Goal: Task Accomplishment & Management: Manage account settings

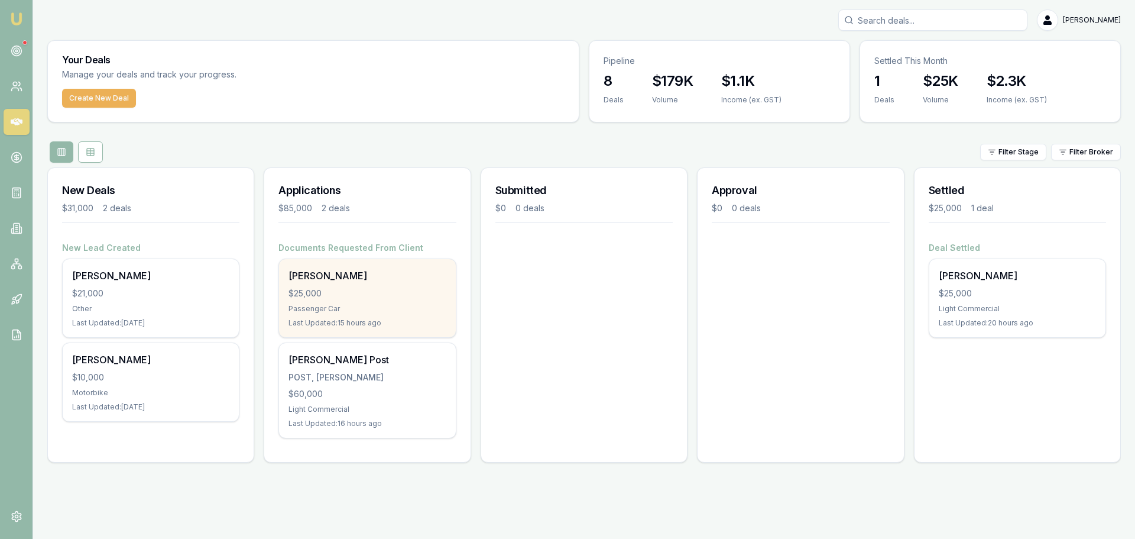
click at [361, 304] on div "Passenger Car" at bounding box center [366, 308] width 157 height 9
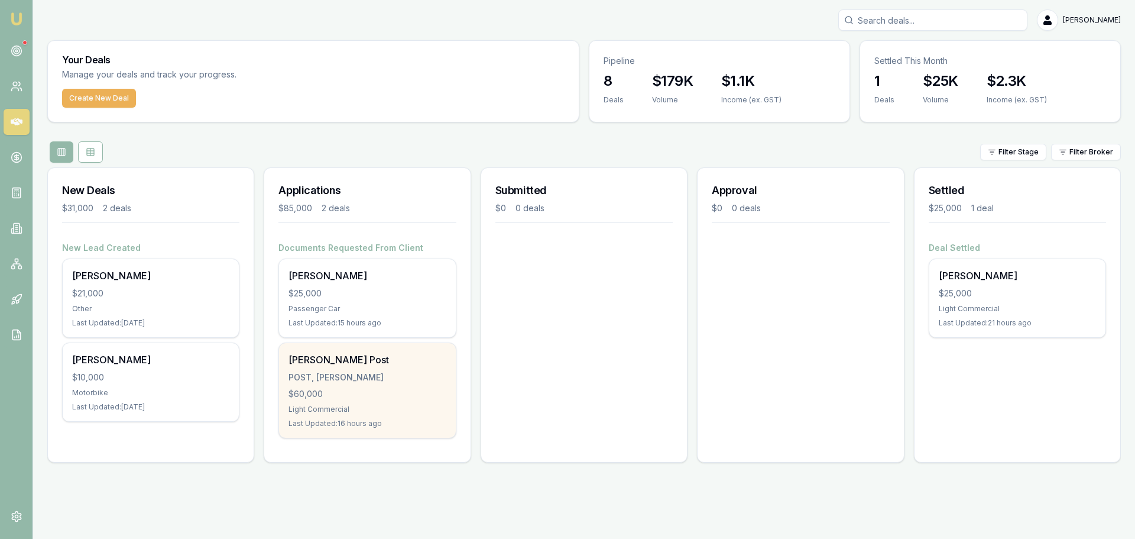
click at [409, 376] on div "POST, [PERSON_NAME]" at bounding box center [366, 377] width 157 height 12
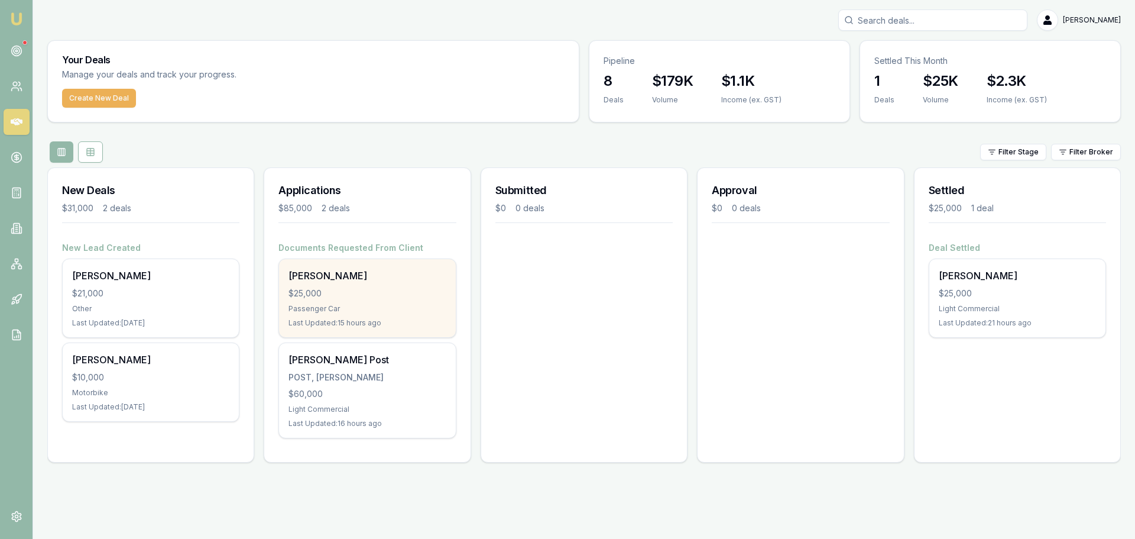
click at [351, 300] on div "[PERSON_NAME] $25,000 Passenger Car Last Updated: 15 hours ago" at bounding box center [367, 298] width 176 height 78
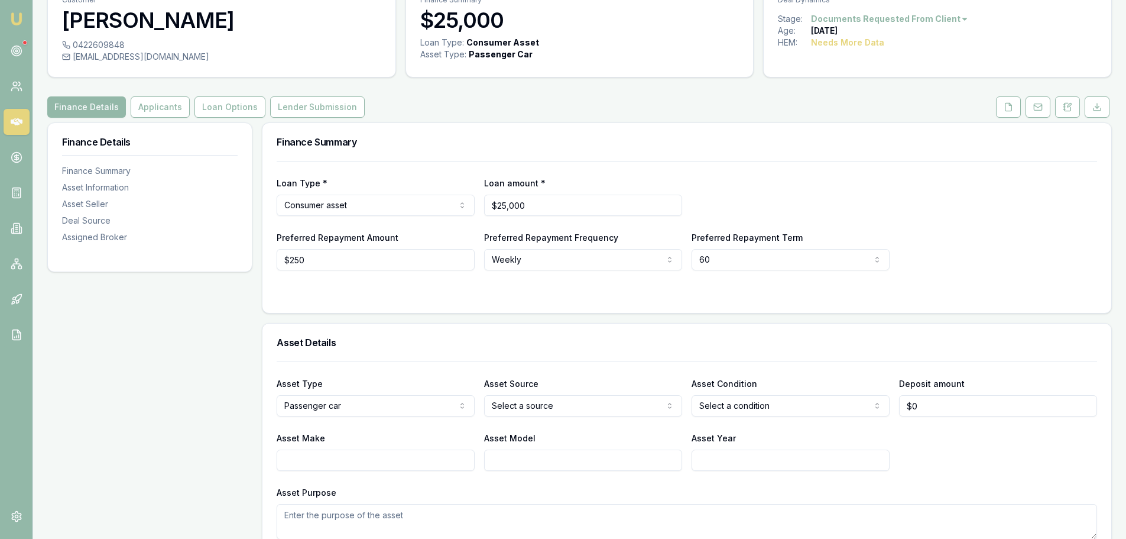
scroll to position [59, 0]
click at [142, 108] on button "Applicants" at bounding box center [160, 107] width 59 height 21
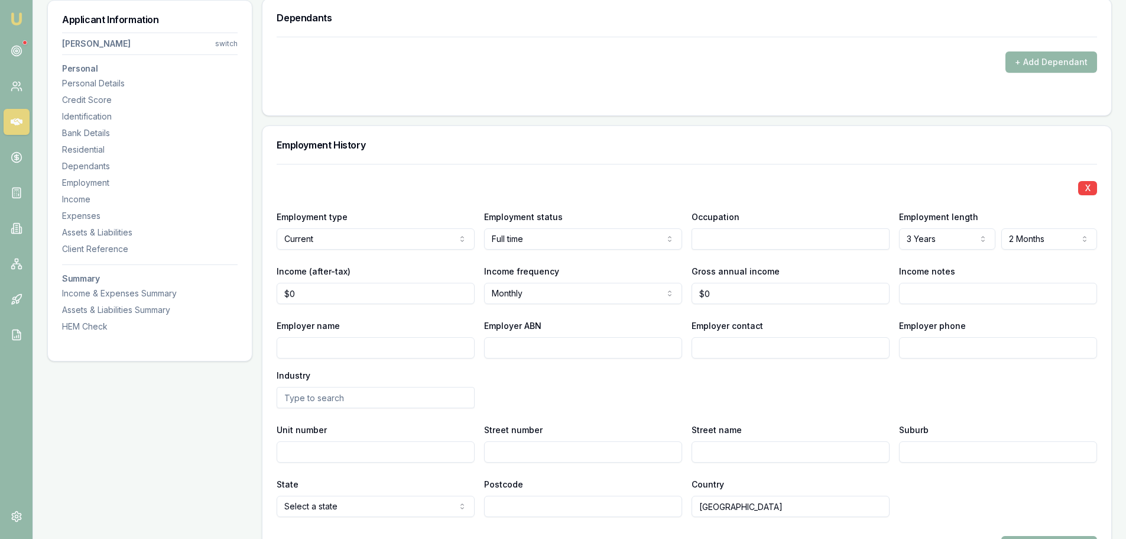
scroll to position [1478, 0]
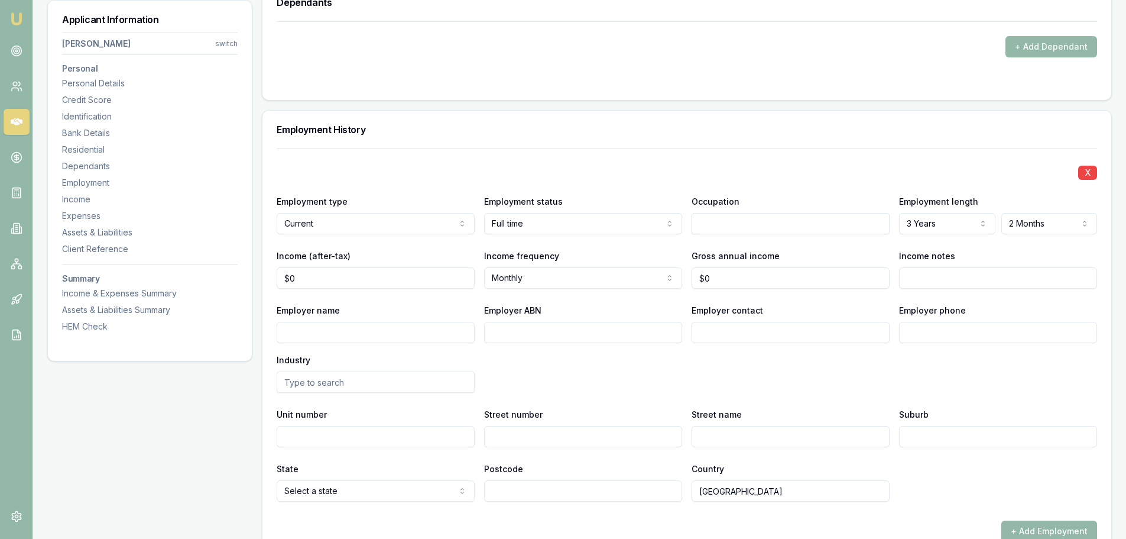
click at [714, 223] on input "text" at bounding box center [791, 223] width 198 height 21
type input "traffic controllefr"
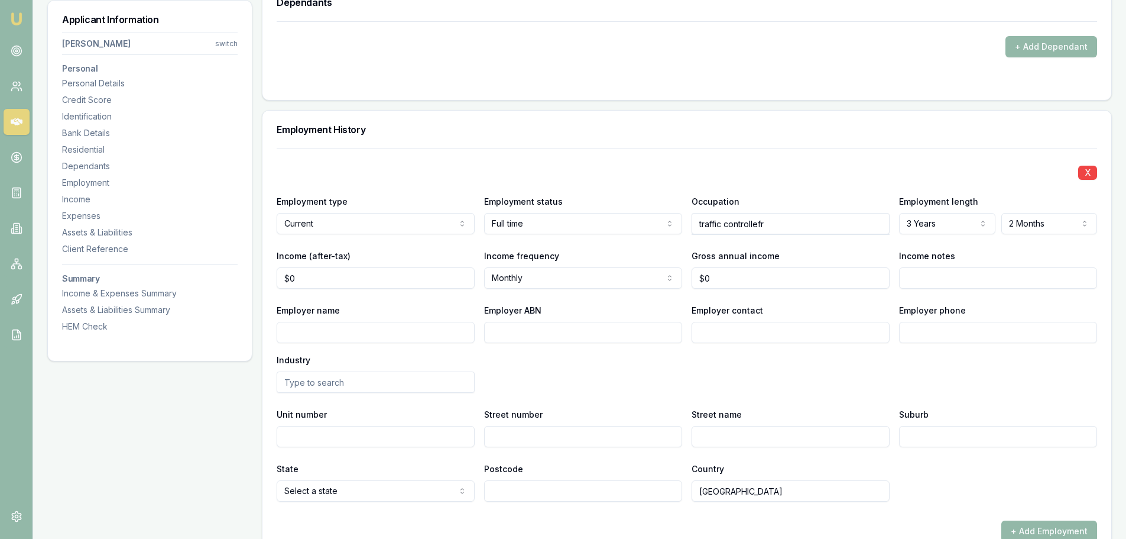
click at [742, 247] on div "X Employment type Current Current Previous Employment status Full time Full tim…" at bounding box center [687, 324] width 821 height 353
click at [755, 265] on div "Road Traffic Controllers" at bounding box center [790, 265] width 197 height 21
type input "Road Traffic Controllers"
type input "0"
click at [307, 281] on input "0" at bounding box center [376, 277] width 198 height 21
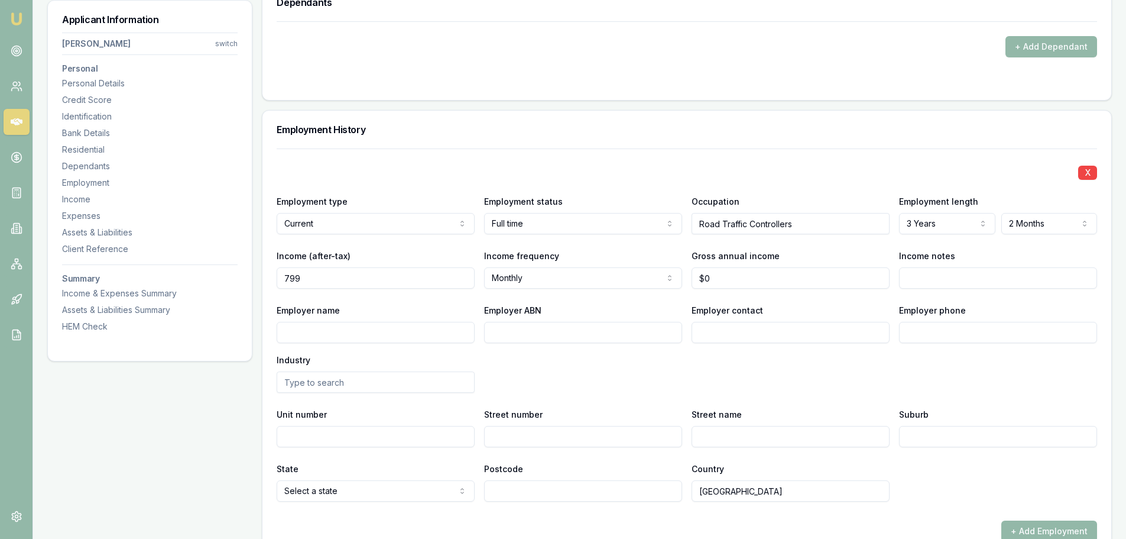
type input "$799"
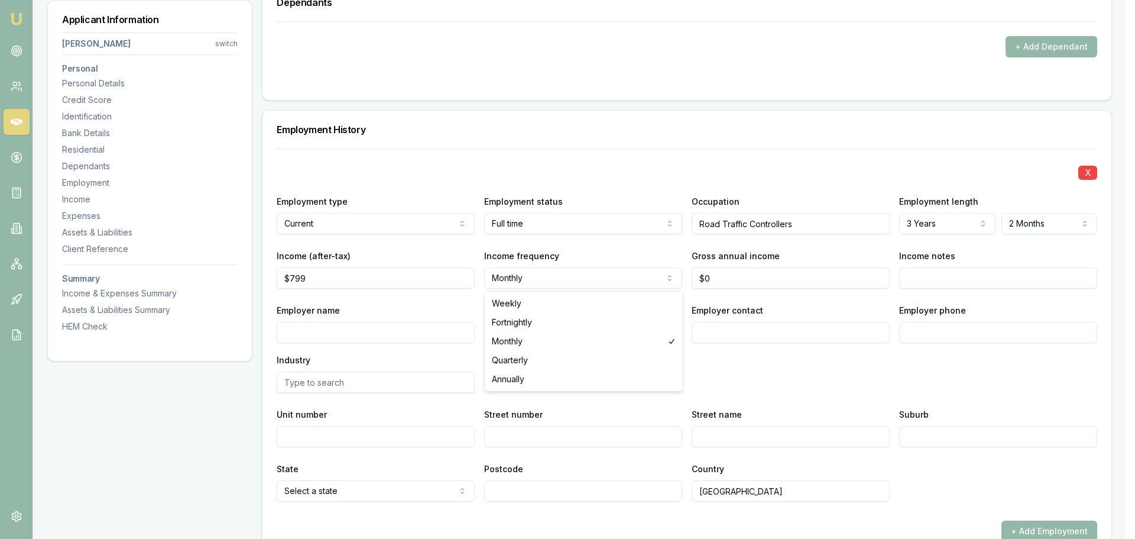
select select "WEEKLY"
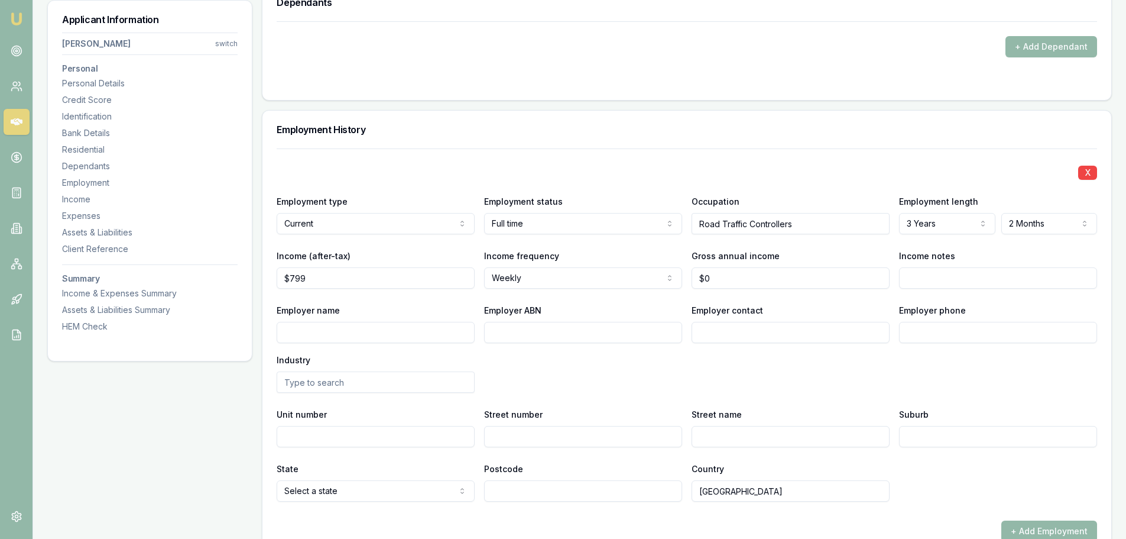
type input "0"
click at [730, 279] on input "0" at bounding box center [791, 277] width 198 height 21
type input "0"
click at [722, 279] on input "0" at bounding box center [791, 277] width 198 height 21
type input "$47"
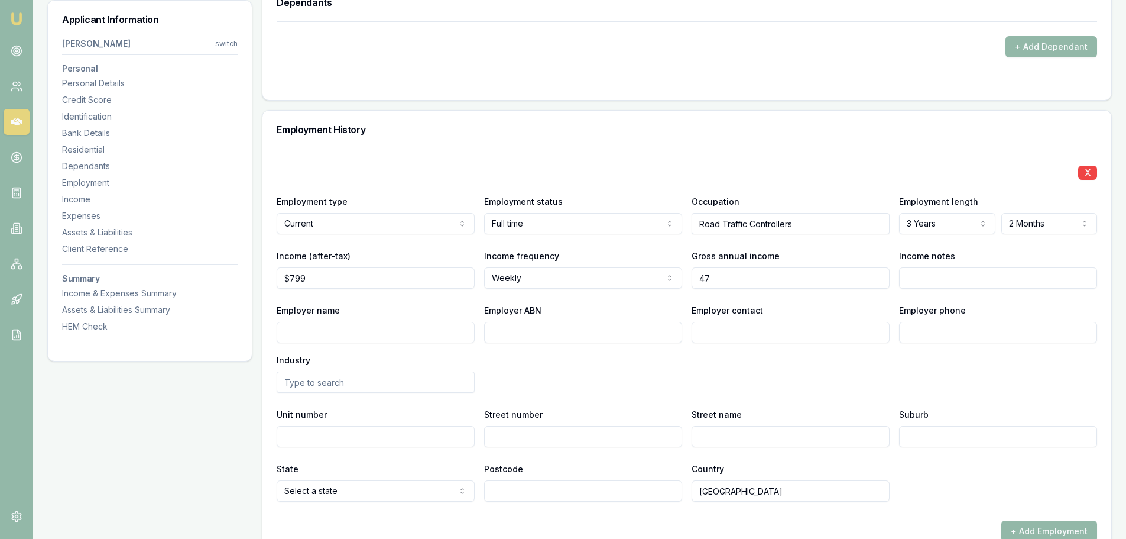
click at [727, 276] on input "47" at bounding box center [791, 277] width 198 height 21
type input "$47,521"
click at [861, 241] on div "X Employment type Current Current Previous Employment status Full time Full tim…" at bounding box center [687, 324] width 821 height 353
click at [810, 384] on div "Employer name Employer ABN Employer contact Employer phone Industry" at bounding box center [687, 348] width 821 height 90
click at [295, 332] on input "Employer name" at bounding box center [376, 332] width 198 height 21
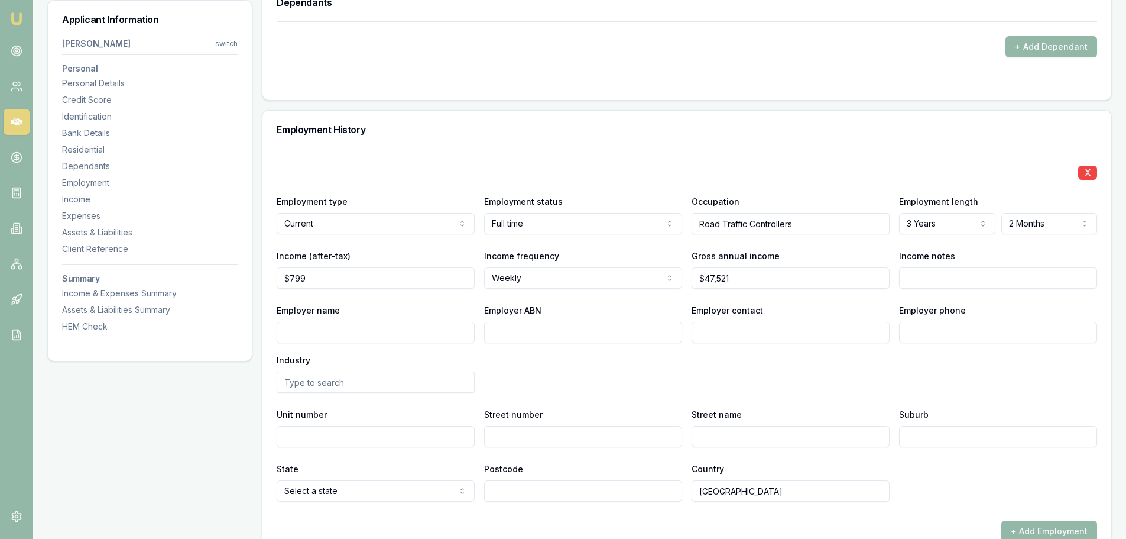
click at [293, 341] on input "Employer name" at bounding box center [376, 332] width 198 height 21
type input "the traffic controllers pty ltd"
click at [504, 372] on div "Employer name the traffic controllers pty ltd Employer ABN Employer contact Emp…" at bounding box center [687, 348] width 821 height 90
click at [502, 337] on input "Employer ABN" at bounding box center [583, 332] width 198 height 21
type input "65602952723"
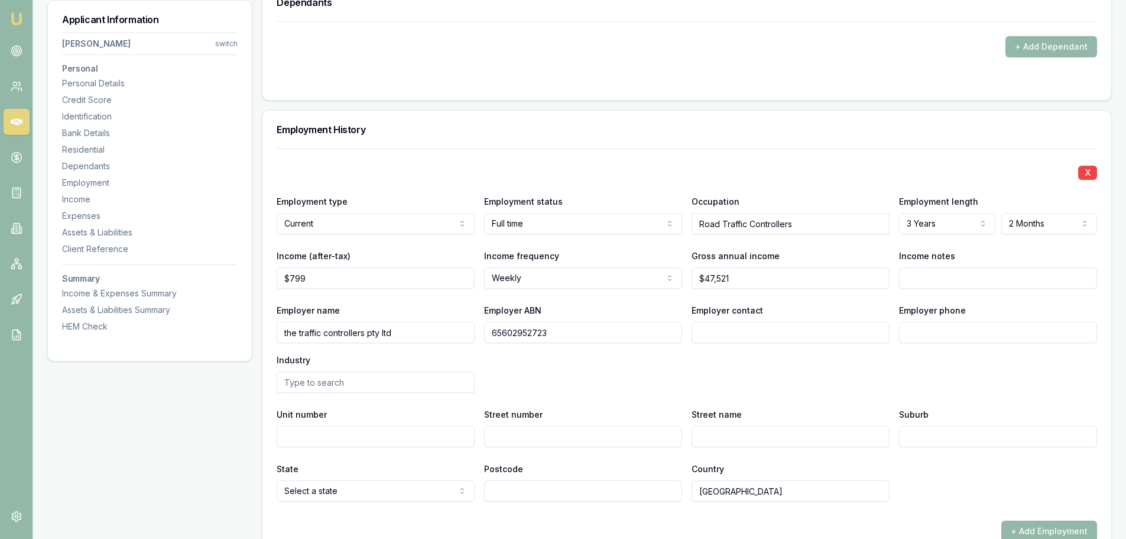
click at [646, 382] on div "Employer name the traffic controllers pty ltd Employer ABN 65602952723 Employer…" at bounding box center [687, 348] width 821 height 90
click at [722, 337] on input "Employer contact" at bounding box center [791, 332] width 198 height 21
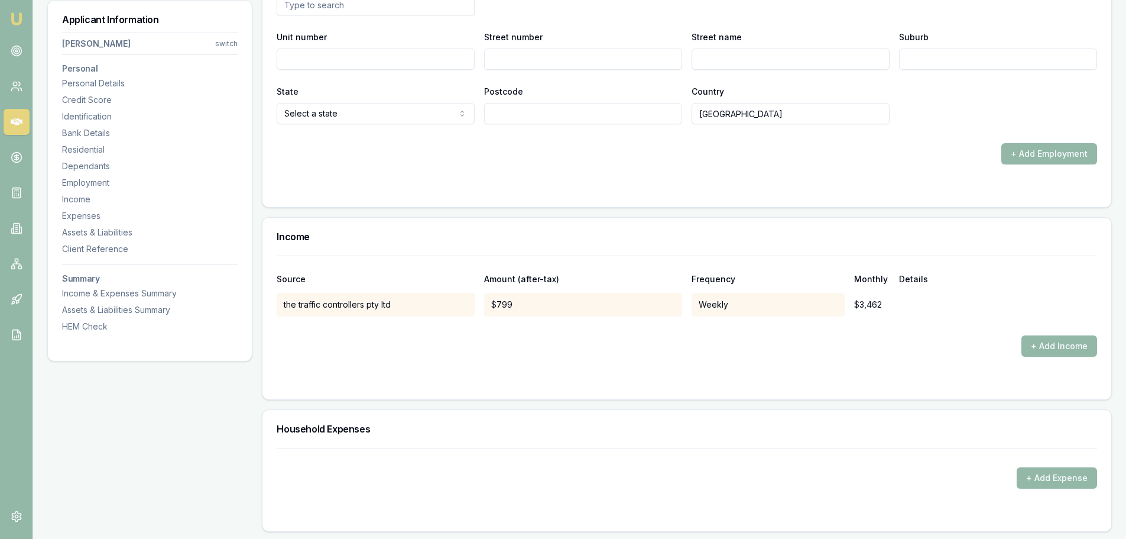
scroll to position [1892, 0]
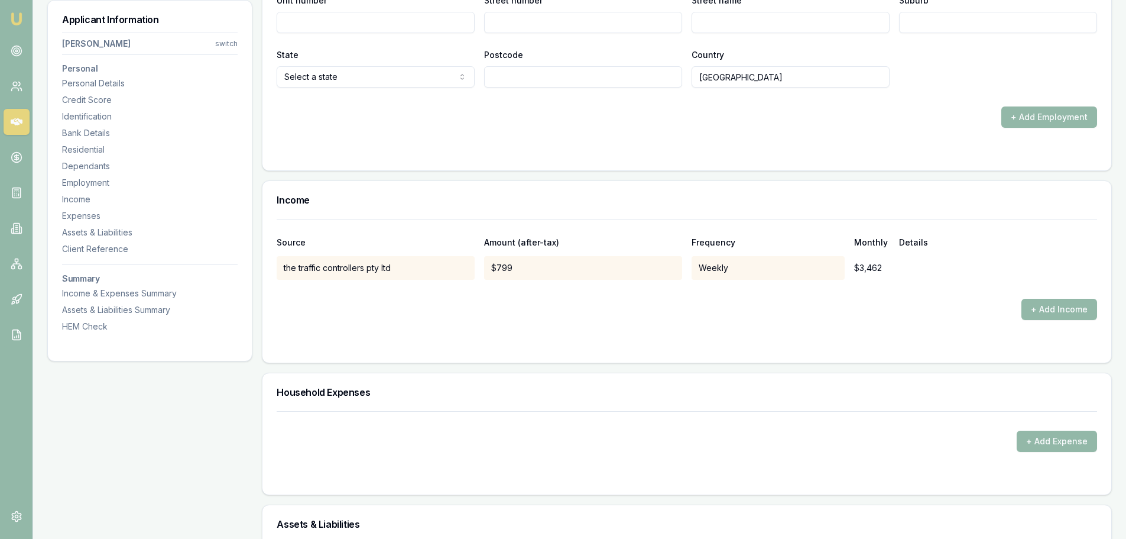
click at [868, 297] on div at bounding box center [687, 289] width 821 height 19
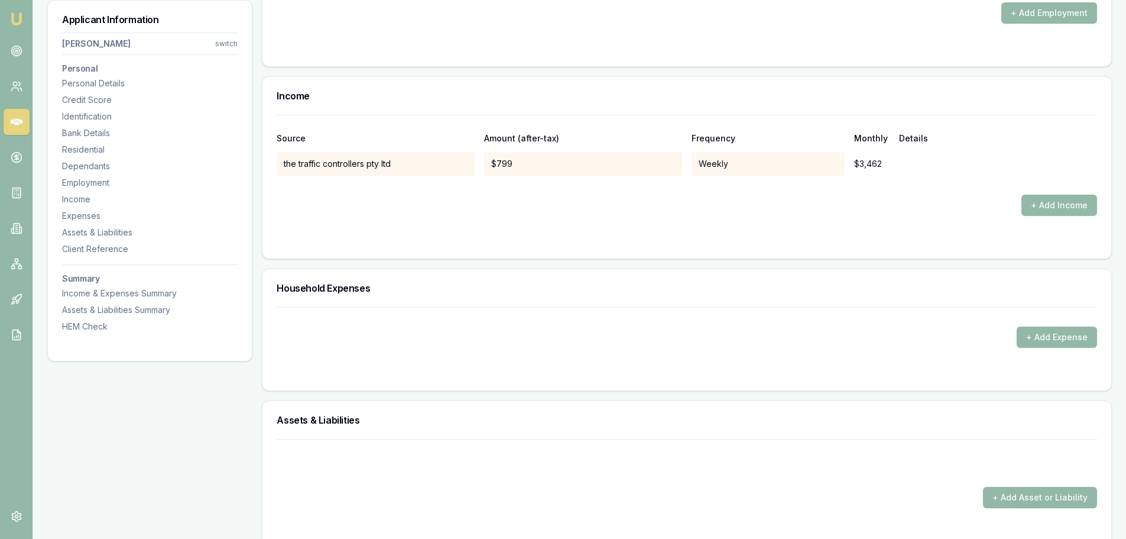
scroll to position [2010, 0]
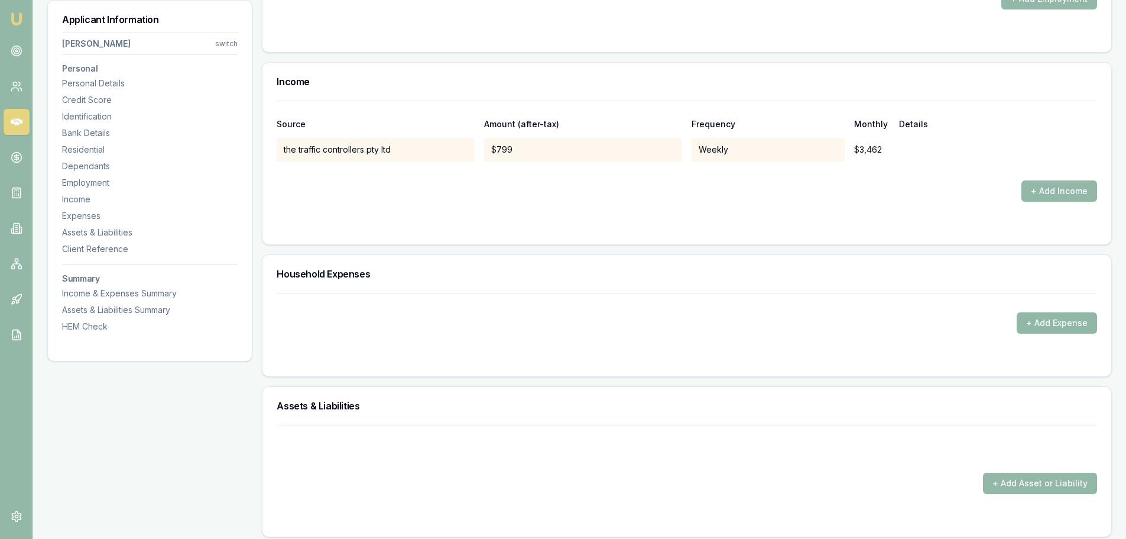
click at [1042, 325] on button "+ Add Expense" at bounding box center [1057, 322] width 80 height 21
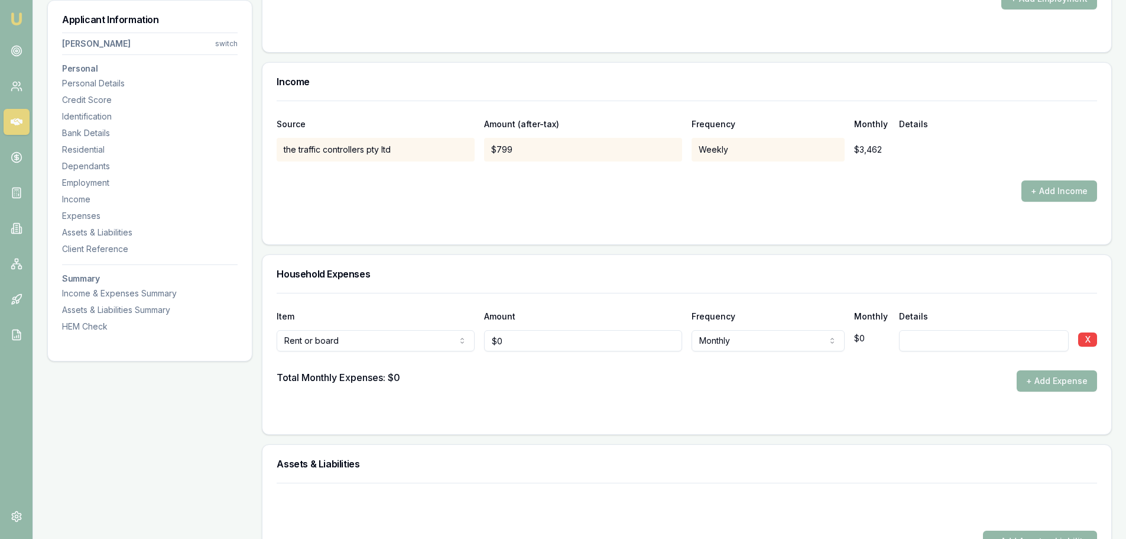
type input "0"
click at [519, 339] on input "0" at bounding box center [583, 340] width 198 height 21
type input "$400"
click at [537, 385] on div "Total Monthly Expenses: $0 + Add Expense" at bounding box center [687, 380] width 821 height 21
click at [1043, 380] on button "+ Add Expense" at bounding box center [1057, 380] width 80 height 21
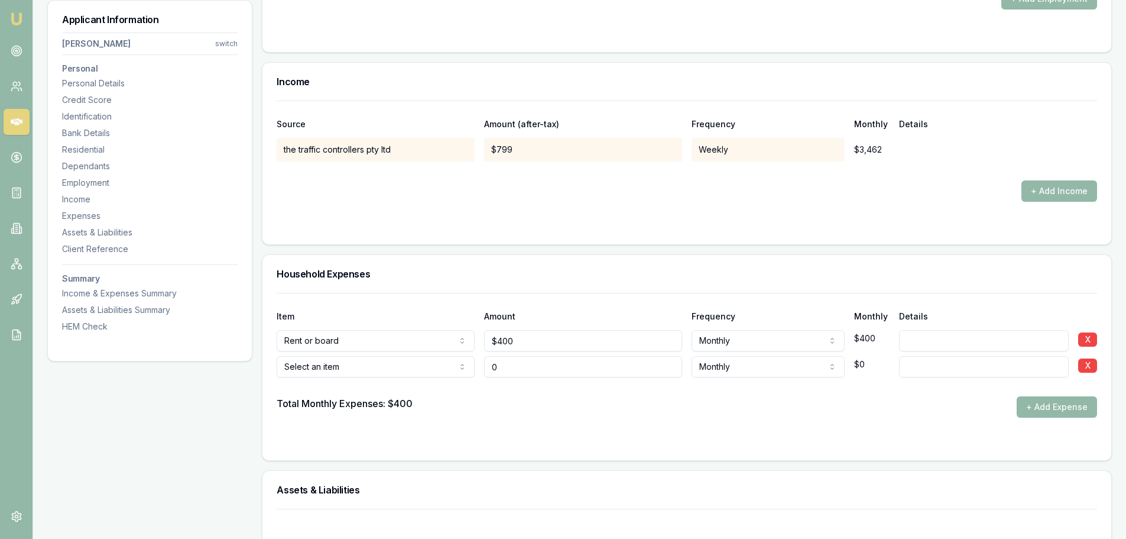
type input "$0"
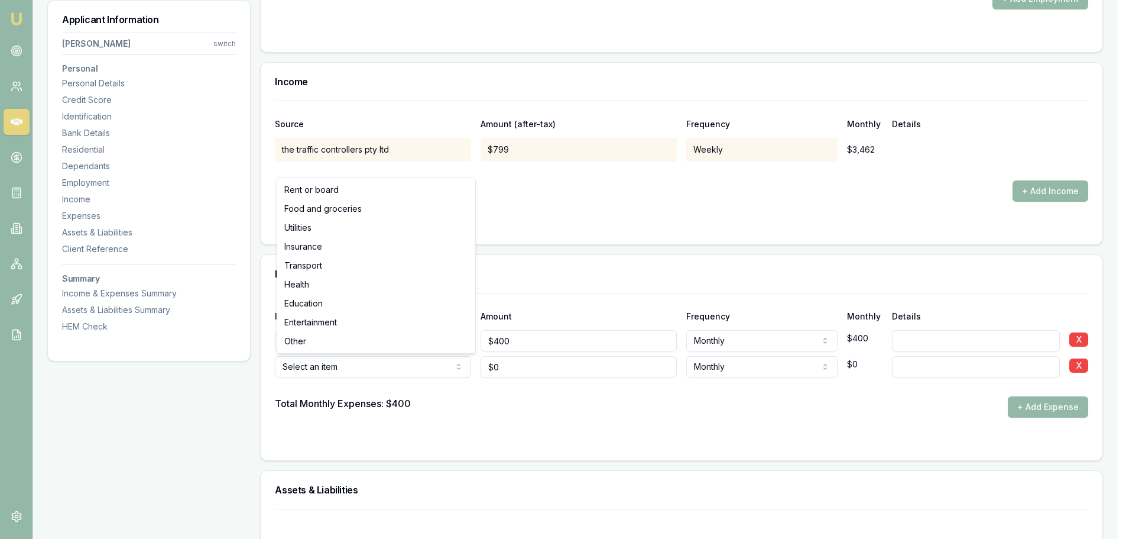
select select "FOOD_AND_GROCERIES"
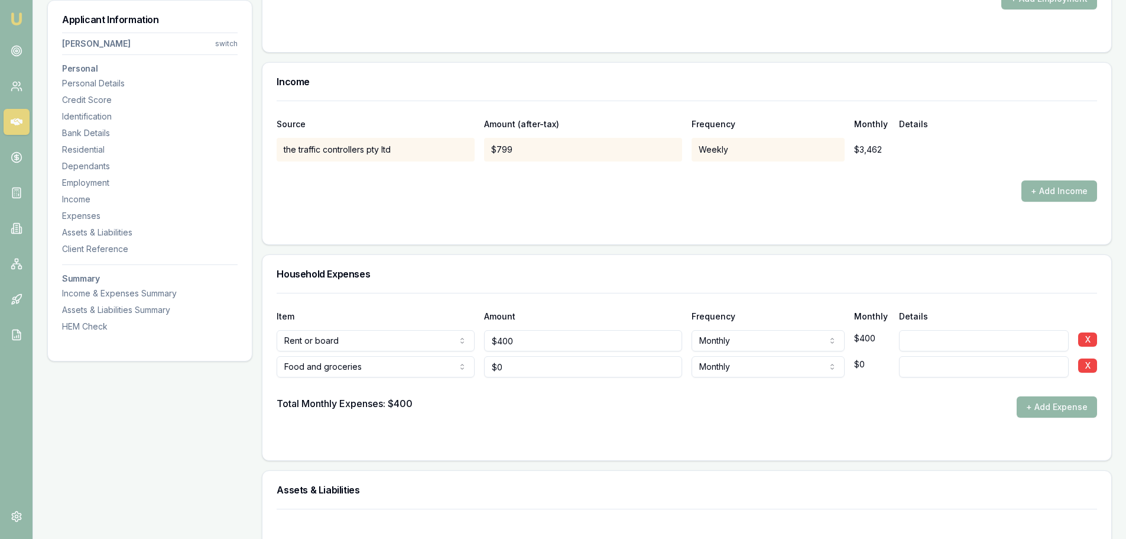
type input "0"
click at [517, 367] on input "0" at bounding box center [583, 366] width 198 height 21
type input "$200"
click at [528, 402] on div "Total Monthly Expenses: $400 + Add Expense" at bounding box center [687, 406] width 821 height 21
click at [1049, 408] on button "+ Add Expense" at bounding box center [1057, 406] width 80 height 21
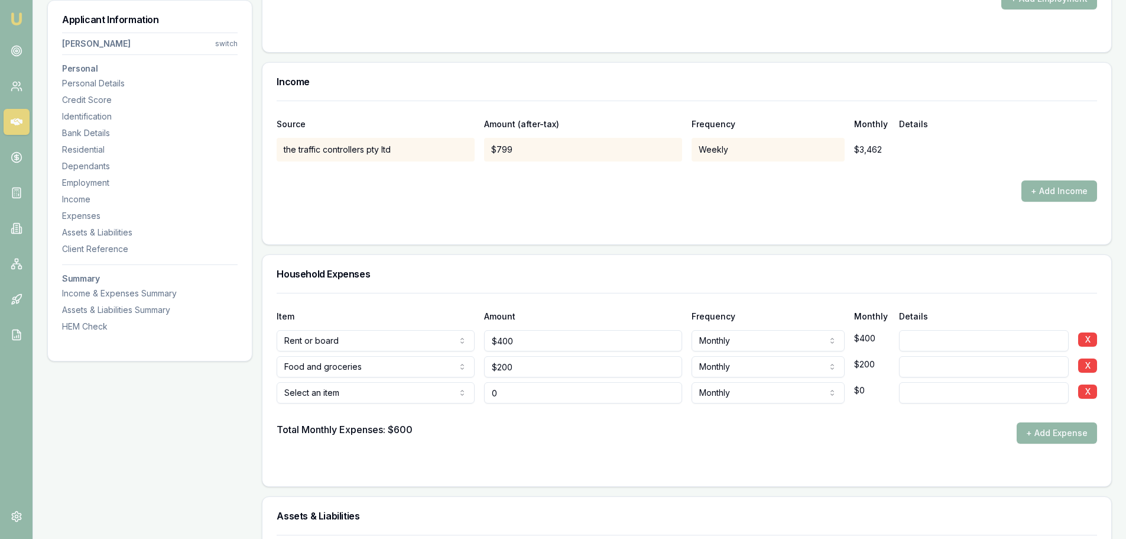
type input "$0"
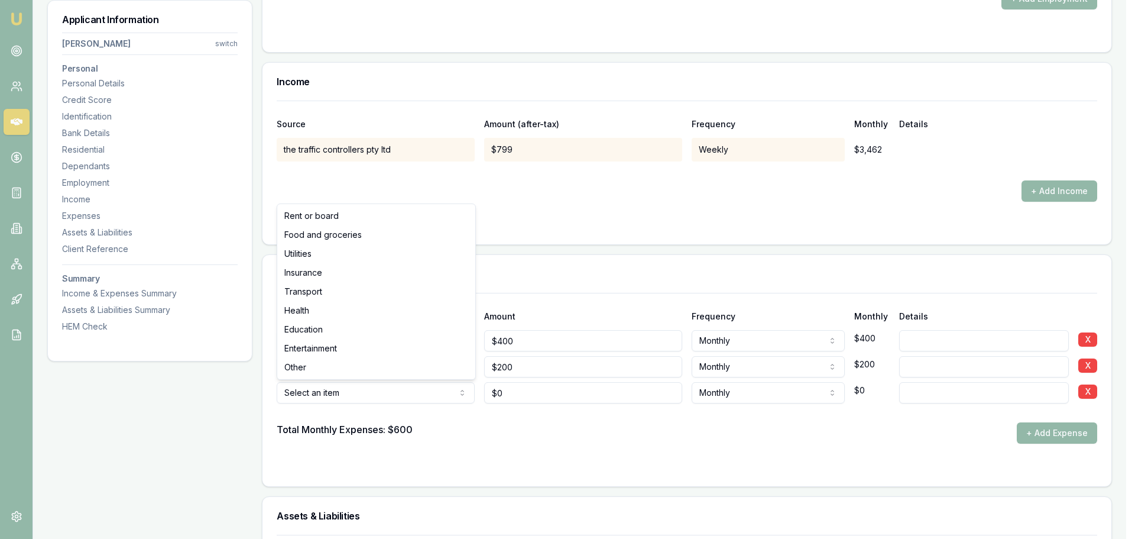
select select "OTHER"
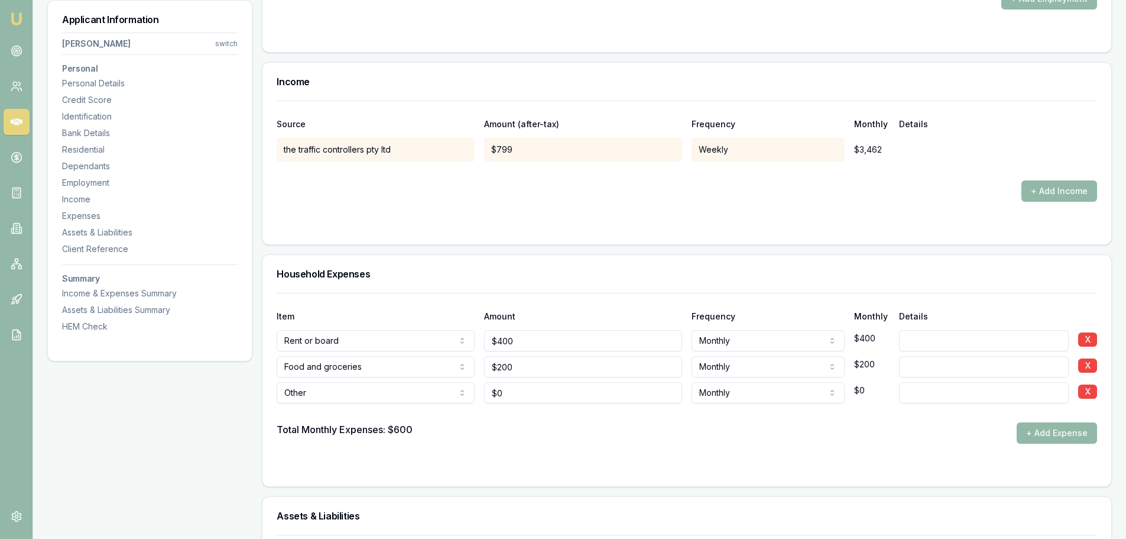
type input "0"
click at [513, 394] on input "0" at bounding box center [583, 392] width 198 height 21
type input "1"
type input "$79"
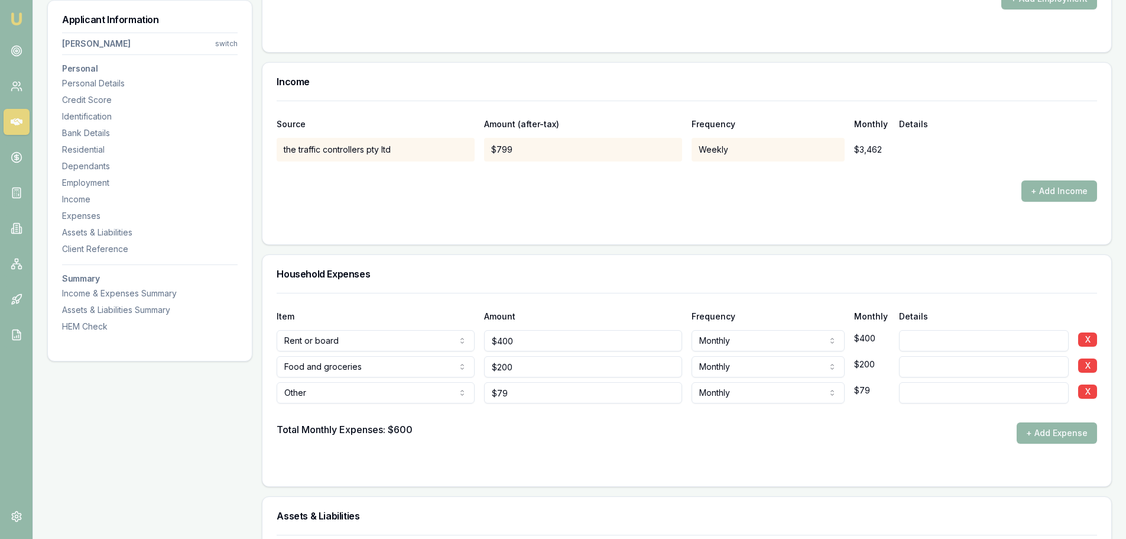
click at [922, 394] on input at bounding box center [984, 392] width 170 height 21
type input "phone"
click at [886, 433] on div "Total Monthly Expenses: $600 + Add Expense" at bounding box center [687, 432] width 821 height 21
click at [916, 463] on div at bounding box center [687, 466] width 821 height 9
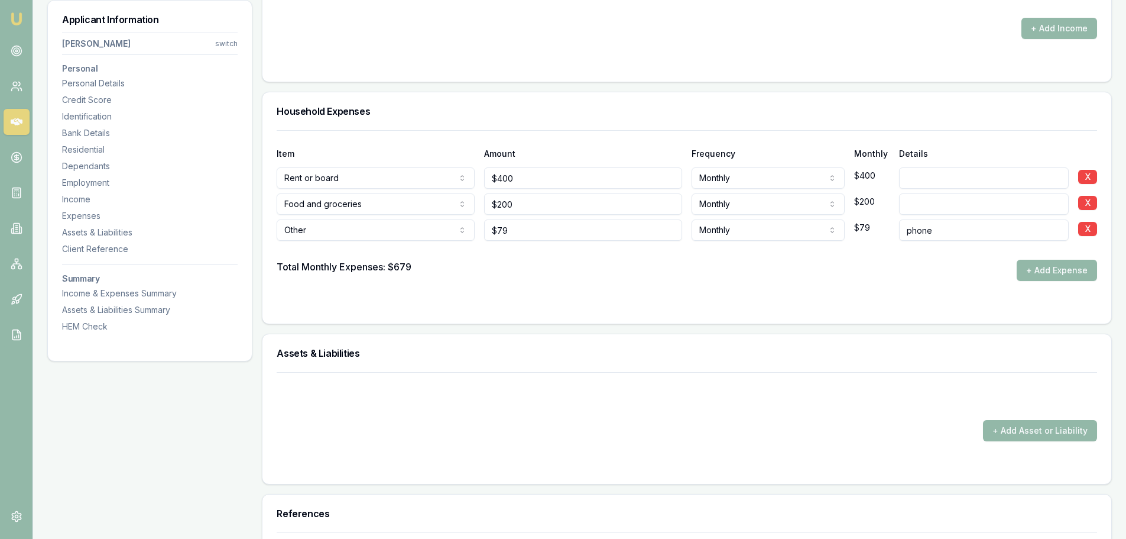
scroll to position [2187, 0]
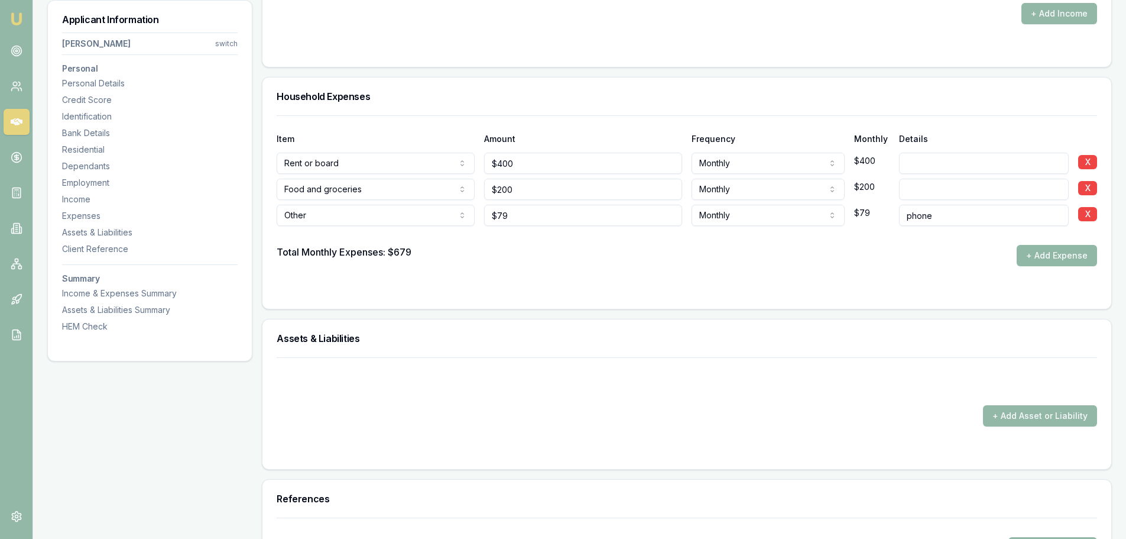
click at [1048, 256] on button "+ Add Expense" at bounding box center [1057, 255] width 80 height 21
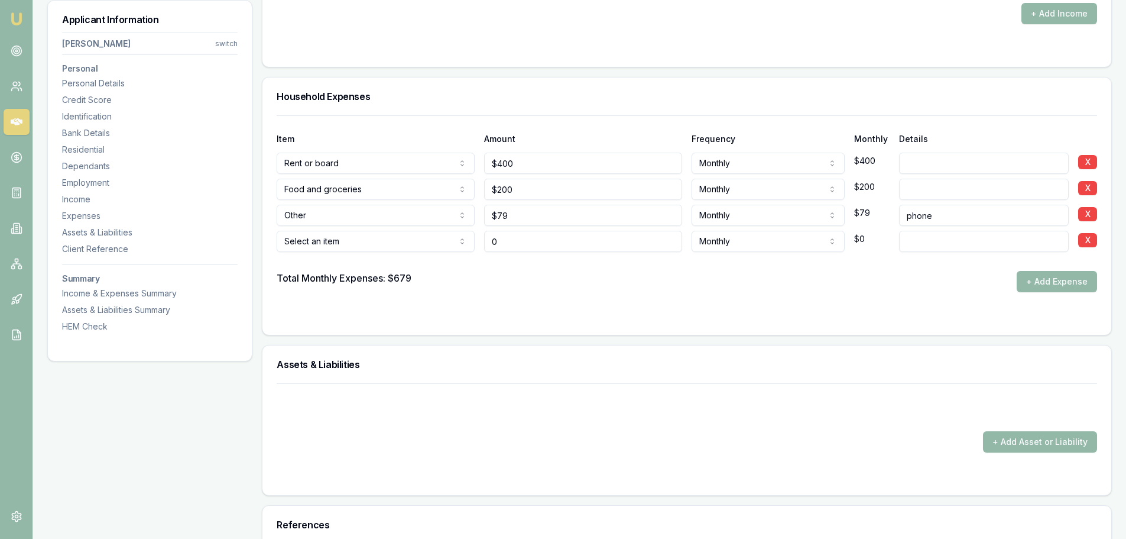
type input "$0"
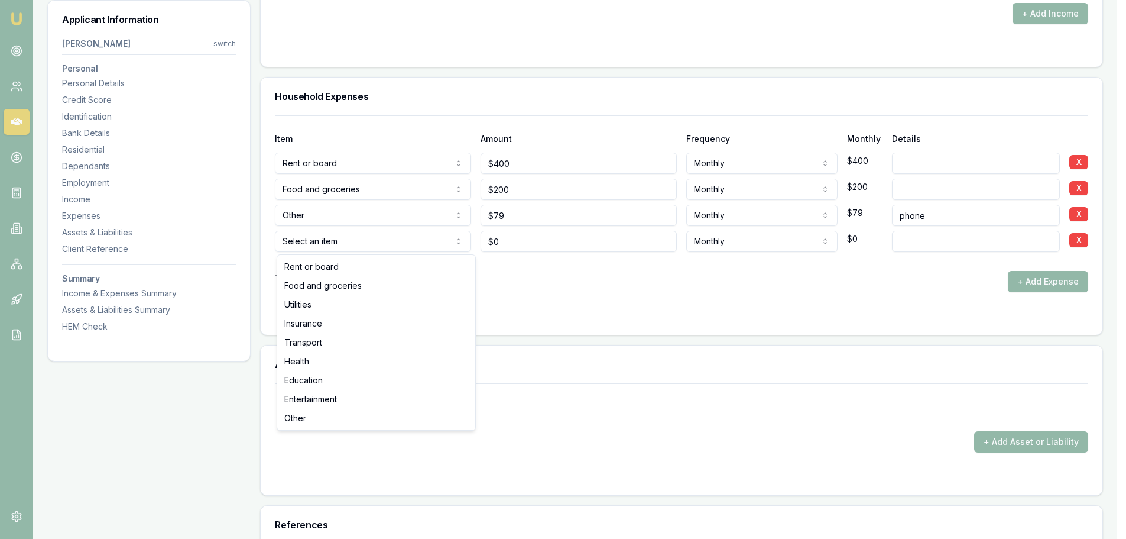
select select "ENTERTAINMENT"
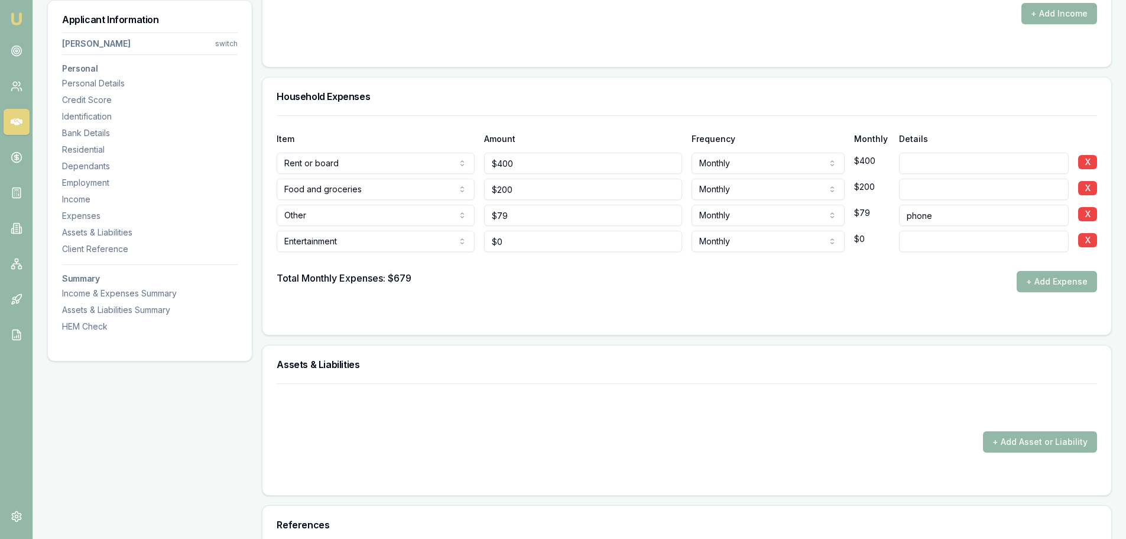
type input "0"
click at [512, 240] on input "0" at bounding box center [583, 241] width 198 height 21
type input "$200"
click at [680, 286] on div "Total Monthly Expenses: $679 + Add Expense" at bounding box center [687, 281] width 821 height 21
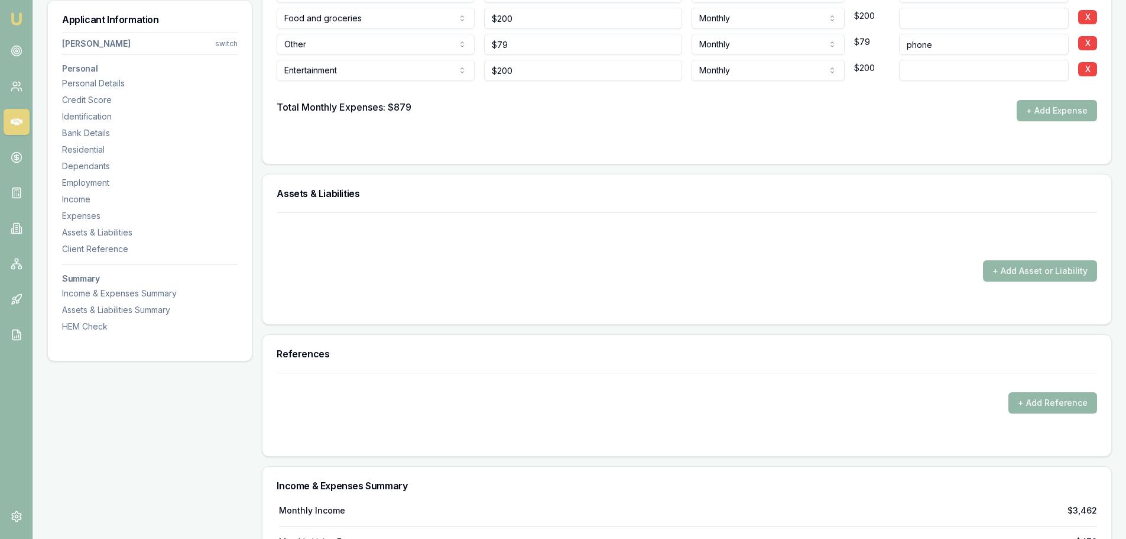
scroll to position [2365, 0]
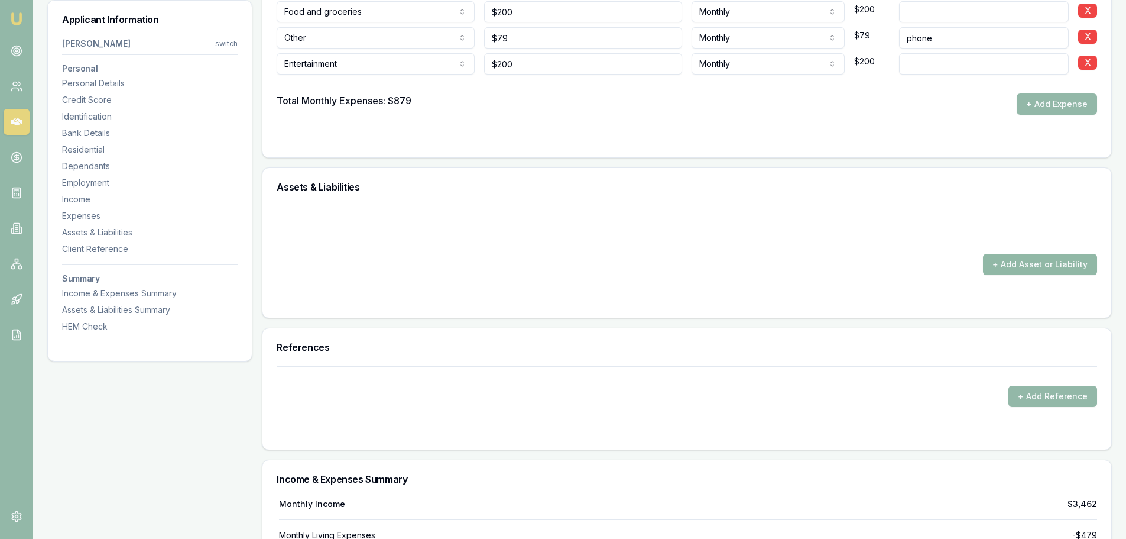
click at [1013, 265] on button "+ Add Asset or Liability" at bounding box center [1040, 264] width 114 height 21
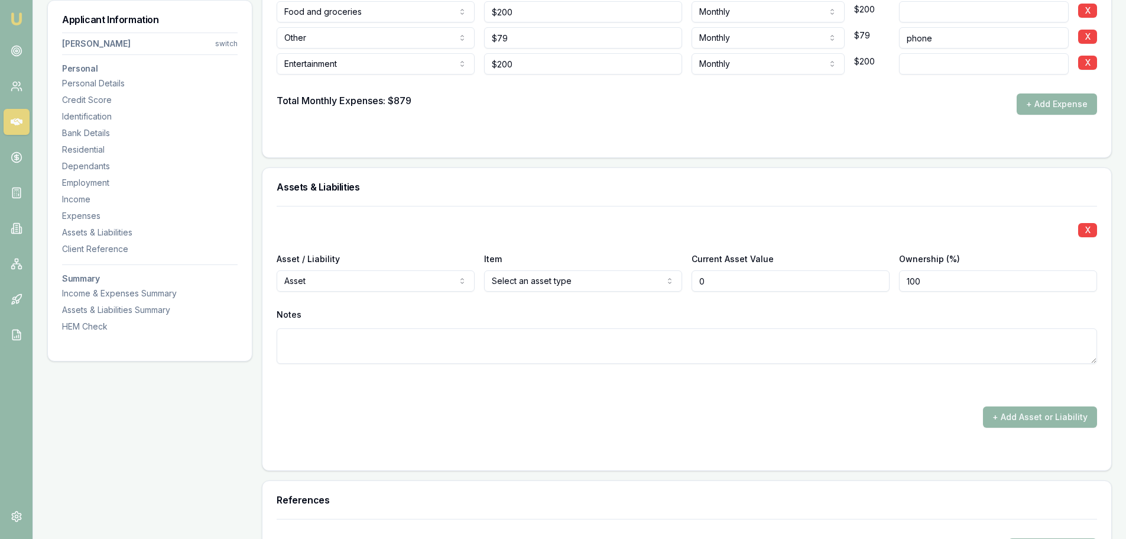
type input "$0"
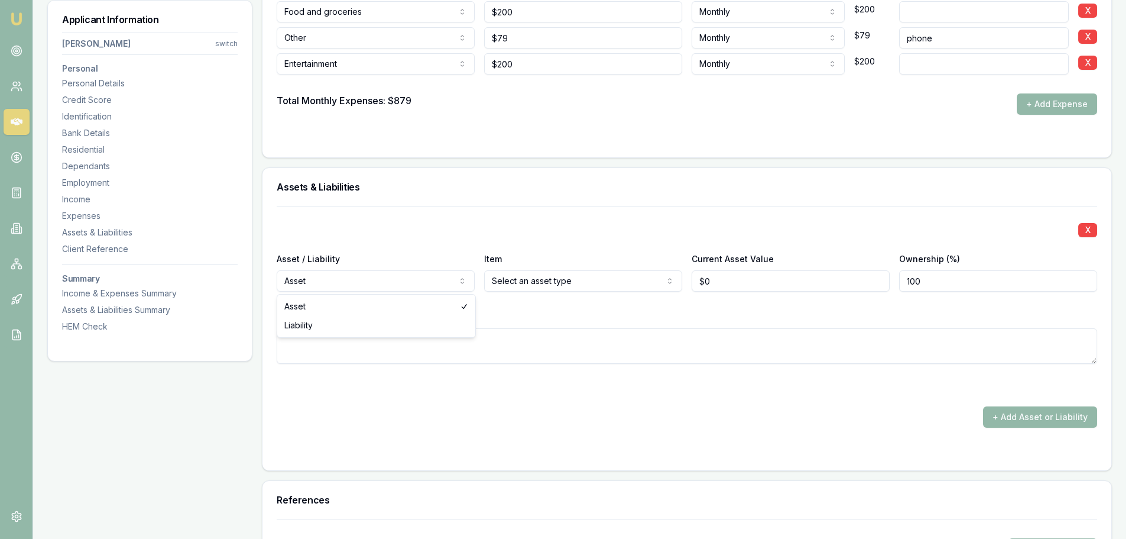
select select "LIABILITY"
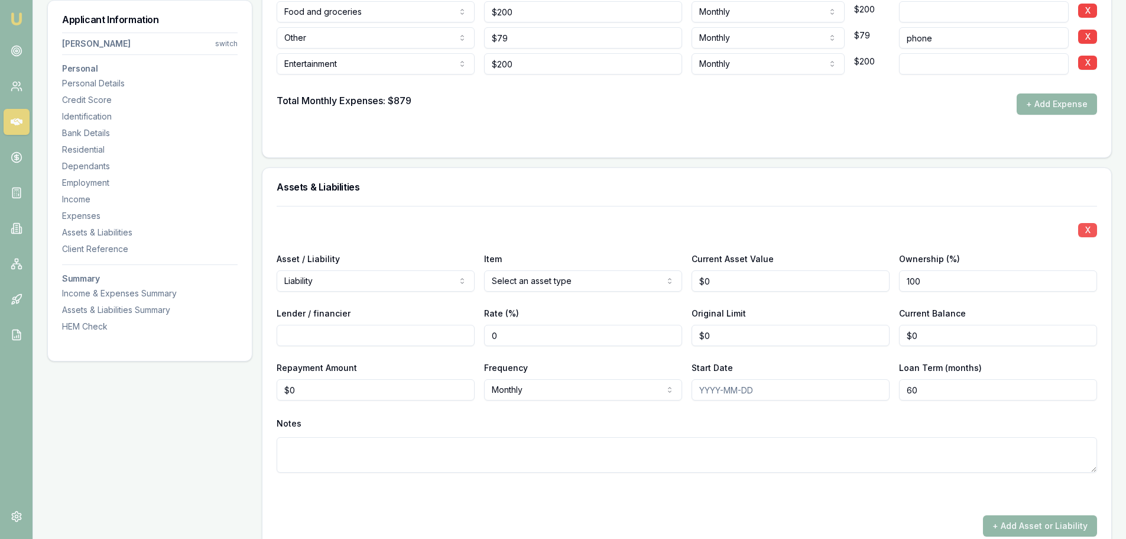
click at [1085, 231] on button "X" at bounding box center [1087, 230] width 19 height 14
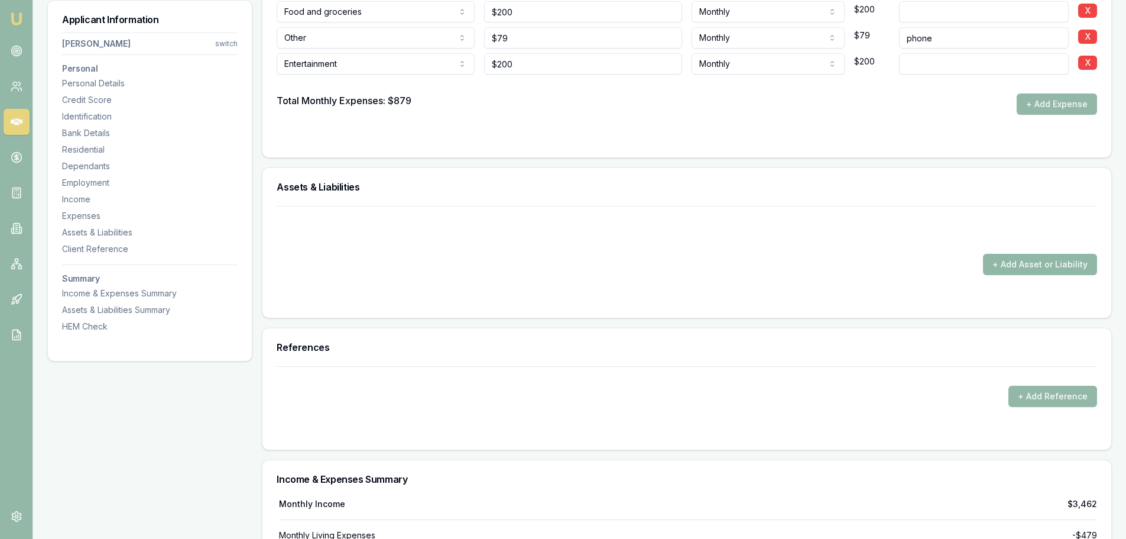
click at [1033, 265] on button "+ Add Asset or Liability" at bounding box center [1040, 264] width 114 height 21
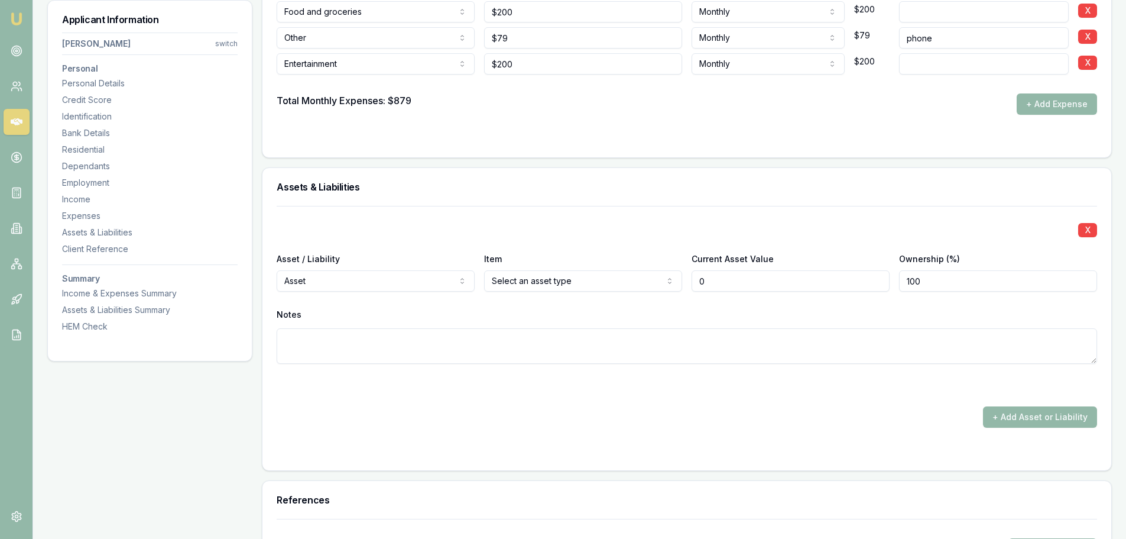
type input "$0"
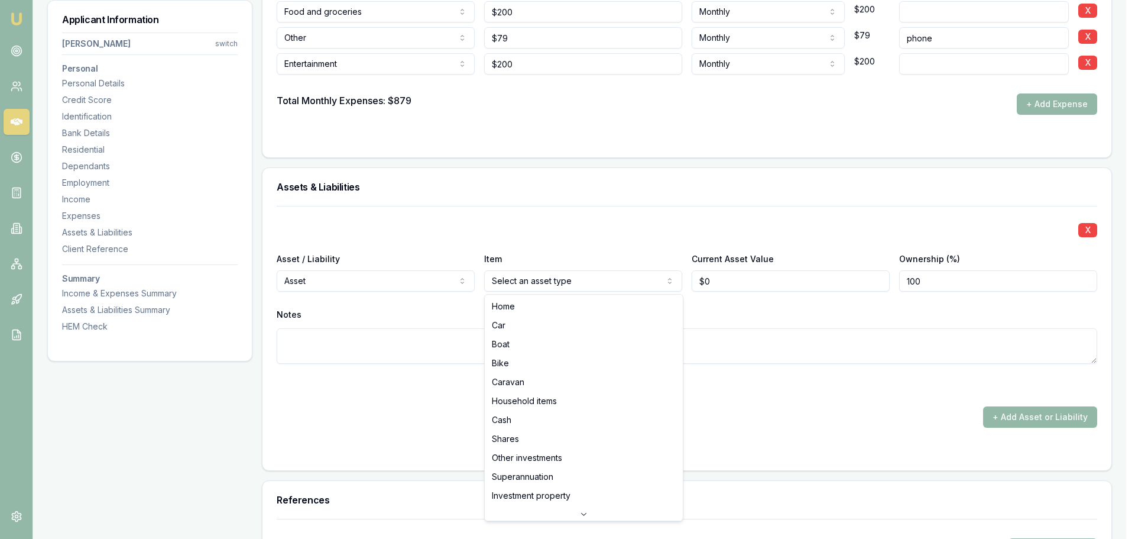
select select "HOUSEHOLD_ITEMS"
drag, startPoint x: 531, startPoint y: 403, endPoint x: 537, endPoint y: 400, distance: 6.6
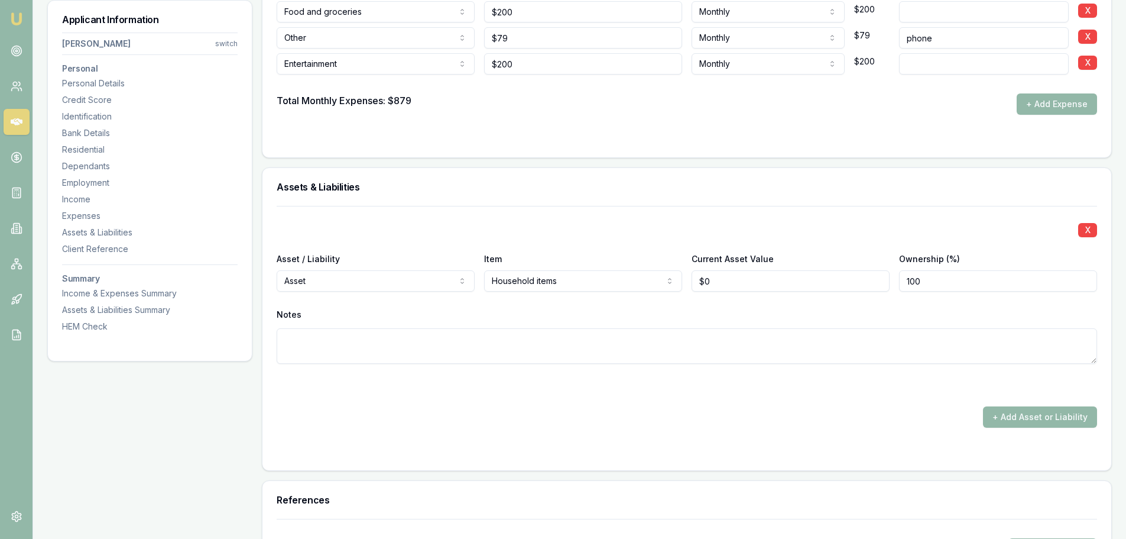
type input "0"
click at [721, 280] on input "0" at bounding box center [791, 280] width 198 height 21
type input "$8,000"
click at [716, 348] on textarea at bounding box center [687, 345] width 821 height 35
click at [1014, 420] on button "+ Add Asset or Liability" at bounding box center [1040, 416] width 114 height 21
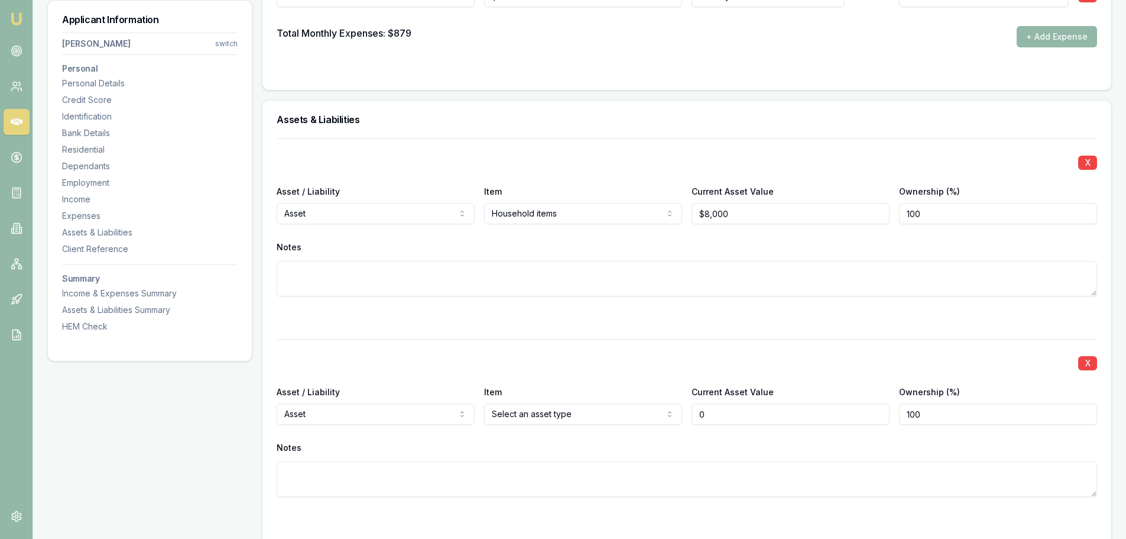
scroll to position [2542, 0]
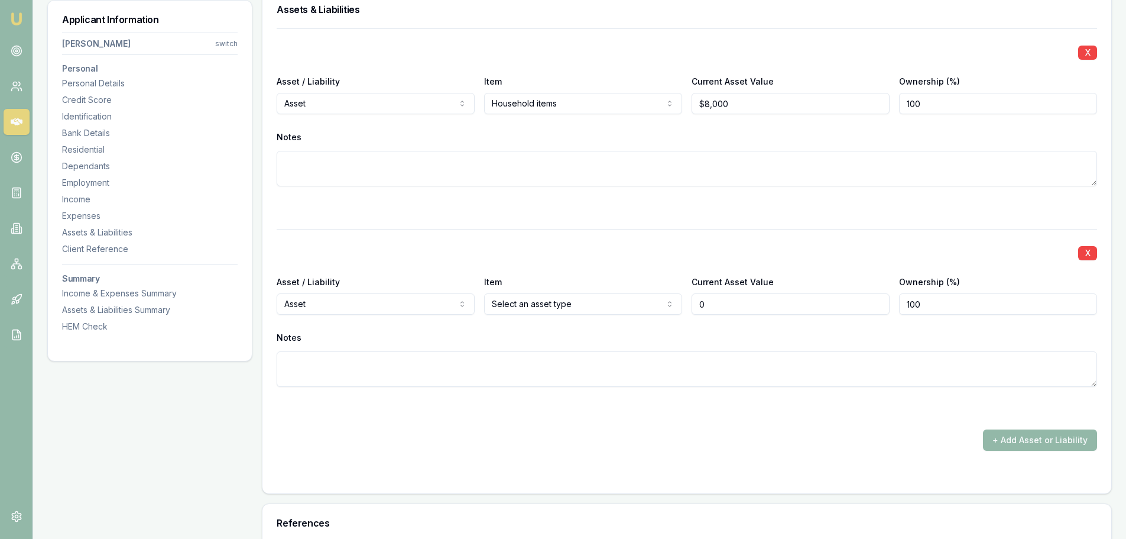
type input "$0"
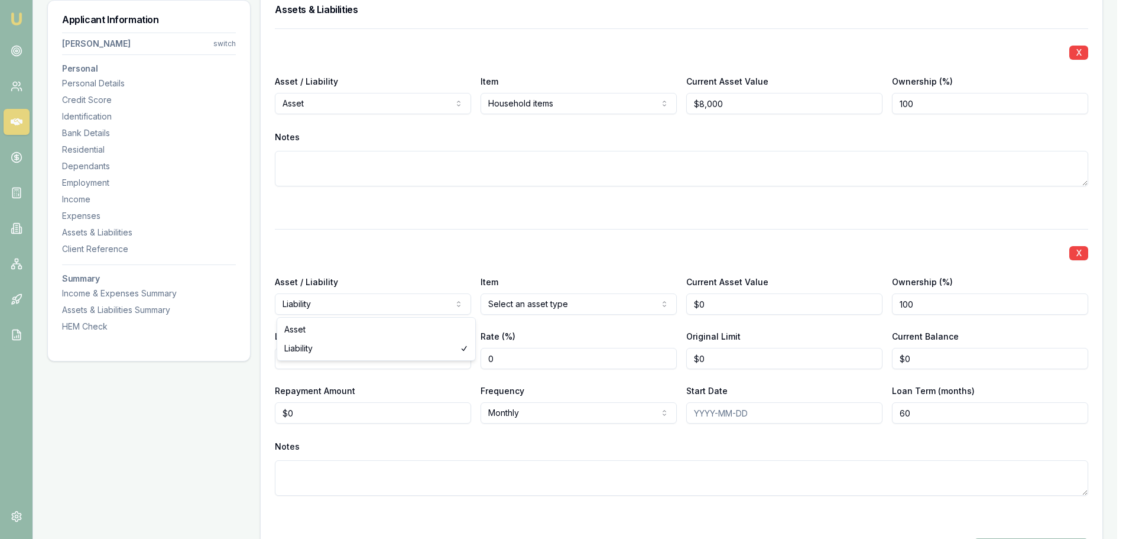
select select "ASSET"
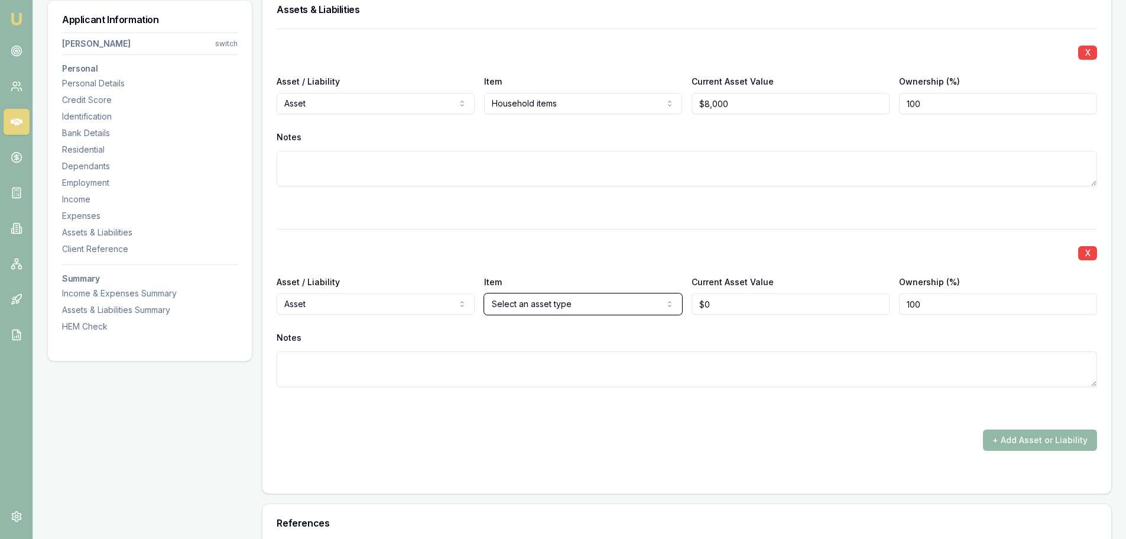
click at [1087, 252] on button "X" at bounding box center [1087, 253] width 19 height 14
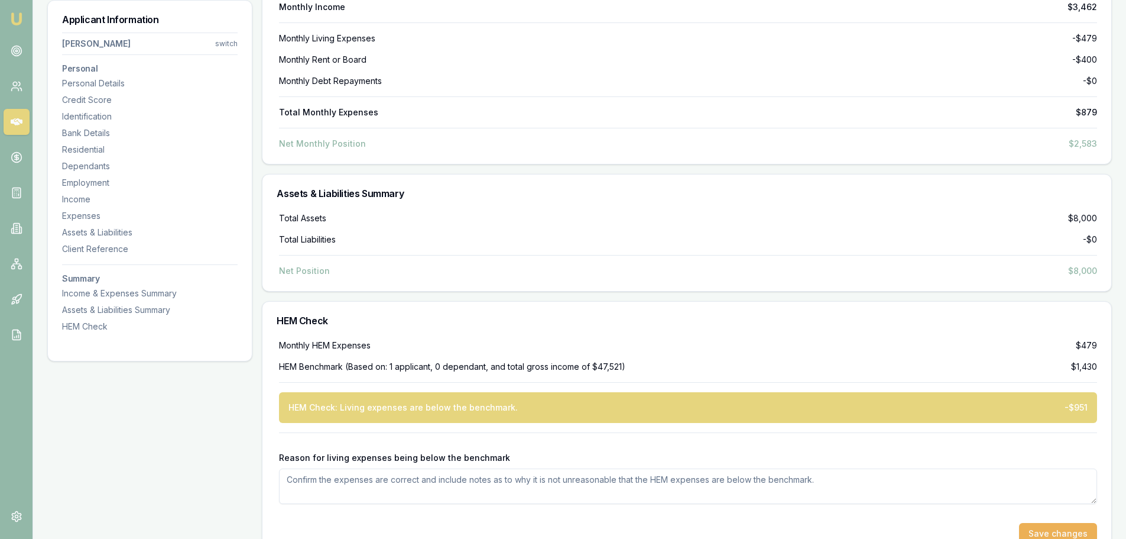
scroll to position [3043, 0]
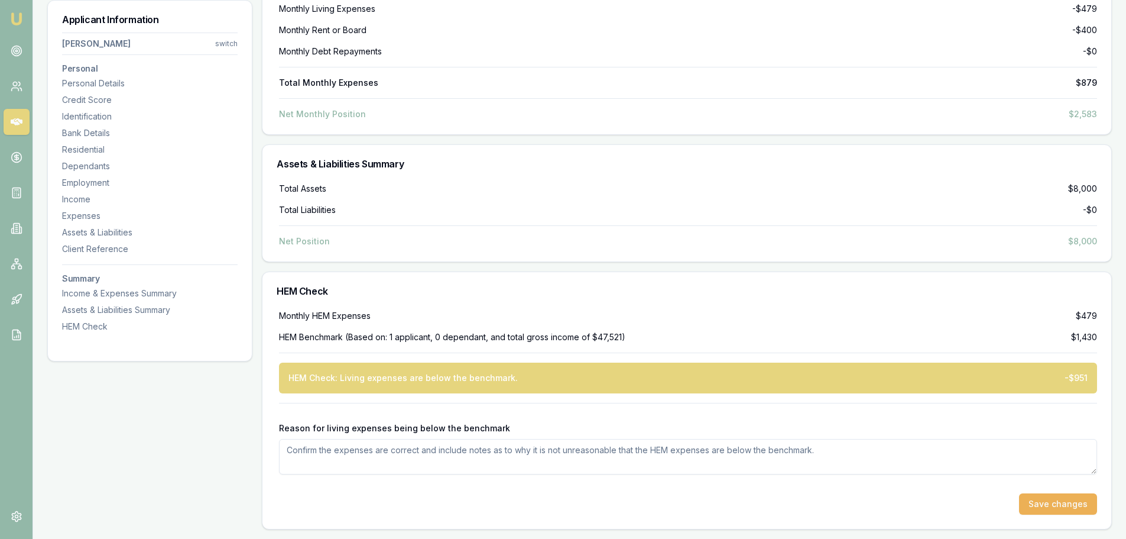
click at [300, 455] on textarea "Reason for living expenses being below the benchmark" at bounding box center [688, 456] width 818 height 35
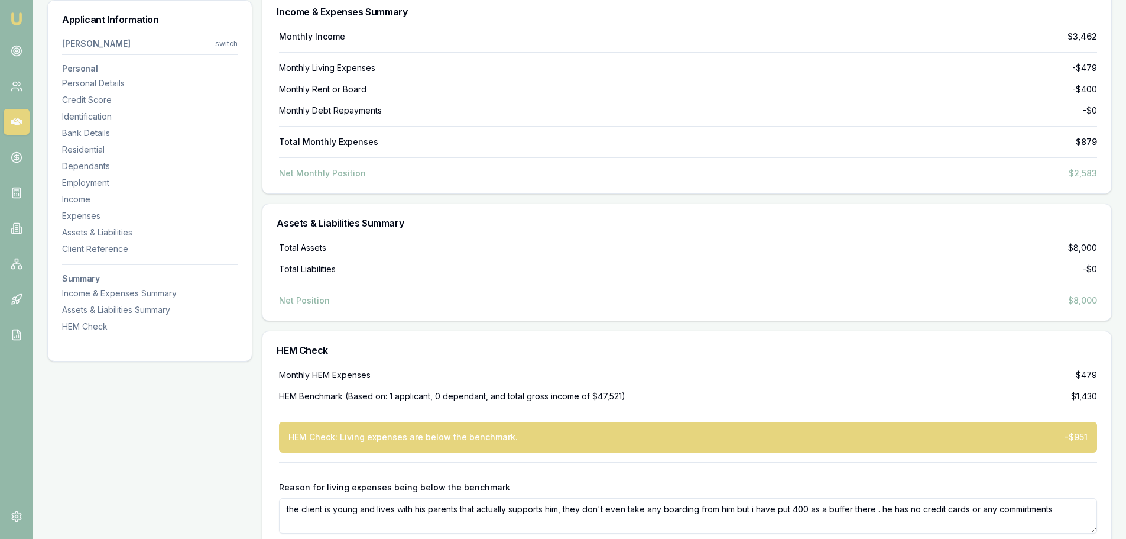
click at [1019, 506] on textarea "the client is young and lives with his parents that actually supports him, they…" at bounding box center [688, 515] width 818 height 35
click at [1064, 510] on textarea "the client is young and lives with his parents that actually supports him, they…" at bounding box center [688, 515] width 818 height 35
click at [377, 522] on textarea "the client is young and lives with his parents that actually supports him, they…" at bounding box center [688, 515] width 818 height 35
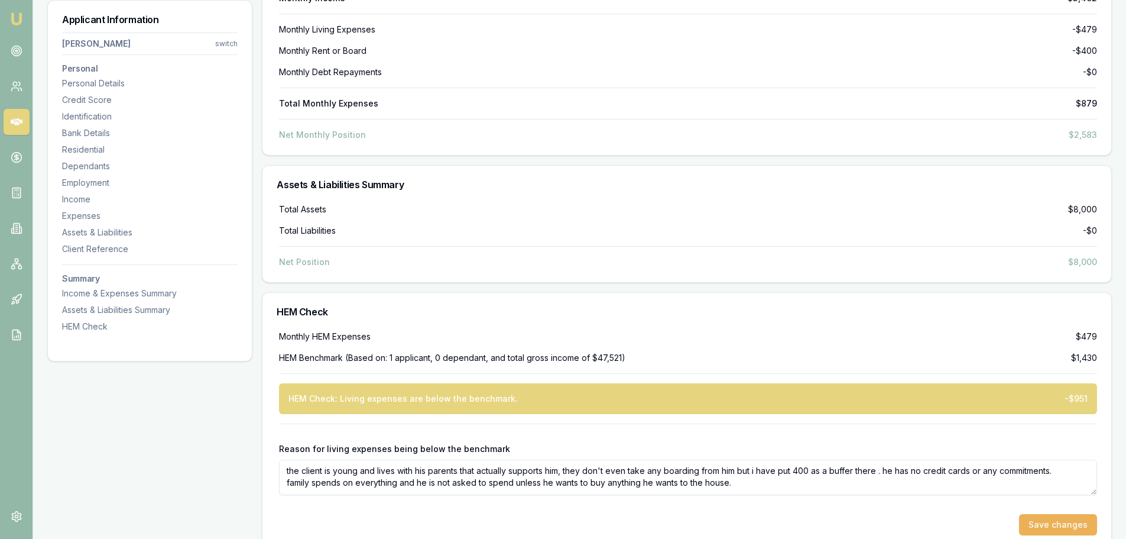
scroll to position [3043, 0]
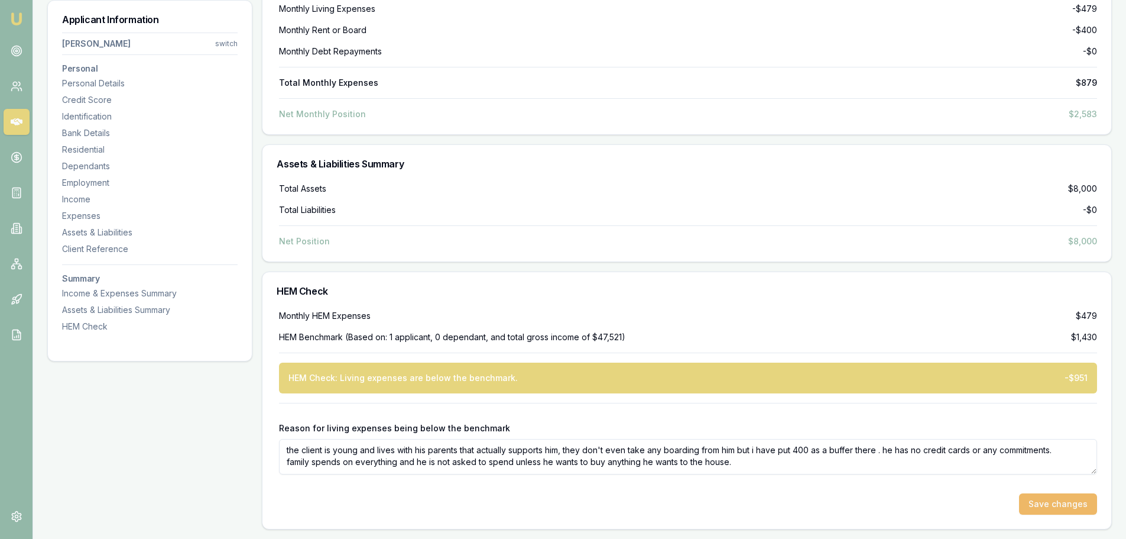
type textarea "the client is young and lives with his parents that actually supports him, they…"
click at [1048, 501] on button "Save changes" at bounding box center [1058, 503] width 78 height 21
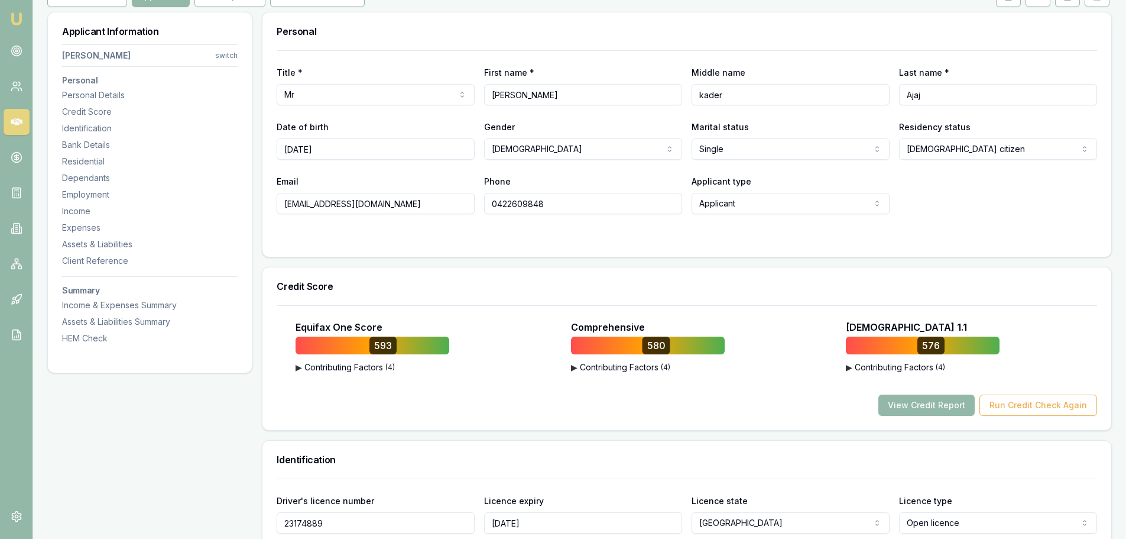
scroll to position [177, 0]
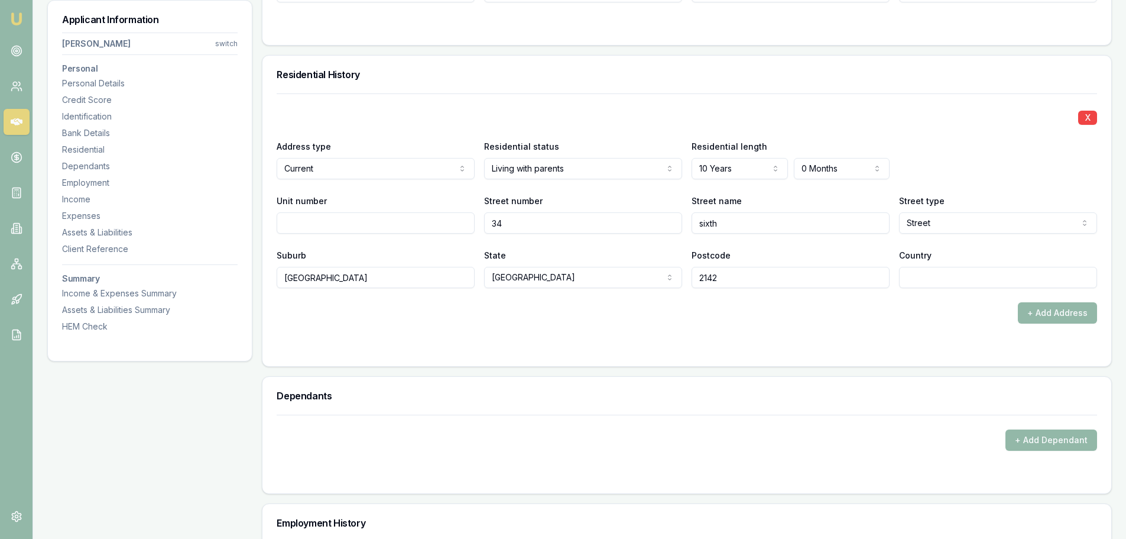
scroll to position [1064, 0]
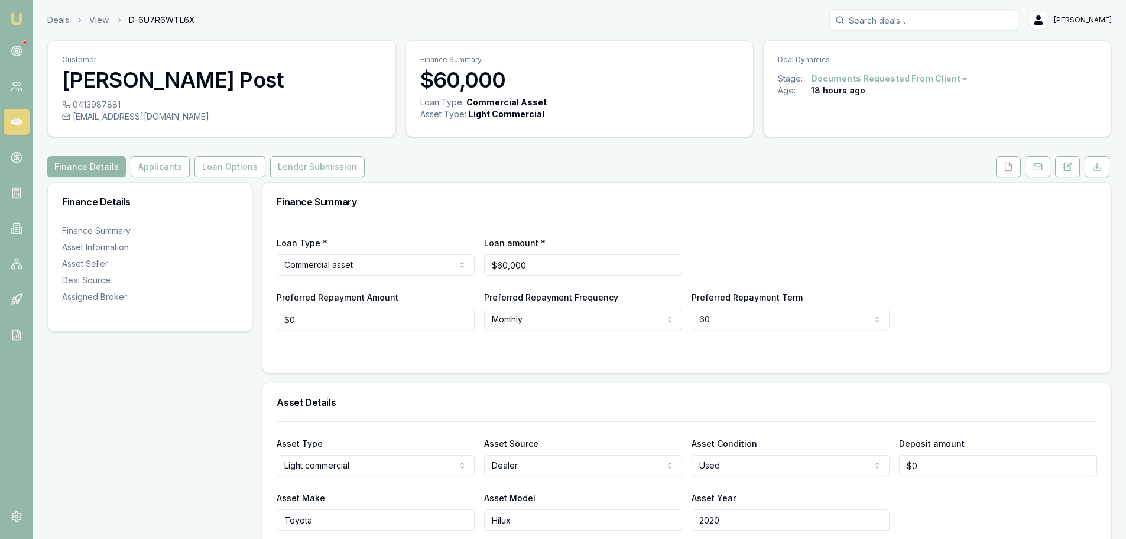
click at [138, 163] on button "Applicants" at bounding box center [160, 166] width 59 height 21
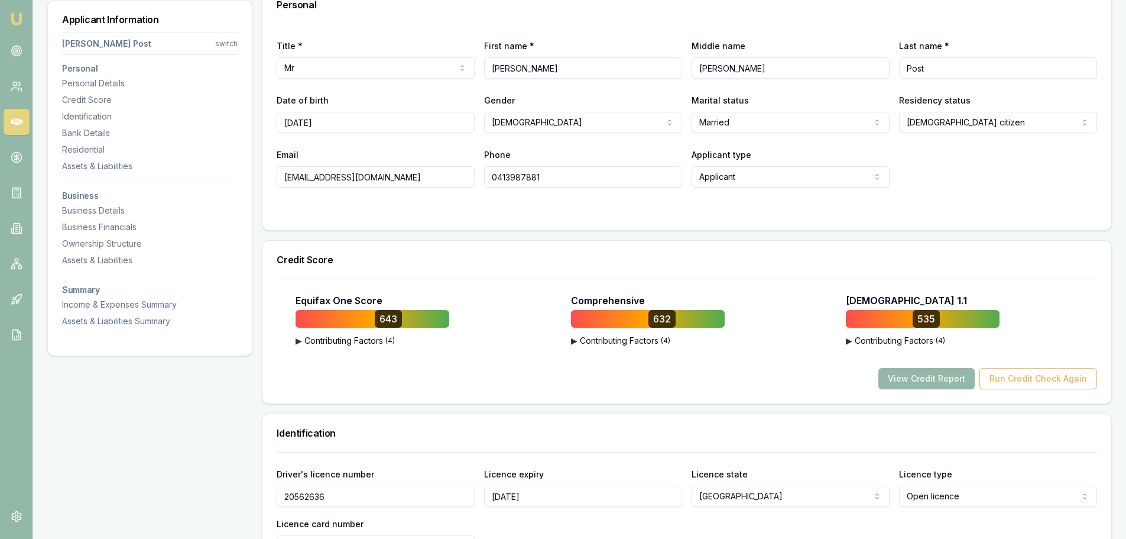
scroll to position [177, 0]
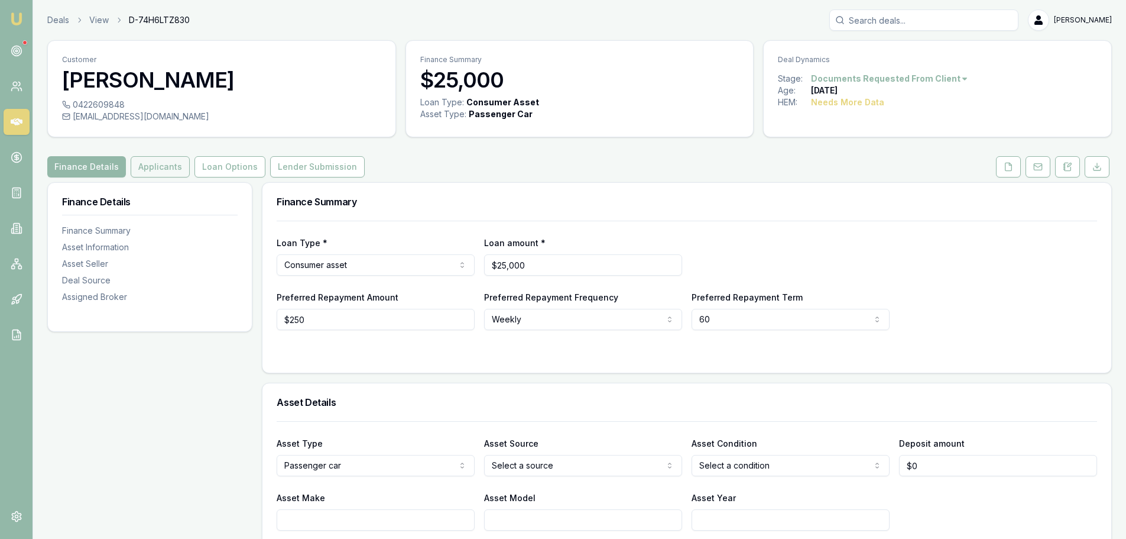
click at [164, 163] on button "Applicants" at bounding box center [160, 166] width 59 height 21
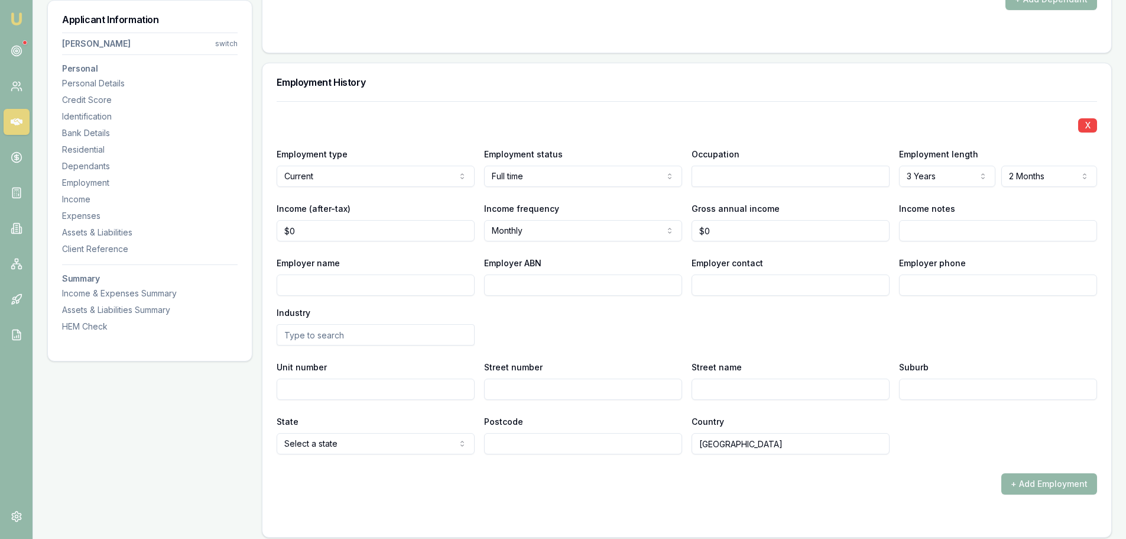
scroll to position [1537, 0]
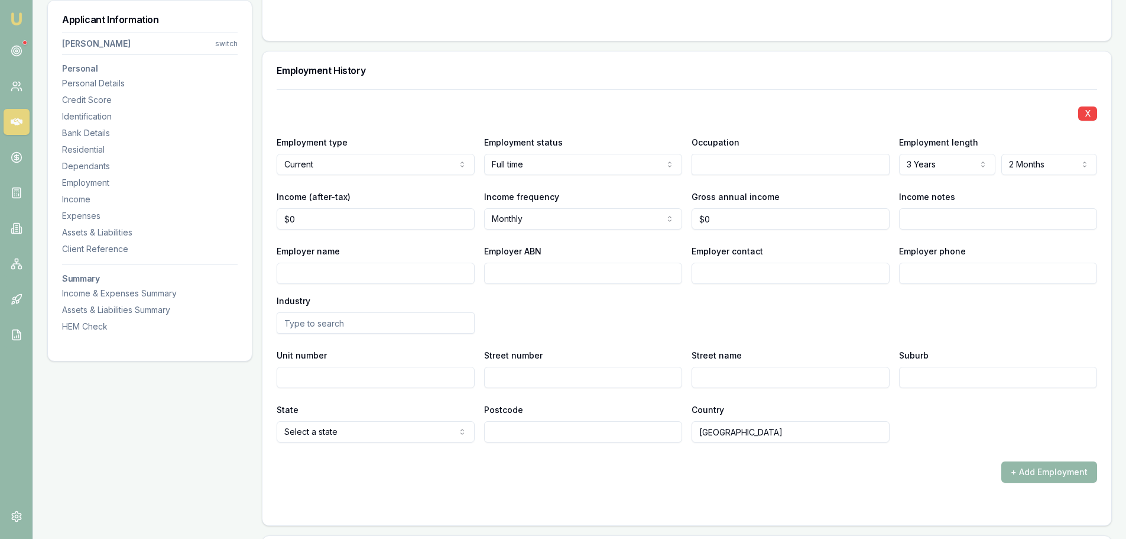
click at [712, 169] on input "text" at bounding box center [791, 164] width 198 height 21
click at [708, 166] on input "text" at bounding box center [791, 164] width 198 height 21
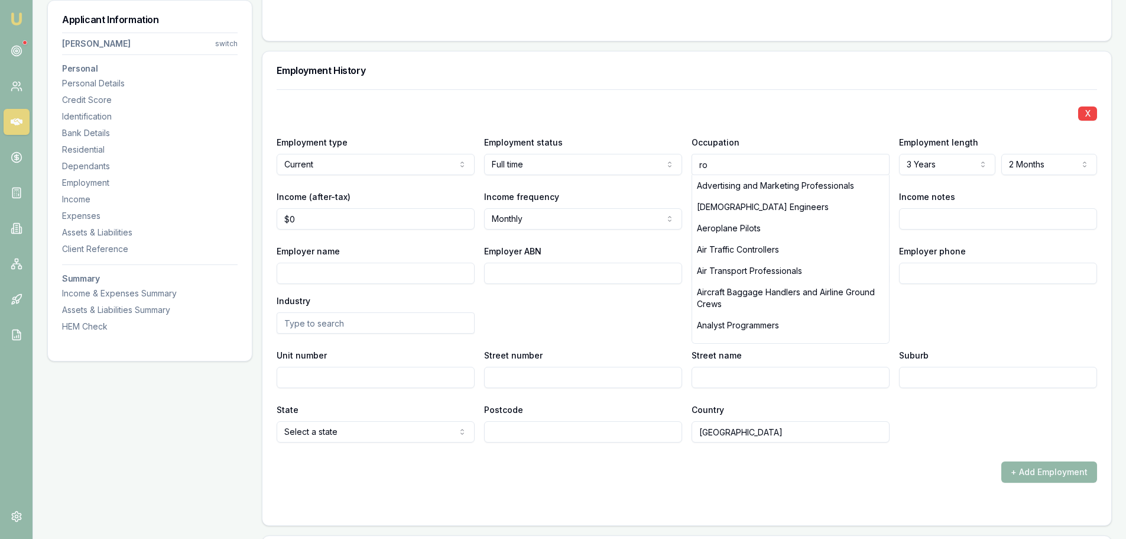
type input "r"
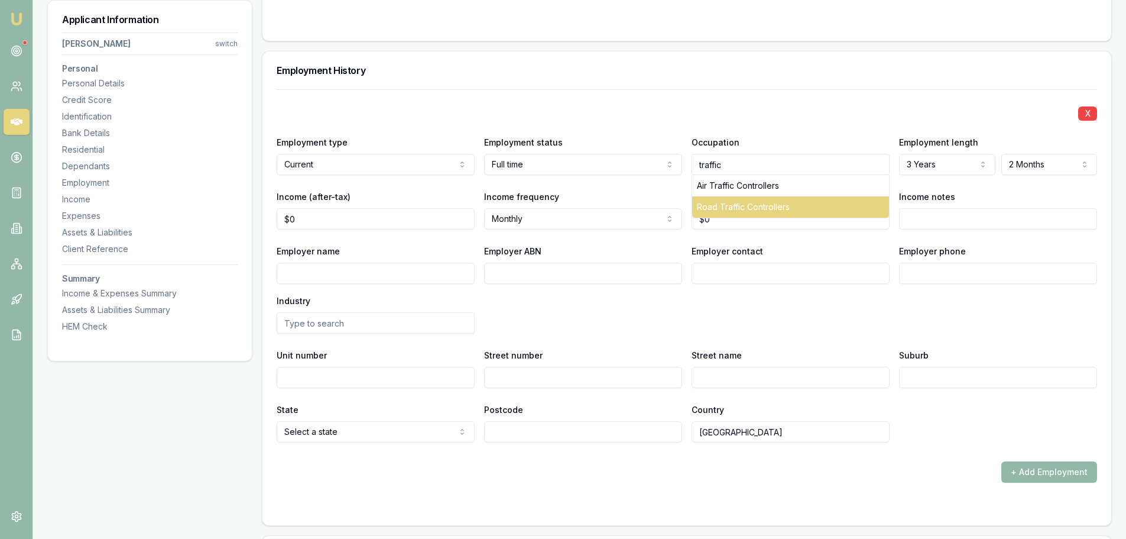
click at [734, 206] on div "Road Traffic Controllers" at bounding box center [790, 206] width 197 height 21
type input "Road Traffic Controllers"
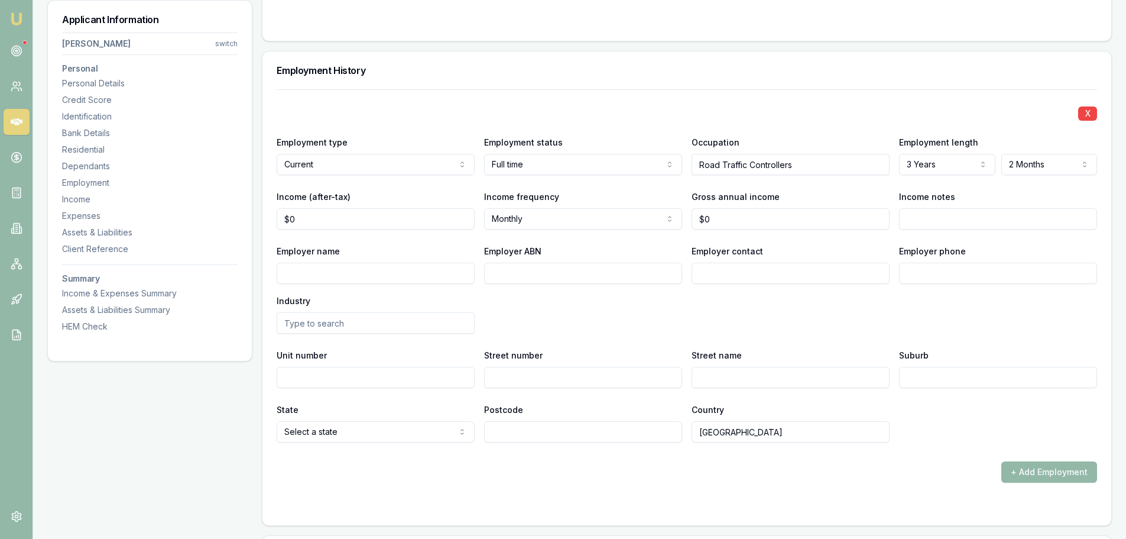
click at [812, 314] on div "Employer name Employer ABN Employer contact Employer phone Industry" at bounding box center [687, 289] width 821 height 90
click at [308, 271] on input "Employer name" at bounding box center [376, 272] width 198 height 21
click at [18, 51] on icon at bounding box center [17, 51] width 12 height 12
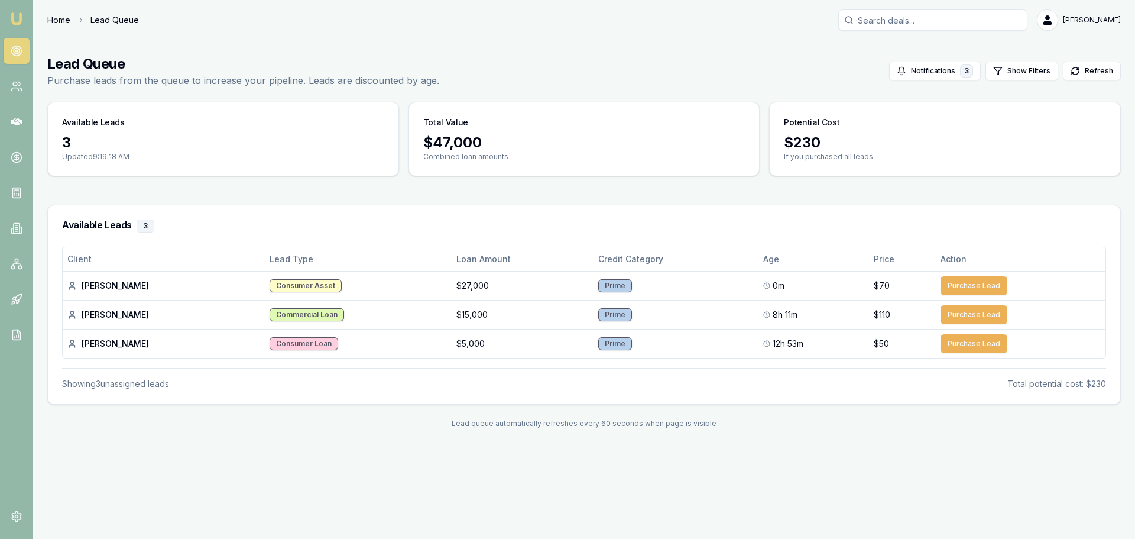
click at [53, 17] on link "Home" at bounding box center [58, 20] width 23 height 12
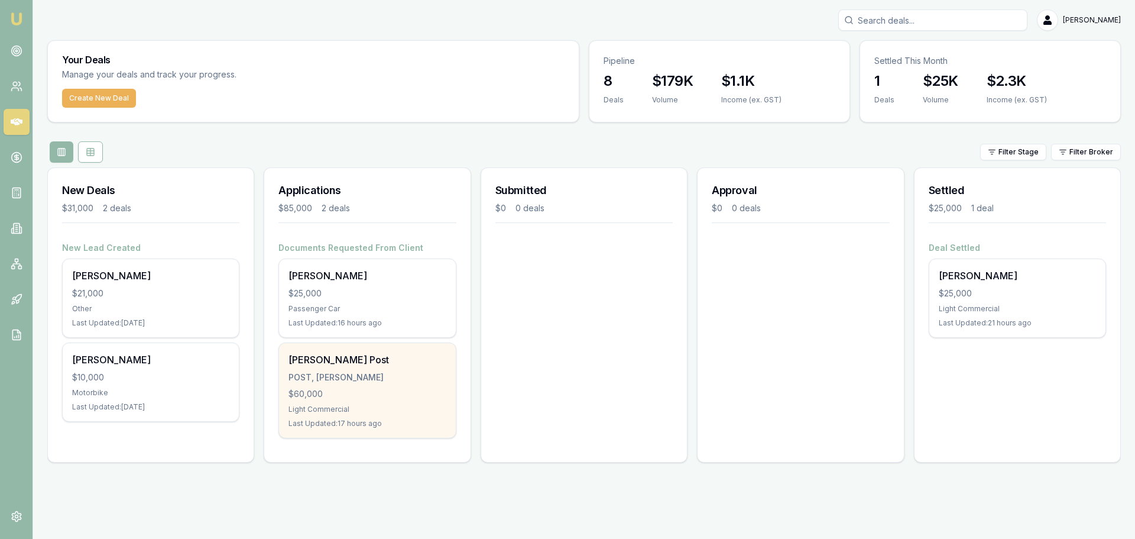
click at [377, 384] on div "[PERSON_NAME] Post POST, [PERSON_NAME] $60,000 Light Commercial Last Updated: 1…" at bounding box center [367, 390] width 176 height 95
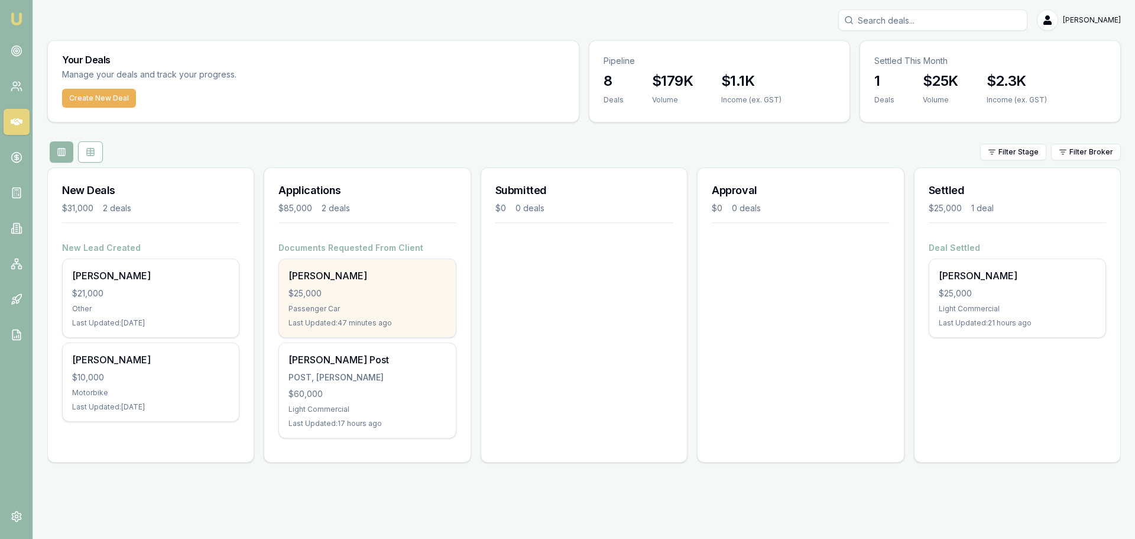
click at [387, 300] on div "Abdul Ajaj $25,000 Passenger Car Last Updated: 47 minutes ago" at bounding box center [367, 298] width 176 height 78
click at [368, 301] on div "Abdul Ajaj $25,000 Passenger Car Last Updated: 1 hour ago" at bounding box center [367, 298] width 176 height 78
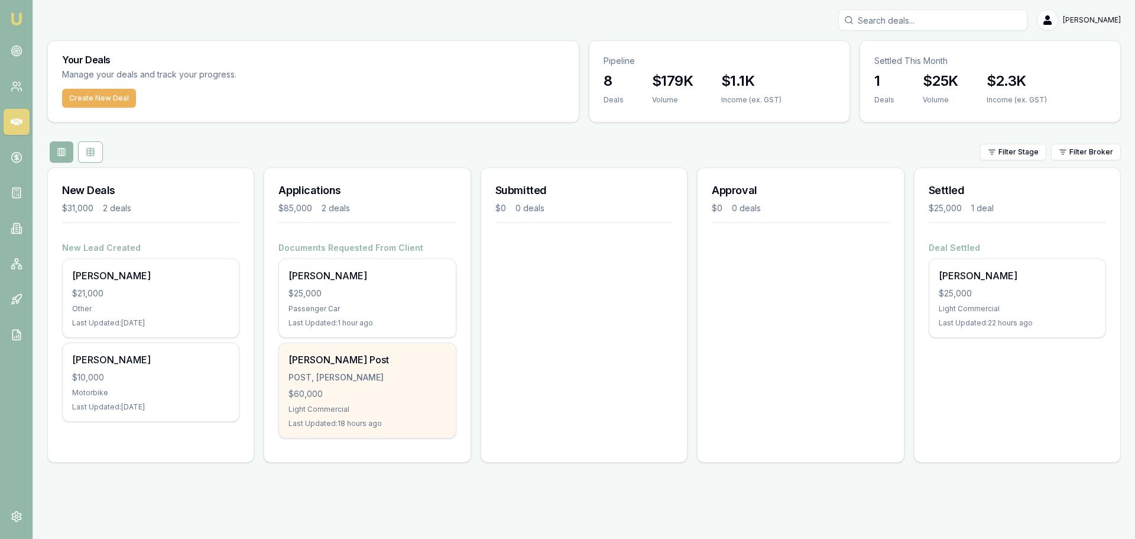
click at [404, 390] on div "$60,000" at bounding box center [366, 394] width 157 height 12
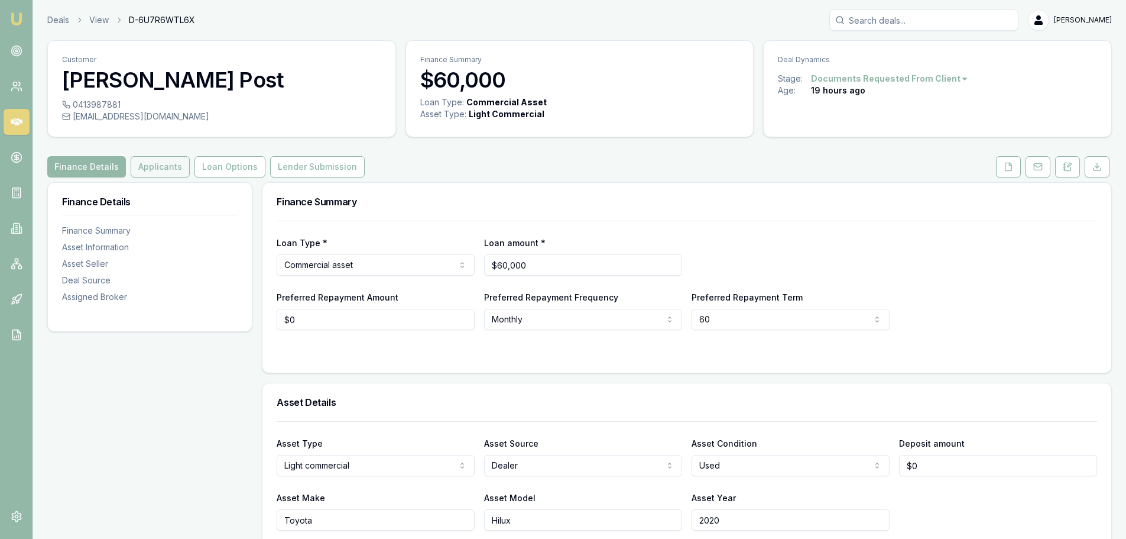
click at [160, 170] on button "Applicants" at bounding box center [160, 166] width 59 height 21
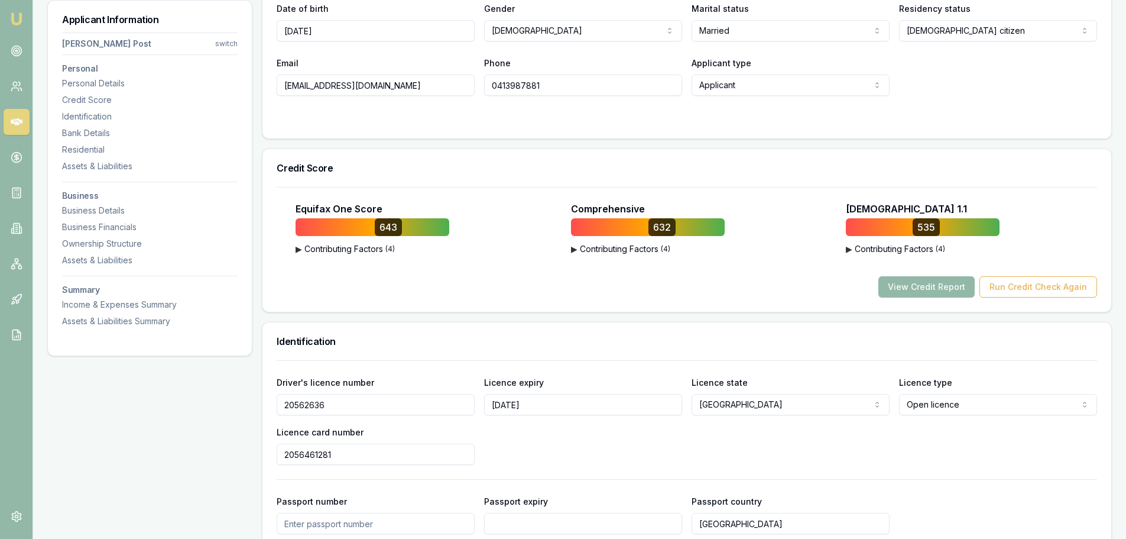
scroll to position [296, 0]
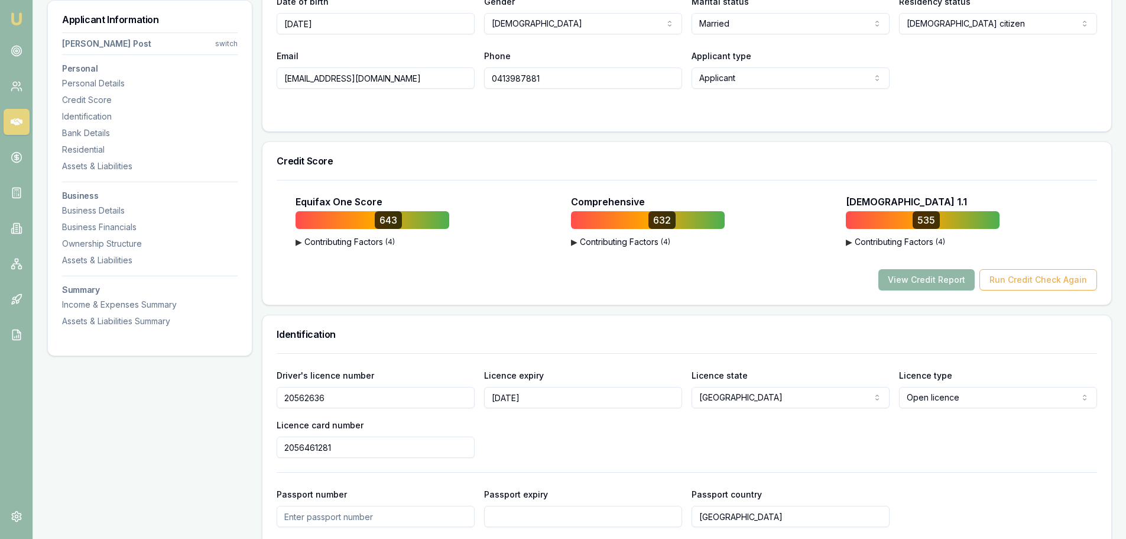
click at [914, 280] on button "View Credit Report" at bounding box center [926, 279] width 96 height 21
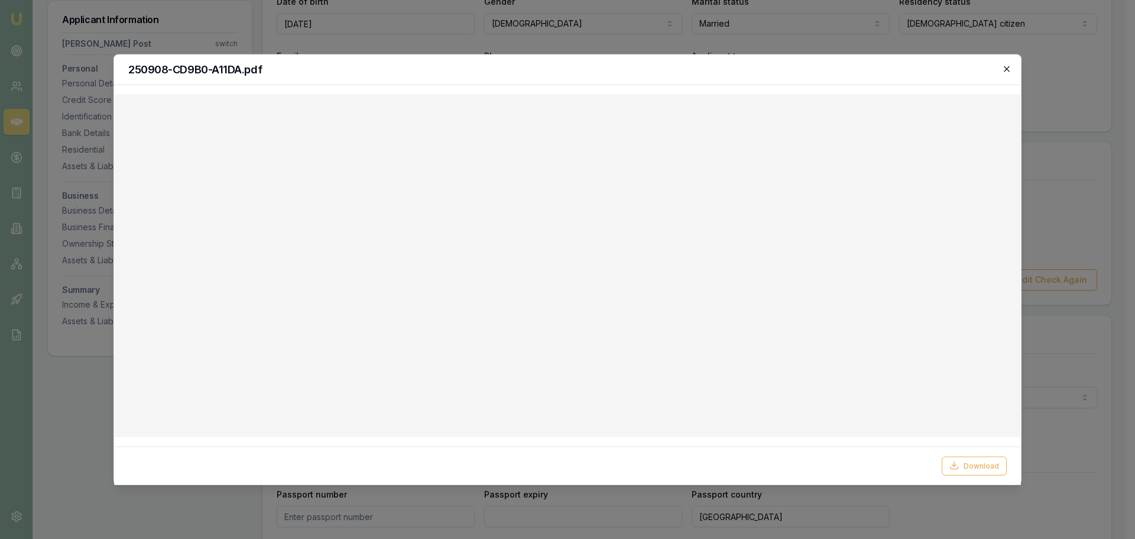
click at [1003, 67] on icon "button" at bounding box center [1006, 68] width 9 height 9
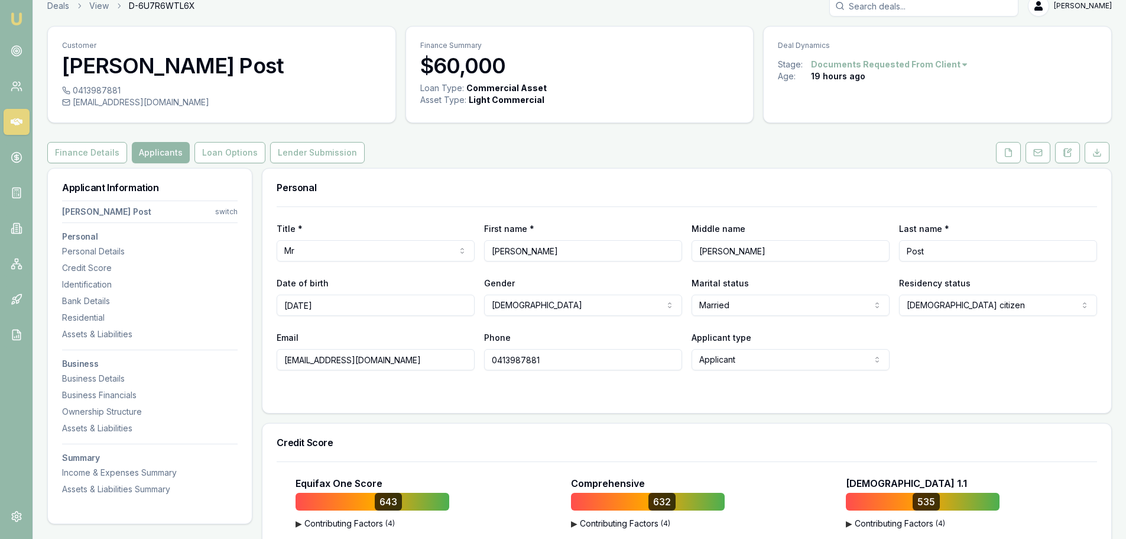
scroll to position [59, 0]
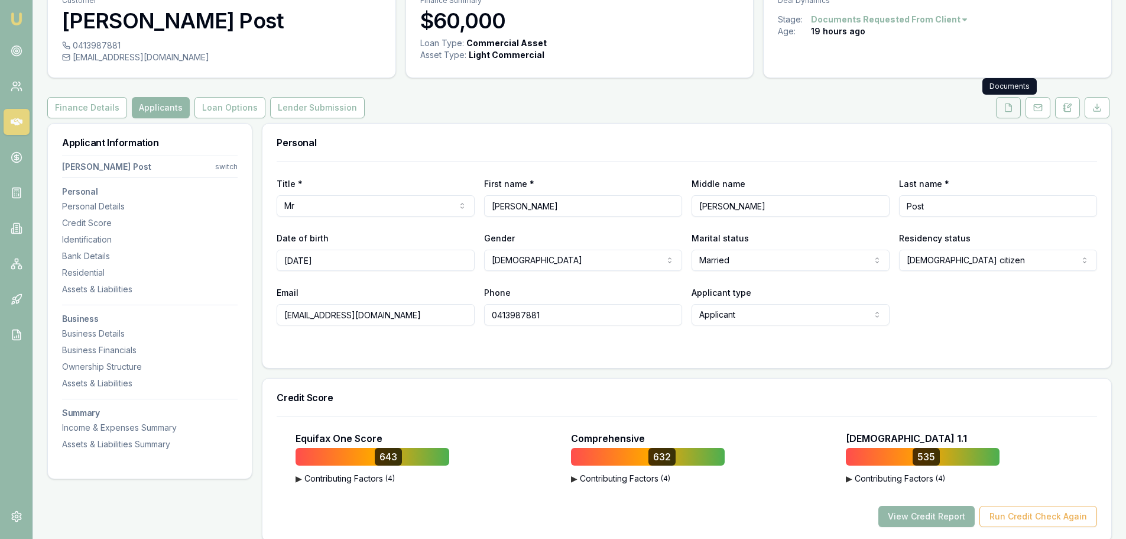
click at [1006, 106] on icon at bounding box center [1009, 107] width 7 height 8
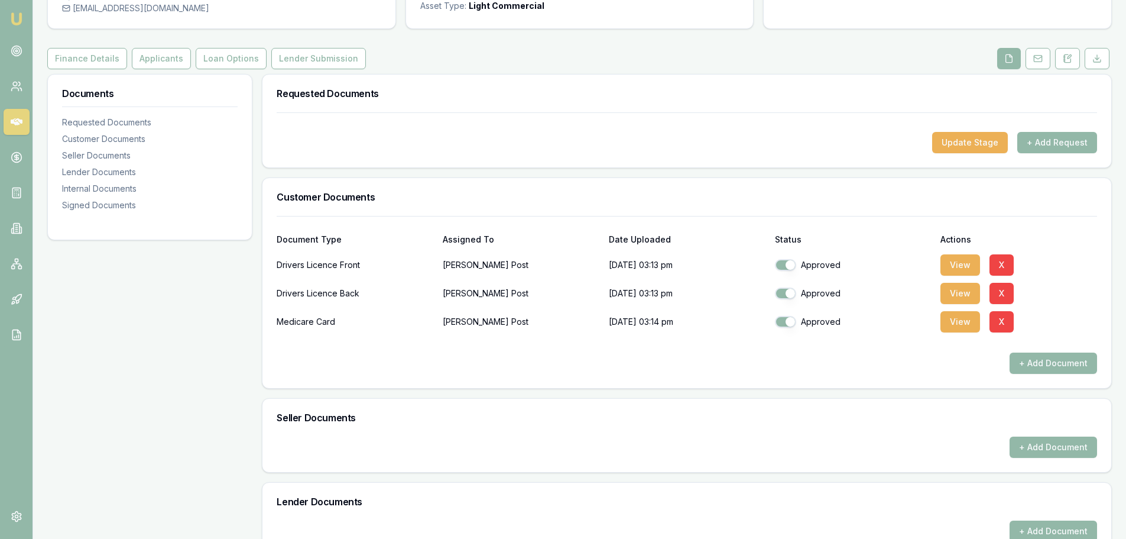
scroll to position [118, 0]
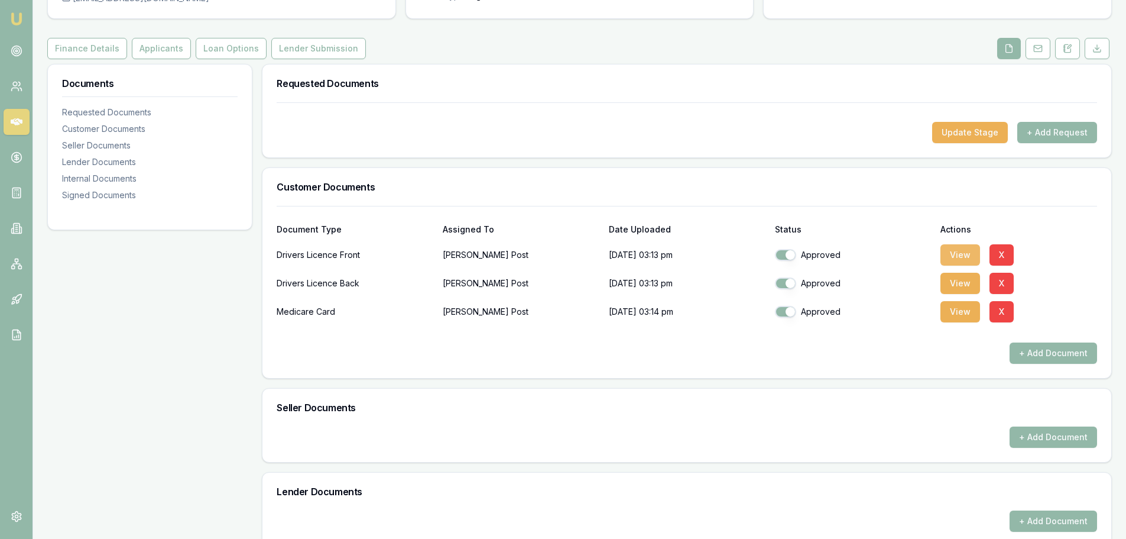
click at [962, 252] on button "View" at bounding box center [961, 254] width 40 height 21
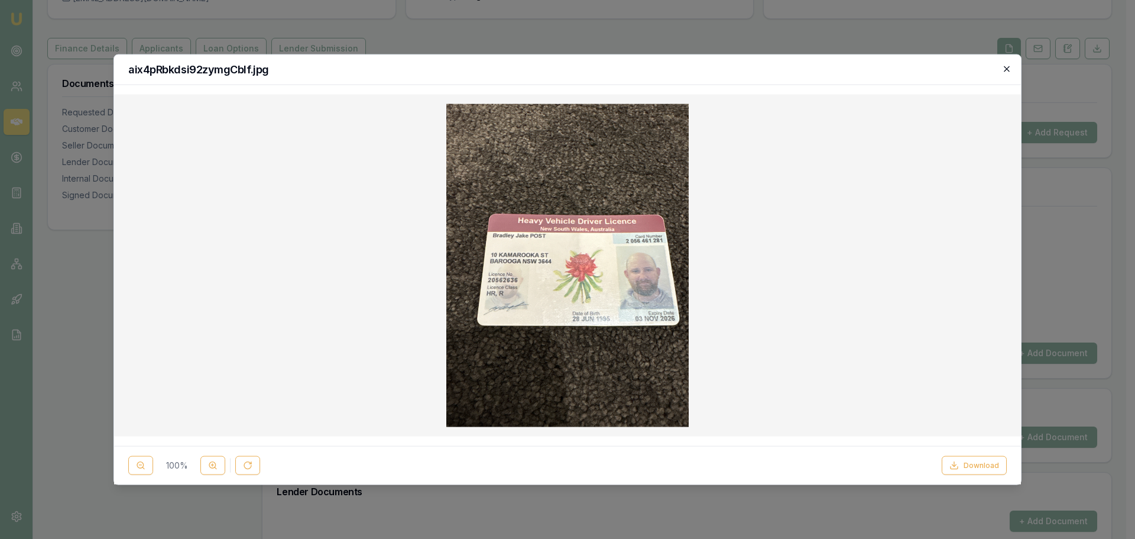
click at [1008, 68] on icon "button" at bounding box center [1006, 68] width 9 height 9
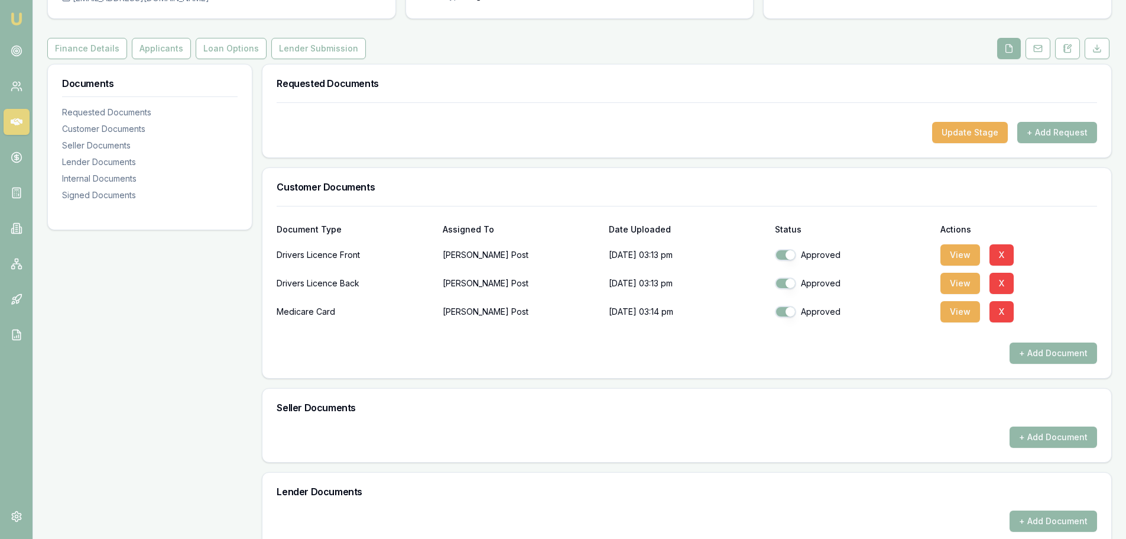
scroll to position [0, 0]
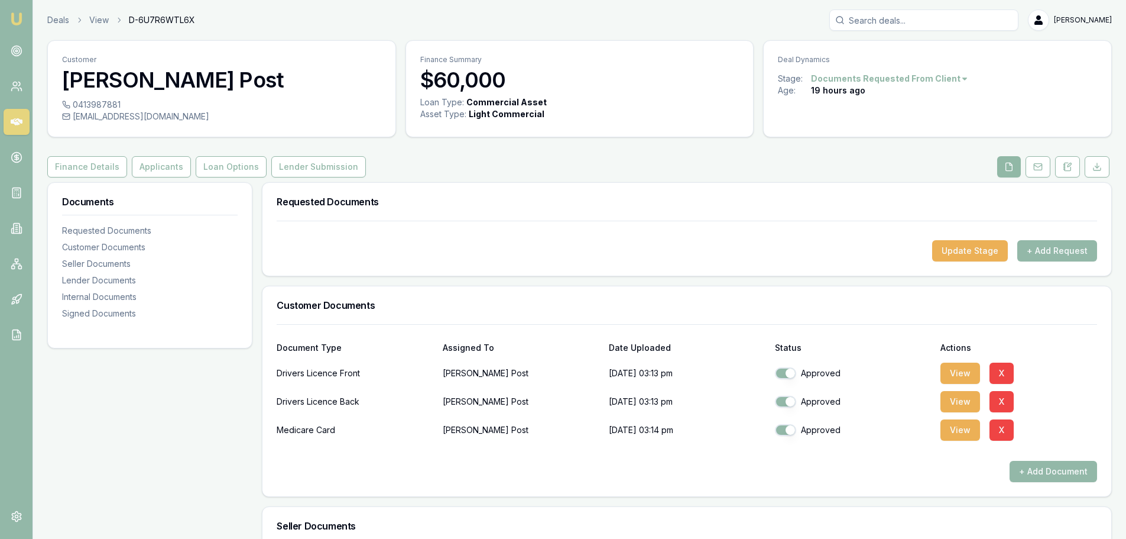
click at [1010, 166] on icon at bounding box center [1008, 166] width 9 height 9
click at [1055, 251] on button "+ Add Request" at bounding box center [1057, 250] width 80 height 21
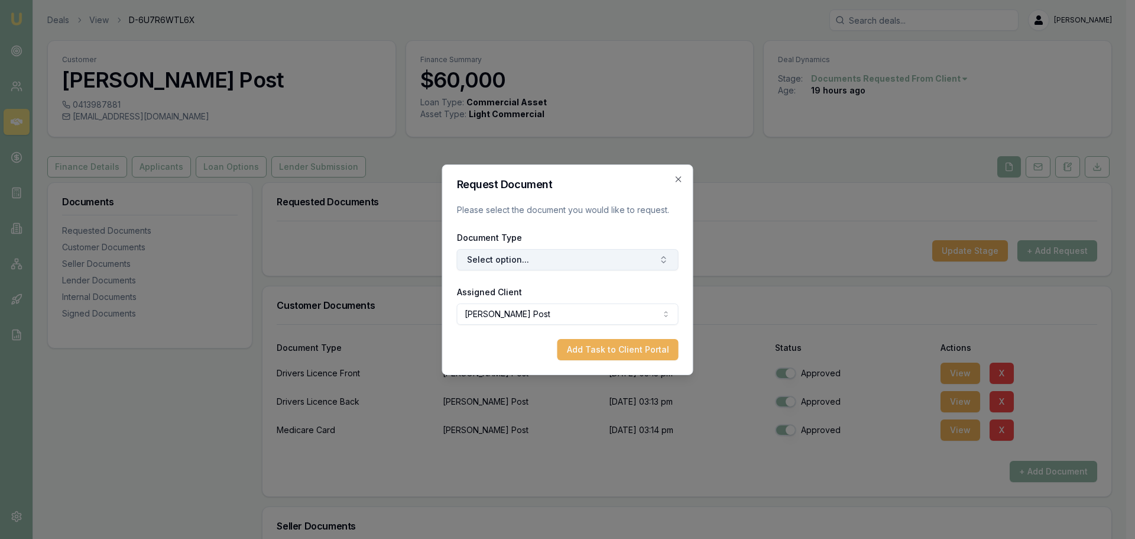
click at [488, 257] on button "Select option..." at bounding box center [568, 259] width 222 height 21
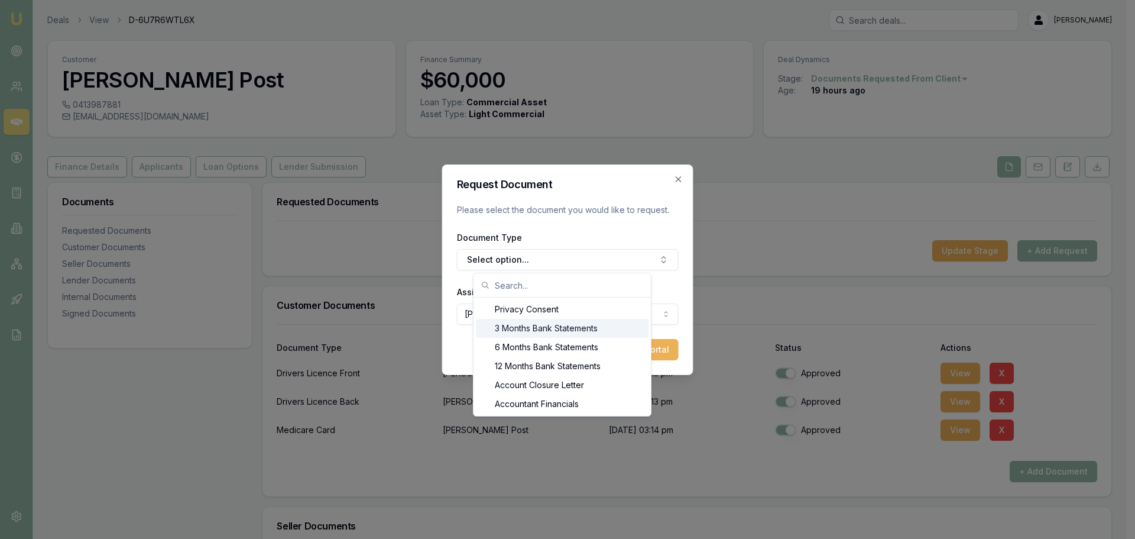
click at [510, 329] on div "3 Months Bank Statements" at bounding box center [562, 328] width 173 height 19
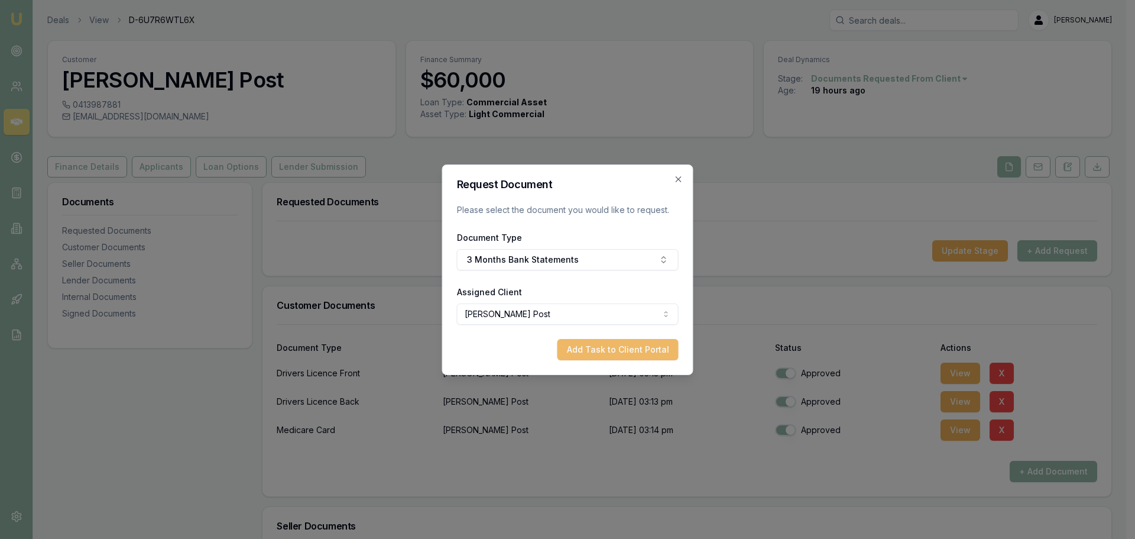
click at [611, 351] on button "Add Task to Client Portal" at bounding box center [617, 349] width 121 height 21
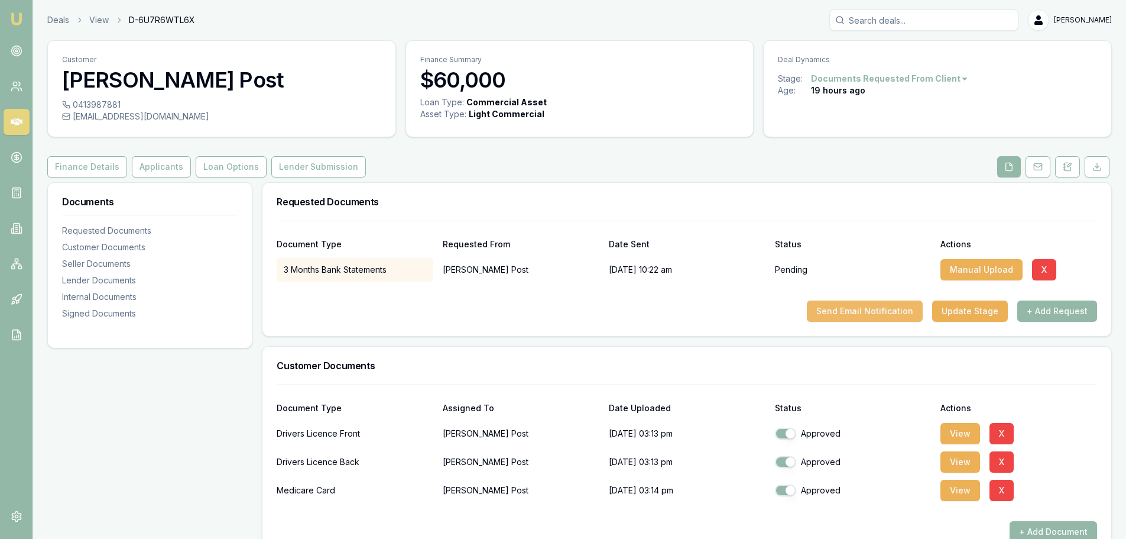
click at [850, 311] on button "Send Email Notification" at bounding box center [865, 310] width 116 height 21
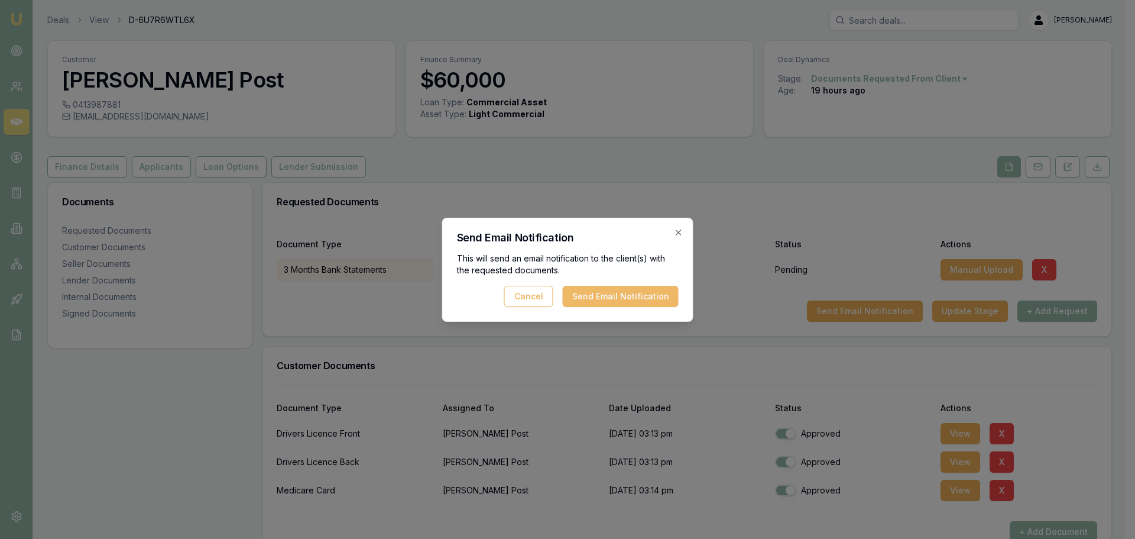
click at [626, 298] on button "Send Email Notification" at bounding box center [621, 296] width 116 height 21
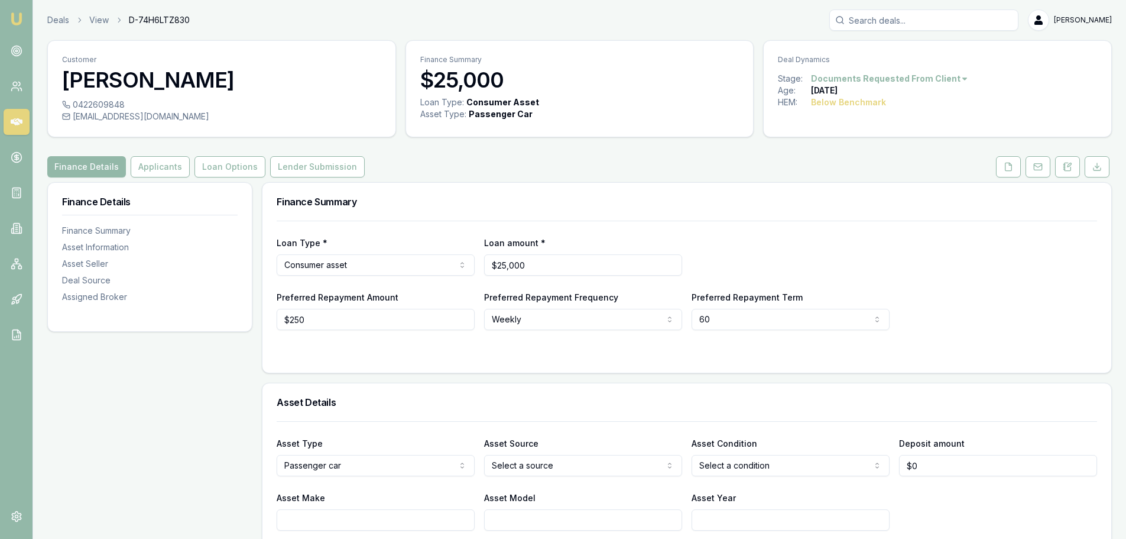
click at [151, 169] on button "Applicants" at bounding box center [160, 166] width 59 height 21
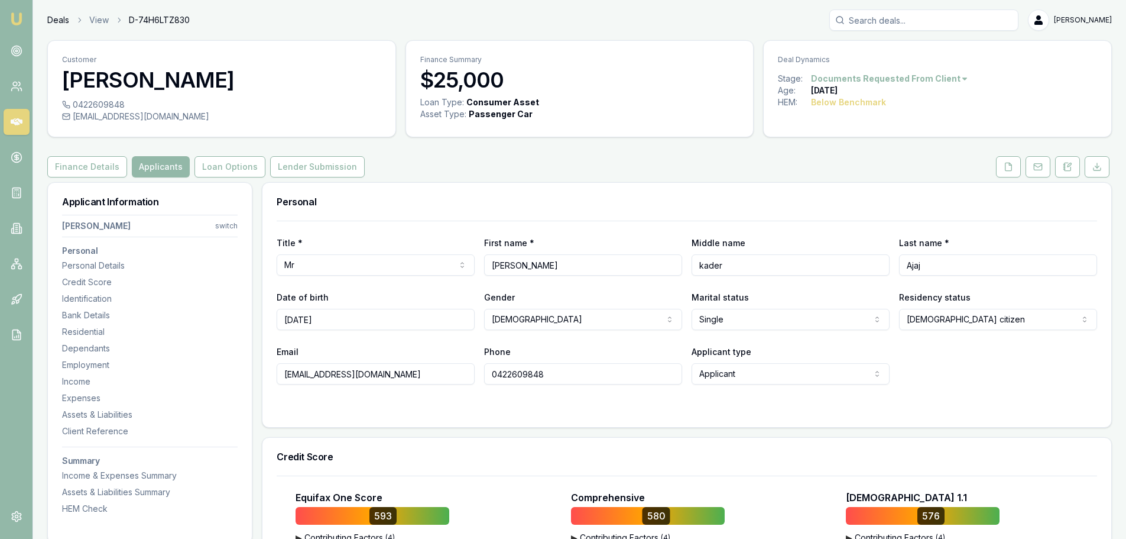
click at [54, 16] on link "Deals" at bounding box center [58, 20] width 22 height 12
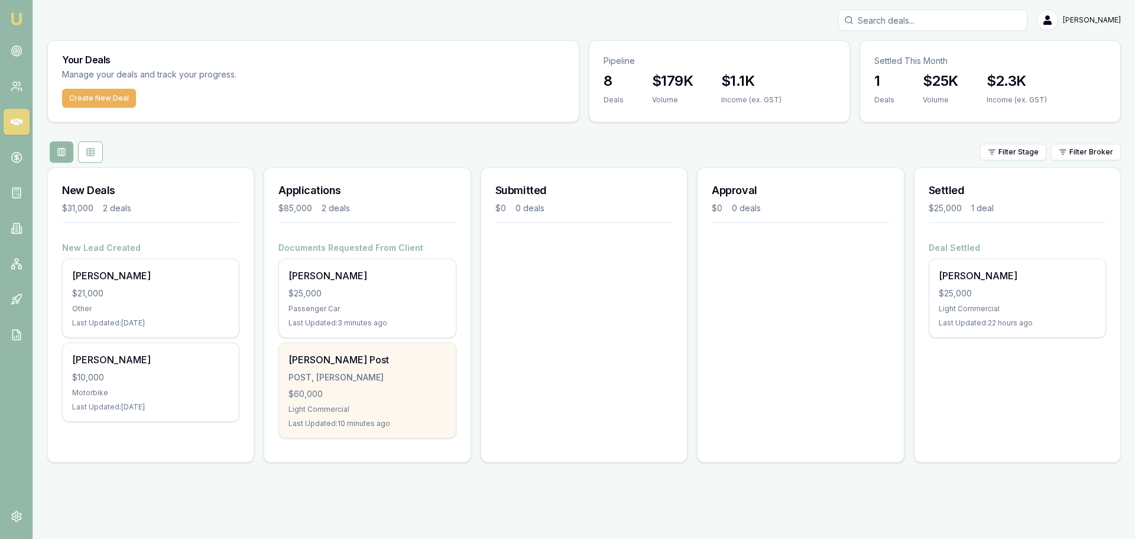
click at [377, 391] on div "$60,000" at bounding box center [366, 394] width 157 height 12
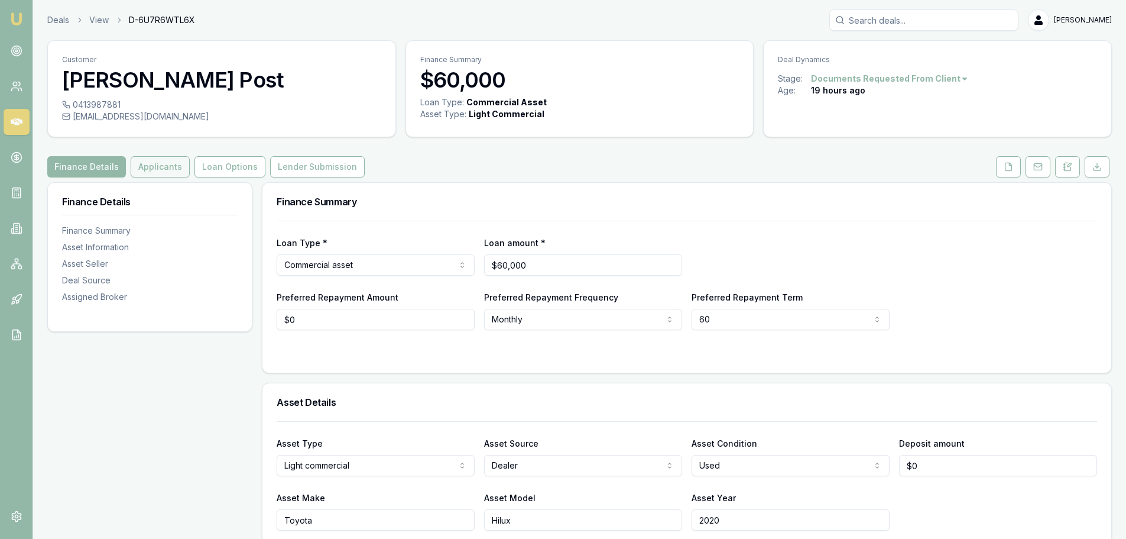
click at [140, 166] on button "Applicants" at bounding box center [160, 166] width 59 height 21
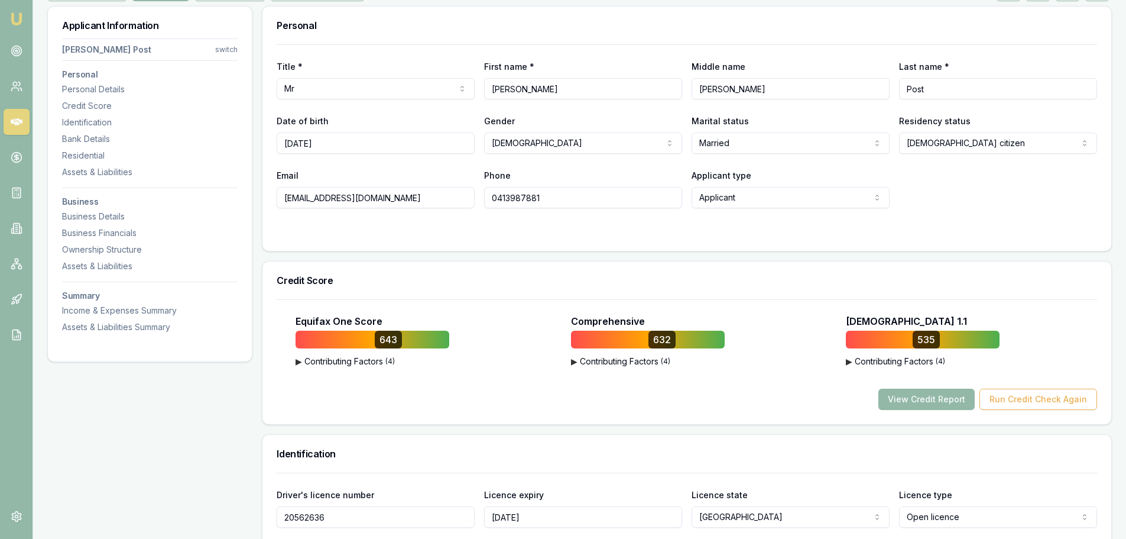
scroll to position [177, 0]
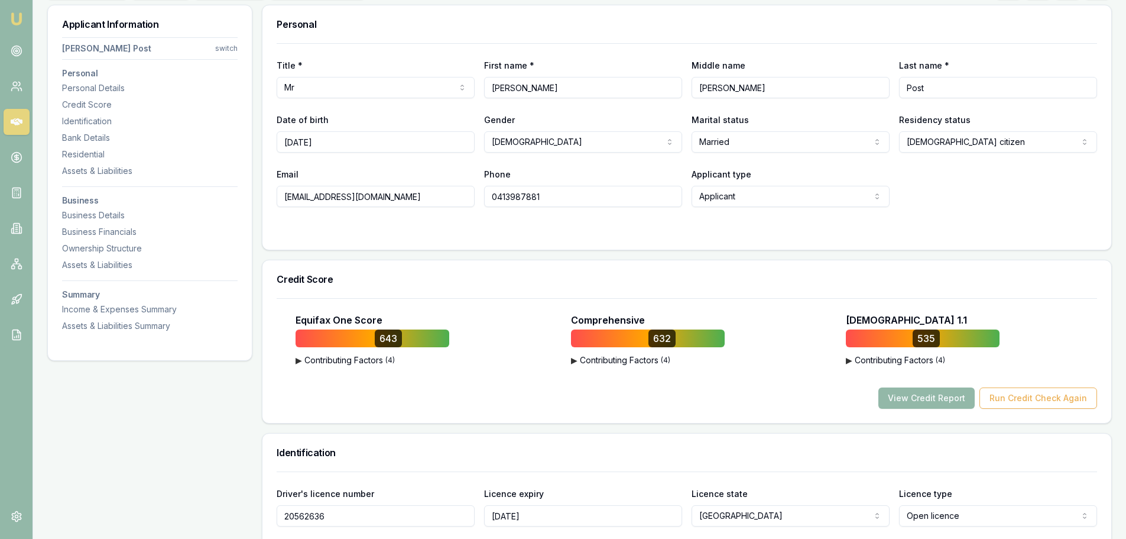
click at [786, 391] on div "View Credit Report Run Credit Check Again" at bounding box center [687, 397] width 821 height 21
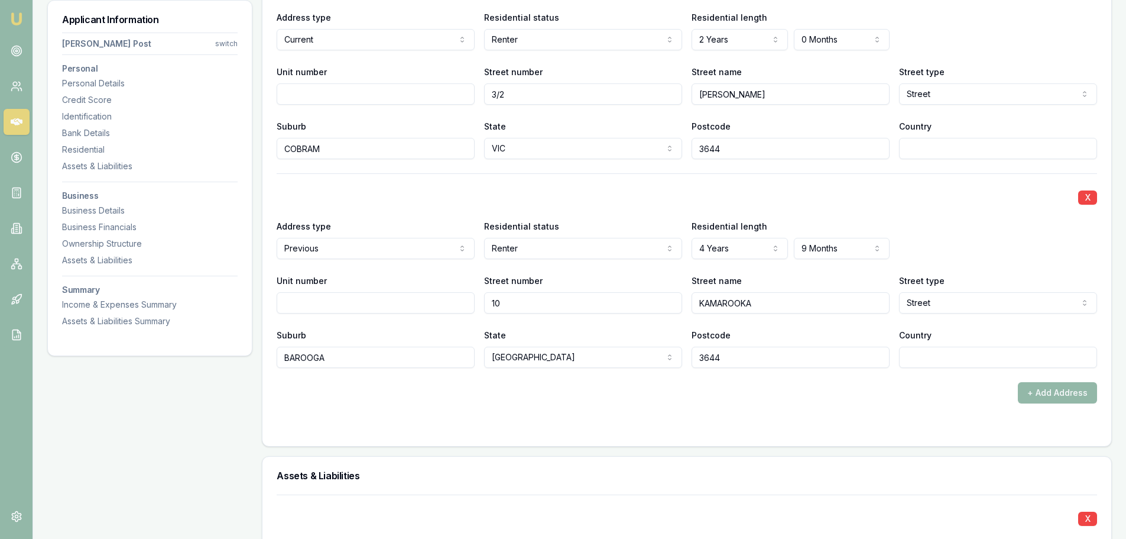
scroll to position [1182, 0]
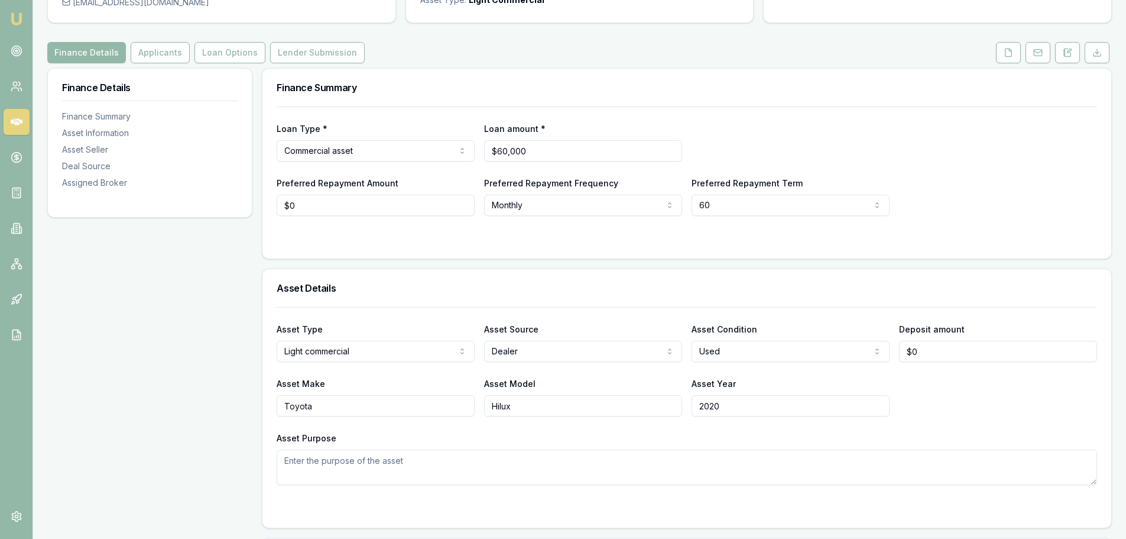
scroll to position [118, 0]
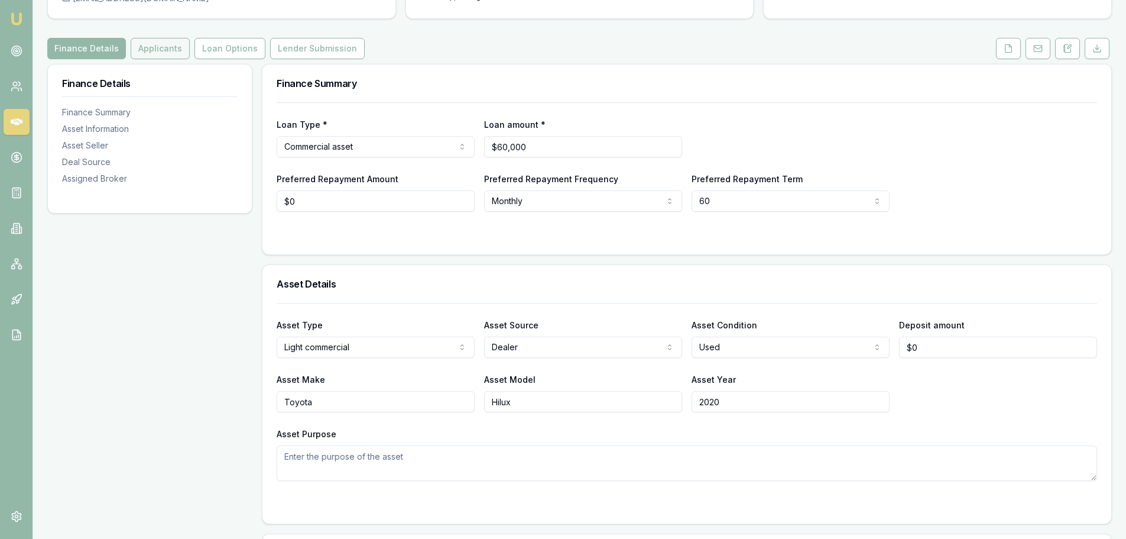
drag, startPoint x: 165, startPoint y: 51, endPoint x: 176, endPoint y: 57, distance: 11.9
click at [165, 51] on button "Applicants" at bounding box center [160, 48] width 59 height 21
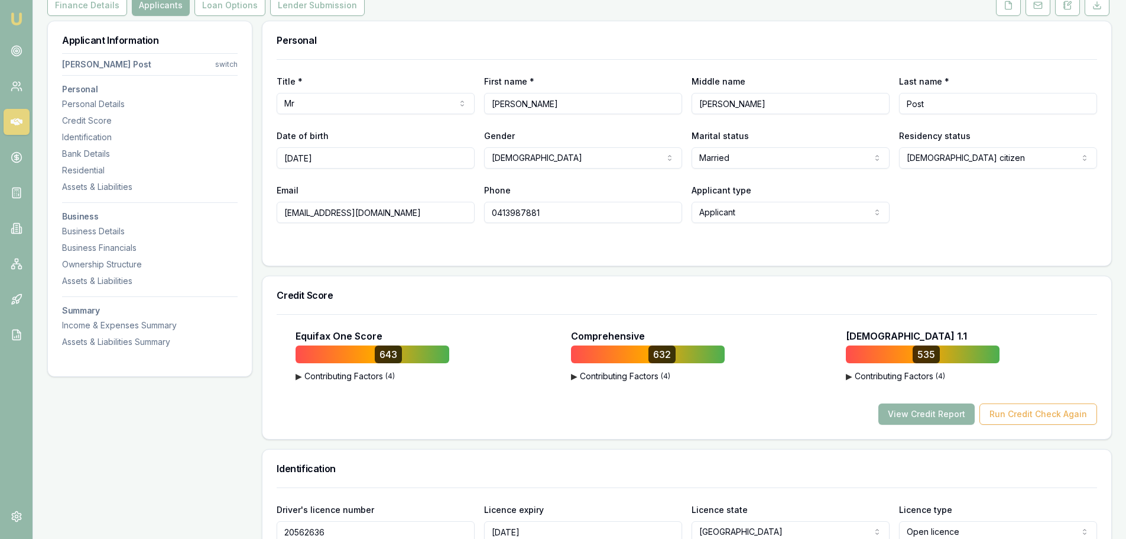
scroll to position [177, 0]
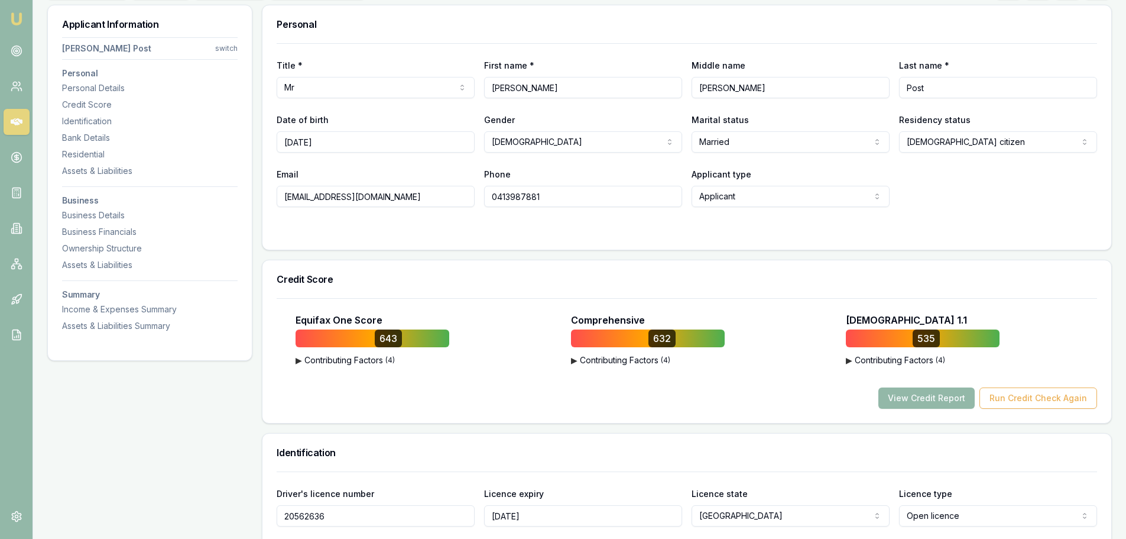
drag, startPoint x: 534, startPoint y: 85, endPoint x: 474, endPoint y: 103, distance: 63.8
click at [474, 103] on div "Title * Mr Mr Mrs Miss Ms Dr Prof First name * [PERSON_NAME] Middle name [PERSO…" at bounding box center [687, 125] width 821 height 164
drag, startPoint x: 729, startPoint y: 80, endPoint x: 696, endPoint y: 90, distance: 34.4
click at [696, 90] on input "JAKE" at bounding box center [791, 87] width 198 height 21
drag, startPoint x: 940, startPoint y: 86, endPoint x: 886, endPoint y: 94, distance: 55.0
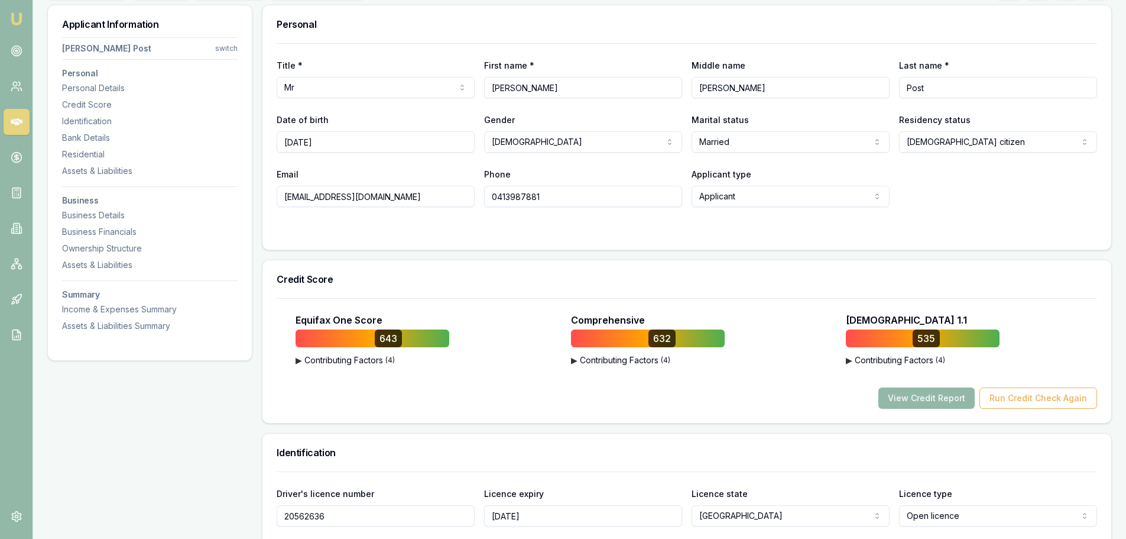
click at [886, 94] on div "Title * Mr Mr Mrs Miss Ms Dr Prof First name * Bradley Middle name JAKE Last na…" at bounding box center [687, 78] width 821 height 40
drag, startPoint x: 335, startPoint y: 141, endPoint x: 266, endPoint y: 141, distance: 69.2
click at [266, 141] on div "Title * Mr Mr Mrs Miss Ms Dr Prof First name * Bradley Middle name JAKE Last na…" at bounding box center [686, 146] width 849 height 206
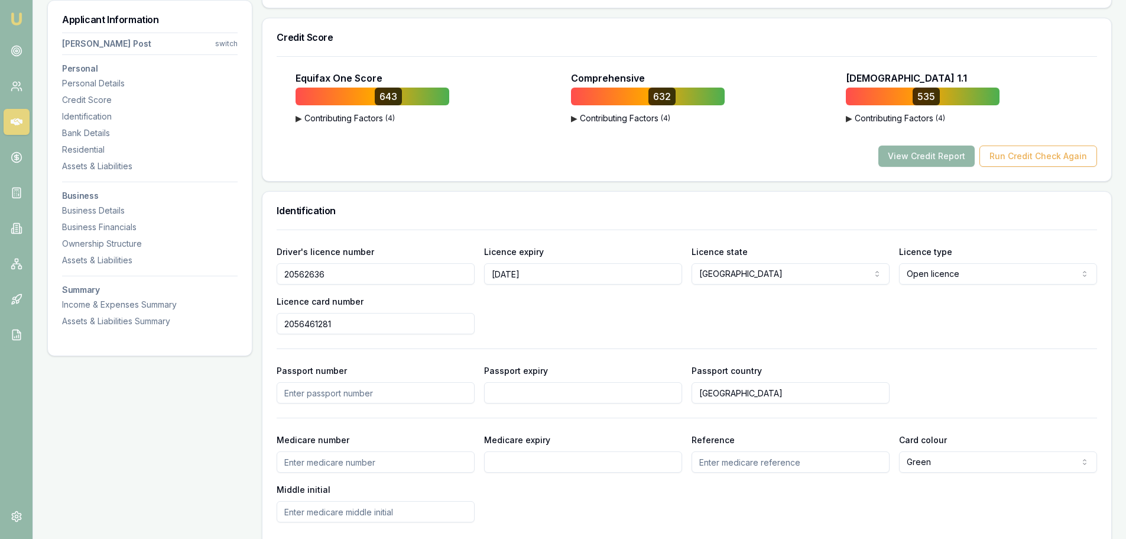
scroll to position [473, 0]
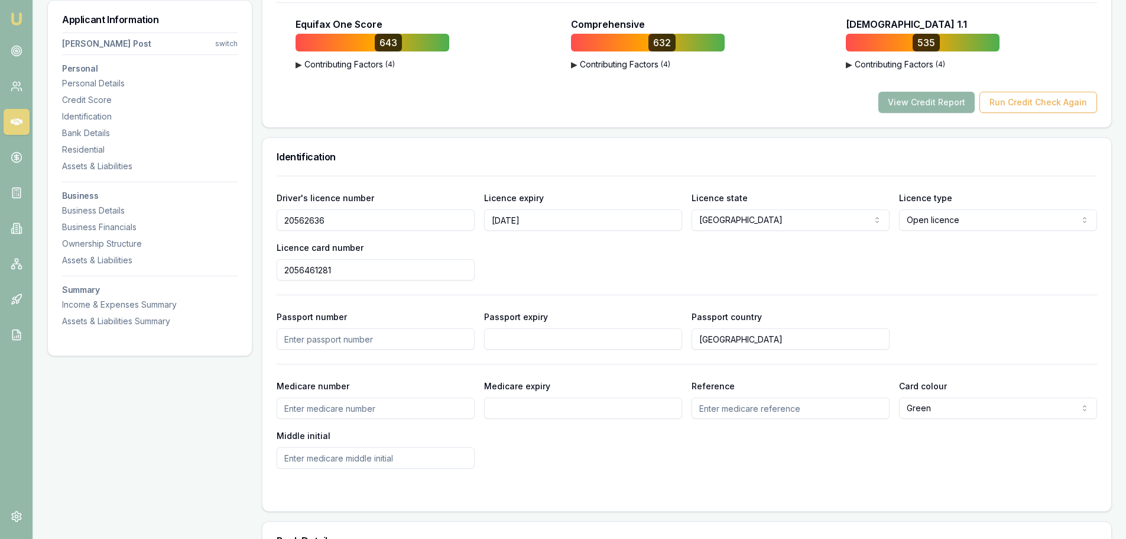
drag, startPoint x: 331, startPoint y: 223, endPoint x: 255, endPoint y: 217, distance: 76.5
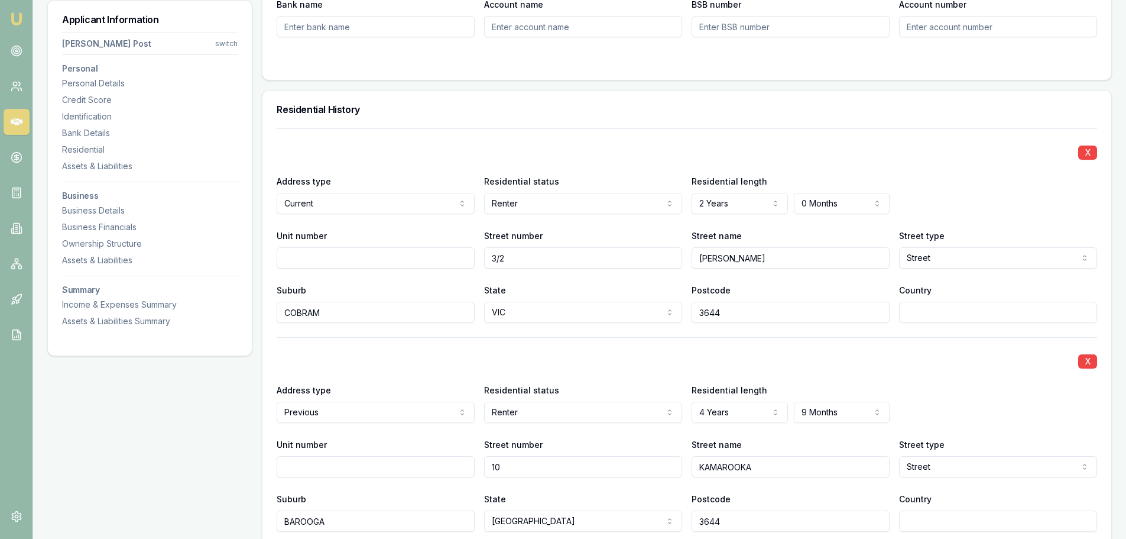
scroll to position [1064, 0]
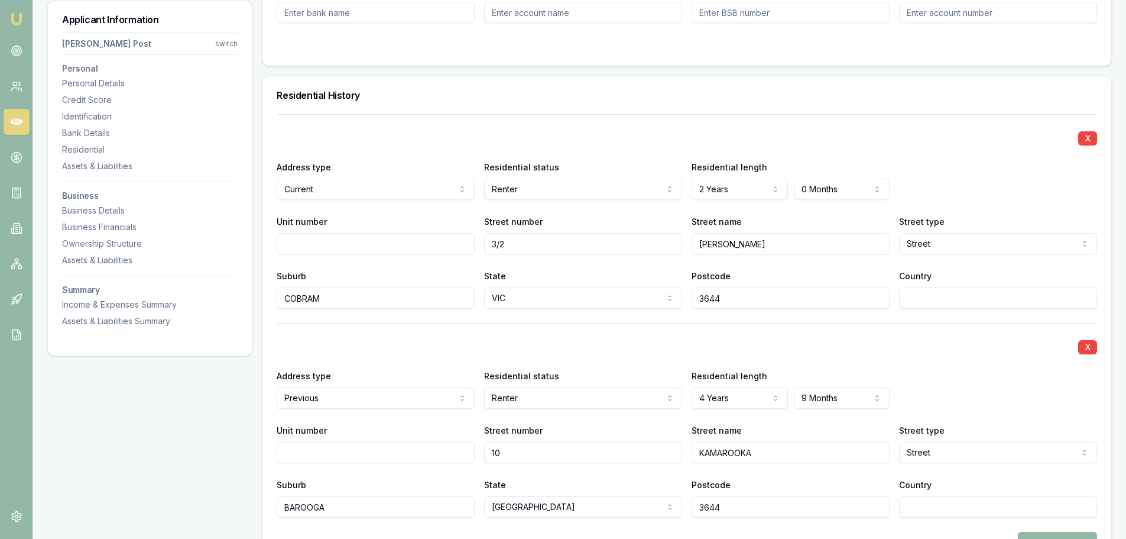
drag, startPoint x: 514, startPoint y: 244, endPoint x: 471, endPoint y: 242, distance: 43.8
click at [471, 242] on div "Unit number Street number 3/2 Street name HORNER Street type Street Access Alle…" at bounding box center [687, 234] width 821 height 40
drag, startPoint x: 736, startPoint y: 244, endPoint x: 692, endPoint y: 244, distance: 44.3
click at [692, 244] on input "HORNER" at bounding box center [791, 243] width 198 height 21
drag, startPoint x: 347, startPoint y: 301, endPoint x: 271, endPoint y: 293, distance: 76.2
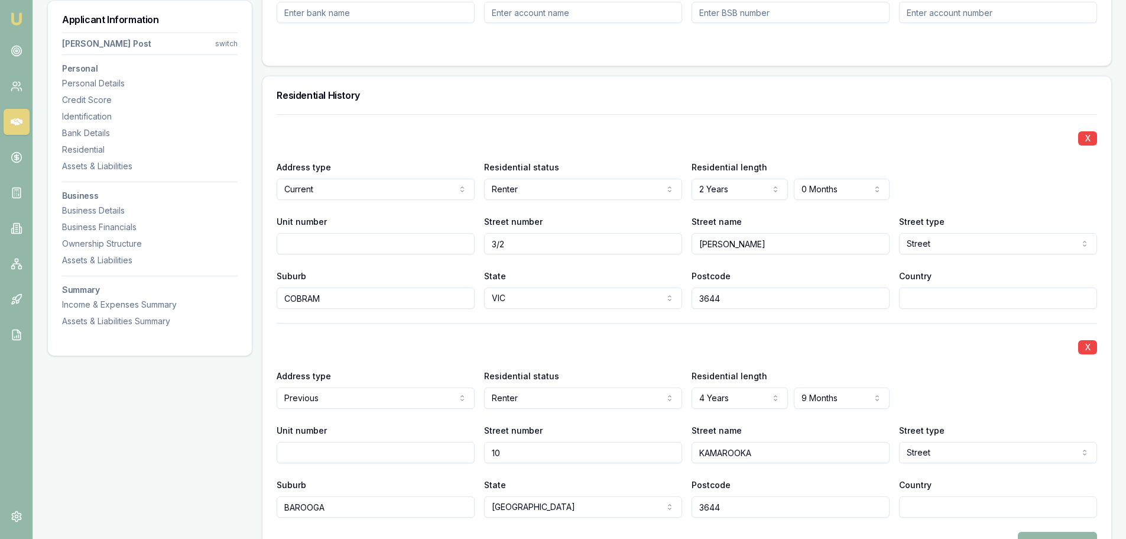
click at [271, 293] on div "X Address type Current Current Previous Residential status Renter Owner with mo…" at bounding box center [686, 354] width 849 height 481
drag, startPoint x: 723, startPoint y: 300, endPoint x: 637, endPoint y: 307, distance: 86.0
click at [637, 307] on div "Suburb COBRAM State VIC NSW VIC QLD SA WA TAS NT ACT Postcode 3644 Country" at bounding box center [687, 288] width 821 height 40
drag, startPoint x: 763, startPoint y: 447, endPoint x: 687, endPoint y: 458, distance: 76.5
click at [687, 458] on div "Unit number Street number 10 Street name KAMAROOKA Street type Street Access Al…" at bounding box center [687, 443] width 821 height 40
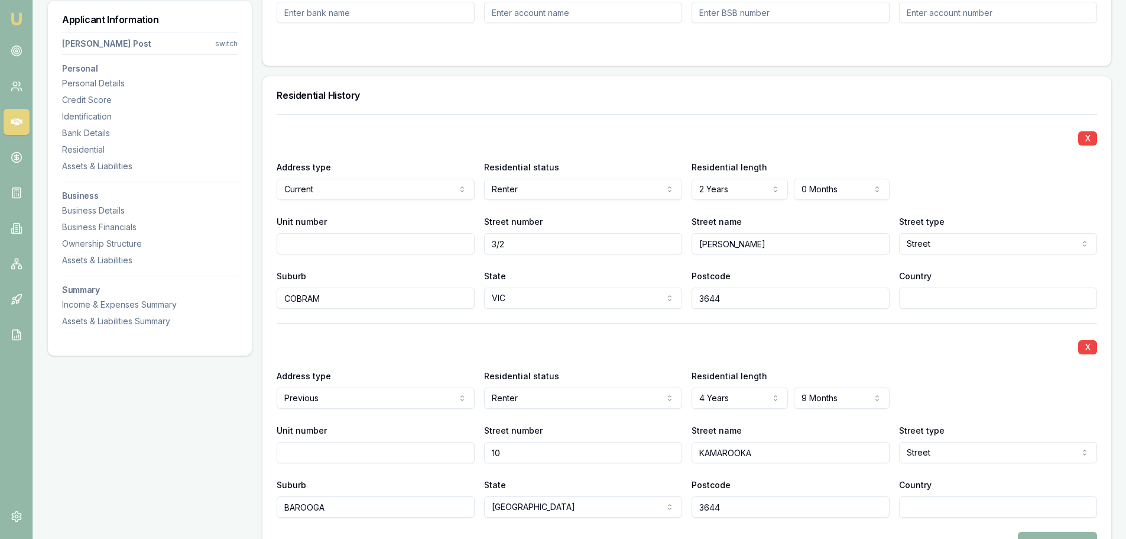
drag, startPoint x: 336, startPoint y: 504, endPoint x: 247, endPoint y: 498, distance: 88.9
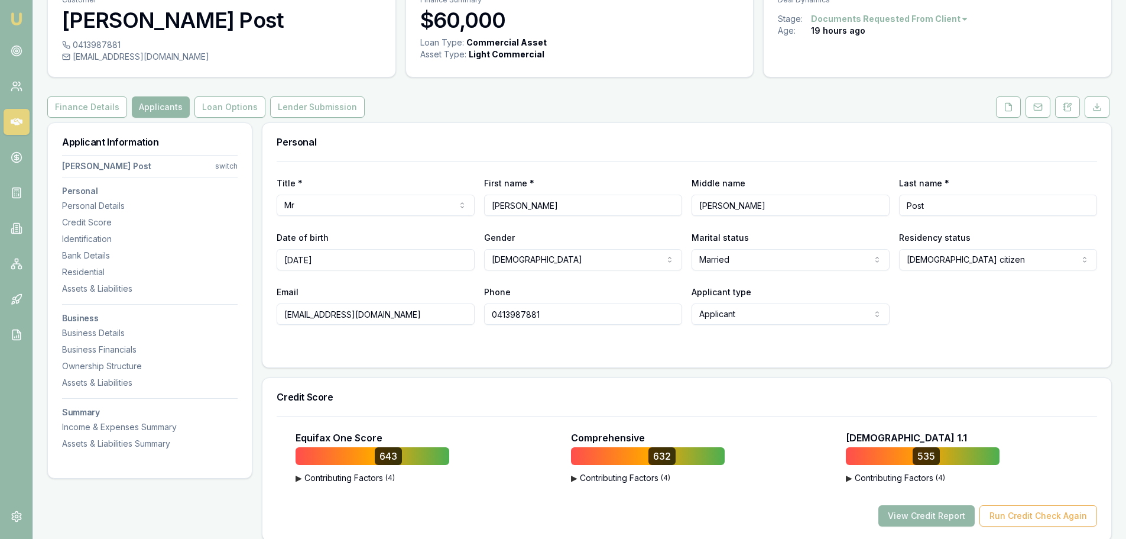
scroll to position [59, 0]
drag, startPoint x: 527, startPoint y: 209, endPoint x: 457, endPoint y: 200, distance: 70.2
click at [457, 200] on div "Title * Mr Mr Mrs Miss Ms Dr Prof First name * Bradley Middle name JAKE Last na…" at bounding box center [687, 196] width 821 height 40
drag, startPoint x: 742, startPoint y: 204, endPoint x: 667, endPoint y: 205, distance: 75.1
click at [667, 205] on div "Title * Mr Mr Mrs Miss Ms Dr Prof First name * Bradley Middle name JAKE Last na…" at bounding box center [687, 196] width 821 height 40
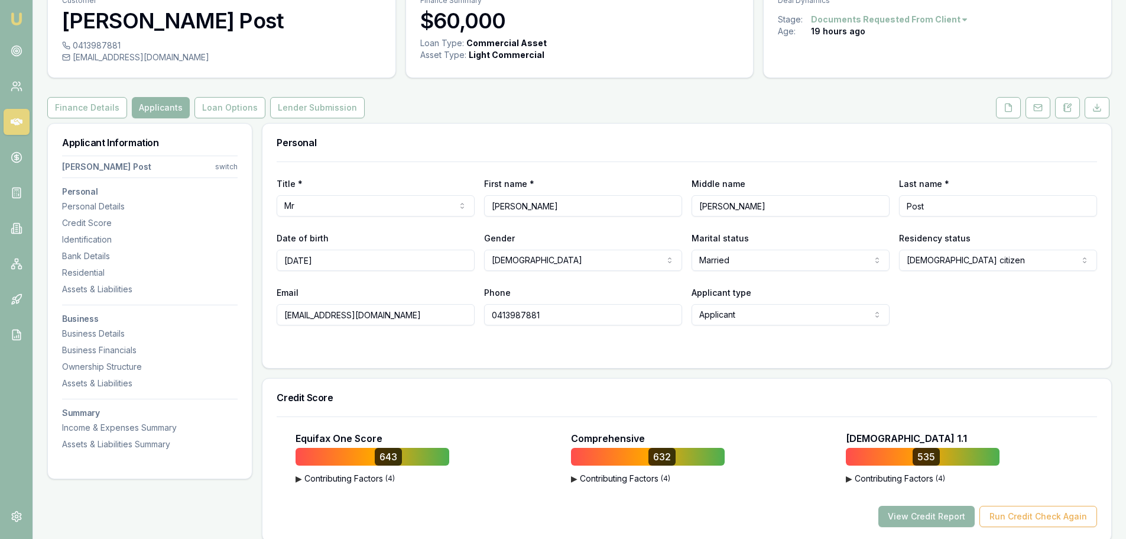
drag, startPoint x: 935, startPoint y: 205, endPoint x: 893, endPoint y: 203, distance: 41.4
click at [892, 203] on div "Title * Mr Mr Mrs Miss Ms Dr Prof First name * Bradley Middle name JAKE Last na…" at bounding box center [687, 196] width 821 height 40
drag, startPoint x: 528, startPoint y: 206, endPoint x: 466, endPoint y: 205, distance: 62.1
click at [466, 205] on div "Title * Mr Mr Mrs Miss Ms Dr Prof First name * Bradley Middle name JAKE Last na…" at bounding box center [687, 196] width 821 height 40
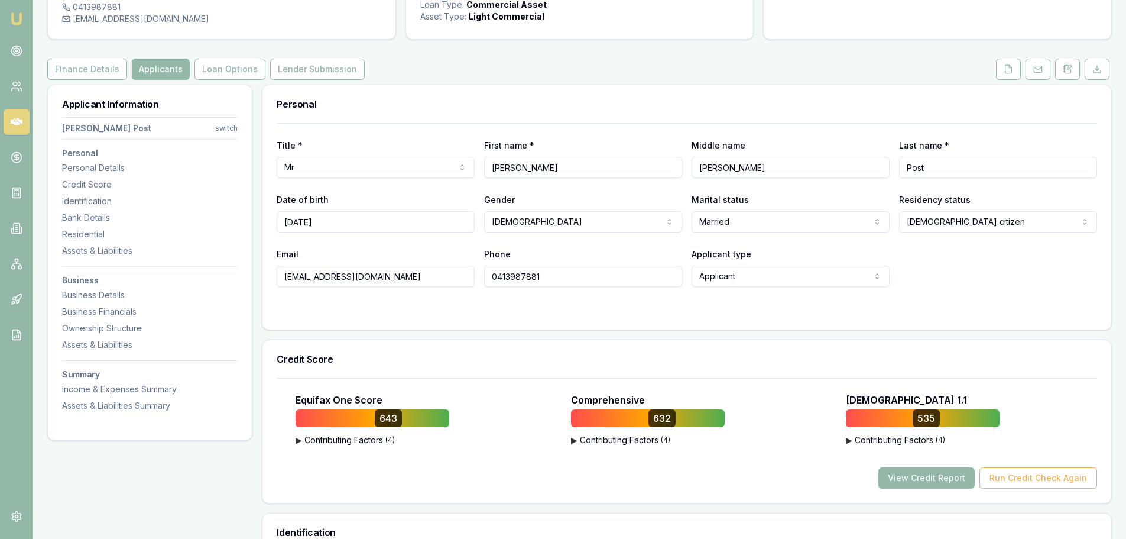
scroll to position [118, 0]
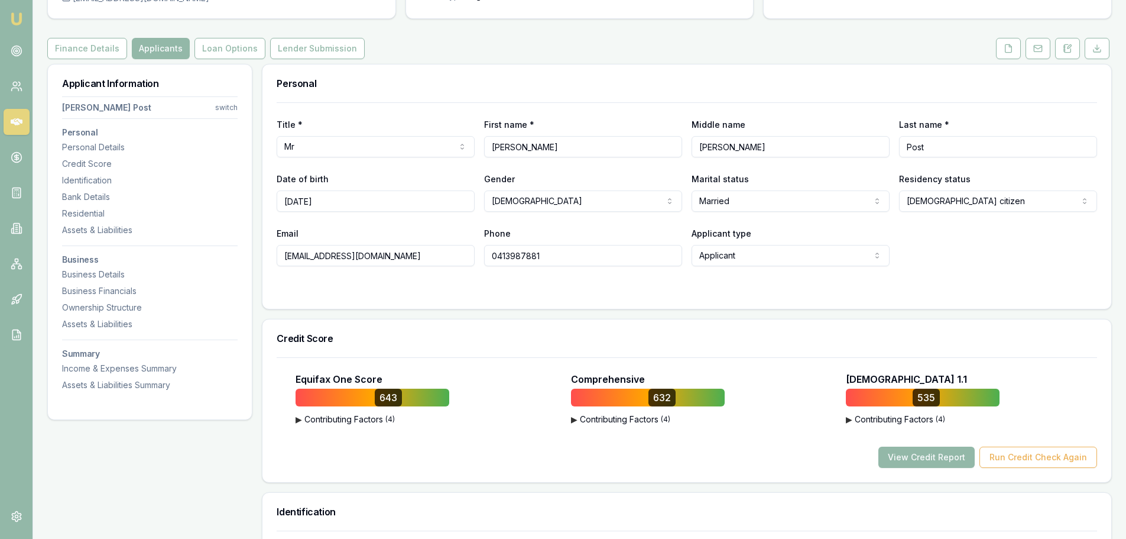
drag, startPoint x: 395, startPoint y: 260, endPoint x: 283, endPoint y: 258, distance: 112.3
click at [283, 258] on input "bradleypost1@gmail.com" at bounding box center [376, 255] width 198 height 21
drag, startPoint x: 555, startPoint y: 251, endPoint x: 474, endPoint y: 258, distance: 81.2
click at [474, 258] on div "Email bradleypost1@gmail.com Phone 0413987881 Applicant type Applicant Applican…" at bounding box center [687, 246] width 821 height 40
drag, startPoint x: 721, startPoint y: 147, endPoint x: 692, endPoint y: 147, distance: 29.0
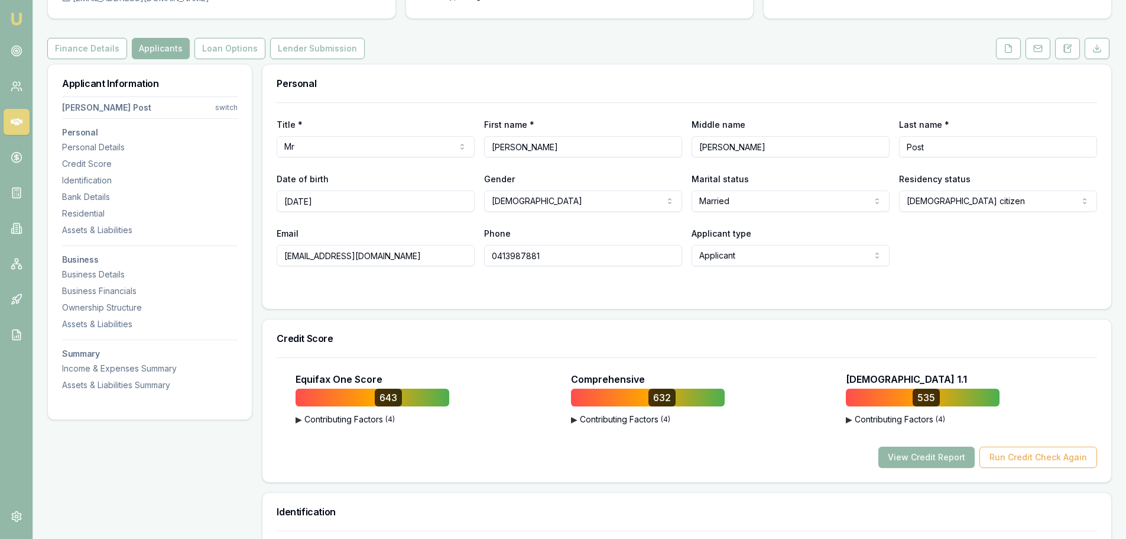
click at [692, 147] on input "JAKE" at bounding box center [791, 146] width 198 height 21
drag, startPoint x: 333, startPoint y: 197, endPoint x: 248, endPoint y: 205, distance: 85.4
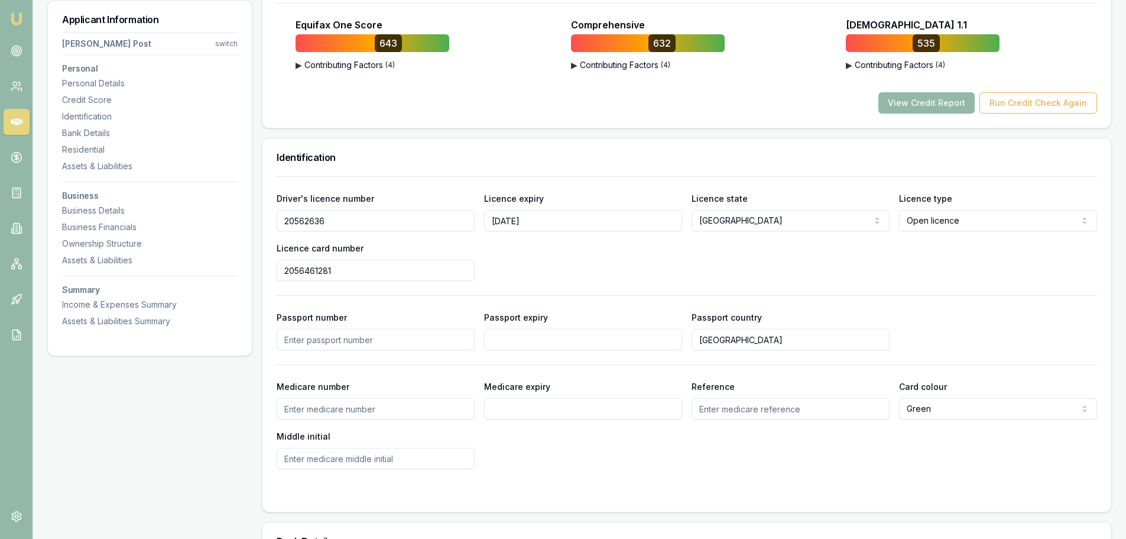
scroll to position [473, 0]
drag, startPoint x: 334, startPoint y: 221, endPoint x: 264, endPoint y: 220, distance: 70.4
click at [264, 220] on div "Driver's licence number 20562636 Licence expiry 03/11/2026 Licence state NSW NS…" at bounding box center [686, 343] width 849 height 335
drag, startPoint x: 336, startPoint y: 269, endPoint x: 261, endPoint y: 272, distance: 74.5
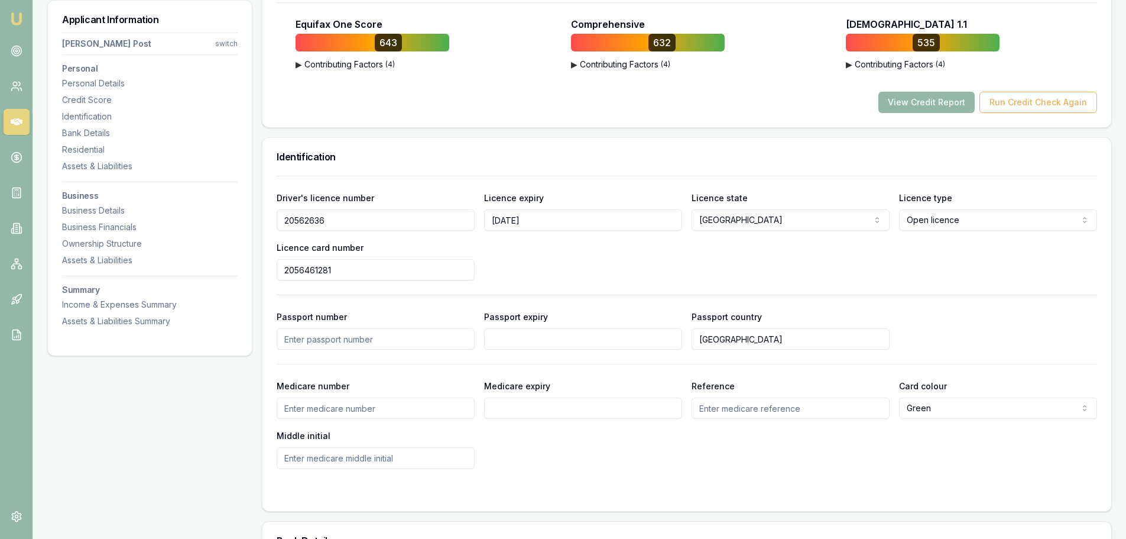
drag, startPoint x: 546, startPoint y: 220, endPoint x: 474, endPoint y: 221, distance: 72.1
click at [474, 221] on div "Driver's licence number 20562636 Licence expiry 03/11/2026 Licence state NSW NS…" at bounding box center [687, 235] width 821 height 90
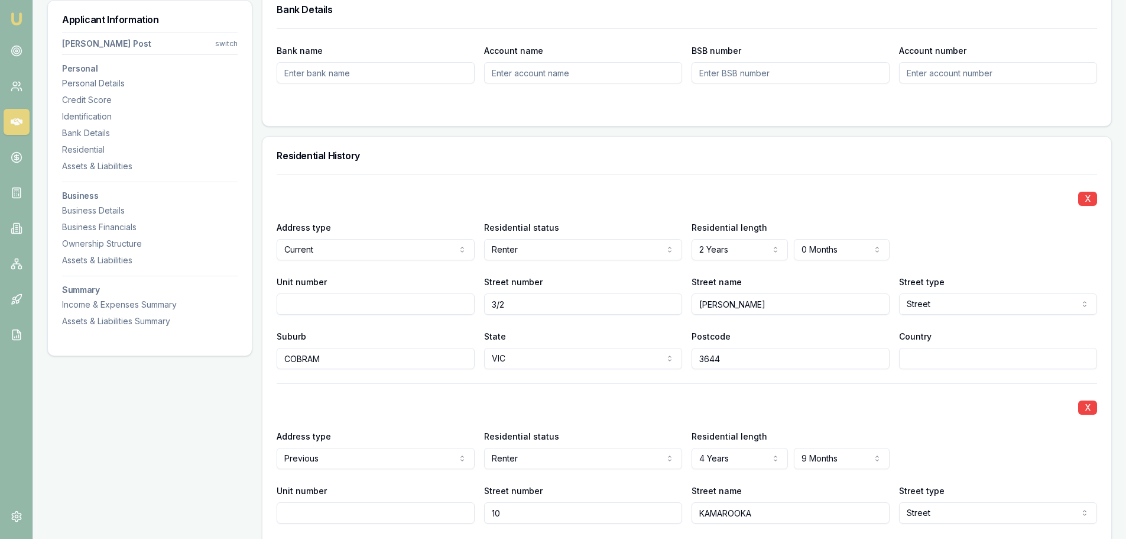
scroll to position [1005, 0]
drag, startPoint x: 515, startPoint y: 305, endPoint x: 478, endPoint y: 302, distance: 37.4
click at [478, 302] on div "Unit number Street number 3/2 Street name HORNER Street type Street Access Alle…" at bounding box center [687, 293] width 821 height 40
drag, startPoint x: 749, startPoint y: 302, endPoint x: 674, endPoint y: 301, distance: 75.1
click at [674, 301] on div "Unit number Street number 3/2 Street name HORNER Street type Street Access Alle…" at bounding box center [687, 293] width 821 height 40
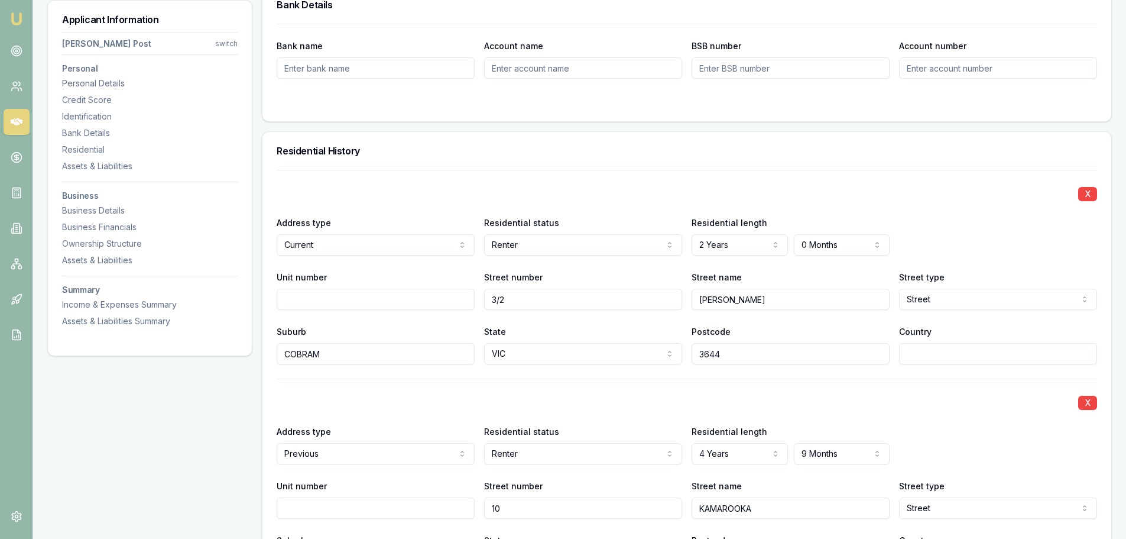
scroll to position [1182, 0]
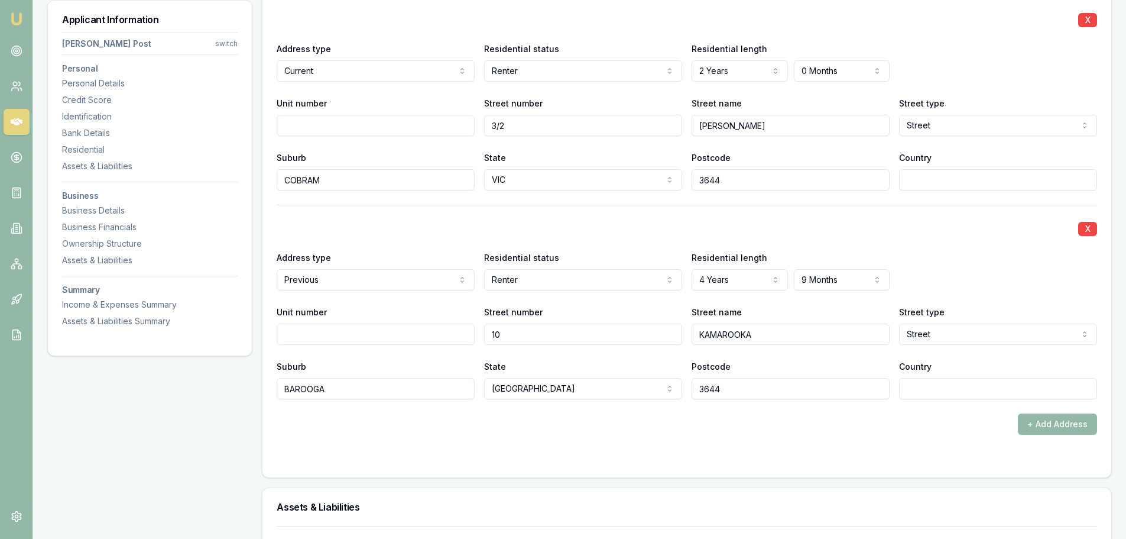
drag, startPoint x: 509, startPoint y: 333, endPoint x: 467, endPoint y: 329, distance: 42.1
click at [467, 329] on div "Unit number Street number 10 Street name KAMAROOKA Street type Street Access Al…" at bounding box center [687, 324] width 821 height 40
drag, startPoint x: 773, startPoint y: 333, endPoint x: 678, endPoint y: 329, distance: 94.7
click at [678, 329] on div "Unit number Street number 10 Street name KAMAROOKA Street type Street Access Al…" at bounding box center [687, 324] width 821 height 40
drag, startPoint x: 343, startPoint y: 391, endPoint x: 262, endPoint y: 391, distance: 80.4
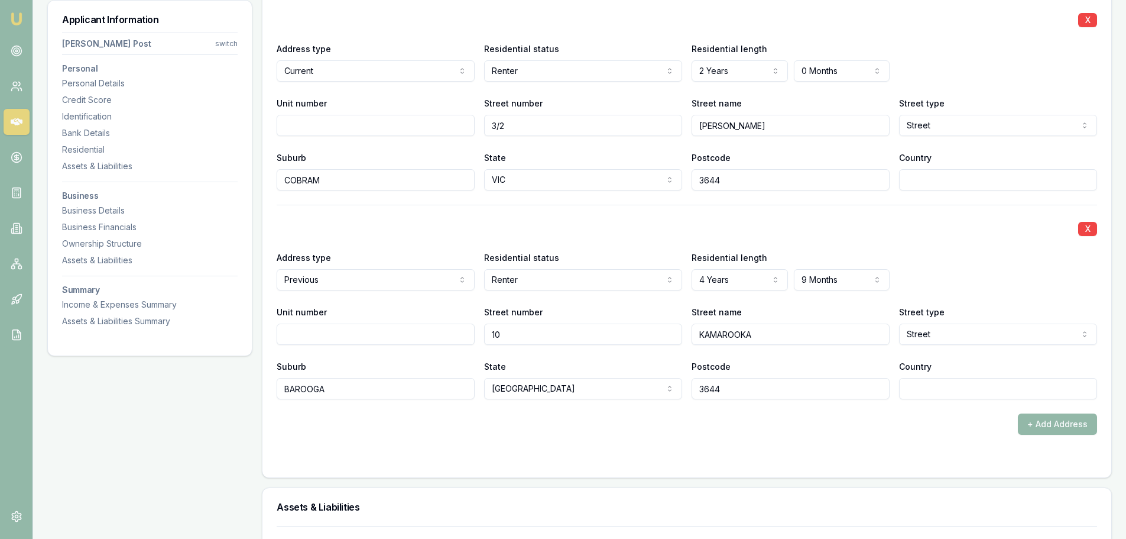
click at [262, 391] on div "X Address type Current Current Previous Residential status Renter Owner with mo…" at bounding box center [686, 236] width 849 height 481
drag, startPoint x: 732, startPoint y: 387, endPoint x: 670, endPoint y: 390, distance: 61.5
click at [670, 390] on div "Suburb BAROOGA State NSW NSW VIC QLD SA WA TAS NT ACT Postcode 3644 Country" at bounding box center [687, 379] width 821 height 40
click at [620, 455] on div at bounding box center [687, 457] width 821 height 9
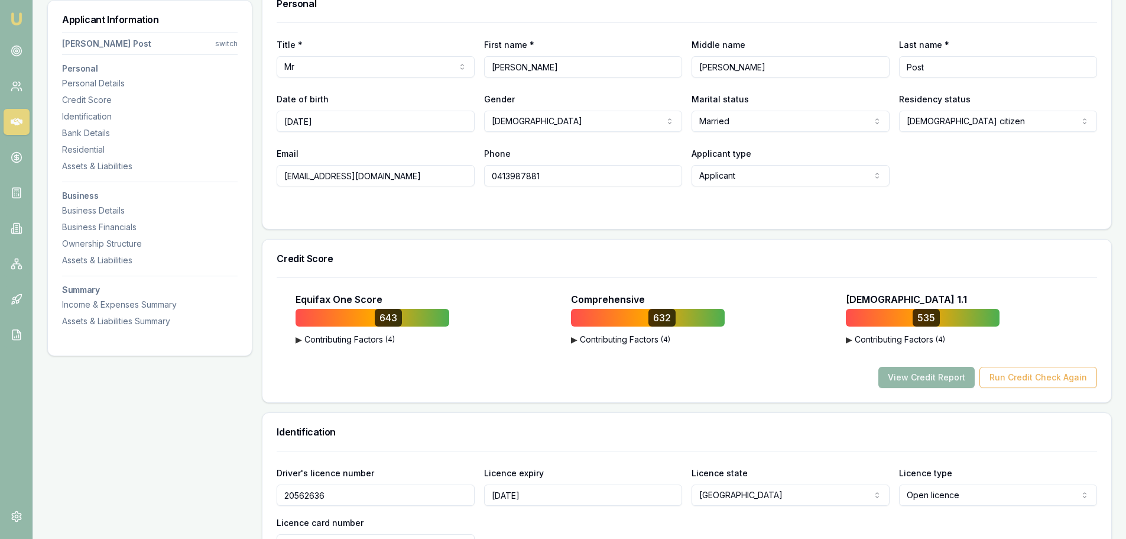
scroll to position [177, 0]
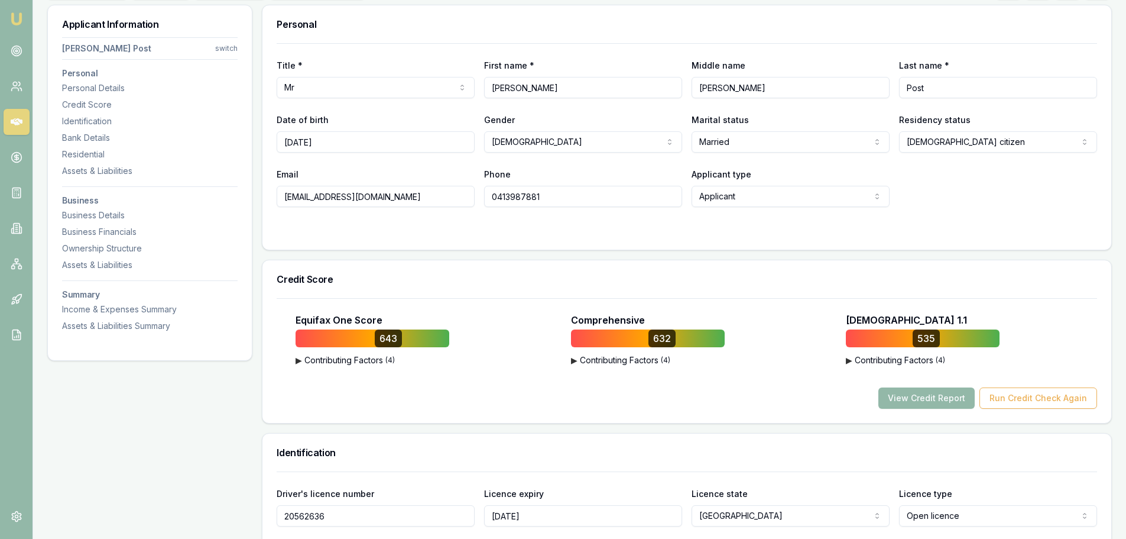
drag, startPoint x: 543, startPoint y: 195, endPoint x: 484, endPoint y: 193, distance: 59.2
click at [484, 193] on div "Email bradleypost1@gmail.com Phone 0413987881 Applicant type Applicant Applican…" at bounding box center [687, 187] width 821 height 40
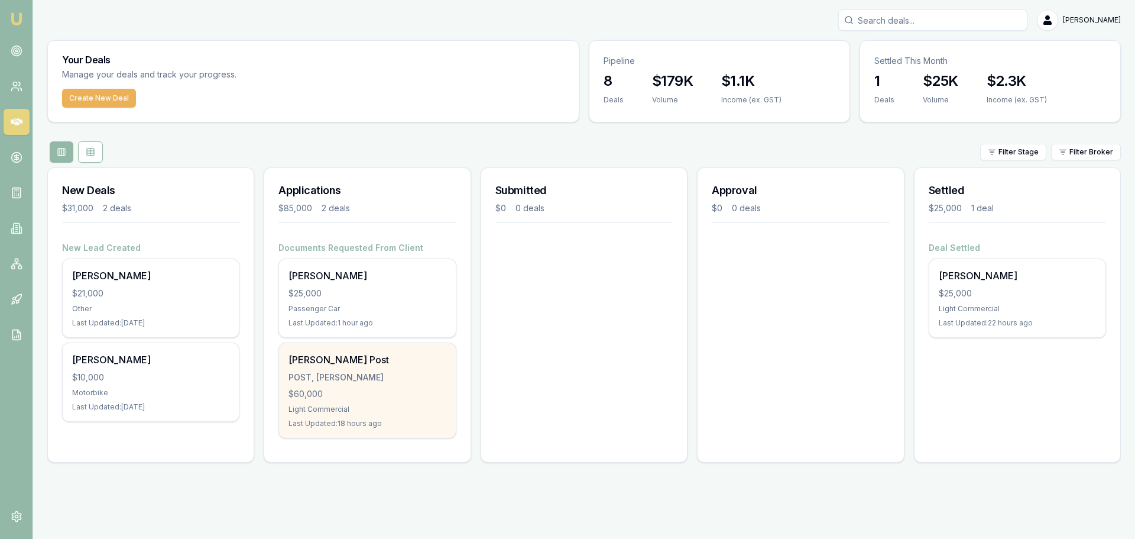
click at [363, 368] on div "Bradley Post POST, BRADLEY JAKE $60,000 Light Commercial Last Updated: 18 hours…" at bounding box center [367, 390] width 176 height 95
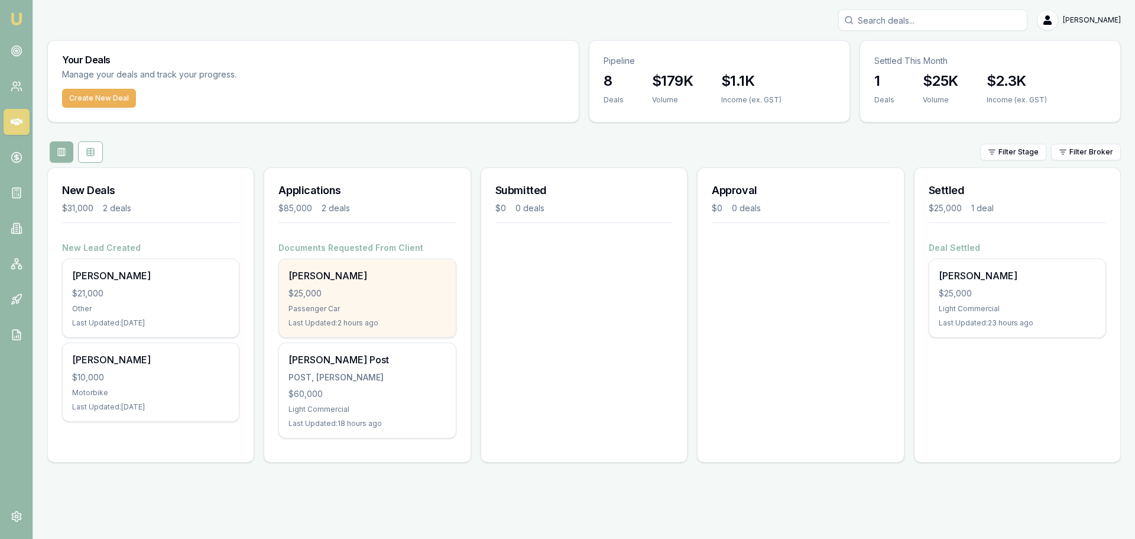
click at [365, 292] on div "$25,000" at bounding box center [366, 293] width 157 height 12
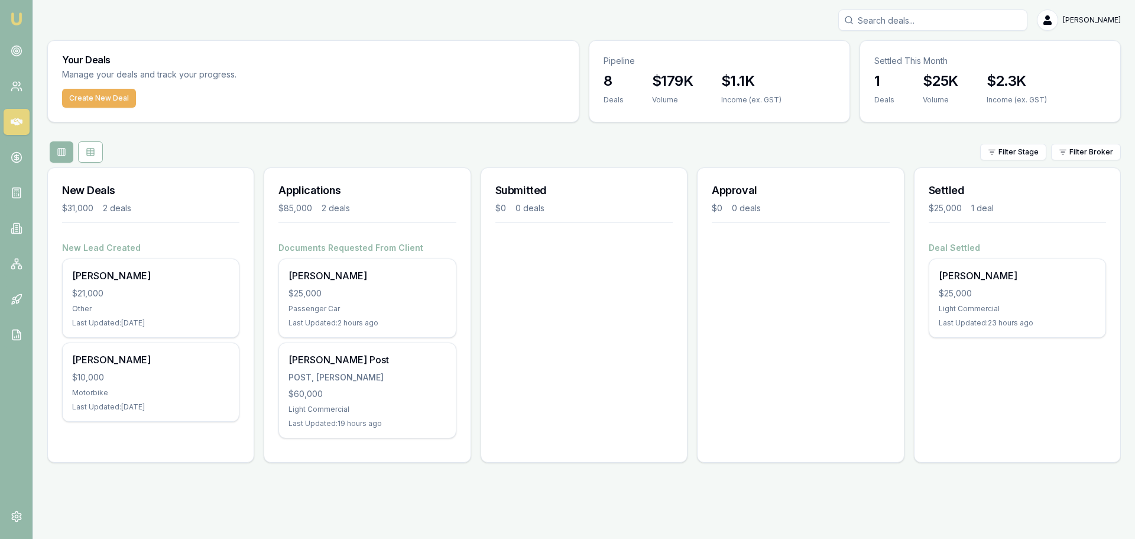
drag, startPoint x: 719, startPoint y: 138, endPoint x: 674, endPoint y: 202, distance: 78.6
click at [711, 155] on div "Your Deals Manage your deals and track your progress. Create New Deal Pipeline …" at bounding box center [584, 256] width 1074 height 432
click at [557, 304] on div "Submitted $0 0 deals" at bounding box center [584, 314] width 207 height 295
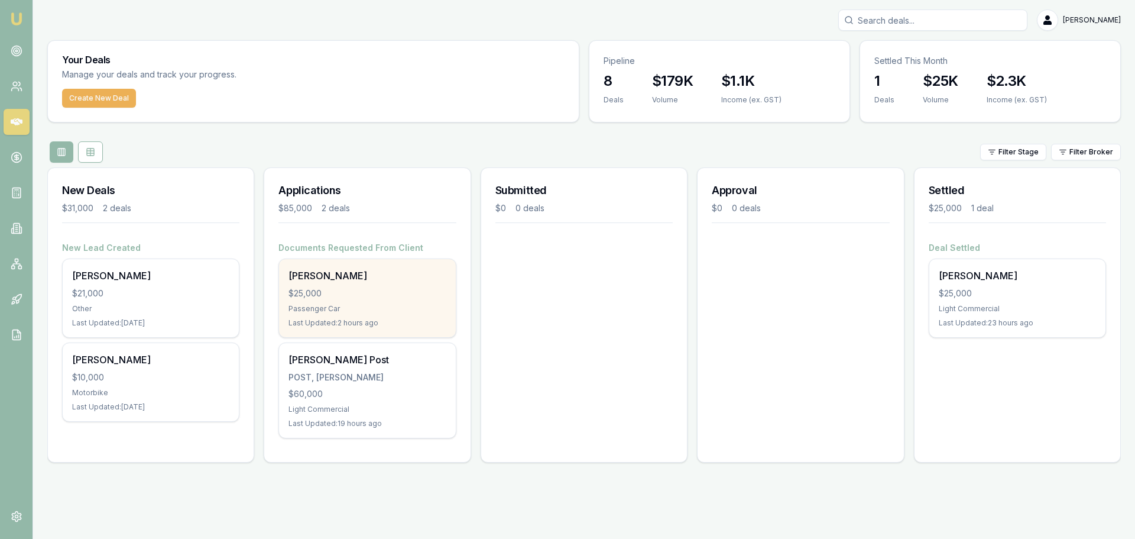
click at [368, 286] on div "Abdul Ajaj $25,000 Passenger Car Last Updated: 2 hours ago" at bounding box center [367, 298] width 176 height 78
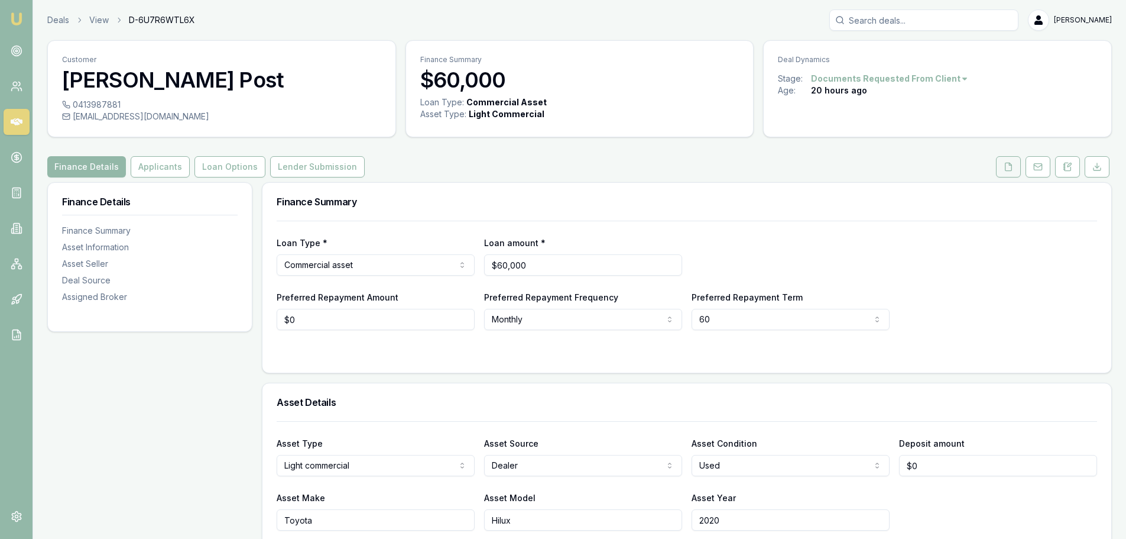
click at [1014, 166] on button at bounding box center [1008, 166] width 25 height 21
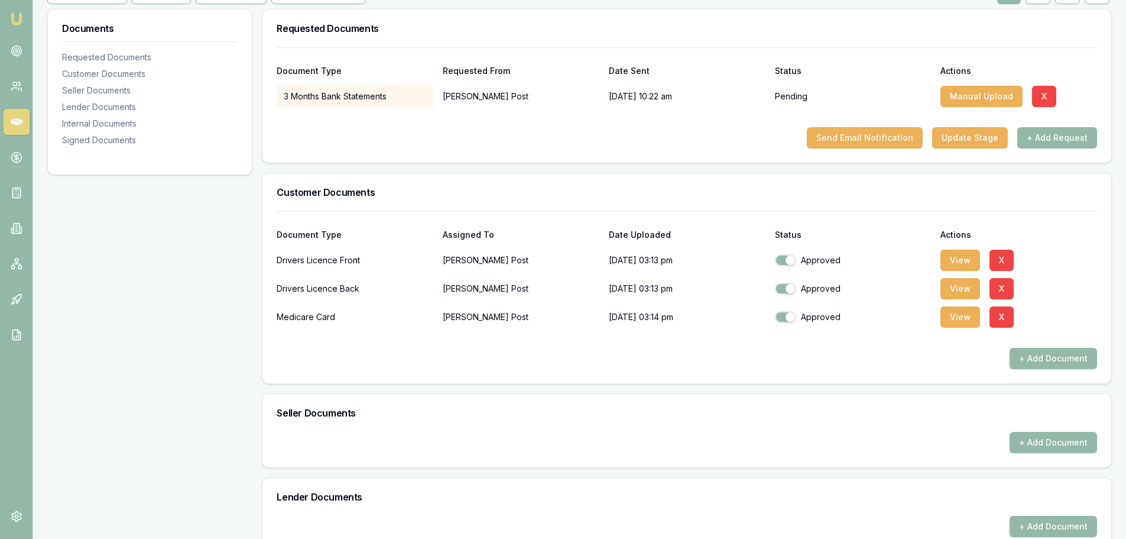
scroll to position [236, 0]
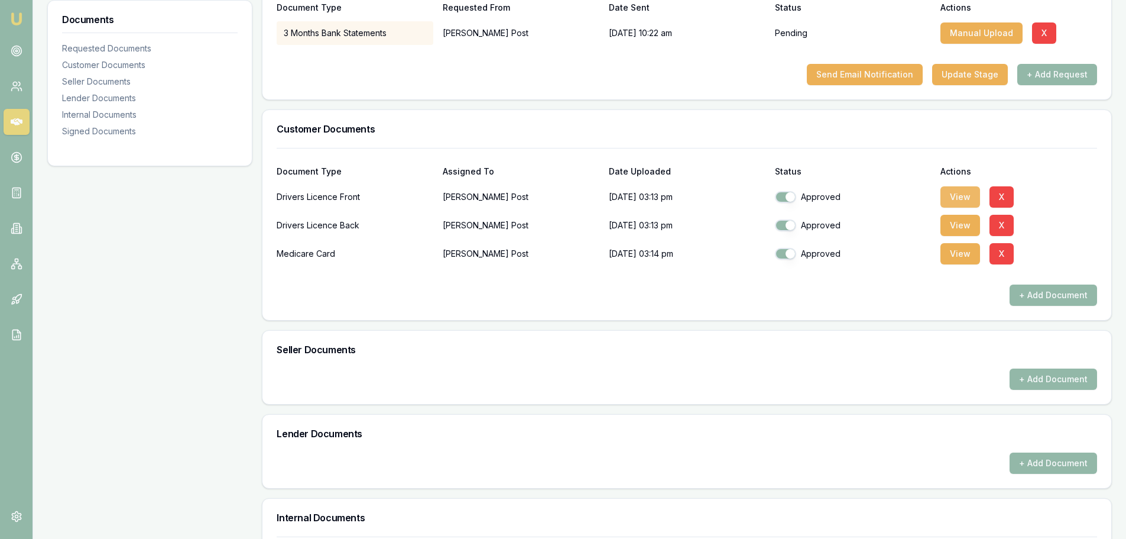
click at [952, 197] on button "View" at bounding box center [961, 196] width 40 height 21
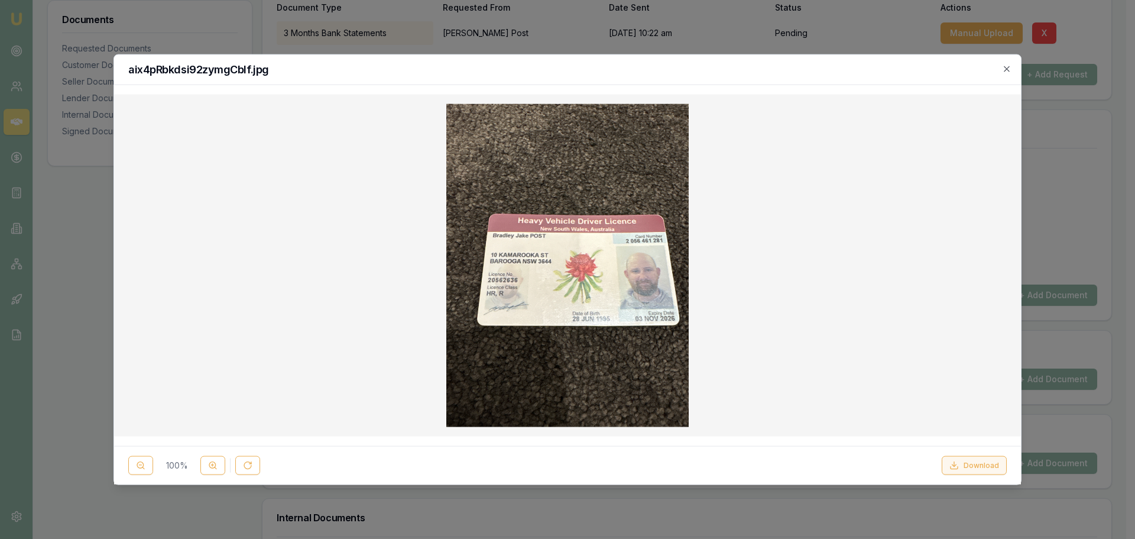
click at [971, 468] on button "Download" at bounding box center [974, 465] width 65 height 19
click at [1006, 67] on icon "button" at bounding box center [1006, 68] width 5 height 5
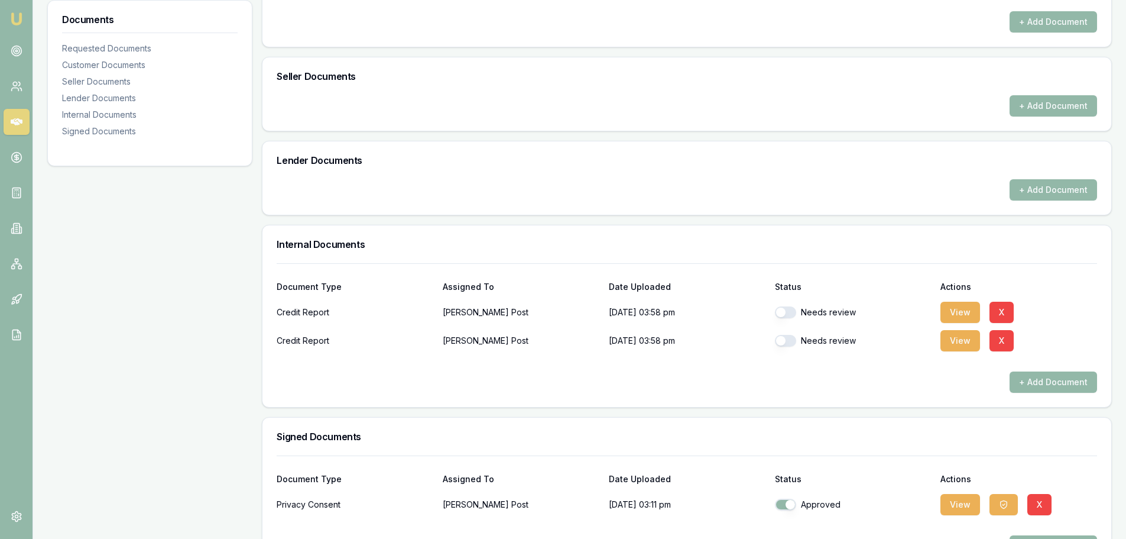
scroll to position [552, 0]
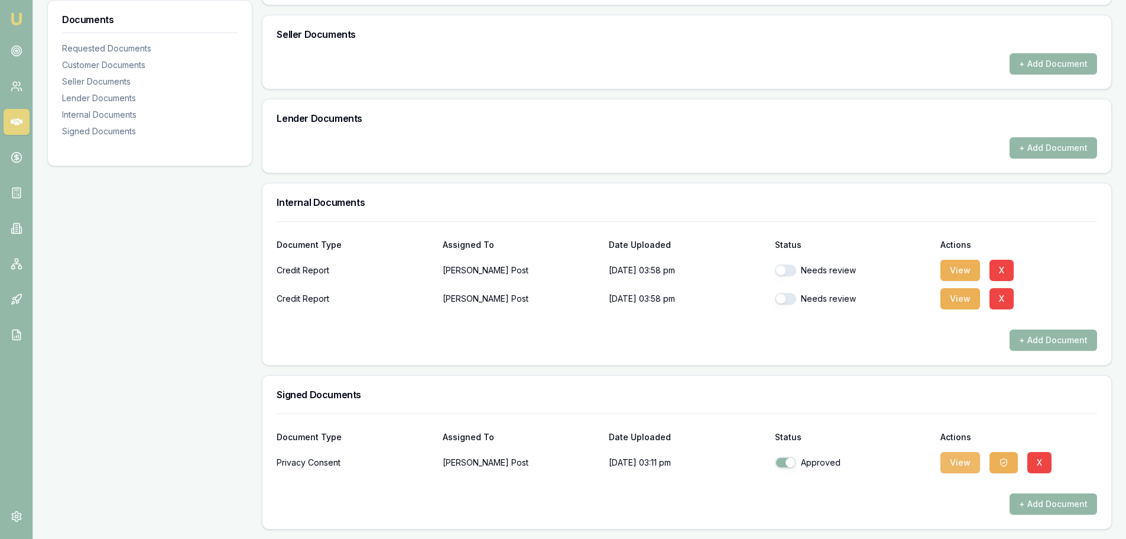
click at [949, 462] on button "View" at bounding box center [961, 462] width 40 height 21
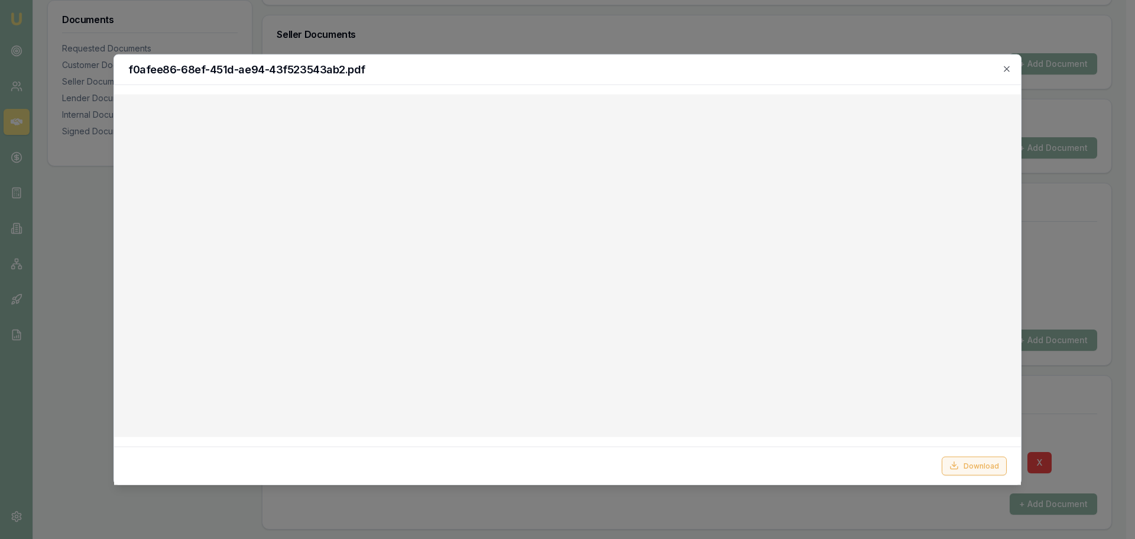
click at [971, 464] on button "Download" at bounding box center [974, 465] width 65 height 19
click at [1006, 66] on icon "button" at bounding box center [1006, 68] width 9 height 9
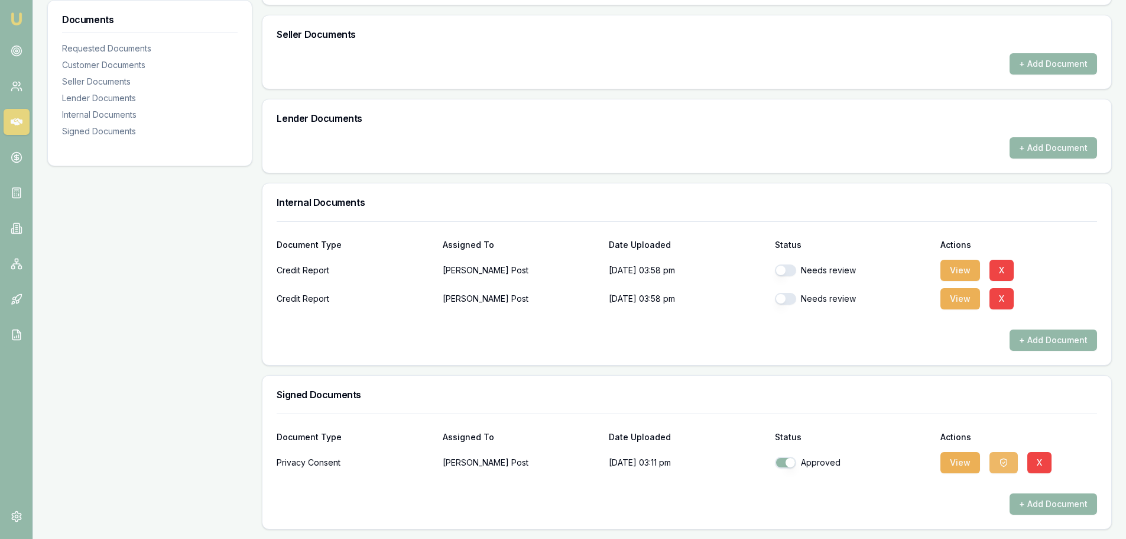
click at [1000, 462] on icon "button" at bounding box center [1003, 462] width 9 height 9
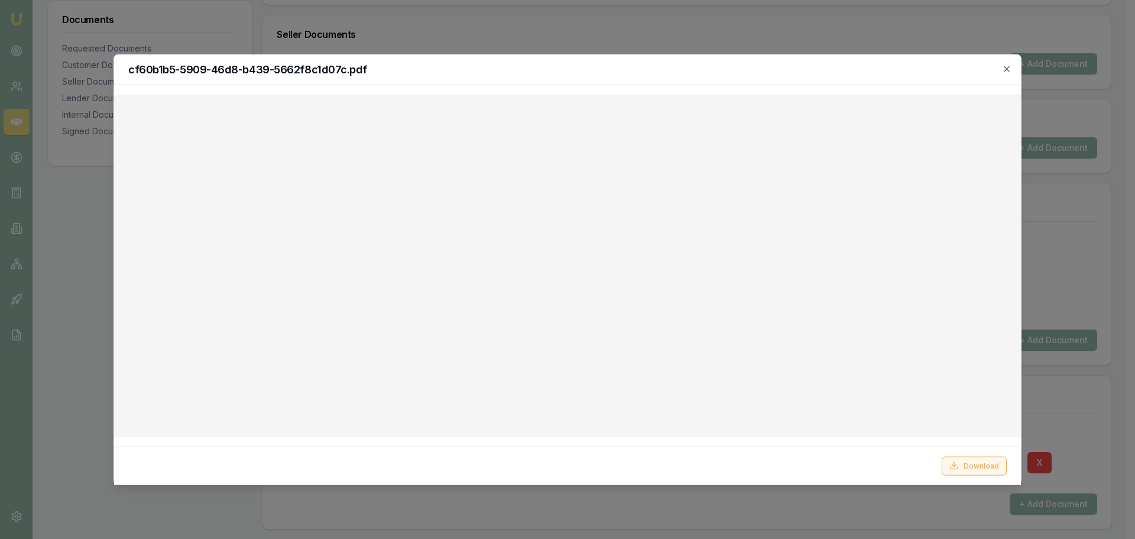
click at [971, 463] on button "Download" at bounding box center [974, 465] width 65 height 19
click at [1005, 67] on icon "button" at bounding box center [1006, 68] width 9 height 9
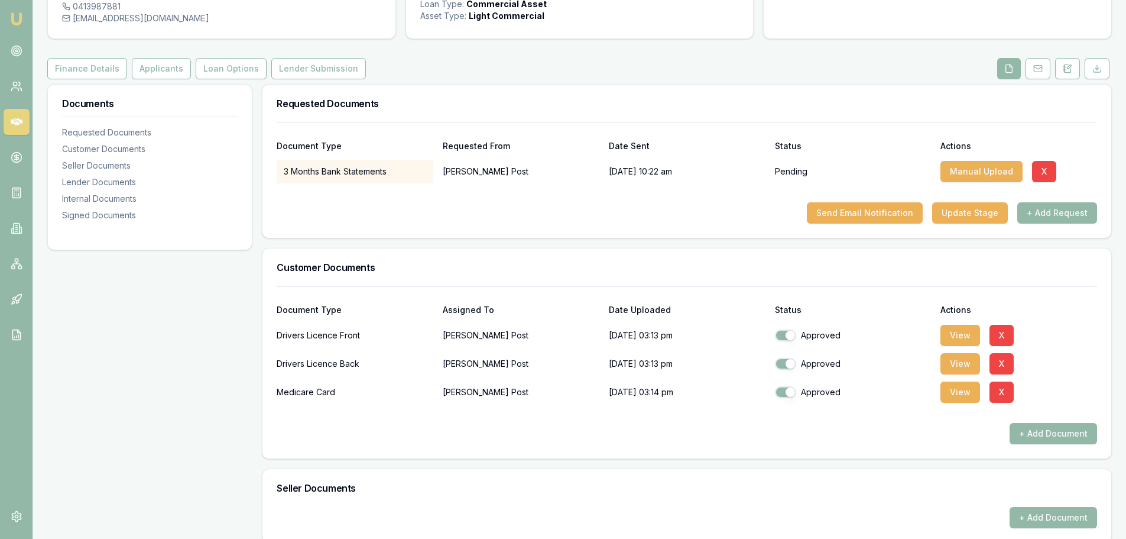
scroll to position [0, 0]
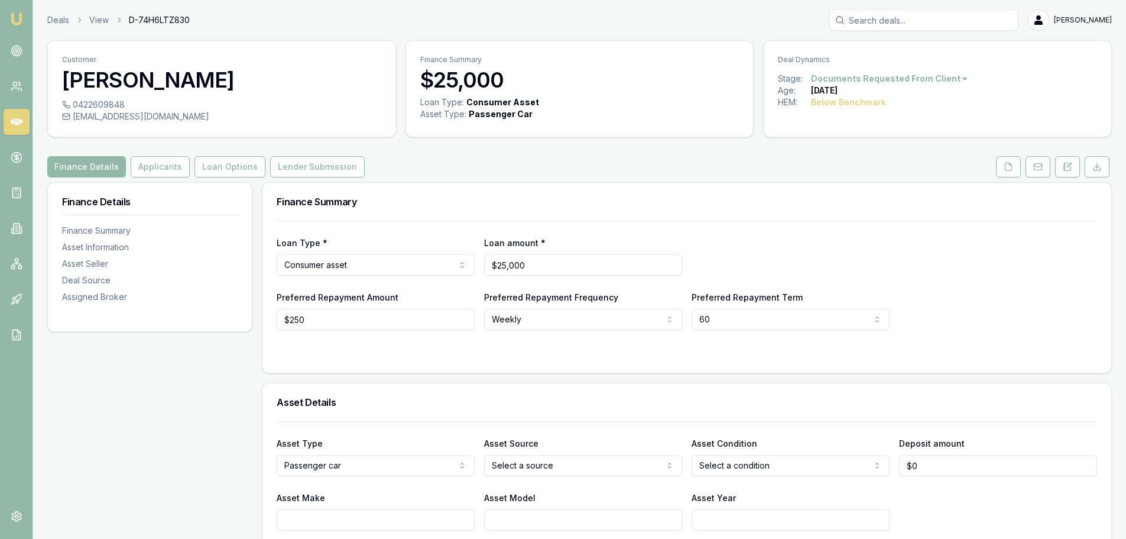
click at [856, 158] on div "Finance Details Applicants Loan Options Lender Submission" at bounding box center [579, 166] width 1065 height 21
click at [53, 19] on link "Deals" at bounding box center [58, 20] width 22 height 12
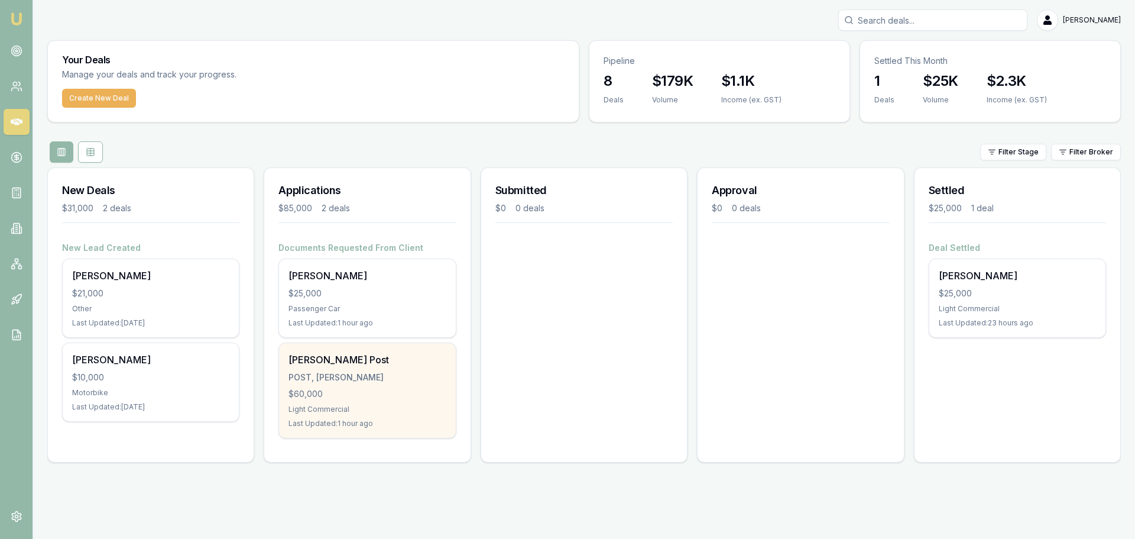
click at [399, 382] on div "POST, [PERSON_NAME]" at bounding box center [366, 377] width 157 height 12
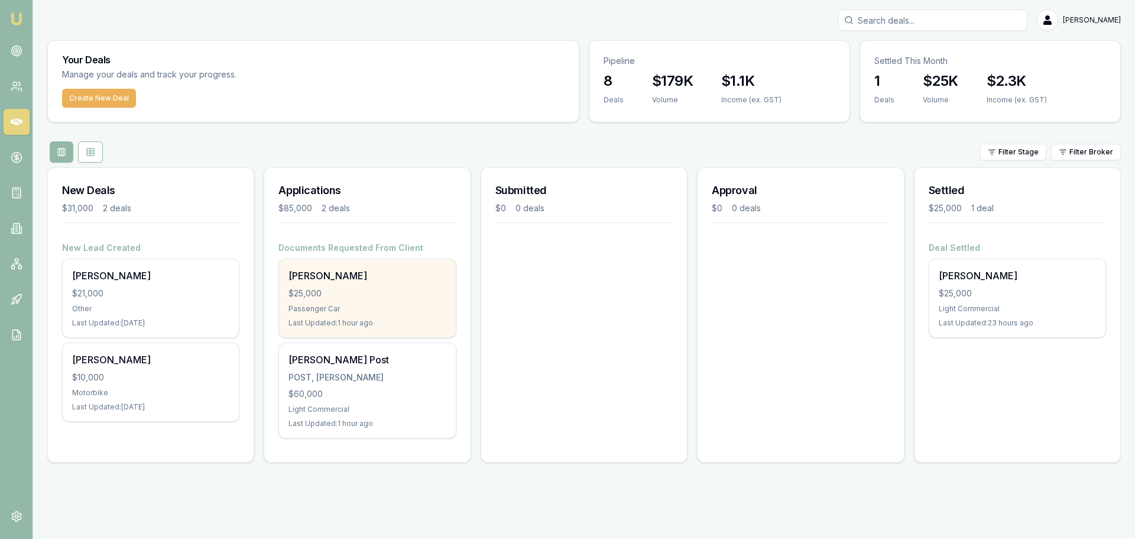
click at [356, 286] on div "[PERSON_NAME] $25,000 Passenger Car Last Updated: 1 hour ago" at bounding box center [367, 298] width 176 height 78
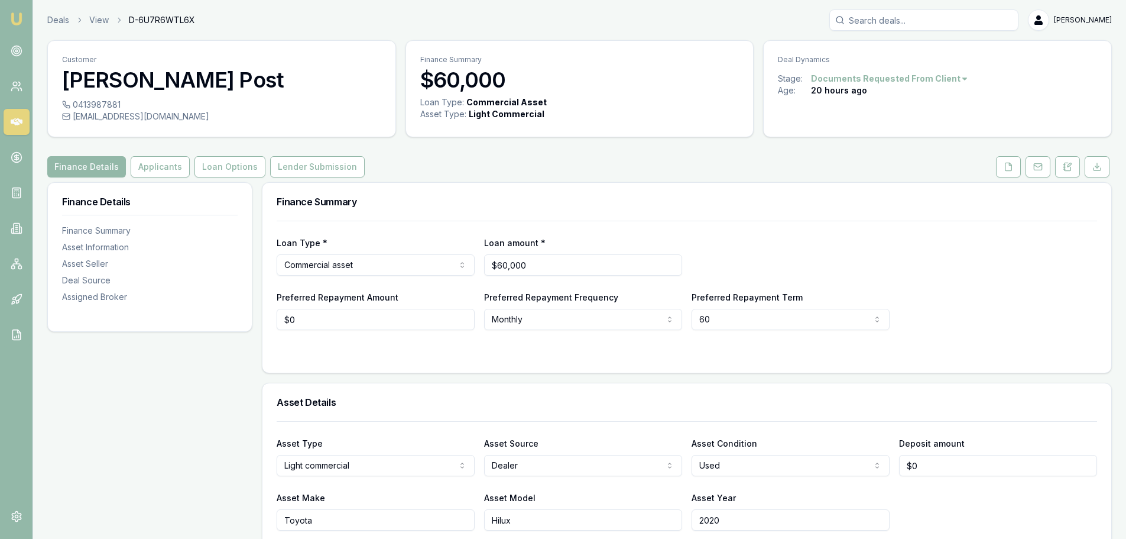
click at [18, 45] on icon at bounding box center [17, 51] width 12 height 12
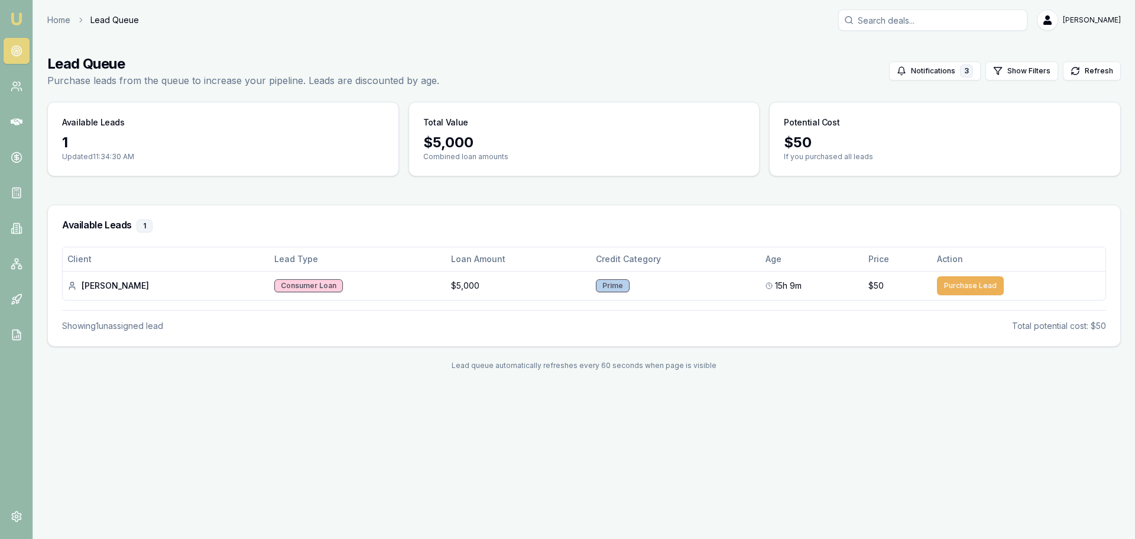
click at [634, 63] on div "Lead Queue Purchase leads from the queue to increase your pipeline. Leads are d…" at bounding box center [584, 70] width 1074 height 33
click at [310, 476] on div "Emu Broker Home Lead Queue Evette Abdo Toggle Menu Lead Queue Purchase leads fr…" at bounding box center [567, 269] width 1135 height 539
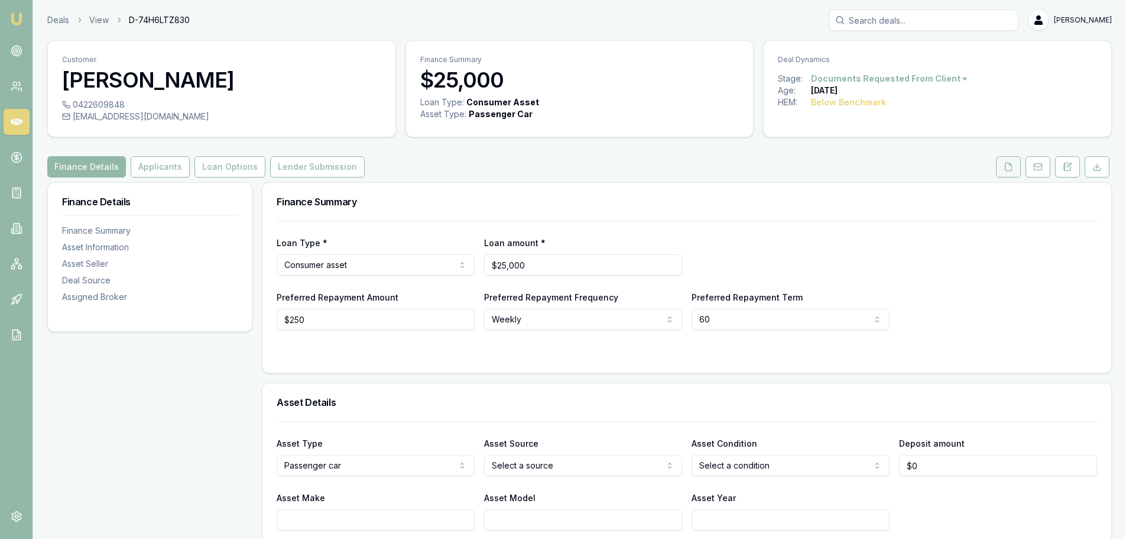
click at [1008, 167] on icon at bounding box center [1008, 166] width 9 height 9
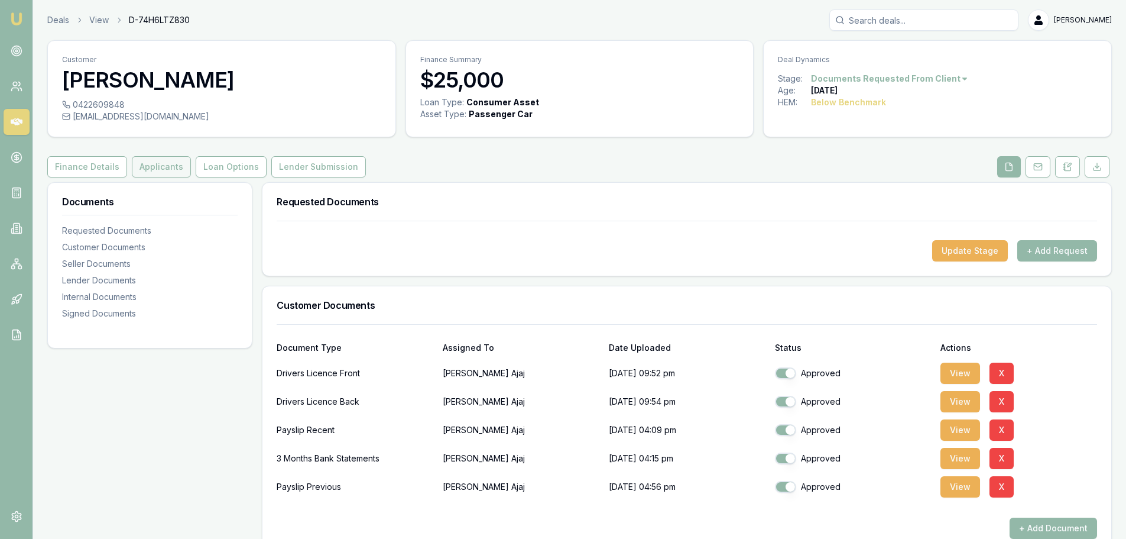
click at [154, 160] on button "Applicants" at bounding box center [161, 166] width 59 height 21
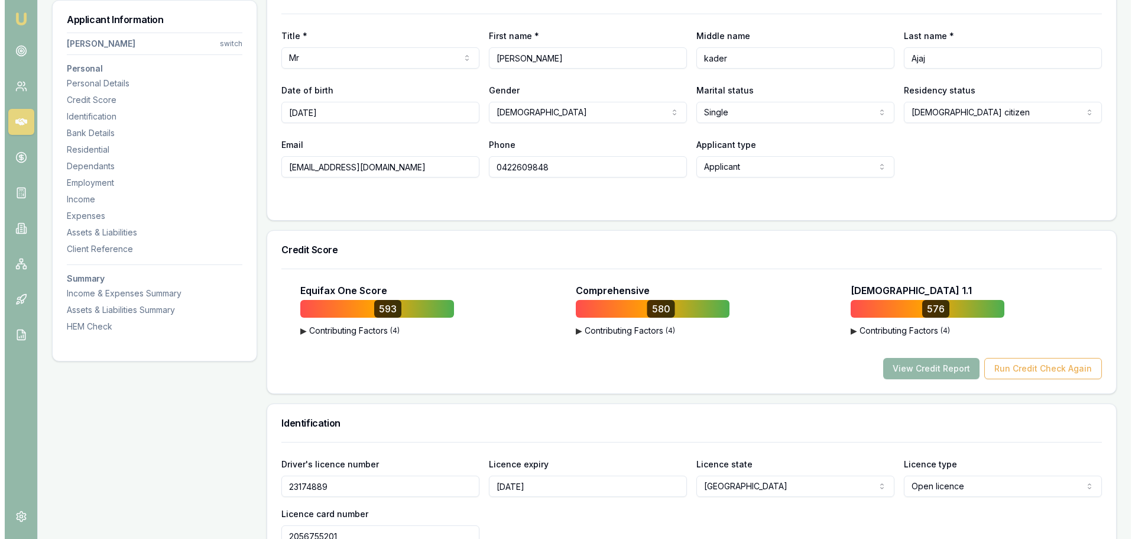
scroll to position [236, 0]
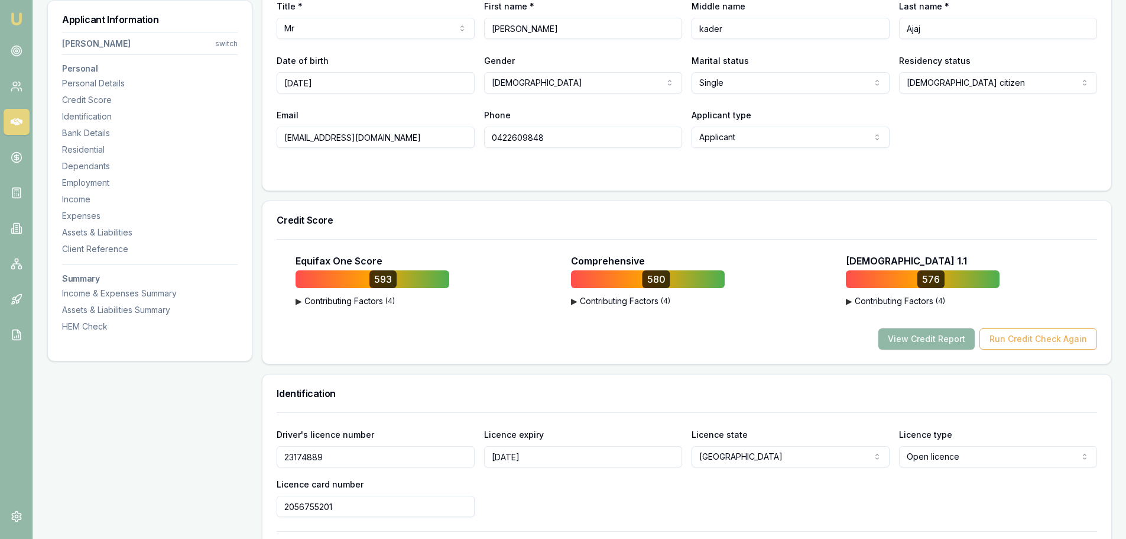
click at [907, 340] on button "View Credit Report" at bounding box center [926, 338] width 96 height 21
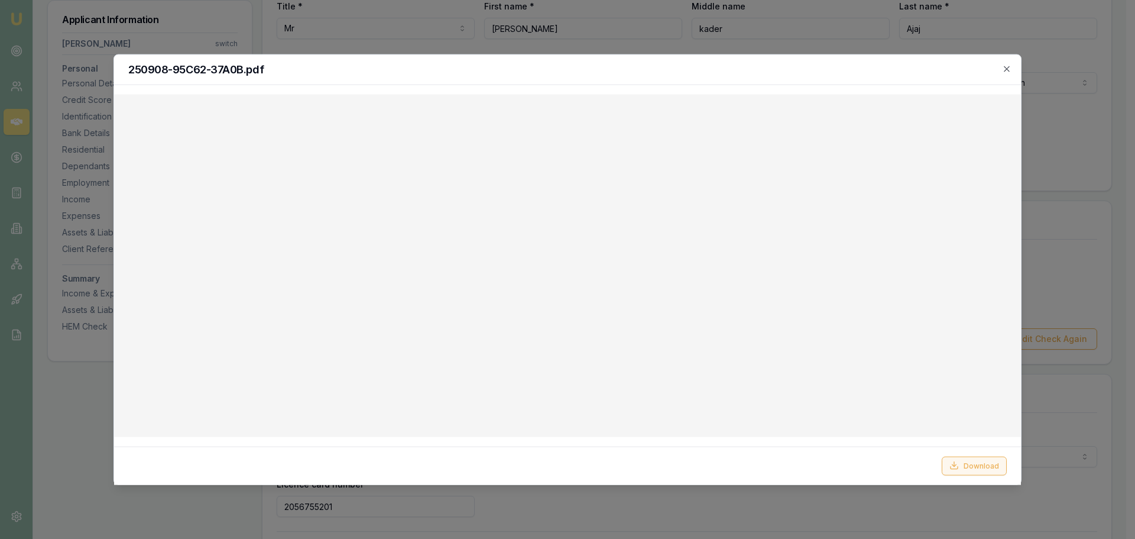
click at [972, 463] on button "Download" at bounding box center [974, 465] width 65 height 19
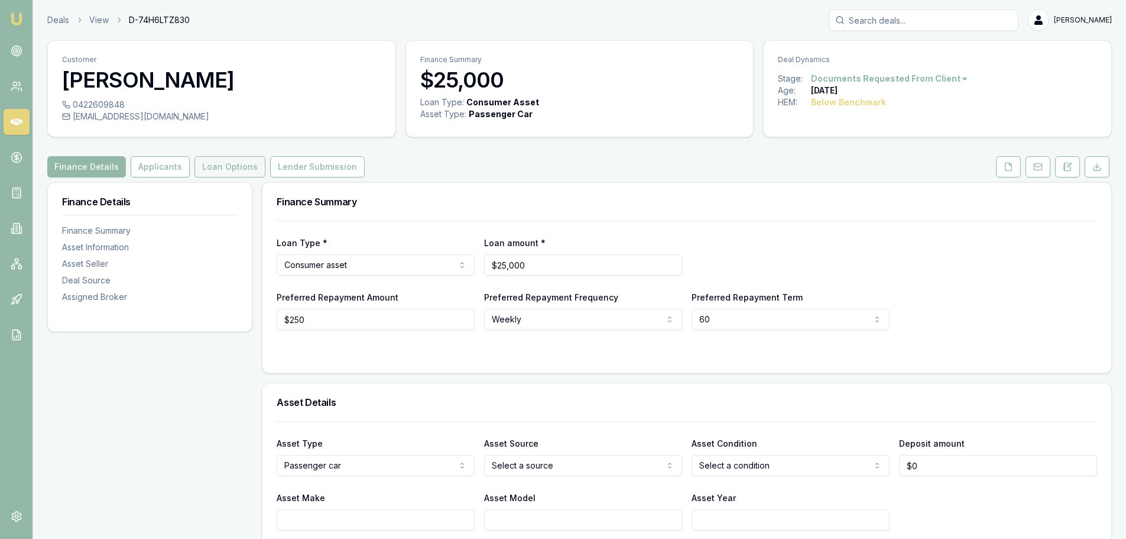
click at [239, 164] on button "Loan Options" at bounding box center [229, 166] width 71 height 21
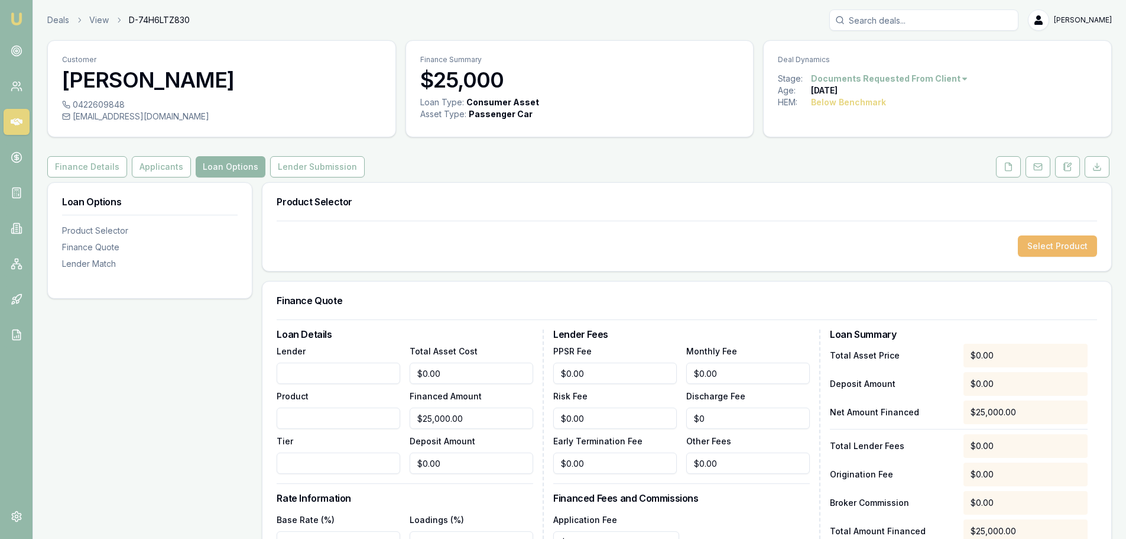
click at [1055, 241] on button "Select Product" at bounding box center [1057, 245] width 79 height 21
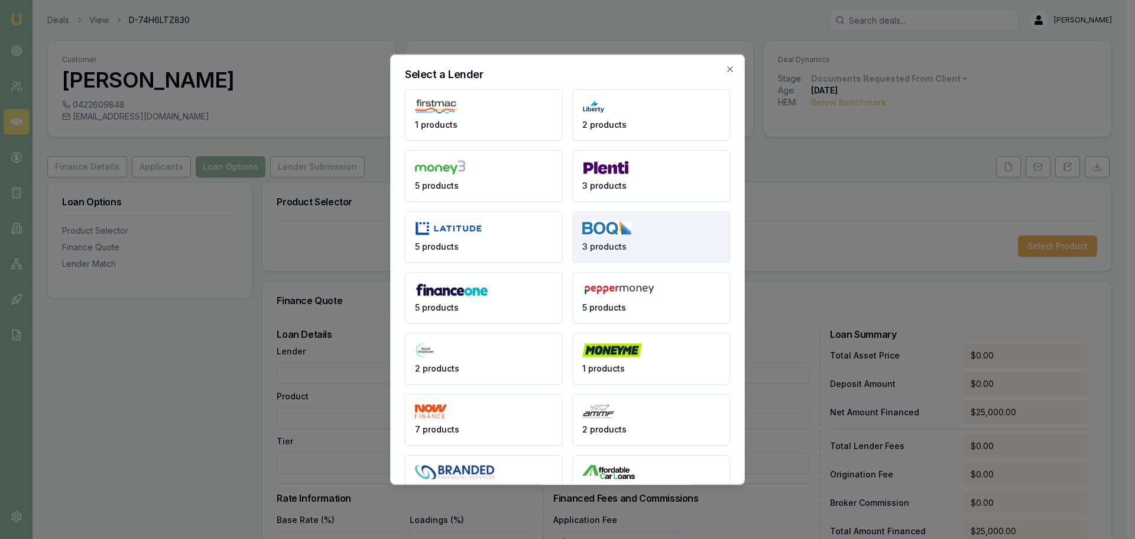
click at [655, 241] on button "3 products" at bounding box center [651, 235] width 158 height 51
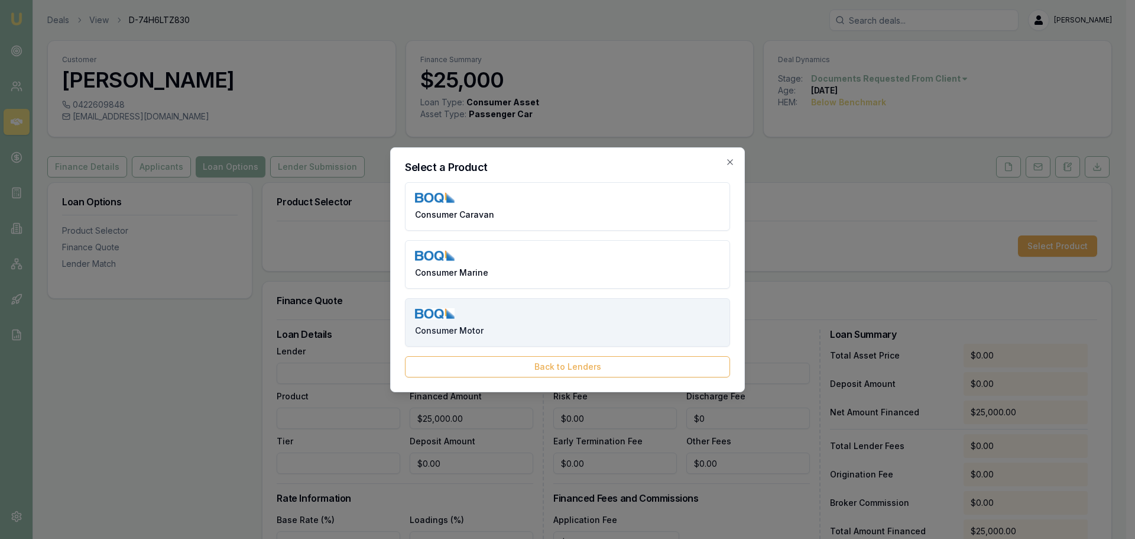
click at [501, 323] on button "Consumer Motor" at bounding box center [567, 322] width 325 height 48
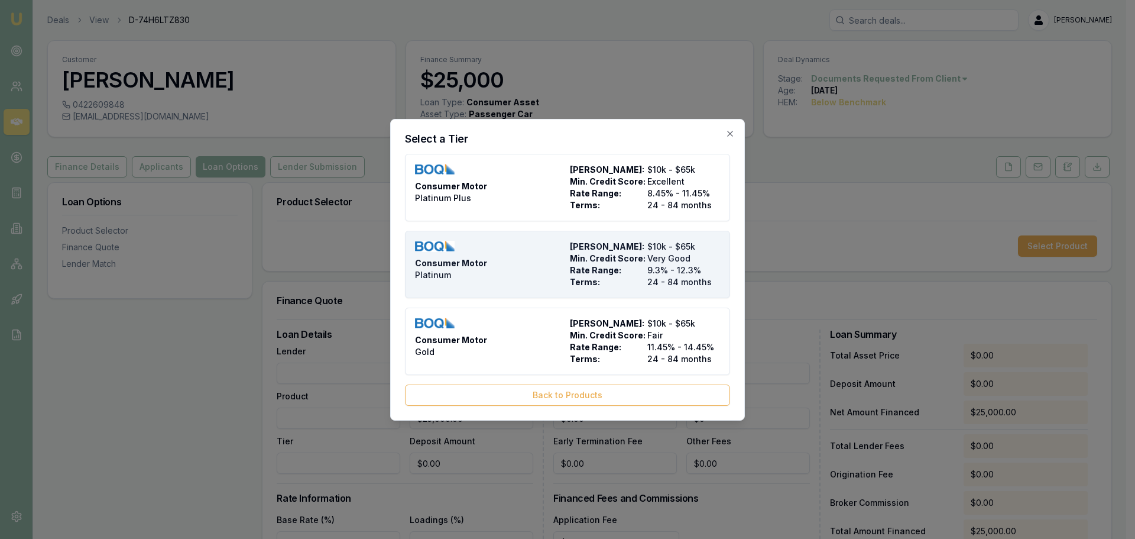
click at [531, 280] on div "Consumer Motor Platinum" at bounding box center [490, 264] width 150 height 47
type input "BOQ Finance"
type input "Consumer Motor"
type input "Platinum"
type input "9.3"
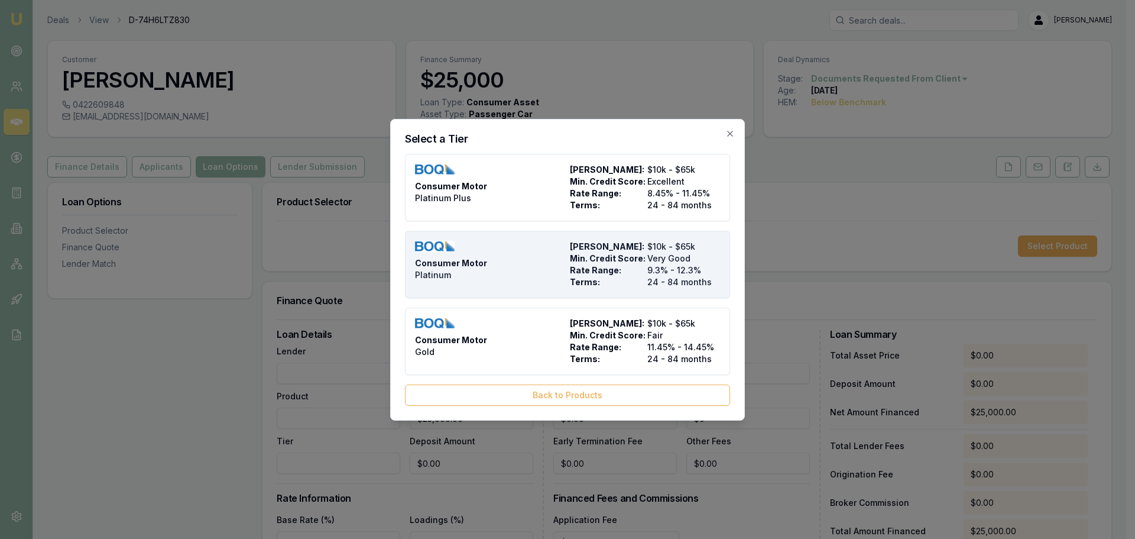
type input "24"
type input "$7.50"
type input "$750.00"
type input "$1,165.00"
type input "3.5"
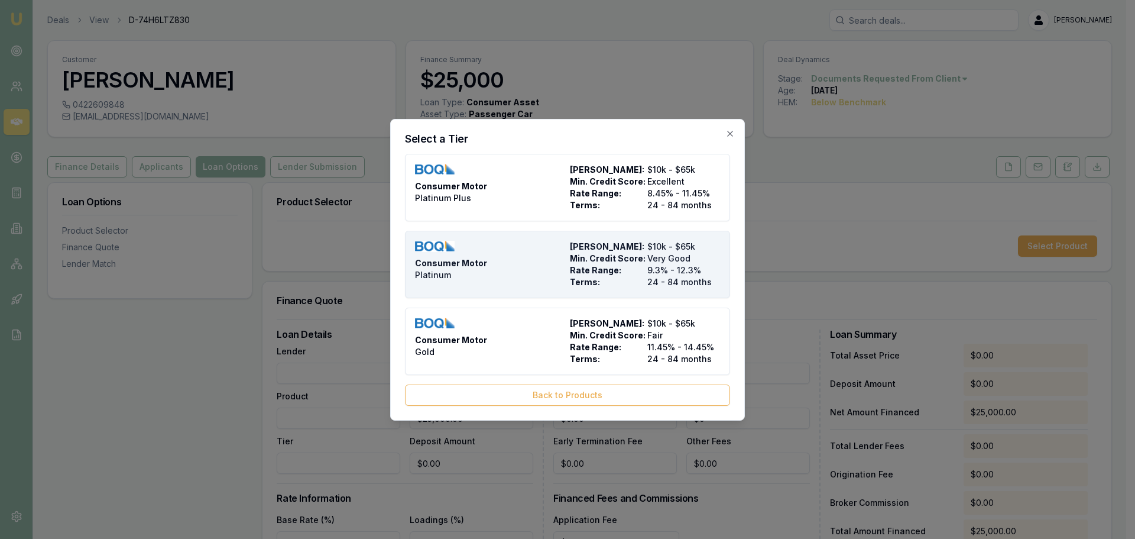
type input "$875.00"
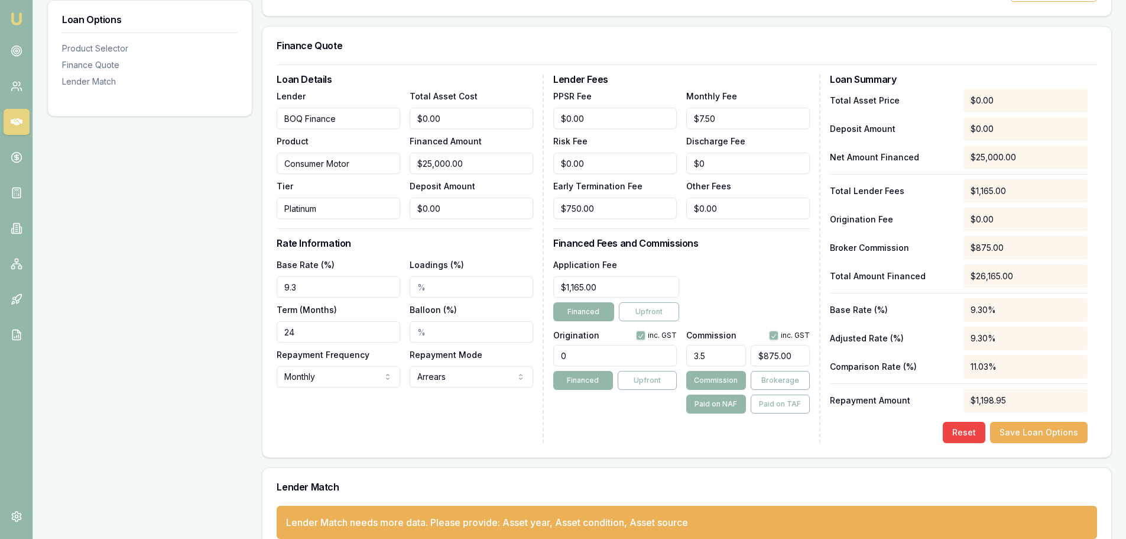
scroll to position [296, 0]
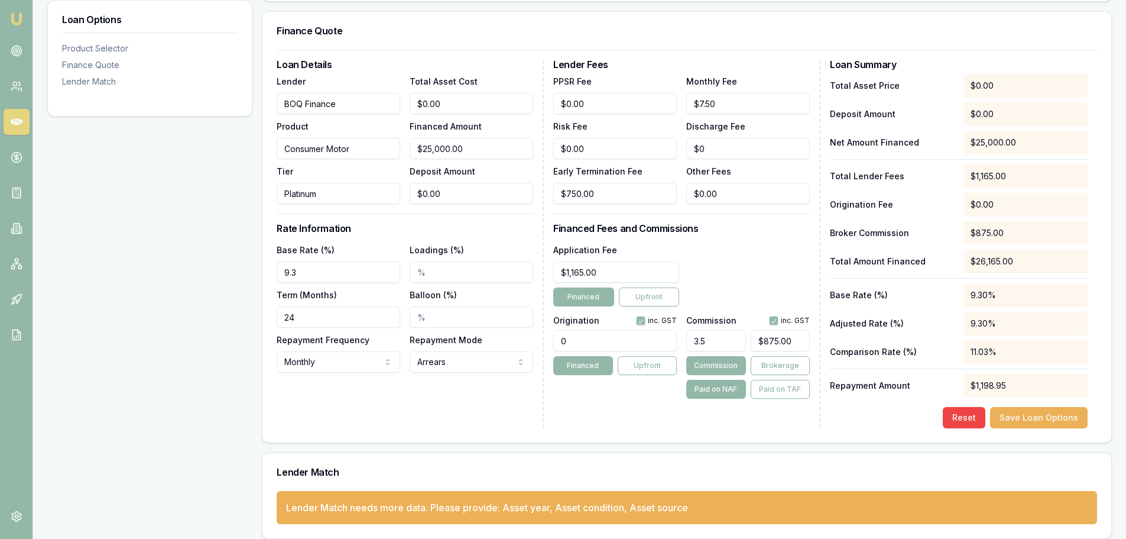
click at [324, 317] on input "24" at bounding box center [339, 316] width 124 height 21
click at [163, 333] on div "Loan Options Product Selector Finance Quote Lender Match" at bounding box center [149, 213] width 205 height 652
click at [288, 316] on input "060" at bounding box center [339, 316] width 124 height 21
type input "60"
click at [202, 312] on div "Loan Options Product Selector Finance Quote Lender Match" at bounding box center [149, 213] width 205 height 652
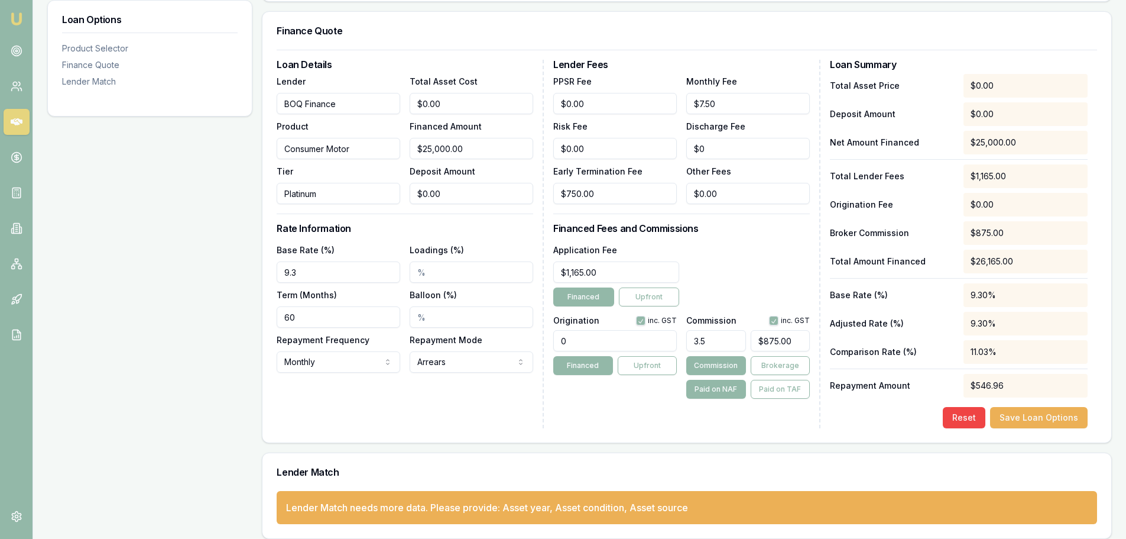
click at [310, 412] on div "Loan Details Lender BOQ Finance Product Consumer Motor Tier Platinum Total Asse…" at bounding box center [410, 244] width 267 height 368
click at [768, 66] on h3 "Lender Fees" at bounding box center [681, 64] width 257 height 9
click at [745, 240] on div "Lender Fees PPSR Fee $0.00 Monthly Fee $7.50 Risk Fee $0.00 Discharge Fee $0 Ea…" at bounding box center [686, 244] width 267 height 368
click at [768, 239] on div "Lender Fees PPSR Fee $0.00 Monthly Fee $7.50 Risk Fee $0.00 Discharge Fee $0 Ea…" at bounding box center [686, 244] width 267 height 368
click at [631, 408] on div "Lender Fees PPSR Fee $0.00 Monthly Fee $7.50 Risk Fee $0.00 Discharge Fee $0 Ea…" at bounding box center [686, 244] width 267 height 368
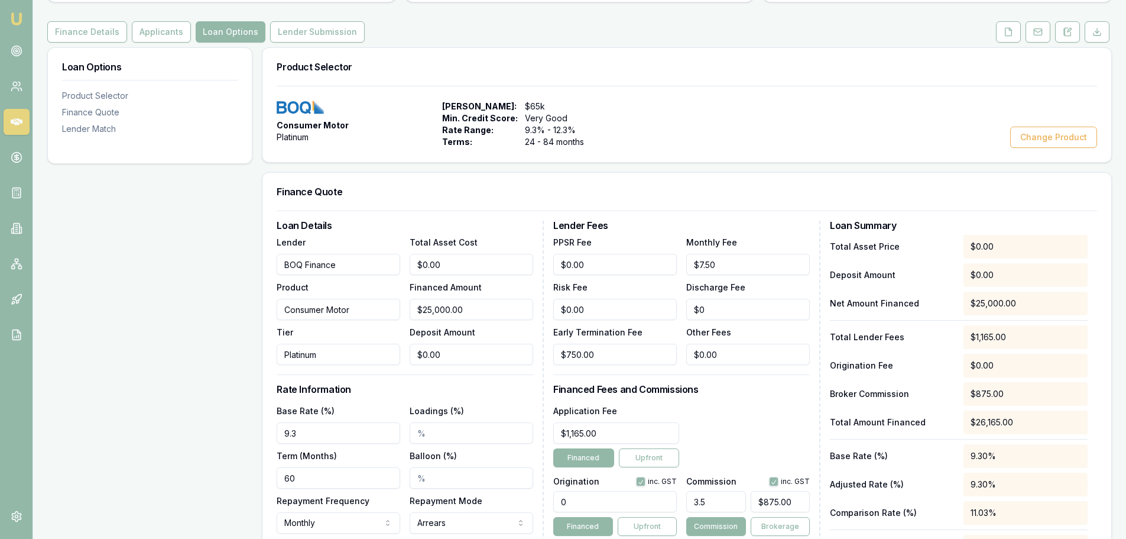
scroll to position [177, 0]
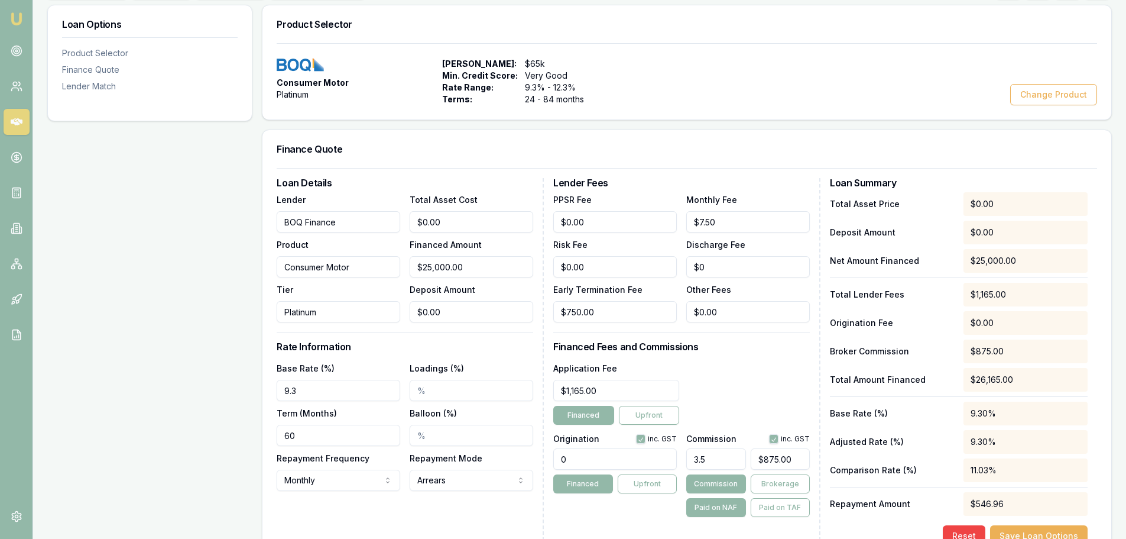
click at [767, 361] on div "Application Fee $1,165.00 Financed Upfront" at bounding box center [681, 393] width 257 height 64
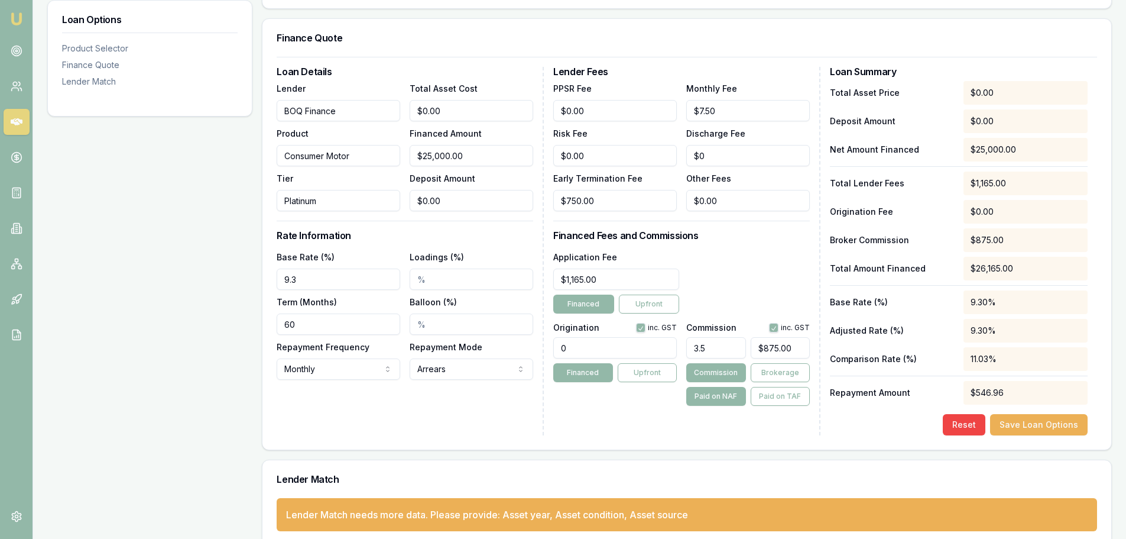
scroll to position [305, 0]
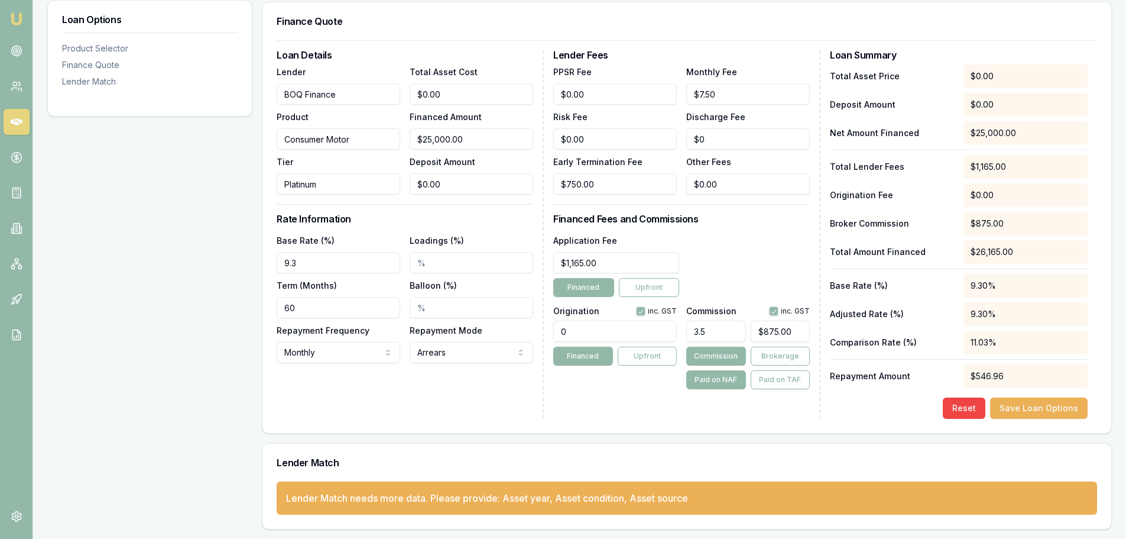
click at [569, 329] on input "0" at bounding box center [615, 330] width 124 height 21
type input "0.00"
click at [441, 407] on div "Loan Details Lender BOQ Finance Product Consumer Motor Tier Platinum Total Asse…" at bounding box center [410, 234] width 267 height 368
click at [598, 331] on input "0.00" at bounding box center [615, 330] width 124 height 21
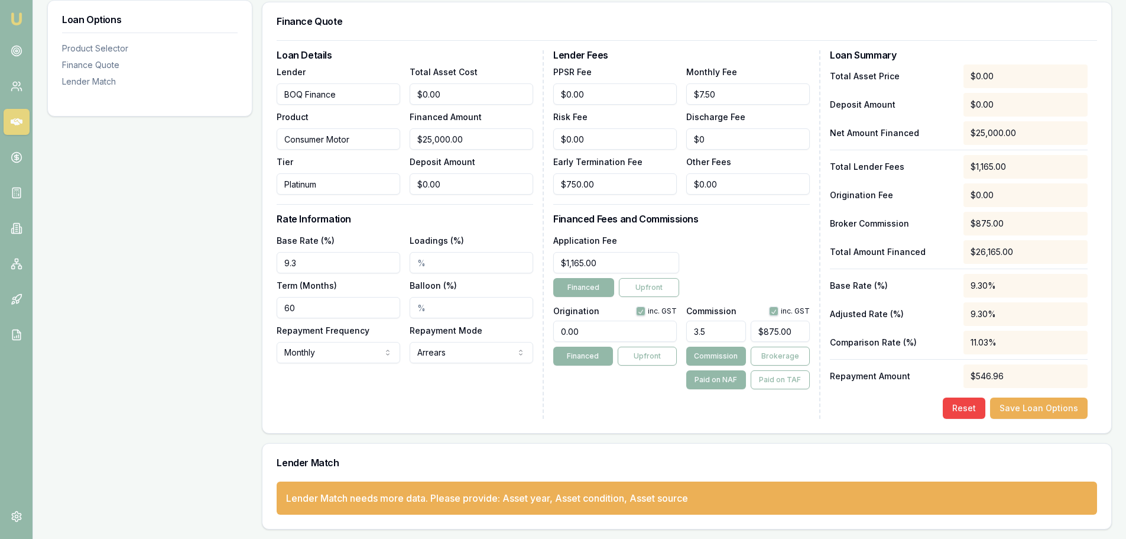
click at [725, 336] on input "3.5" at bounding box center [715, 330] width 59 height 21
type input "3.50%"
drag, startPoint x: 583, startPoint y: 331, endPoint x: 537, endPoint y: 330, distance: 46.7
click at [537, 330] on div "Loan Details Lender BOQ Finance Product Consumer Motor Tier Platinum Total Asse…" at bounding box center [687, 234] width 821 height 368
type input "1500.00"
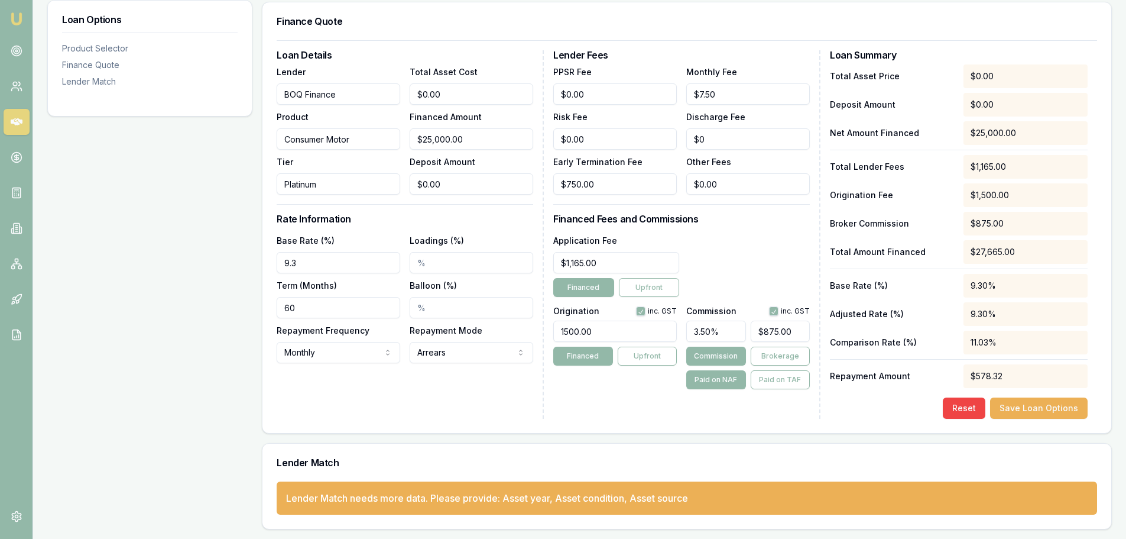
click at [745, 262] on div "Application Fee $1,165.00 Financed Upfront" at bounding box center [681, 265] width 257 height 64
click at [569, 419] on div "Loan Details Lender BOQ Finance Product Consumer Motor Tier Platinum Total Asse…" at bounding box center [686, 236] width 849 height 393
click at [1050, 406] on button "Save Loan Options" at bounding box center [1039, 407] width 98 height 21
click at [1027, 408] on button "Save Loan Options" at bounding box center [1039, 407] width 98 height 21
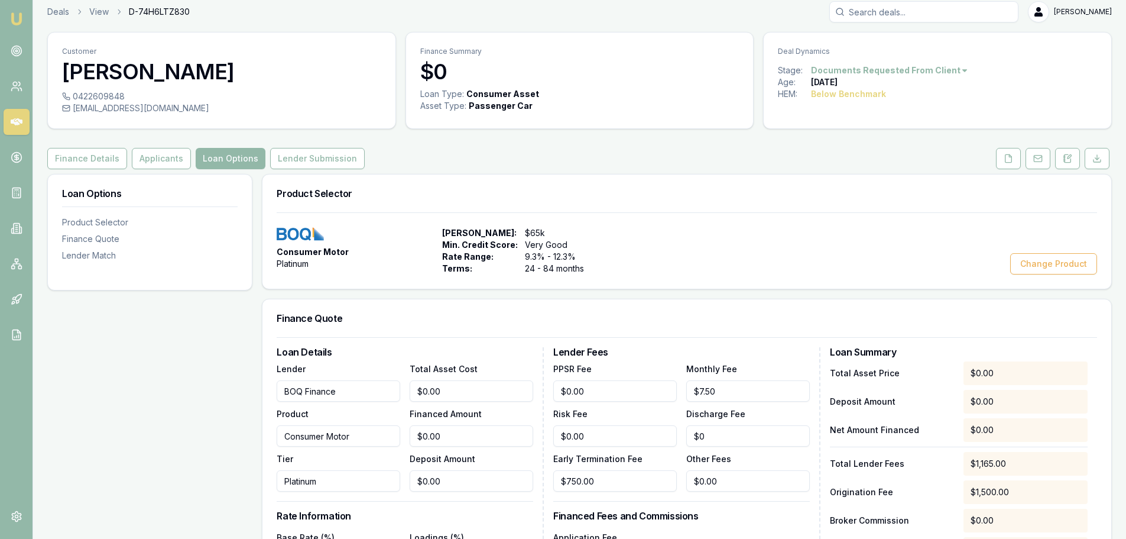
scroll to position [0, 0]
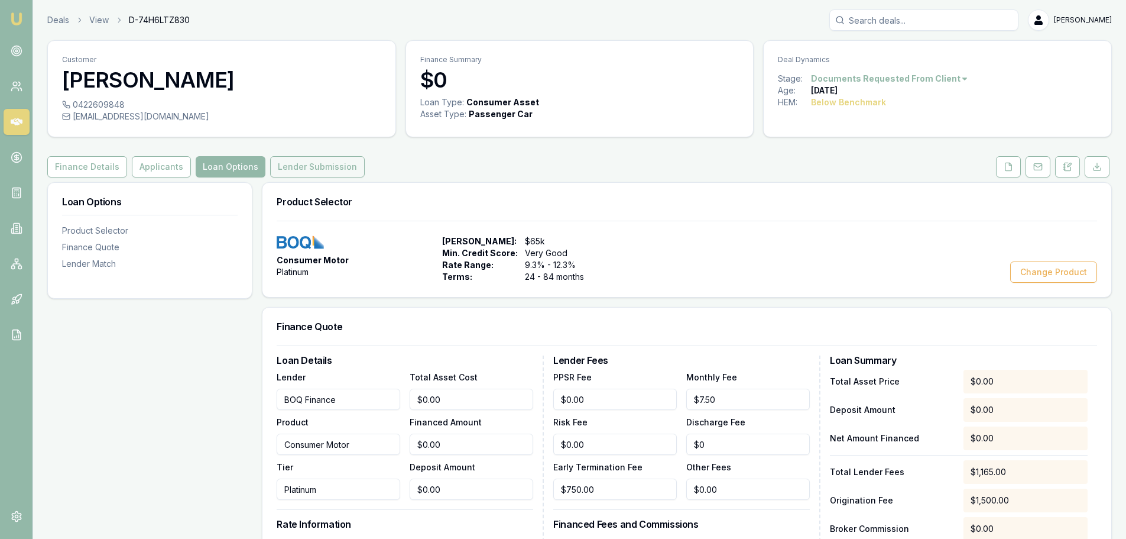
click at [305, 170] on button "Lender Submission" at bounding box center [317, 166] width 95 height 21
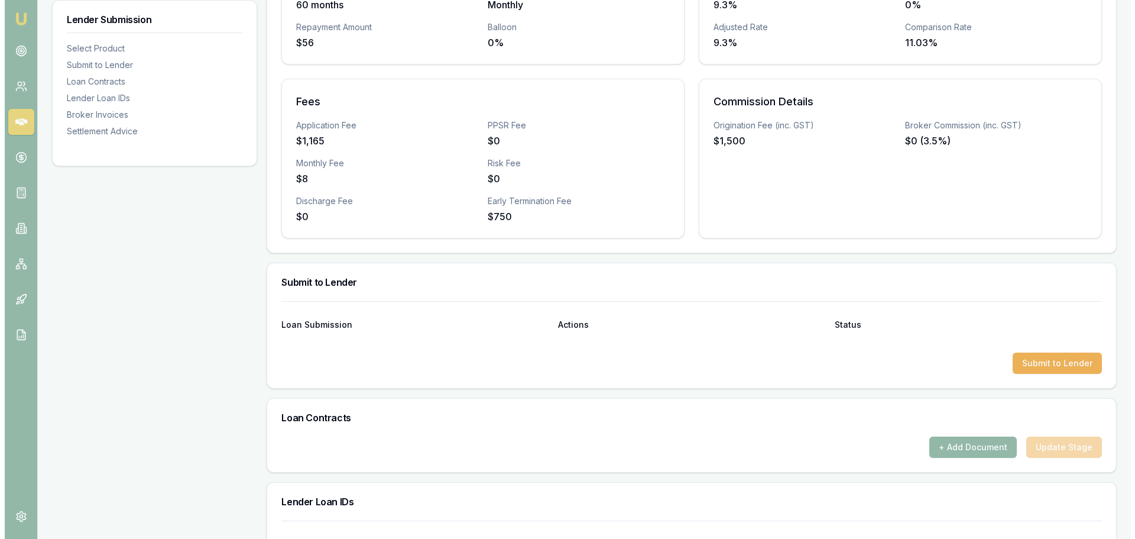
scroll to position [473, 0]
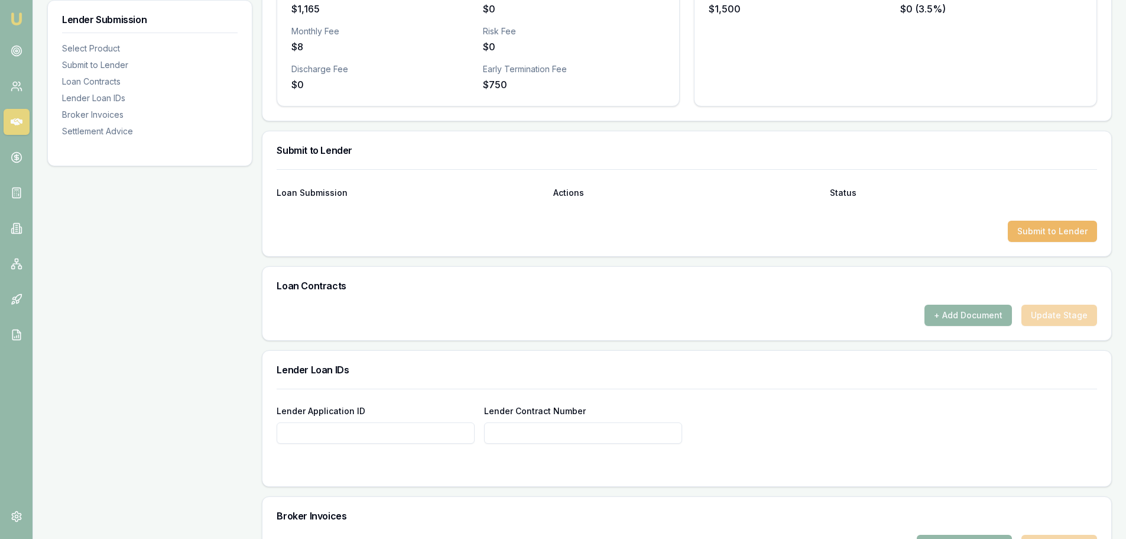
click at [1047, 241] on button "Submit to Lender" at bounding box center [1052, 230] width 89 height 21
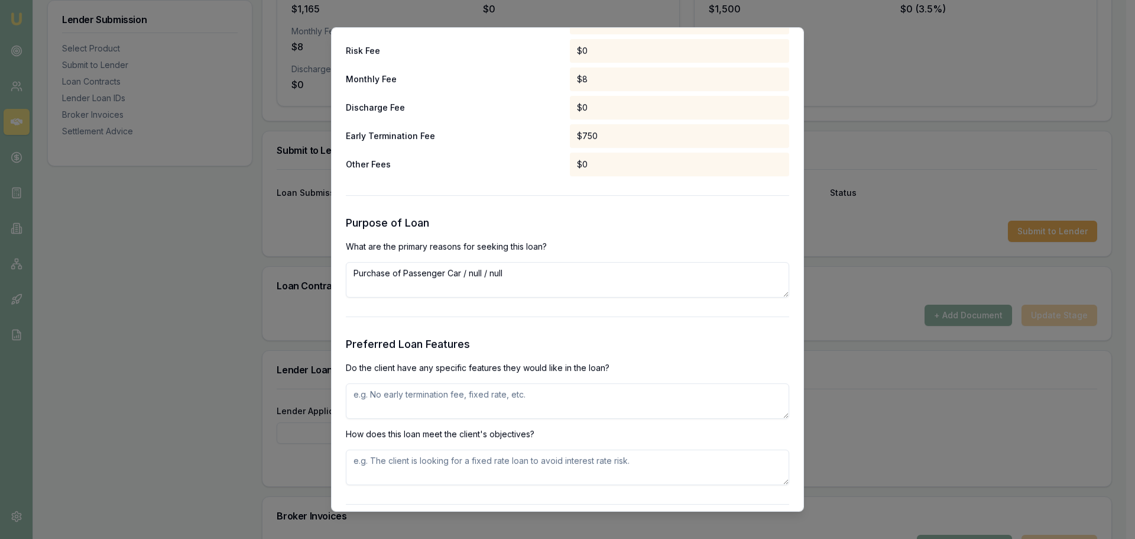
scroll to position [1123, 0]
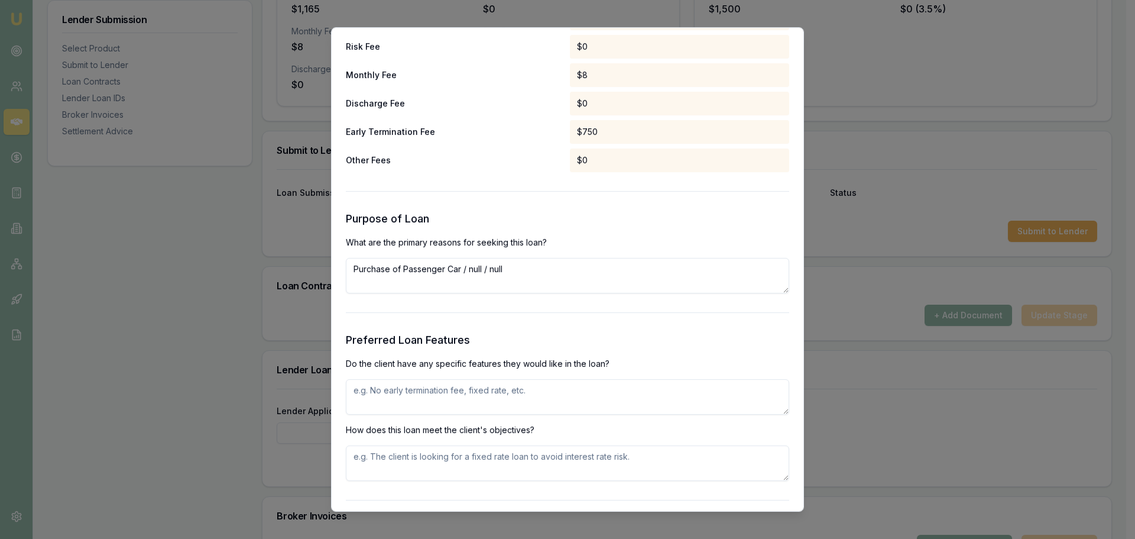
click at [376, 270] on textarea "Purchase of Passenger Car / null / null" at bounding box center [567, 275] width 443 height 35
drag, startPoint x: 677, startPoint y: 273, endPoint x: 316, endPoint y: 237, distance: 362.4
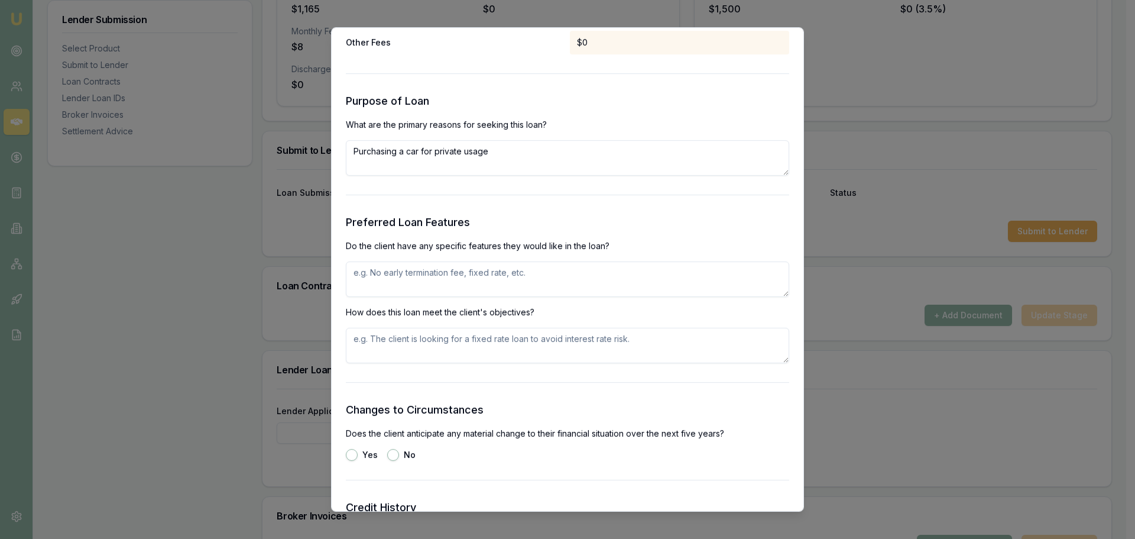
scroll to position [1241, 0]
type textarea "Purchasing a car for private usage"
click at [371, 275] on textarea at bounding box center [567, 278] width 443 height 35
type textarea "rate"
click at [371, 343] on textarea at bounding box center [567, 344] width 443 height 35
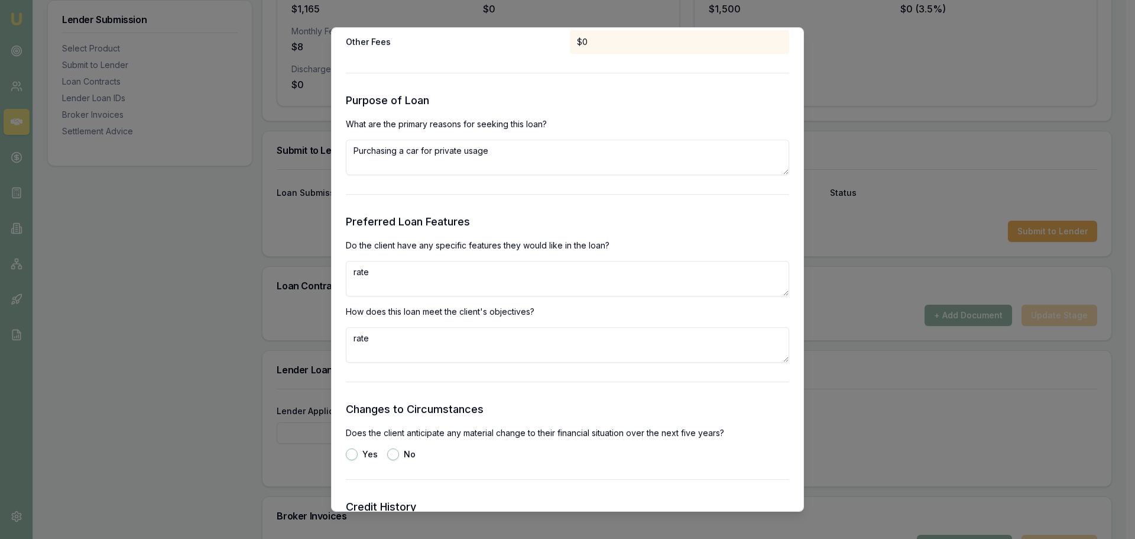
scroll to position [1360, 0]
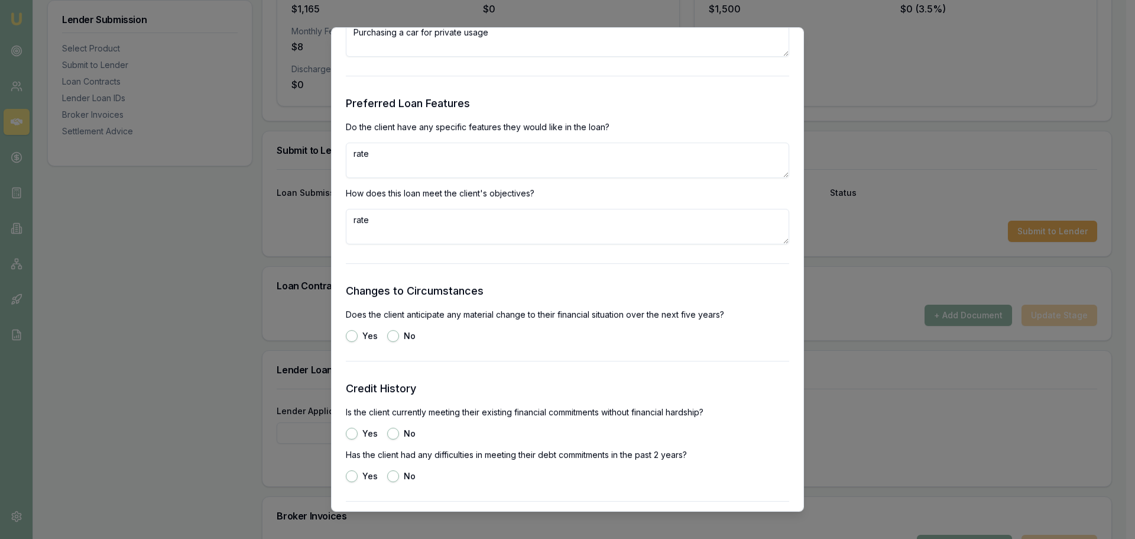
type textarea "rate"
drag, startPoint x: 391, startPoint y: 339, endPoint x: 399, endPoint y: 341, distance: 8.6
click at [391, 338] on button "No" at bounding box center [393, 336] width 12 height 12
radio input "true"
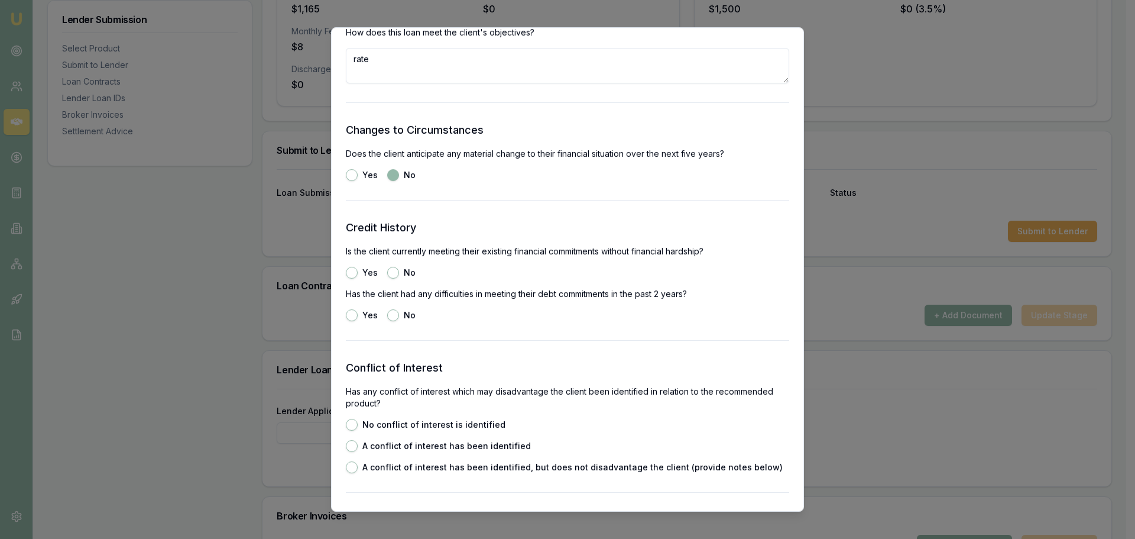
scroll to position [1537, 0]
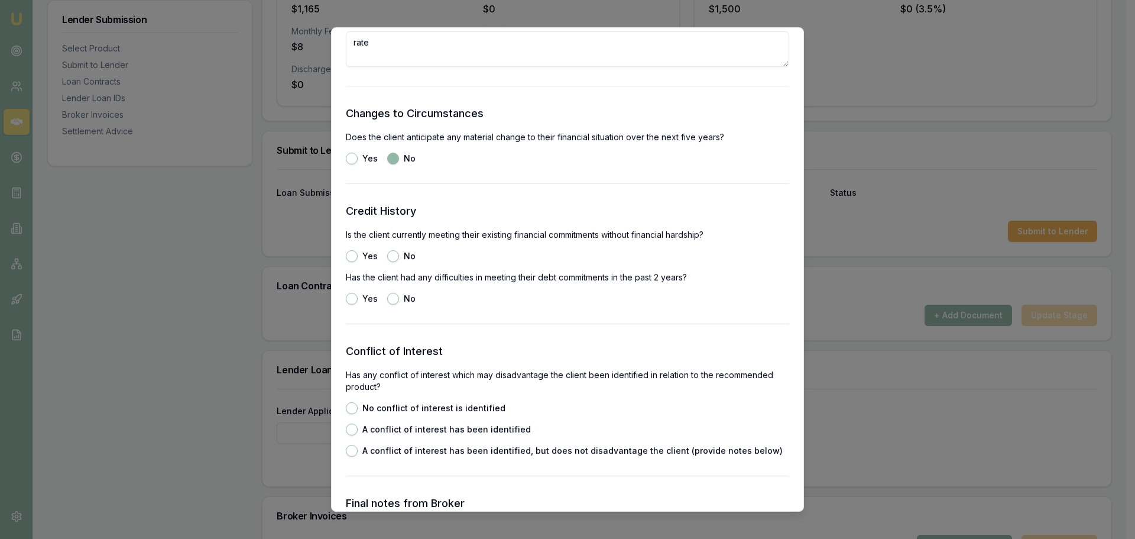
click at [352, 255] on button "Yes" at bounding box center [352, 256] width 12 height 12
radio input "true"
click at [398, 295] on div "No" at bounding box center [401, 299] width 28 height 12
click at [393, 299] on button "No" at bounding box center [393, 299] width 12 height 12
radio input "true"
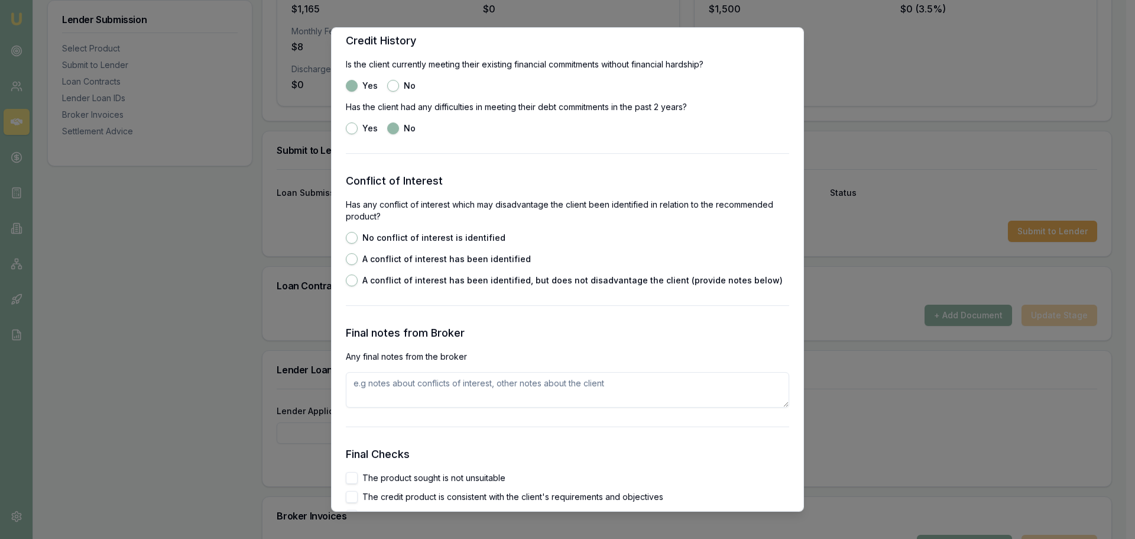
scroll to position [1714, 0]
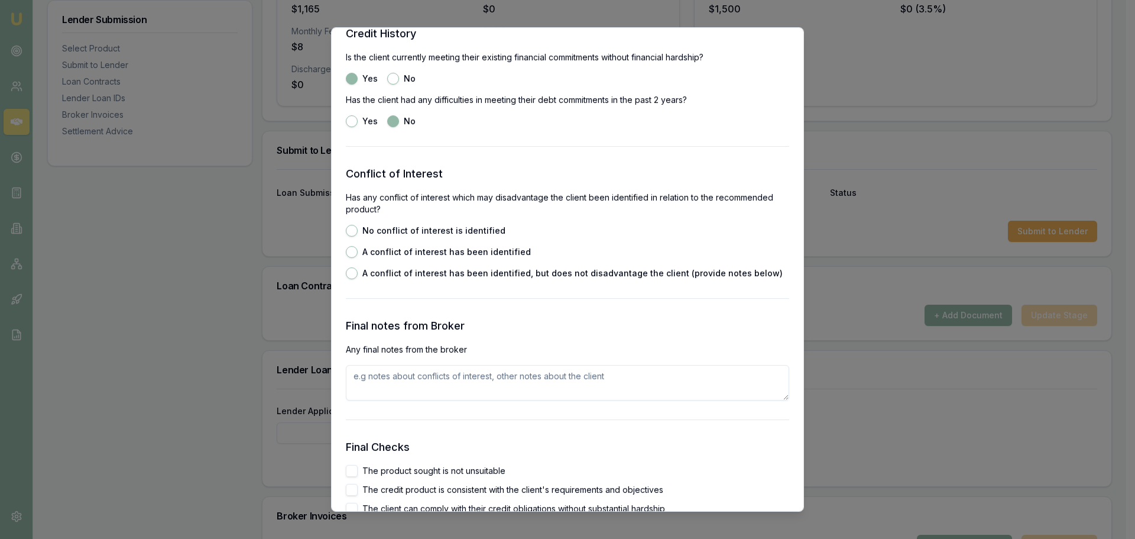
click at [350, 231] on button "No conflict of interest is identified" at bounding box center [352, 231] width 12 height 12
radio input "true"
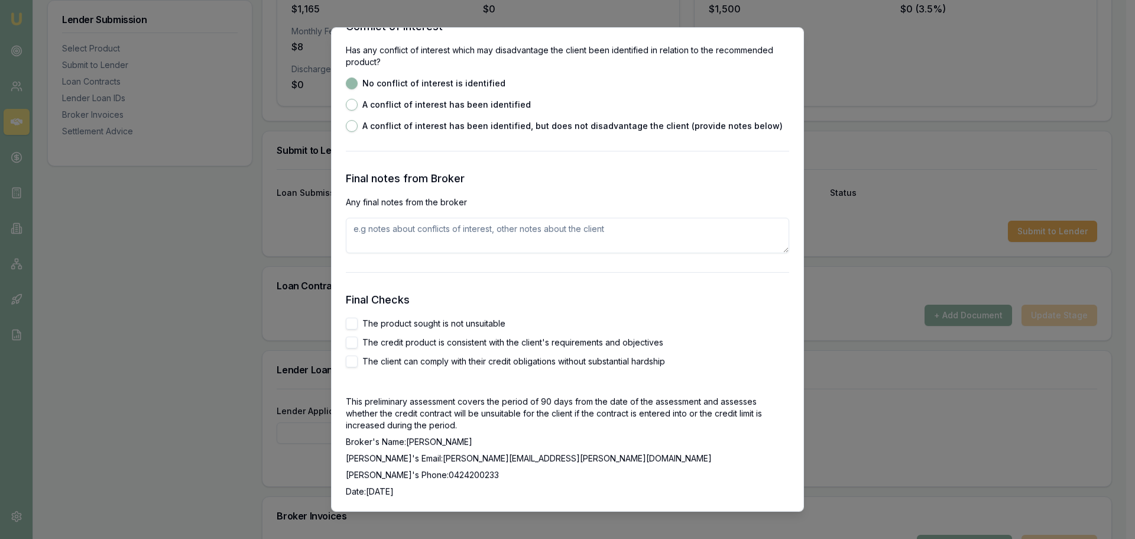
scroll to position [1892, 0]
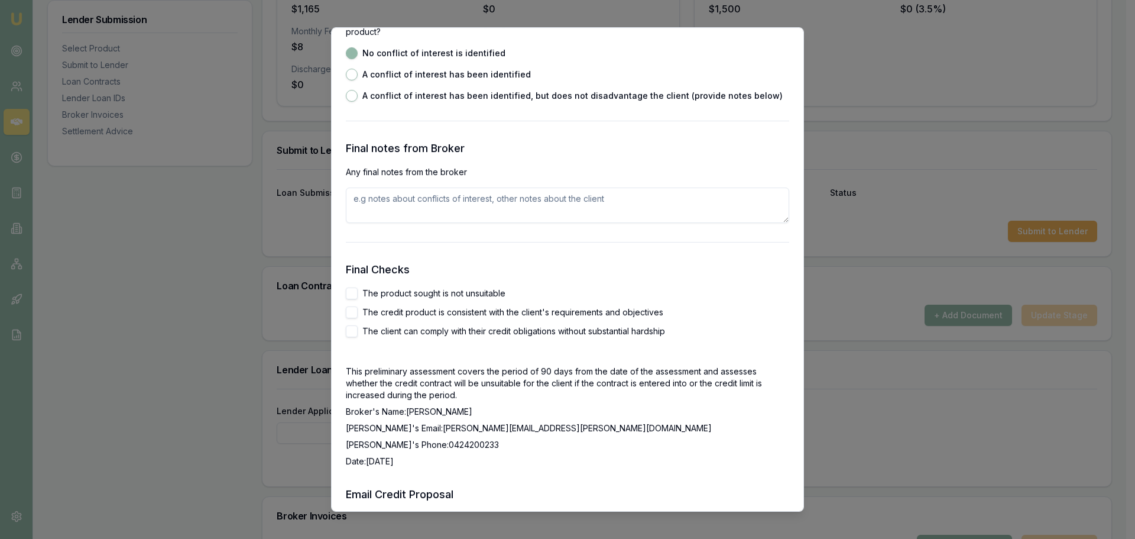
click at [366, 202] on textarea at bounding box center [567, 204] width 443 height 35
type textarea "client lives with family no commitments"
click at [352, 290] on button "The product sought is not unsuitable" at bounding box center [352, 293] width 12 height 12
checkbox input "false"
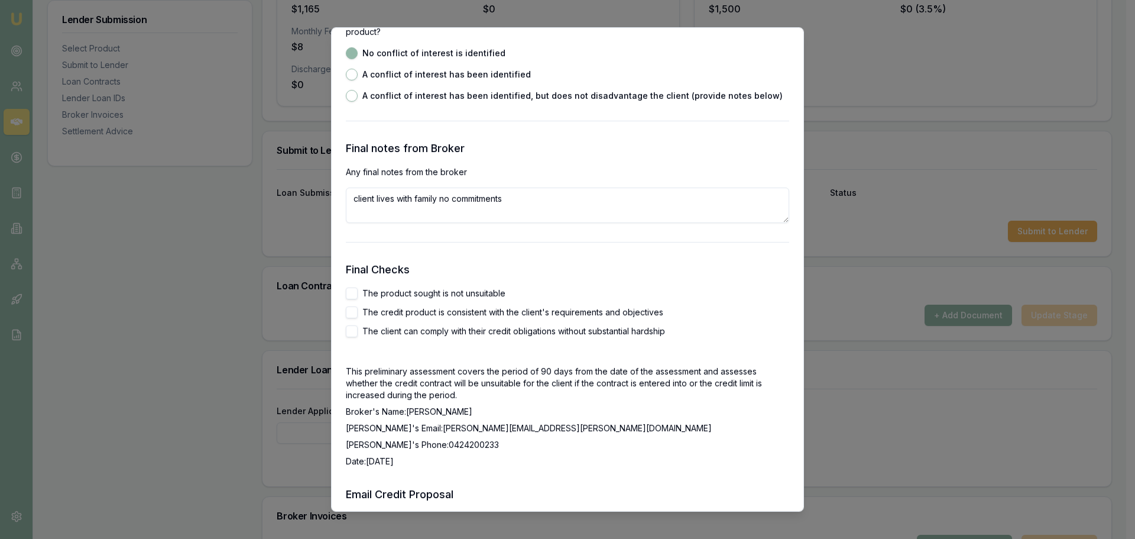
click at [351, 328] on button "The client can comply with their credit obligations without substantial hardship" at bounding box center [352, 331] width 12 height 12
checkbox input "true"
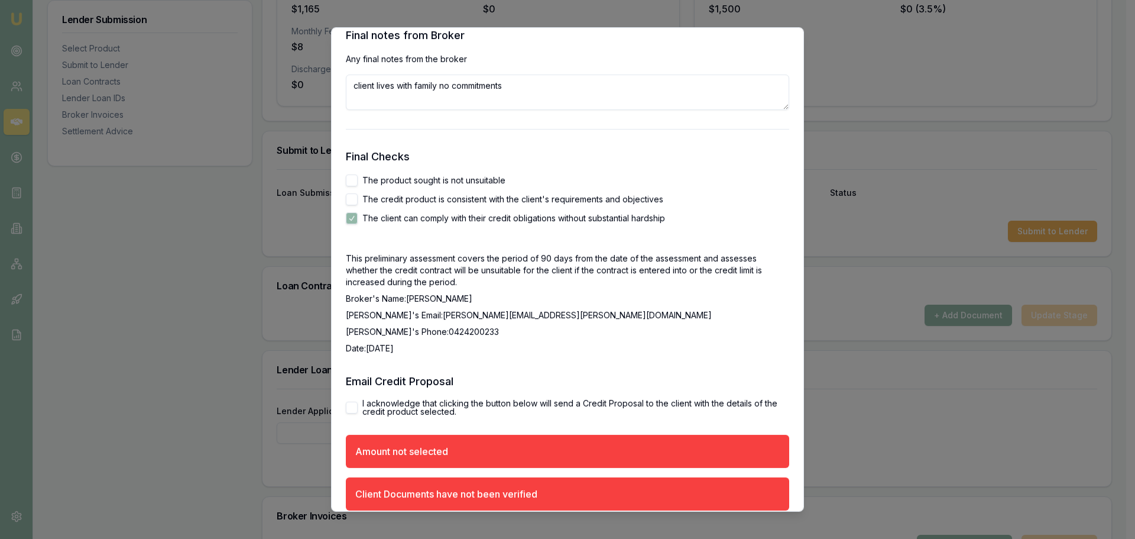
scroll to position [2069, 0]
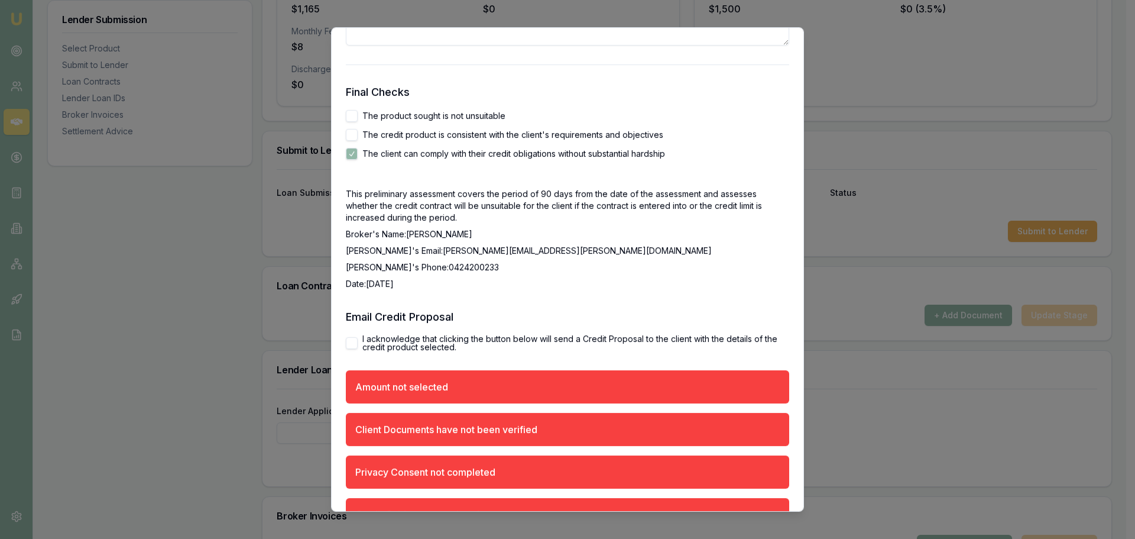
click at [349, 343] on button "I acknowledge that clicking the button below will send a Credit Proposal to the…" at bounding box center [352, 343] width 12 height 12
checkbox input "true"
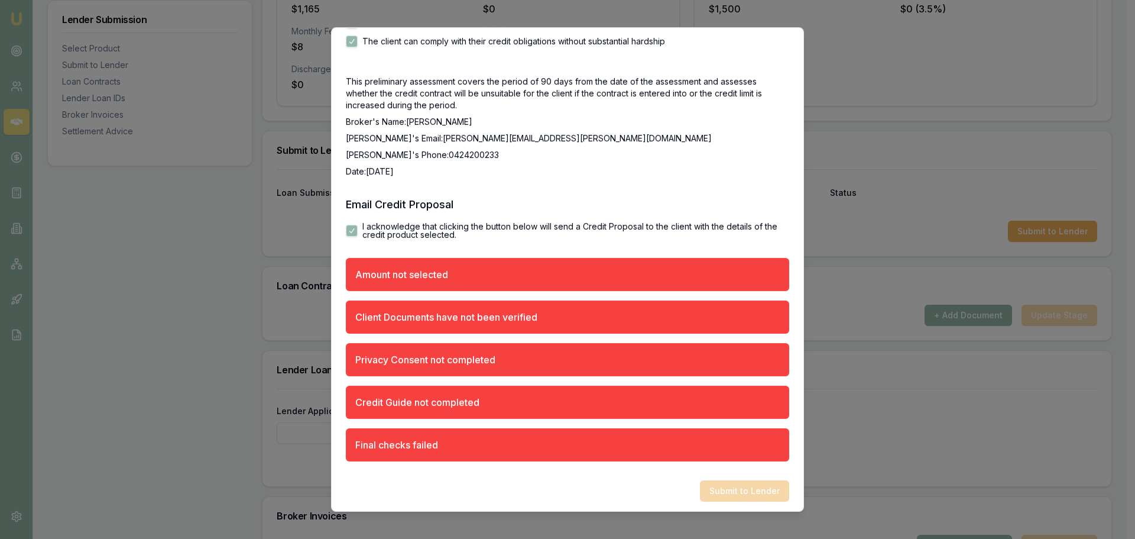
scroll to position [2185, 0]
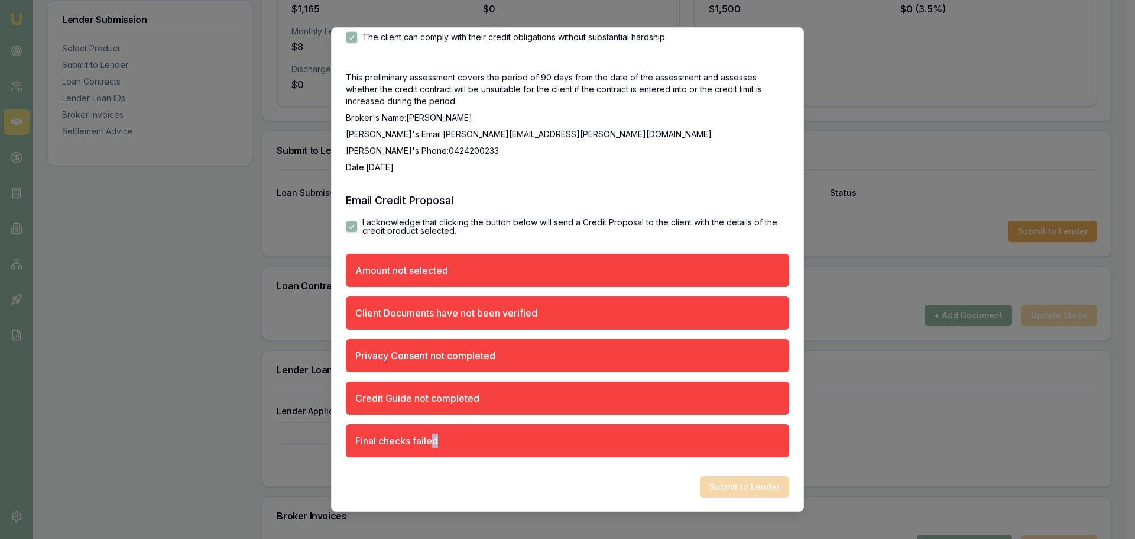
click at [446, 440] on div "Final checks failed" at bounding box center [567, 440] width 443 height 33
click at [438, 476] on div "Submit to Lender" at bounding box center [567, 486] width 443 height 21
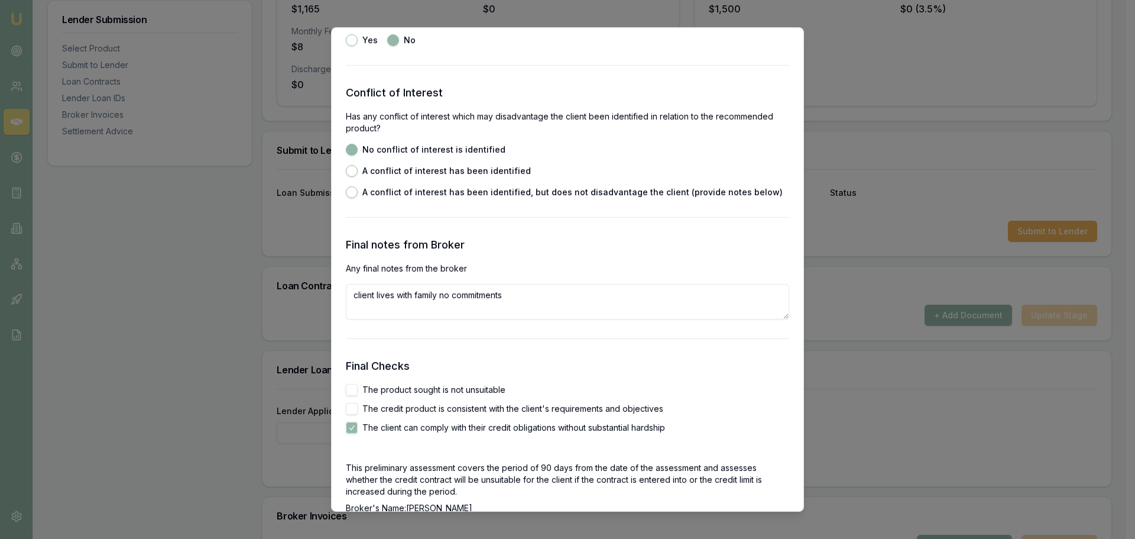
scroll to position [1653, 0]
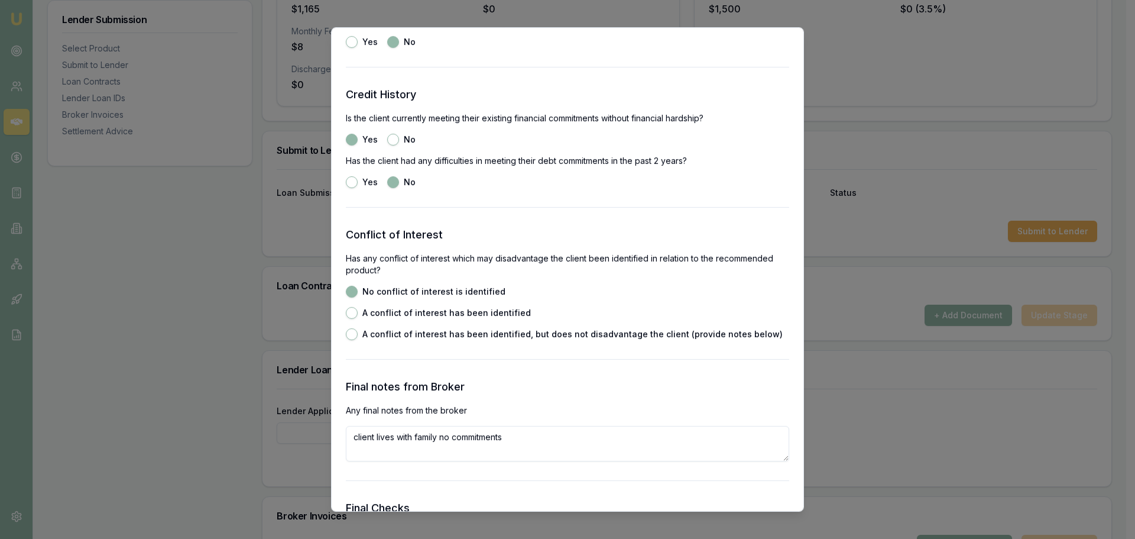
click at [349, 312] on button "A conflict of interest has been identified" at bounding box center [352, 313] width 12 height 12
radio input "false"
click at [354, 332] on button "A conflict of interest has been identified, but does not disadvantage the clien…" at bounding box center [352, 334] width 12 height 12
radio input "false"
radio input "true"
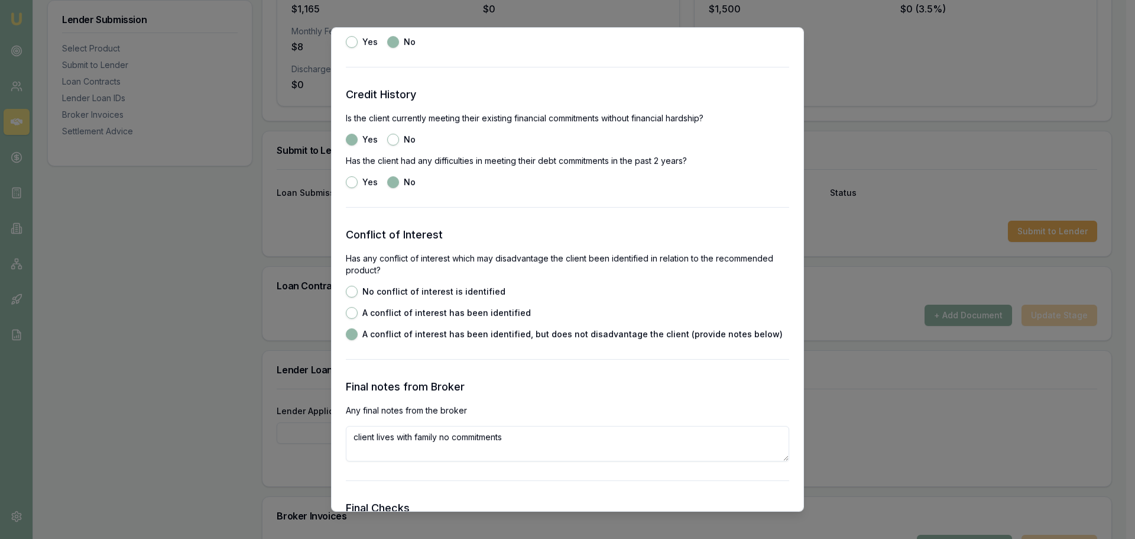
click at [351, 290] on button "No conflict of interest is identified" at bounding box center [352, 292] width 12 height 12
radio input "true"
radio input "false"
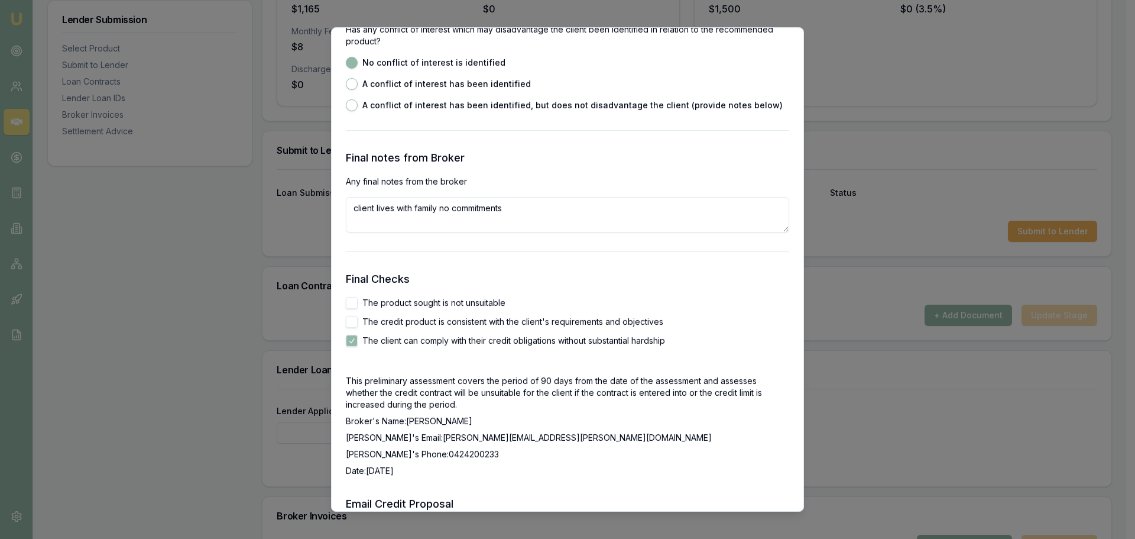
scroll to position [1890, 0]
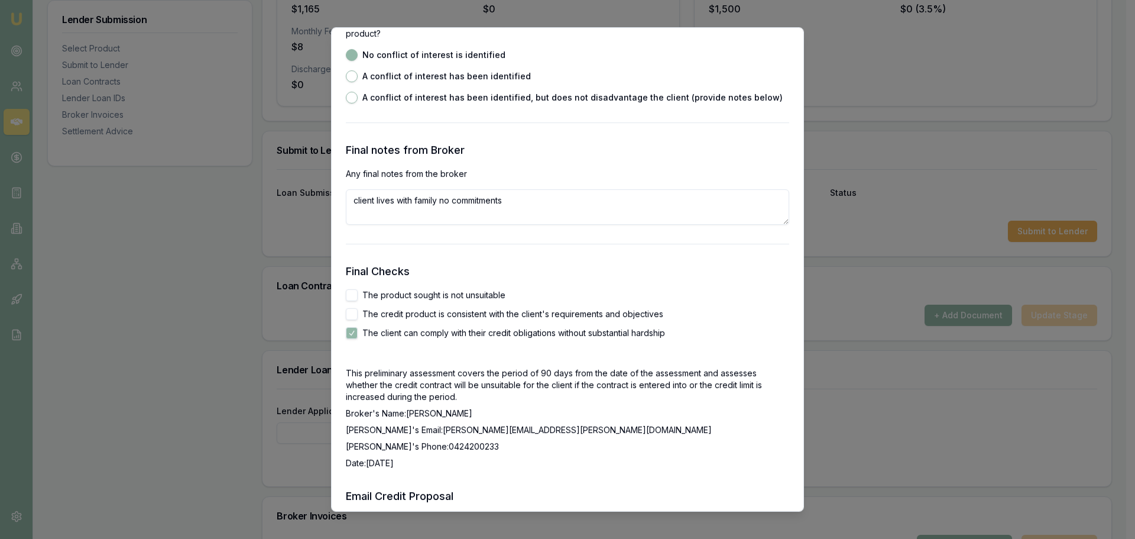
click at [349, 296] on button "The product sought is not unsuitable" at bounding box center [352, 295] width 12 height 12
checkbox input "true"
click at [351, 312] on button "The credit product is consistent with the client's requirements and objectives" at bounding box center [352, 314] width 12 height 12
checkbox input "true"
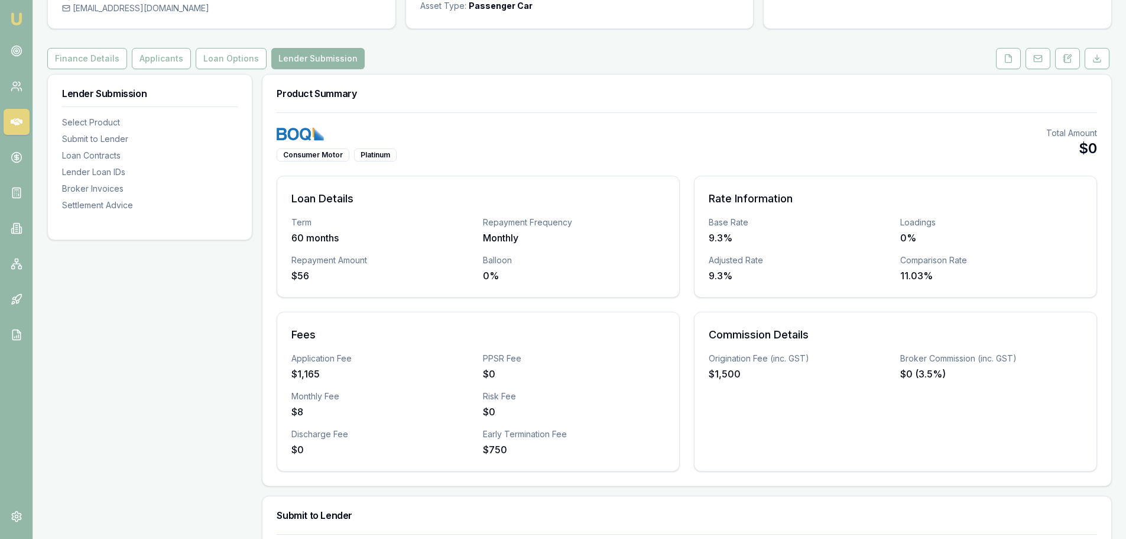
scroll to position [0, 0]
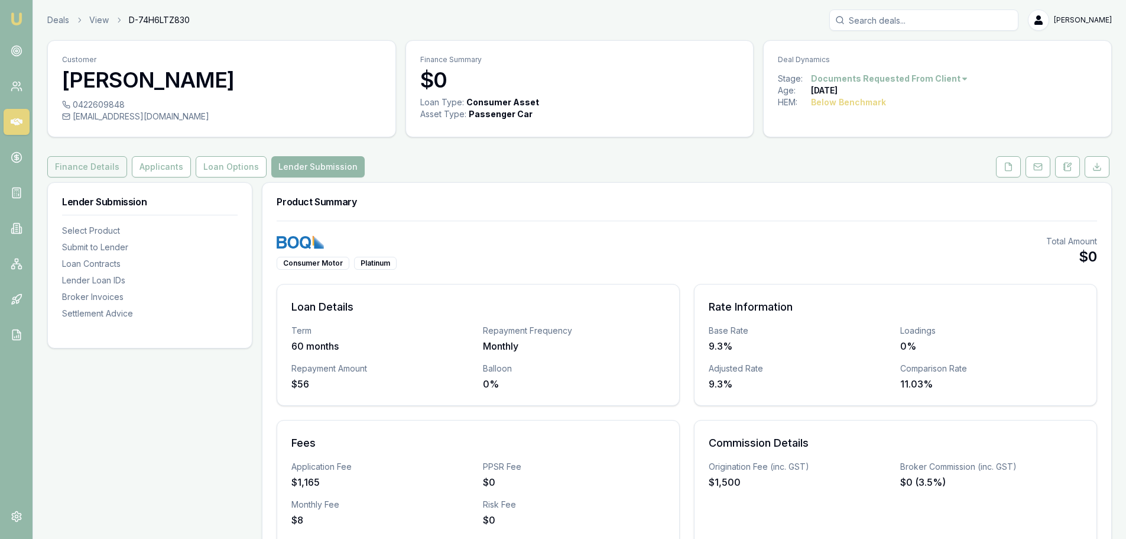
click at [82, 167] on button "Finance Details" at bounding box center [87, 166] width 80 height 21
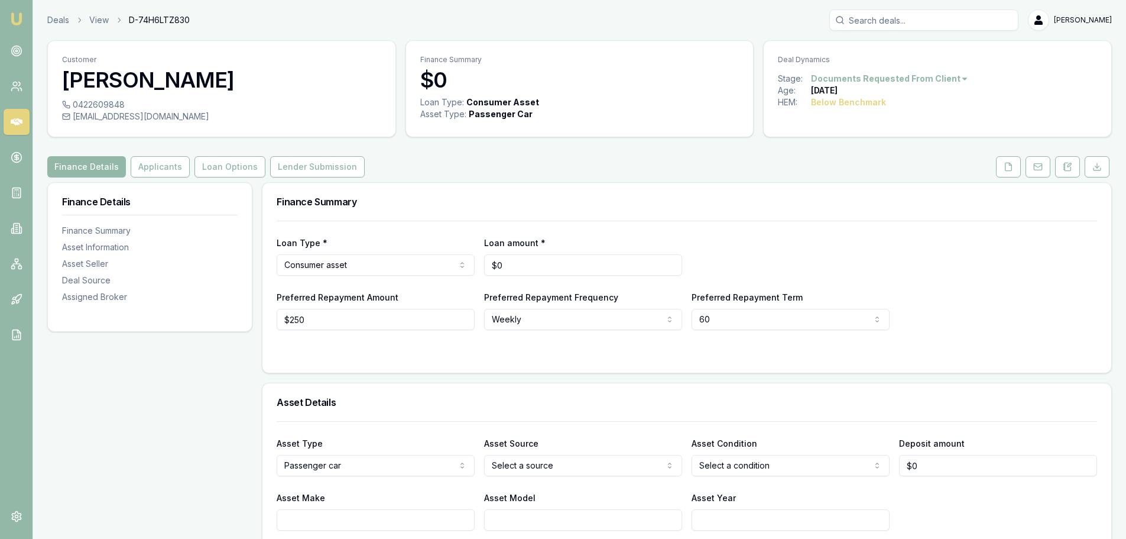
click at [452, 79] on h3 "$0" at bounding box center [579, 80] width 319 height 24
drag, startPoint x: 520, startPoint y: 262, endPoint x: 474, endPoint y: 261, distance: 46.1
click at [474, 261] on div "Loan Type * Consumer asset Consumer loan Consumer asset Commercial loan Commerc…" at bounding box center [687, 255] width 821 height 40
type input "$25,000"
click at [810, 258] on div "Loan Type * Consumer asset Consumer loan Consumer asset Commercial loan Commerc…" at bounding box center [687, 255] width 821 height 40
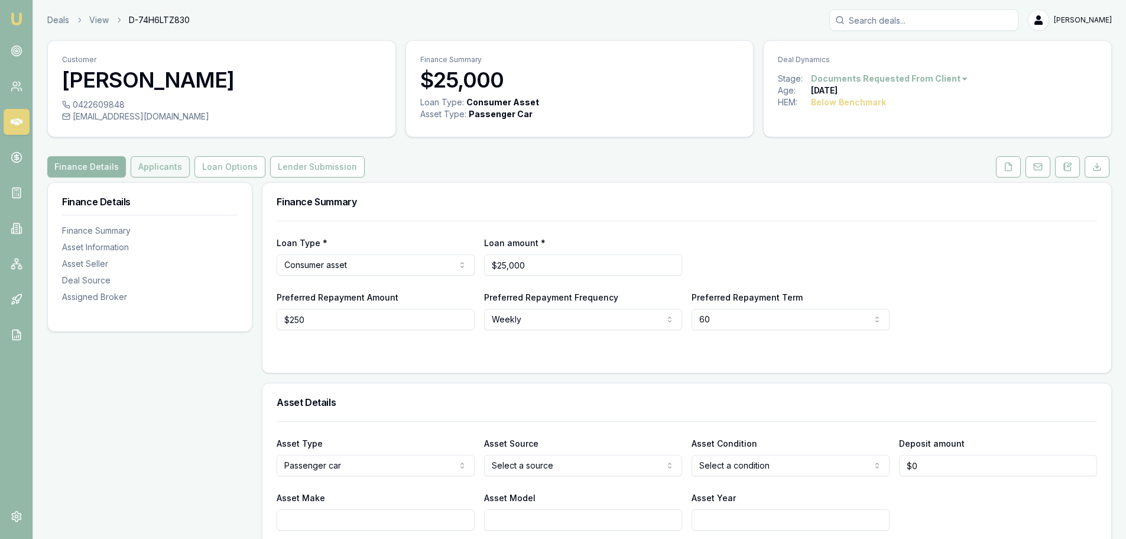
click at [150, 166] on button "Applicants" at bounding box center [160, 166] width 59 height 21
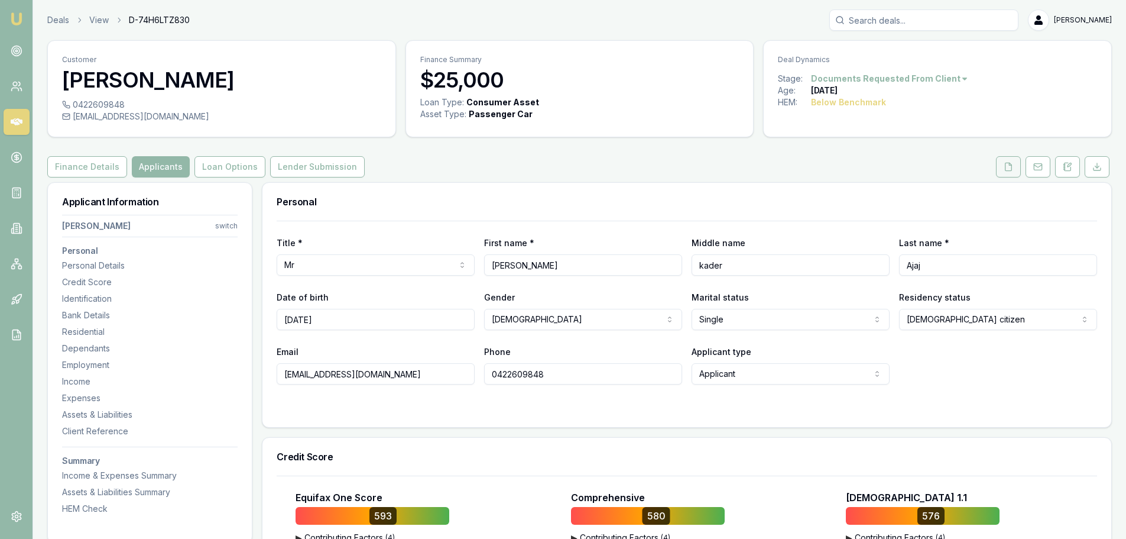
click at [1010, 164] on icon at bounding box center [1008, 166] width 9 height 9
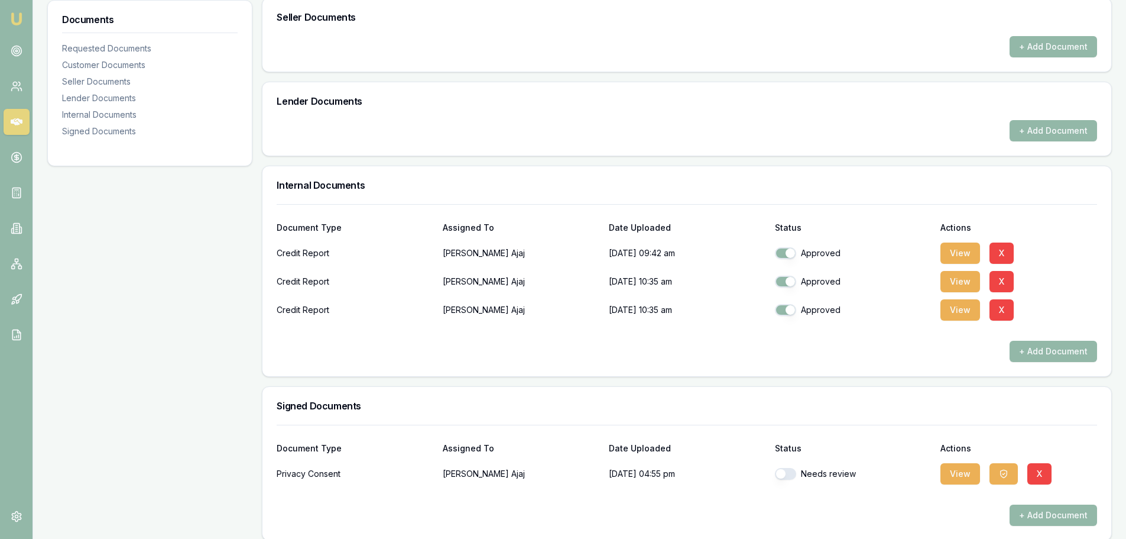
scroll to position [576, 0]
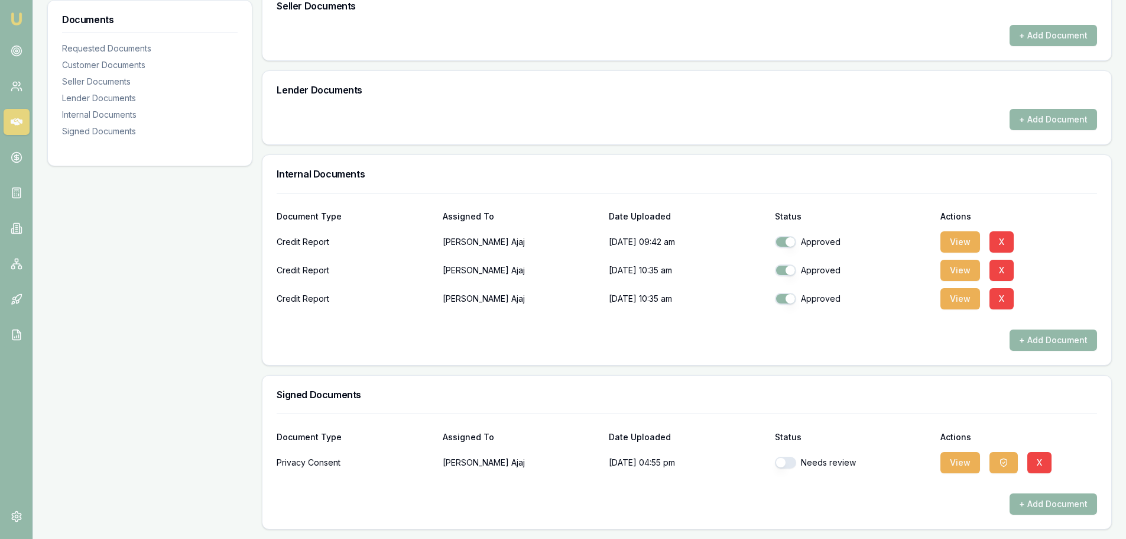
click at [780, 464] on button "button" at bounding box center [785, 462] width 21 height 12
checkbox input "true"
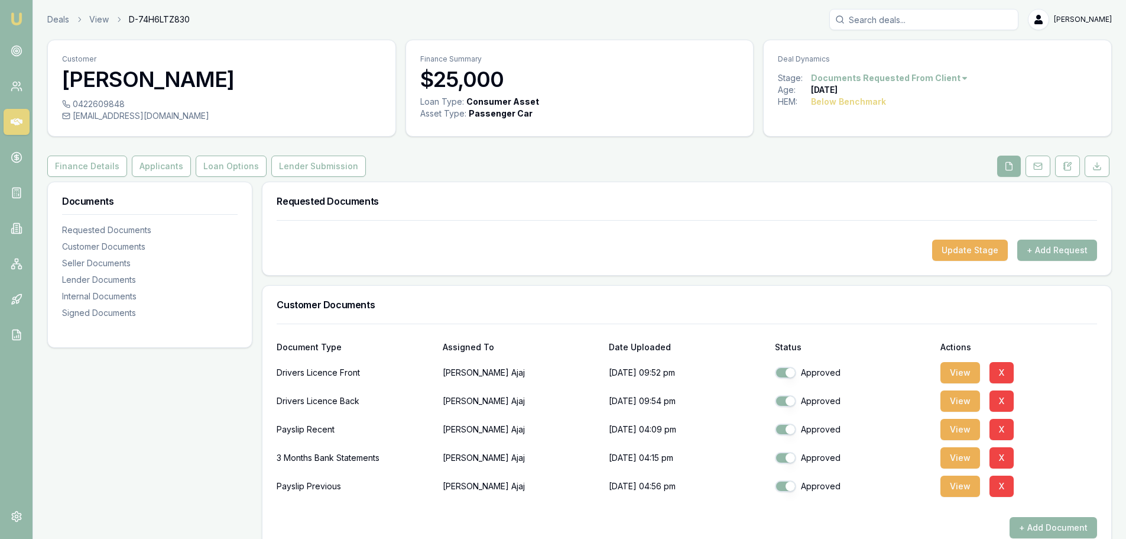
scroll to position [0, 0]
click at [1061, 251] on button "+ Add Request" at bounding box center [1057, 250] width 80 height 21
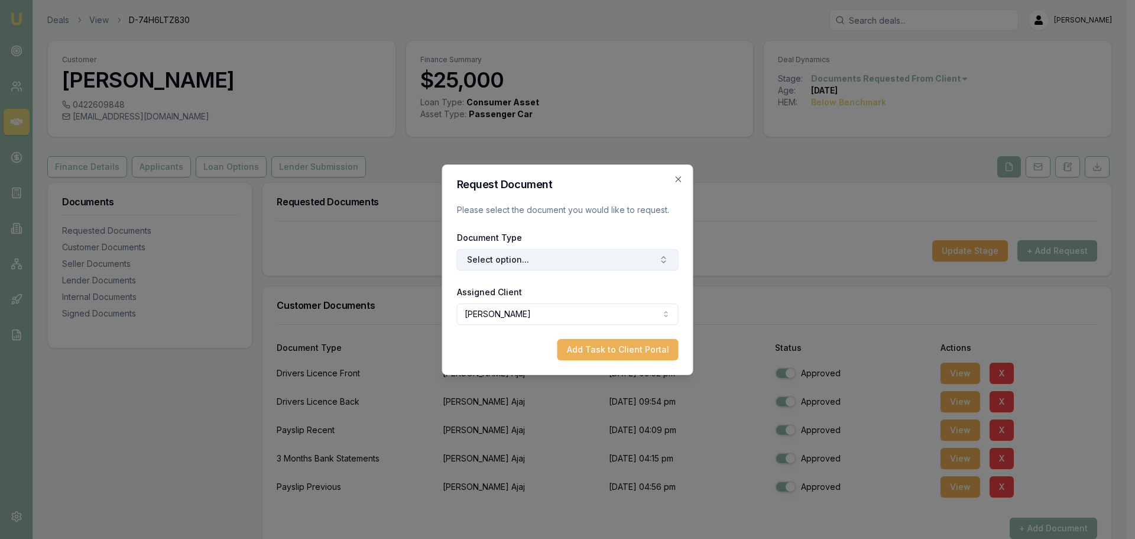
click at [535, 252] on button "Select option..." at bounding box center [568, 259] width 222 height 21
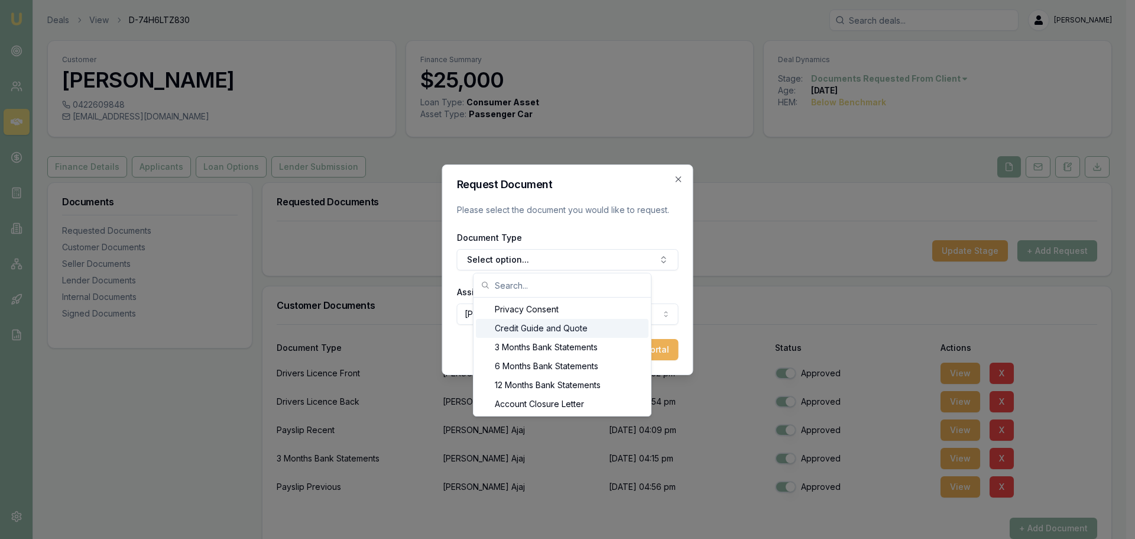
click at [533, 331] on div "Credit Guide and Quote" at bounding box center [562, 328] width 173 height 19
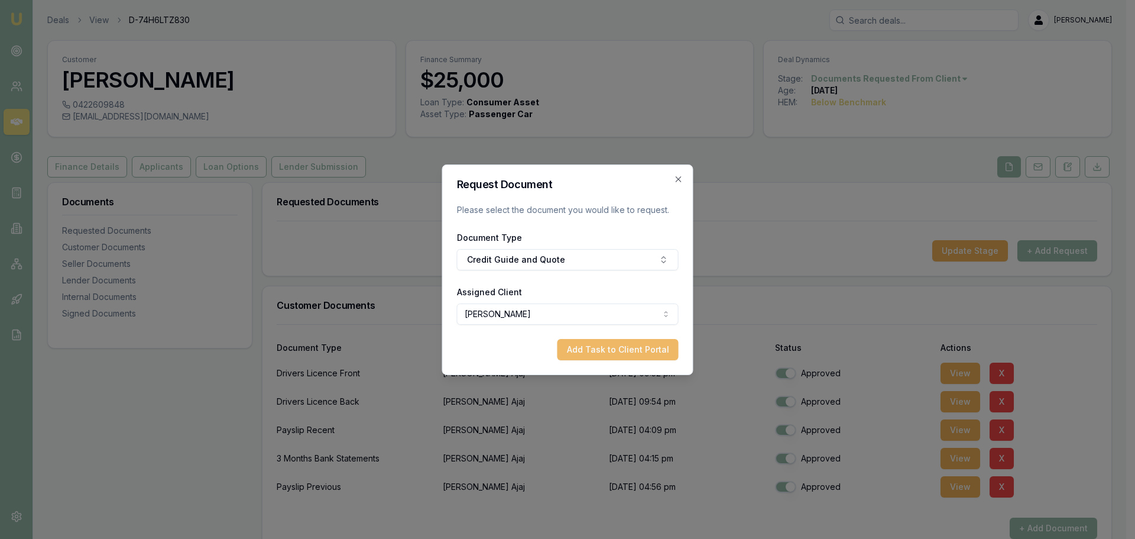
click at [630, 351] on button "Add Task to Client Portal" at bounding box center [617, 349] width 121 height 21
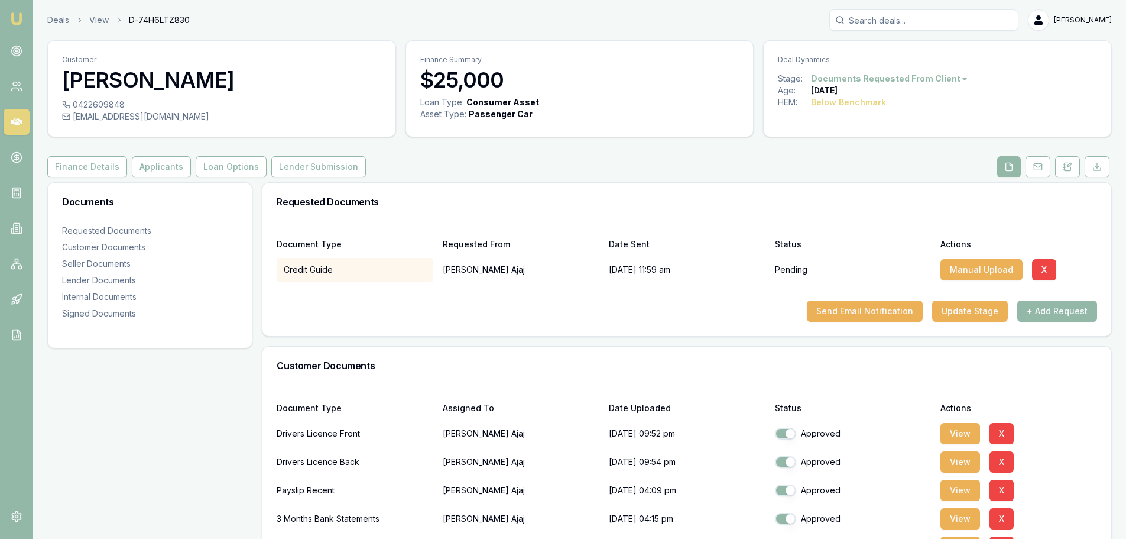
click at [675, 320] on div "Send Email Notification Update Stage + Add Request" at bounding box center [687, 310] width 821 height 21
click at [11, 50] on icon at bounding box center [17, 51] width 12 height 12
click at [865, 312] on button "Send Email Notification" at bounding box center [865, 310] width 116 height 21
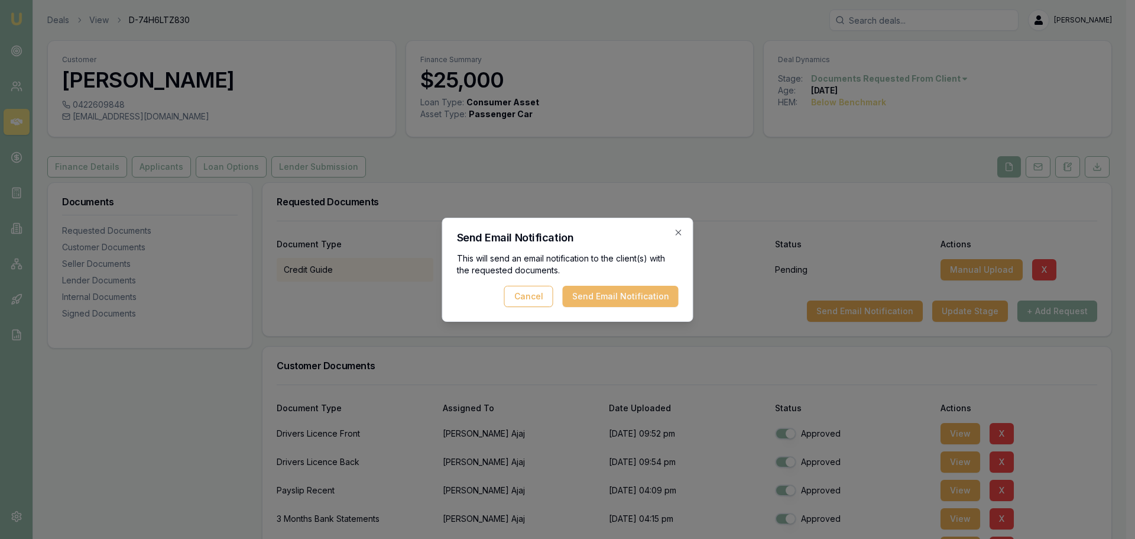
click at [664, 299] on button "Send Email Notification" at bounding box center [621, 296] width 116 height 21
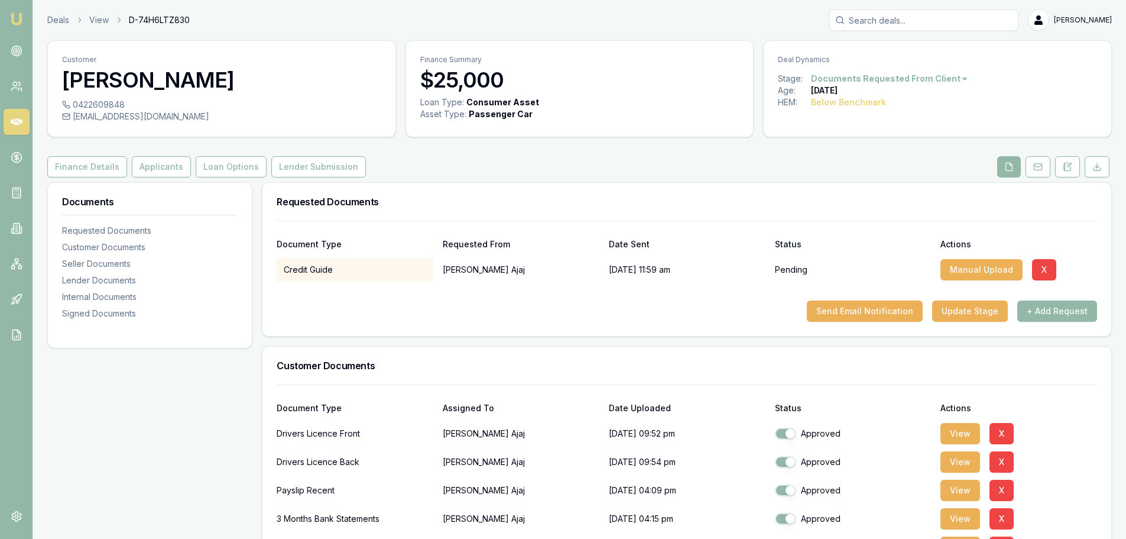
click at [531, 293] on div at bounding box center [687, 290] width 821 height 19
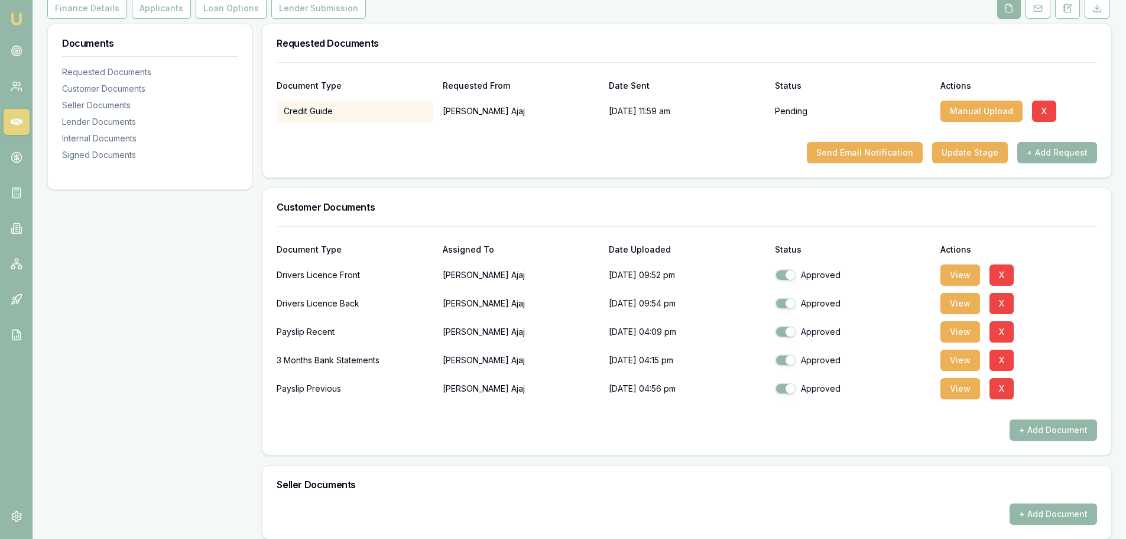
scroll to position [118, 0]
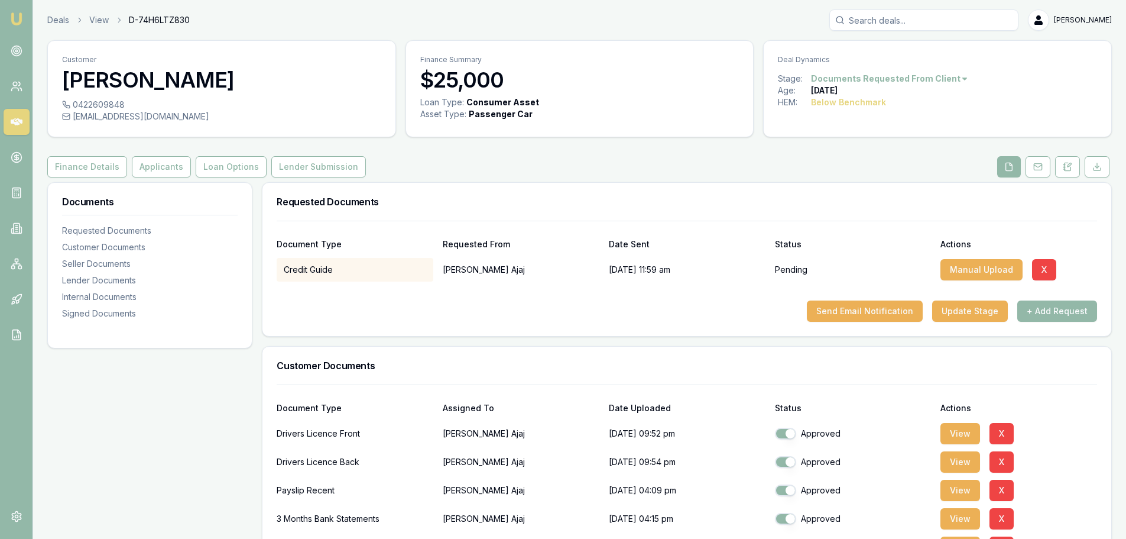
click at [811, 159] on div "Finance Details Applicants Loan Options Lender Submission" at bounding box center [579, 166] width 1065 height 21
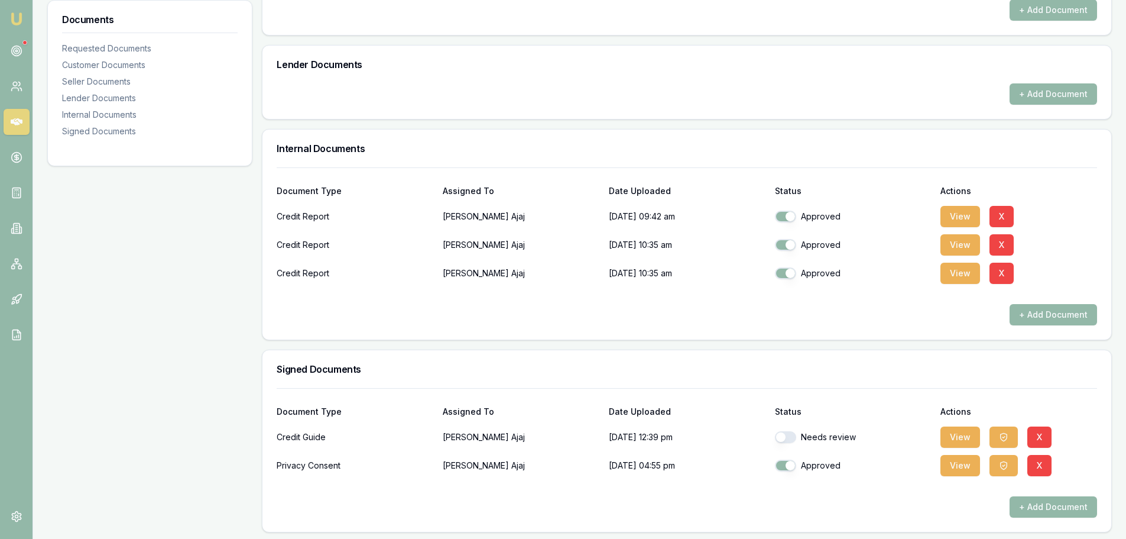
scroll to position [605, 0]
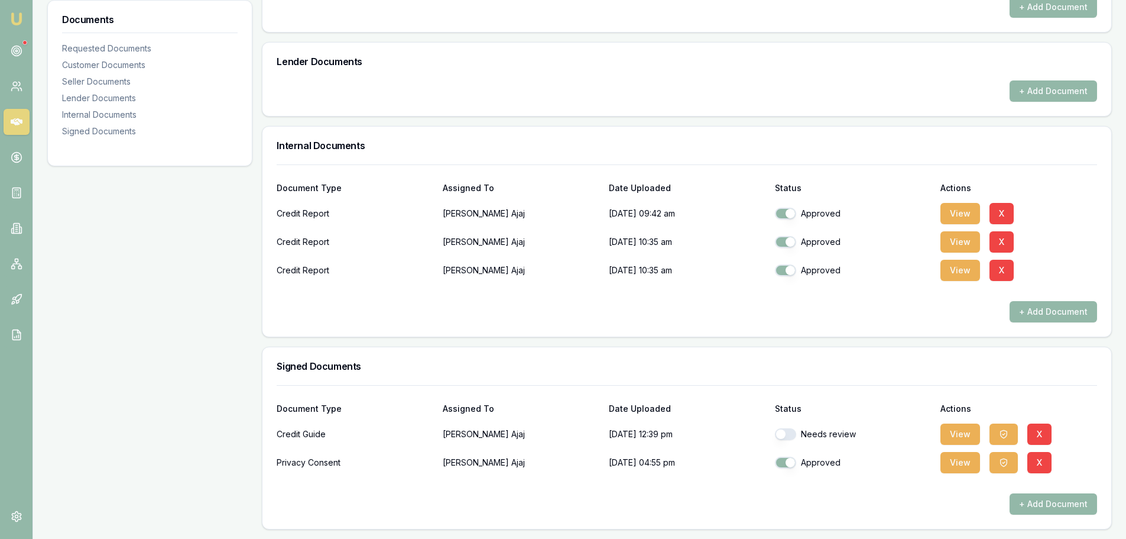
click at [786, 436] on button "button" at bounding box center [785, 434] width 21 height 12
checkbox input "true"
click at [15, 50] on icon at bounding box center [17, 51] width 12 height 12
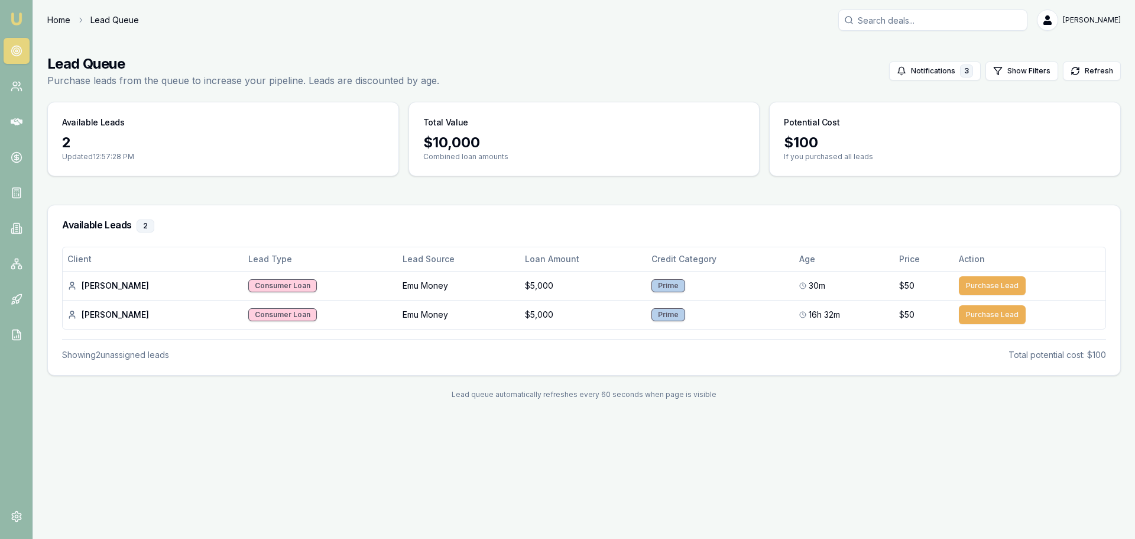
click at [49, 21] on link "Home" at bounding box center [58, 20] width 23 height 12
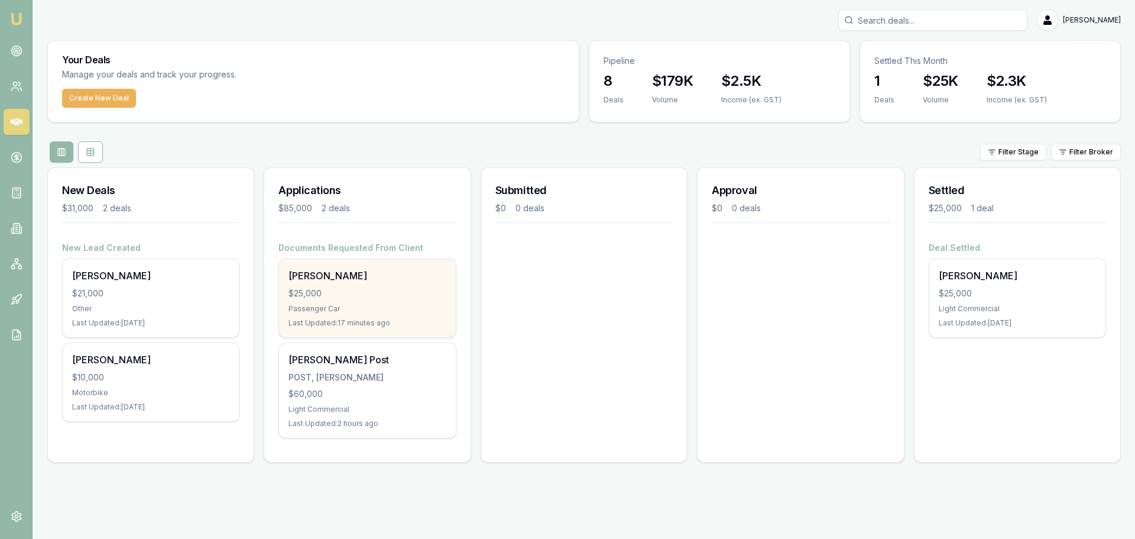
click at [374, 288] on div "$25,000" at bounding box center [366, 293] width 157 height 12
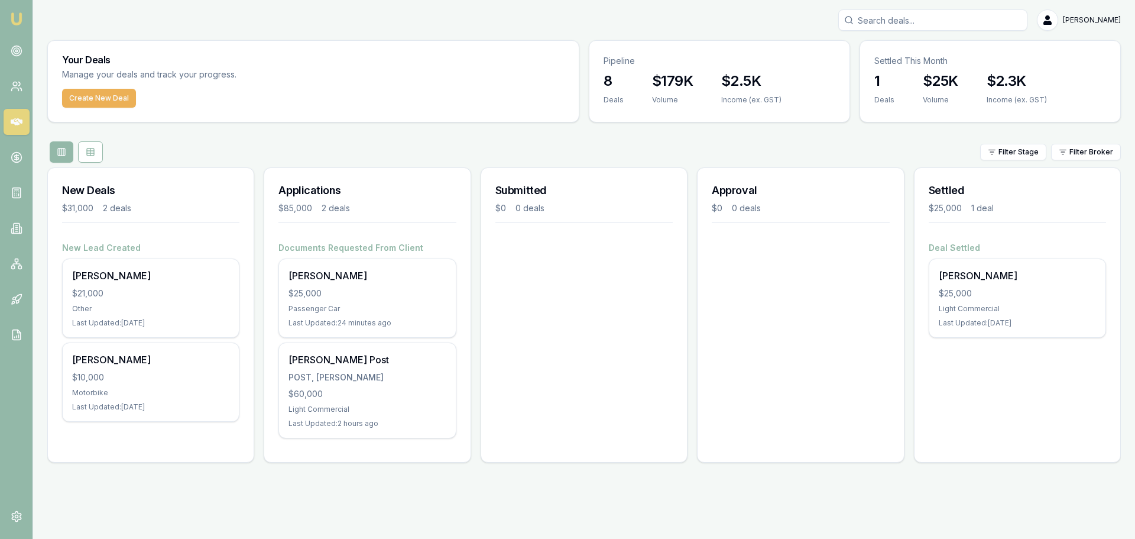
click at [629, 447] on div "Submitted $0 0 deals" at bounding box center [584, 314] width 207 height 295
click at [21, 52] on circle at bounding box center [16, 51] width 10 height 10
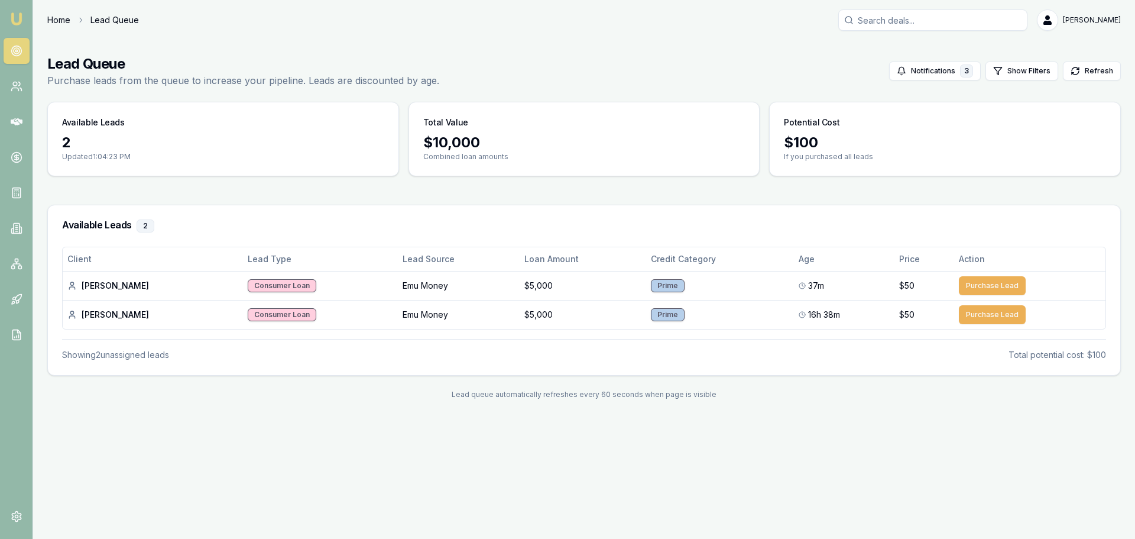
click at [53, 18] on link "Home" at bounding box center [58, 20] width 23 height 12
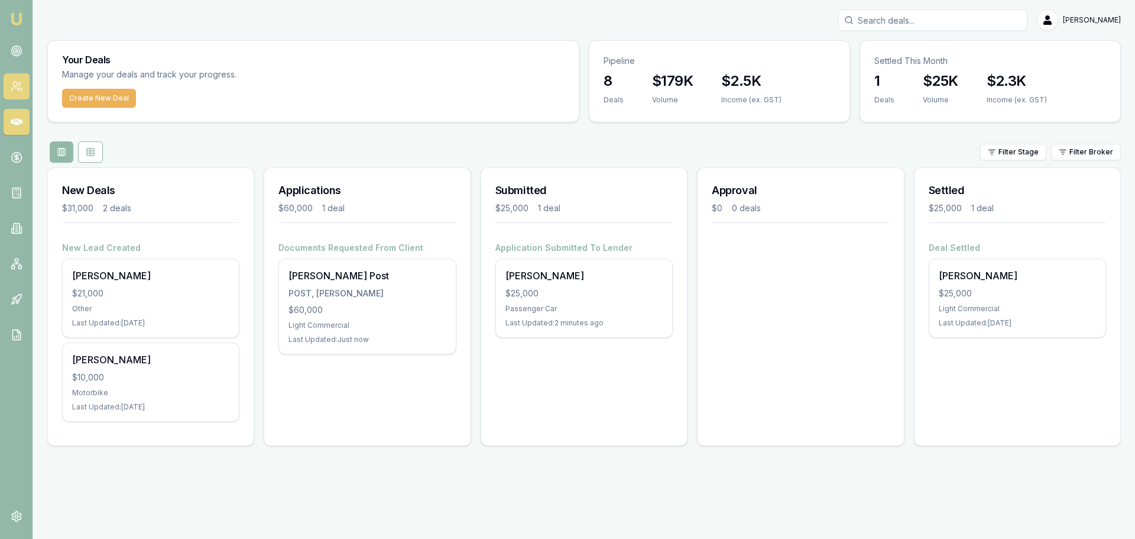
click at [17, 88] on icon at bounding box center [14, 89] width 7 height 3
click at [310, 478] on div "Emu Broker Evette Abdo Toggle Menu Your Deals Manage your deals and track your …" at bounding box center [567, 269] width 1135 height 539
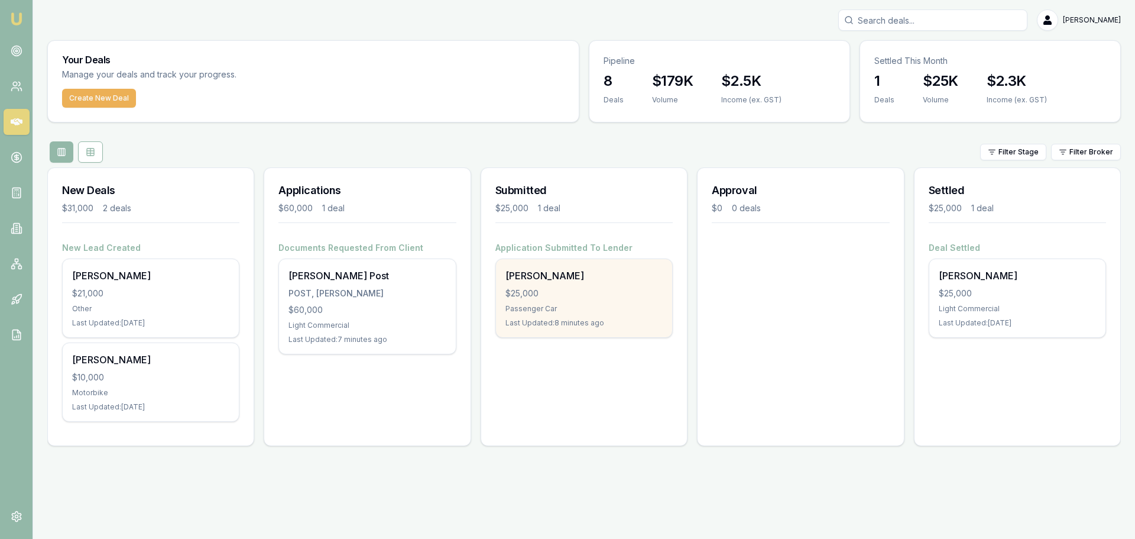
click at [565, 290] on div "$25,000" at bounding box center [583, 293] width 157 height 12
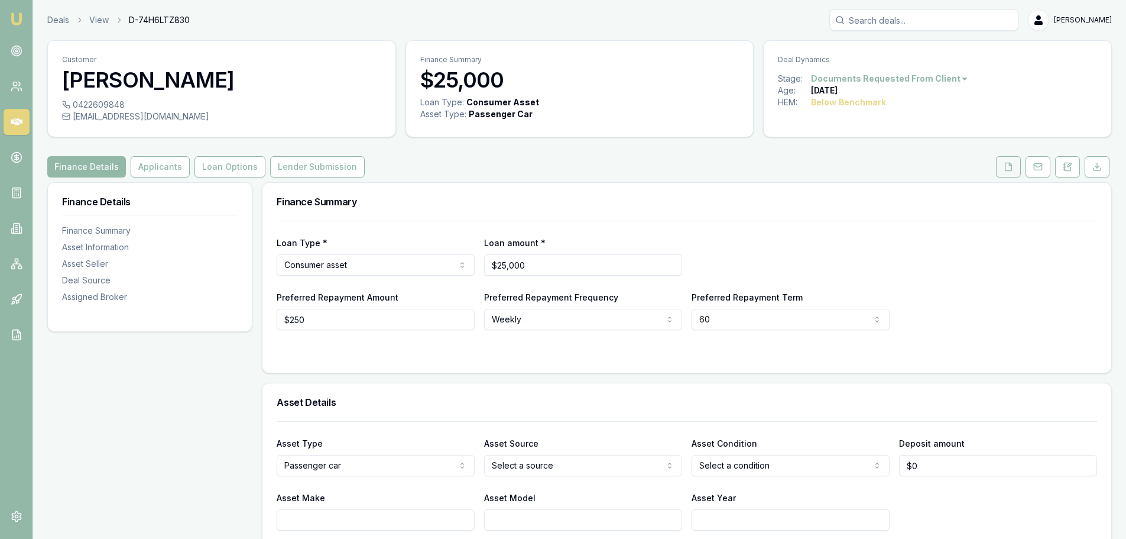
click at [1006, 166] on icon at bounding box center [1008, 166] width 9 height 9
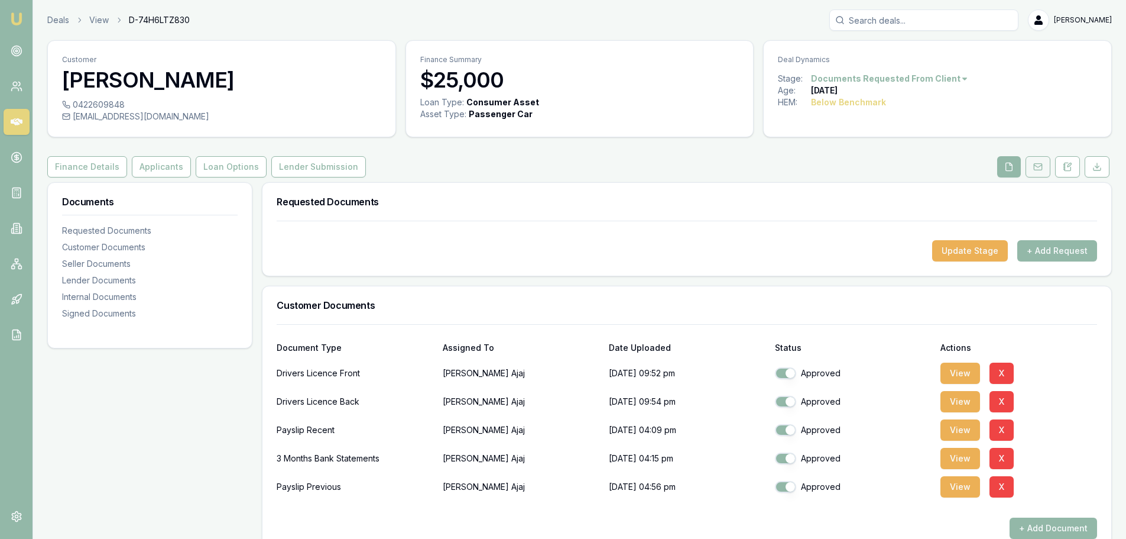
click at [1040, 164] on rect at bounding box center [1038, 167] width 8 height 7
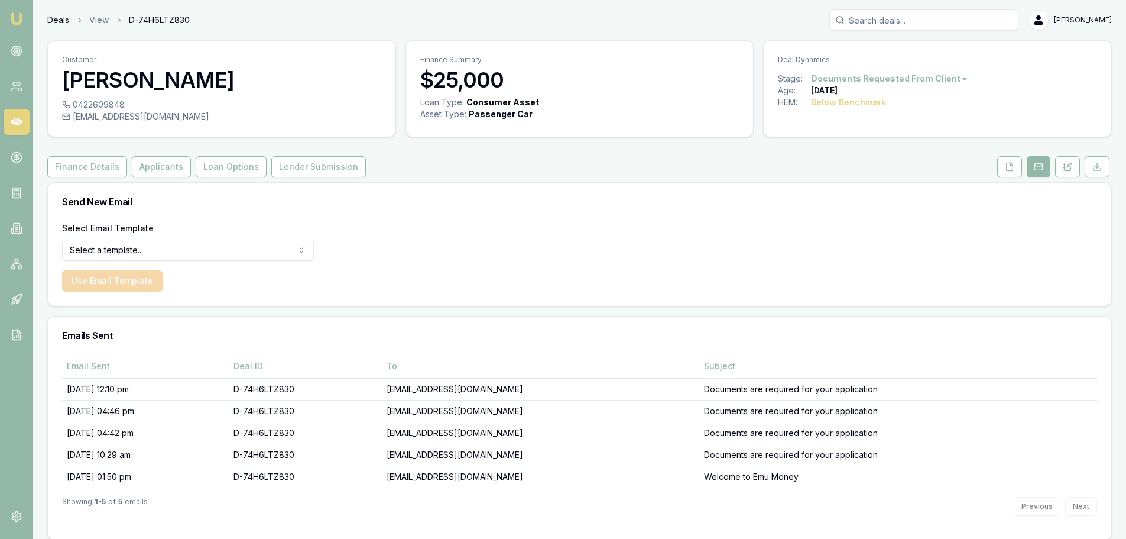
click at [57, 18] on link "Deals" at bounding box center [58, 20] width 22 height 12
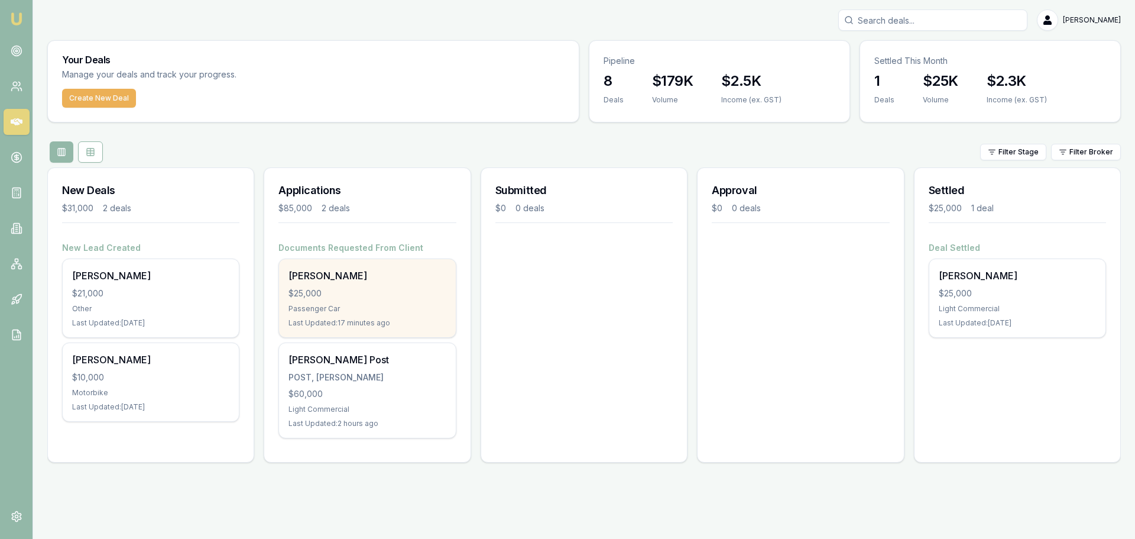
click at [358, 284] on div "Abdul Ajaj $25,000 Passenger Car Last Updated: 17 minutes ago" at bounding box center [367, 298] width 176 height 78
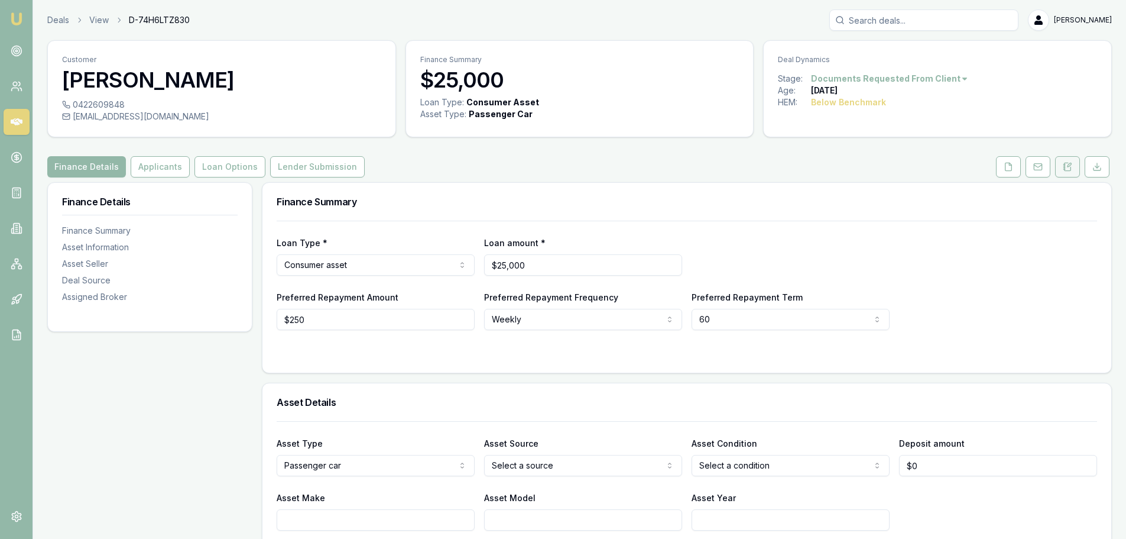
click at [1067, 168] on icon at bounding box center [1067, 166] width 9 height 9
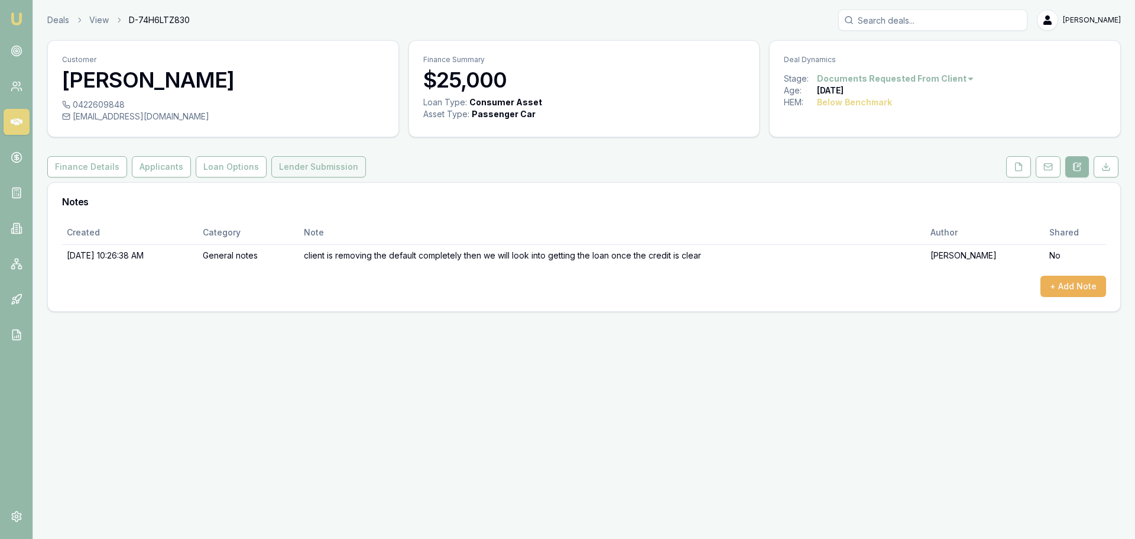
click at [298, 169] on button "Lender Submission" at bounding box center [318, 166] width 95 height 21
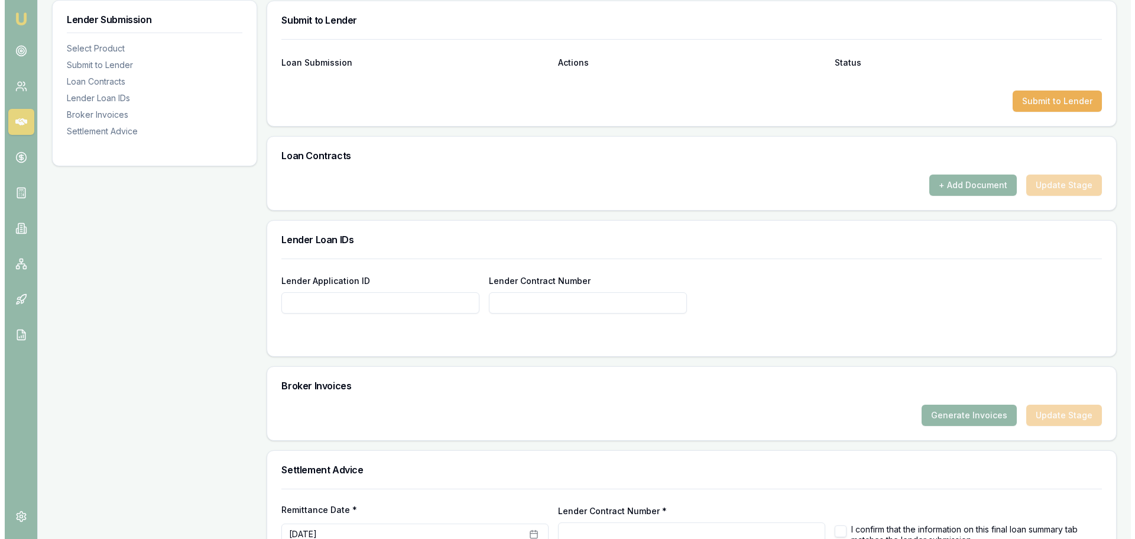
scroll to position [505, 0]
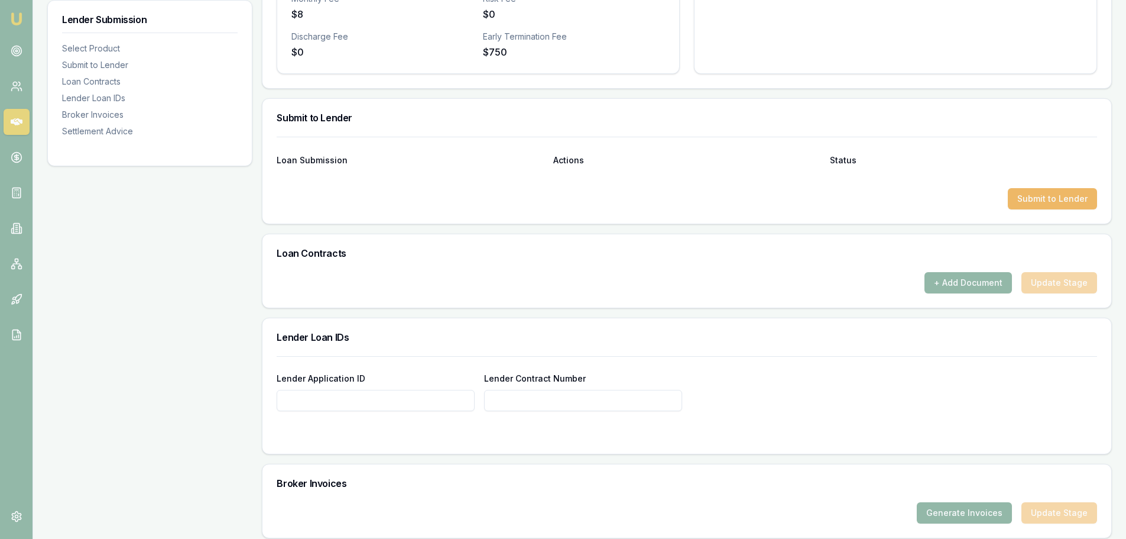
click at [1049, 200] on button "Submit to Lender" at bounding box center [1052, 198] width 89 height 21
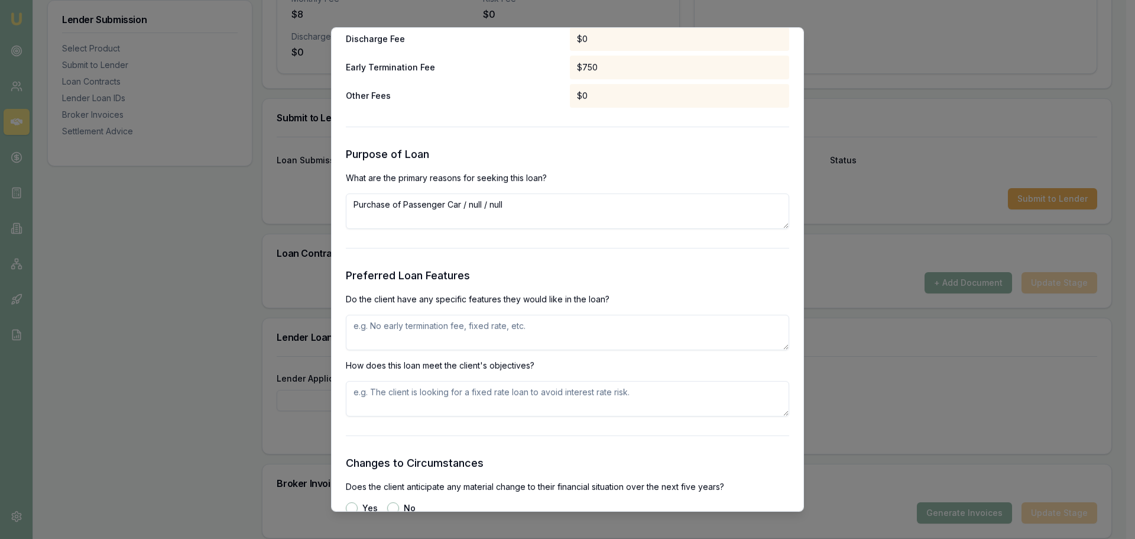
scroll to position [1241, 0]
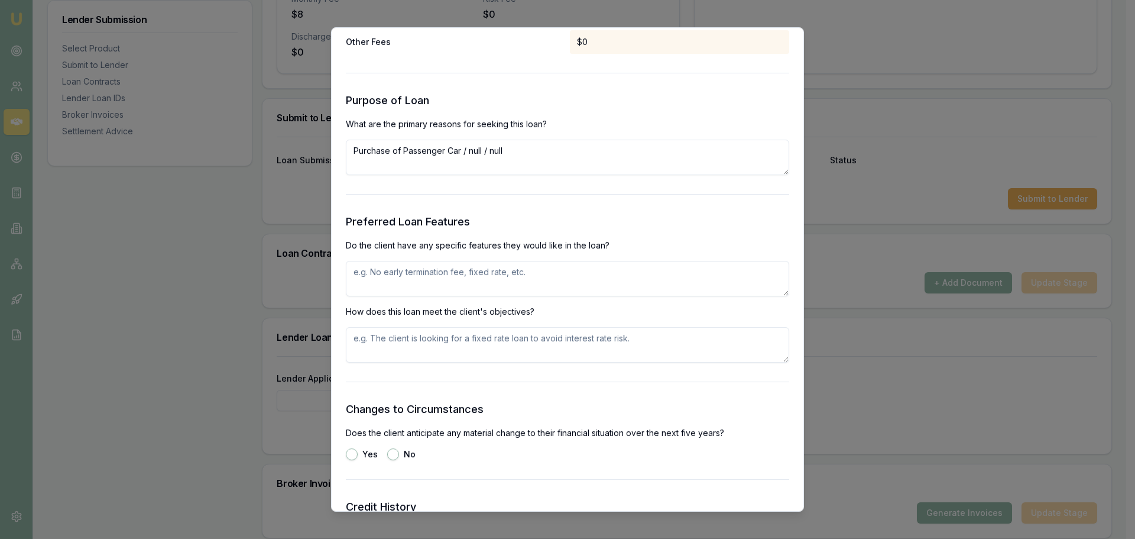
click at [377, 281] on textarea at bounding box center [567, 278] width 443 height 35
type textarea "rate"
click at [363, 343] on textarea at bounding box center [567, 344] width 443 height 35
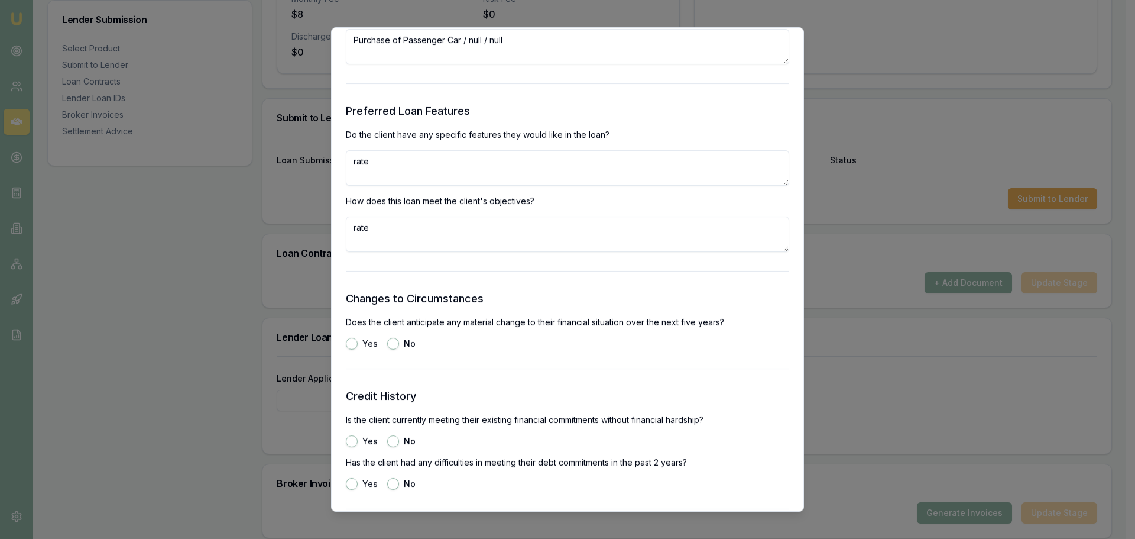
scroll to position [1360, 0]
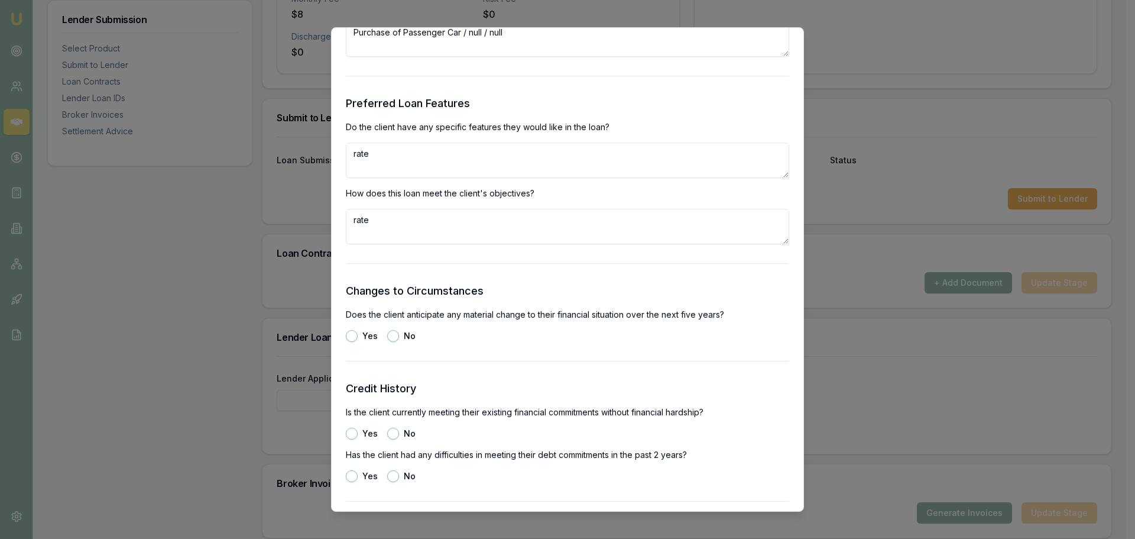
type textarea "rate"
click at [391, 336] on button "No" at bounding box center [393, 336] width 12 height 12
radio input "true"
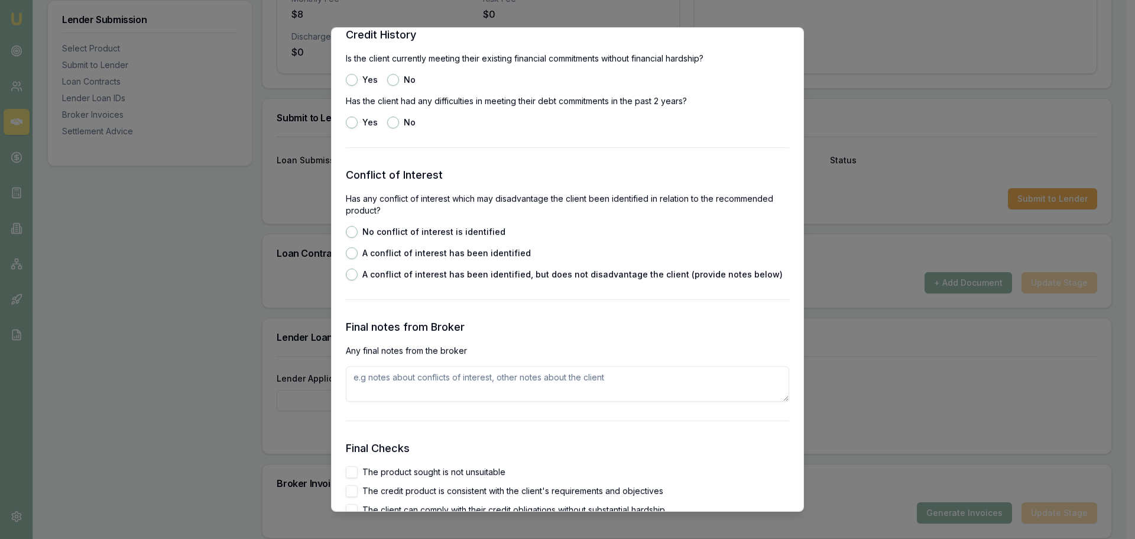
scroll to position [1714, 0]
click at [354, 79] on button "Yes" at bounding box center [352, 79] width 12 height 12
radio input "true"
click at [389, 118] on button "No" at bounding box center [393, 121] width 12 height 12
radio input "true"
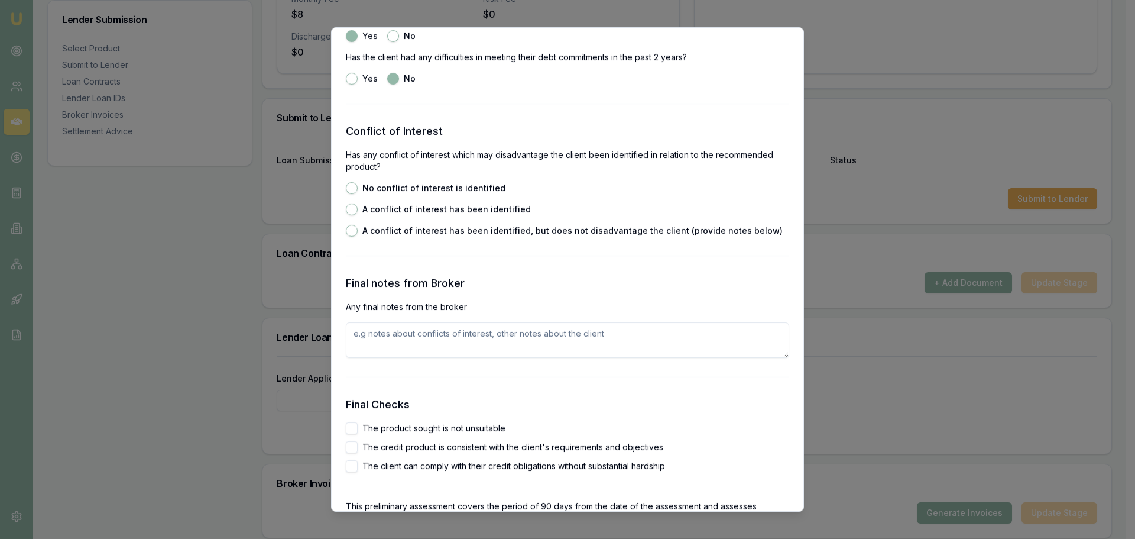
scroll to position [1773, 0]
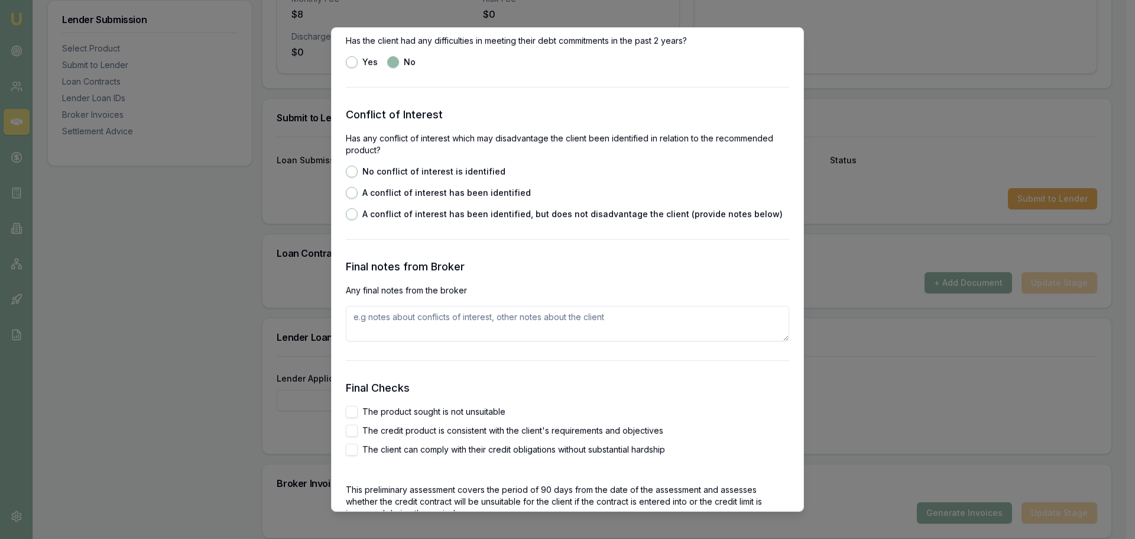
click at [348, 174] on button "No conflict of interest is identified" at bounding box center [352, 172] width 12 height 12
radio input "true"
click at [362, 322] on textarea at bounding box center [567, 323] width 443 height 35
click at [435, 319] on textarea "client lives with parennts no loans or credit cards" at bounding box center [567, 323] width 443 height 35
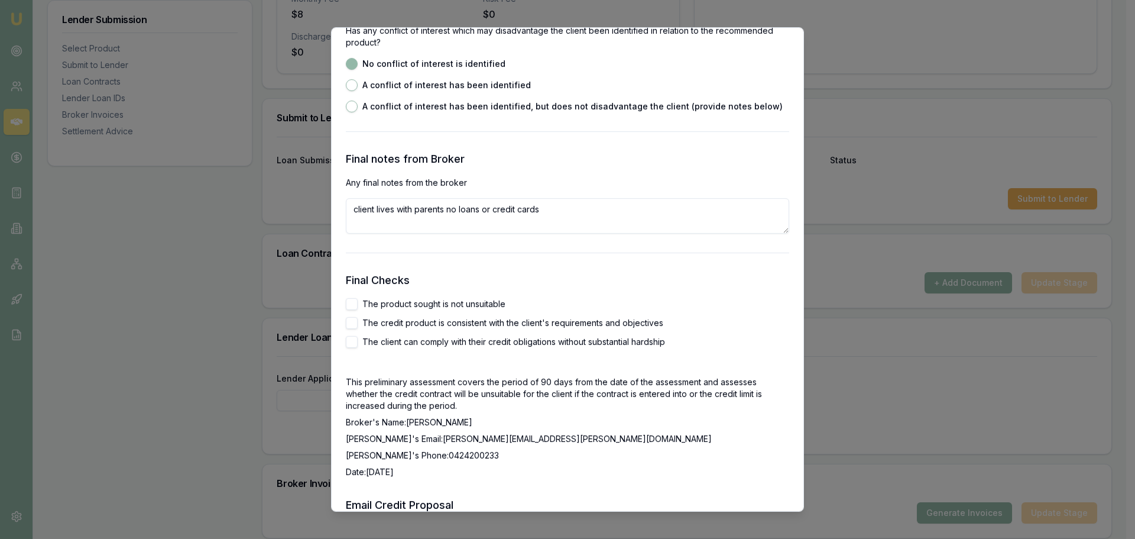
scroll to position [1892, 0]
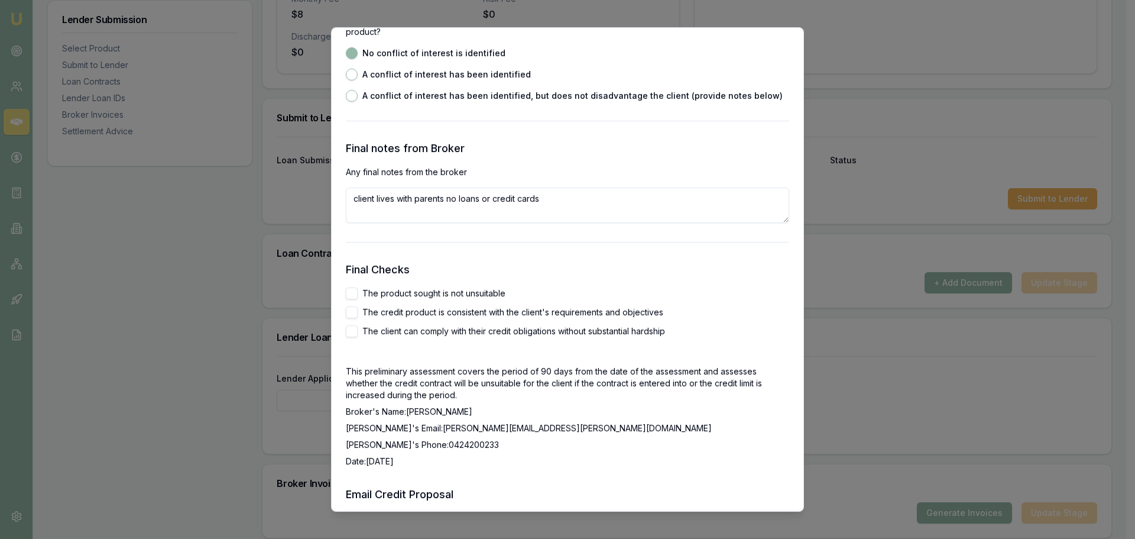
type textarea "client lives with parents no loans or credit cards"
click at [348, 288] on button "The product sought is not unsuitable" at bounding box center [352, 293] width 12 height 12
drag, startPoint x: 347, startPoint y: 291, endPoint x: 356, endPoint y: 298, distance: 11.4
click at [348, 291] on button "The product sought is not unsuitable" at bounding box center [352, 293] width 12 height 12
checkbox input "false"
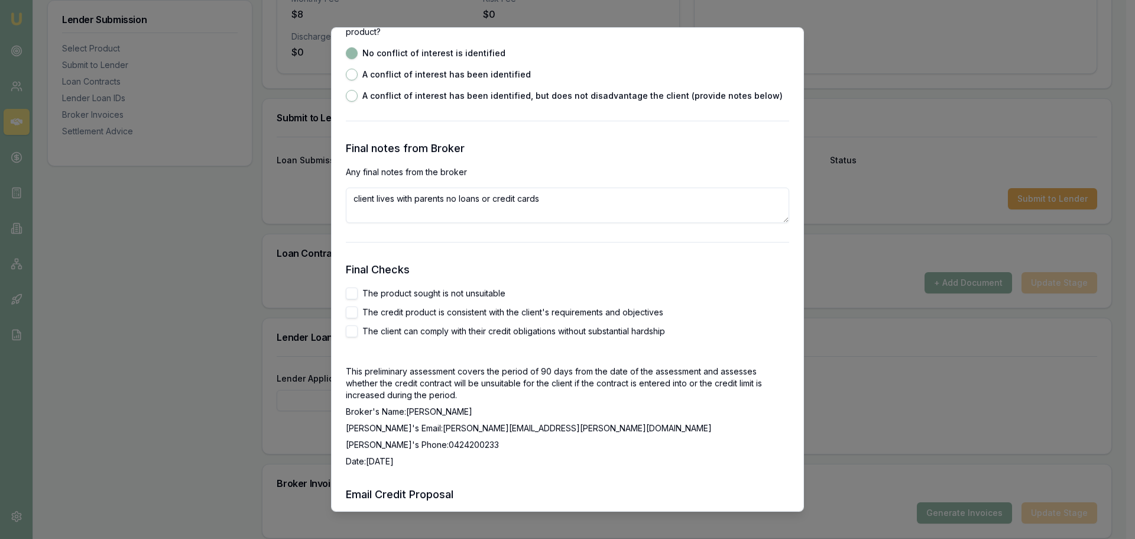
click at [352, 329] on button "The client can comply with their credit obligations without substantial hardship" at bounding box center [352, 331] width 12 height 12
checkbox input "true"
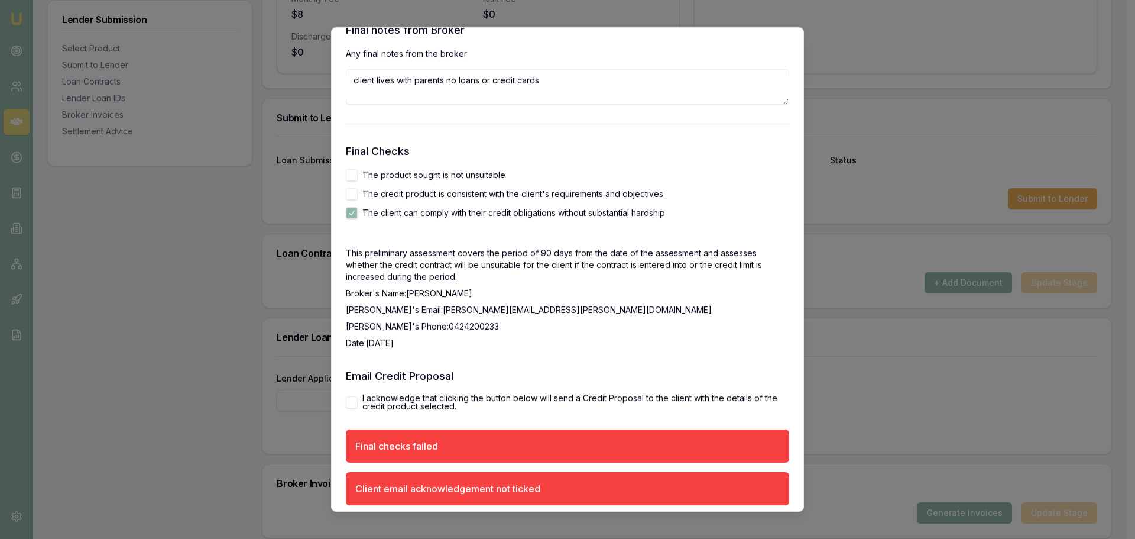
click at [349, 395] on div "I acknowledge that clicking the button below will send a Credit Proposal to the…" at bounding box center [567, 402] width 443 height 17
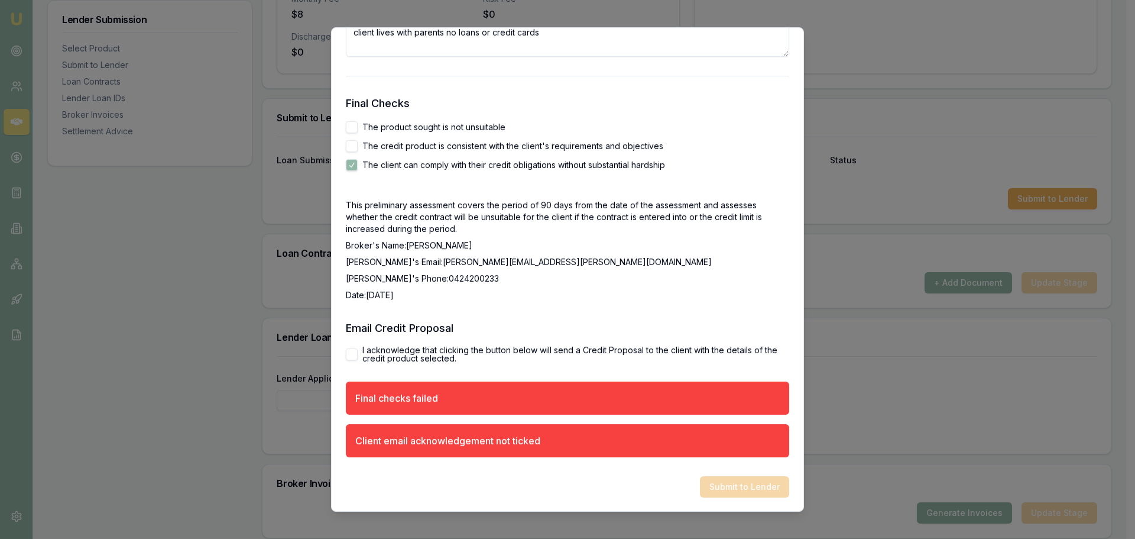
click at [345, 354] on div "Preliminary Assessment Please complete the following assessment to submit to th…" at bounding box center [567, 269] width 473 height 485
click at [352, 355] on button "I acknowledge that clicking the button below will send a Credit Proposal to the…" at bounding box center [352, 354] width 12 height 12
checkbox input "true"
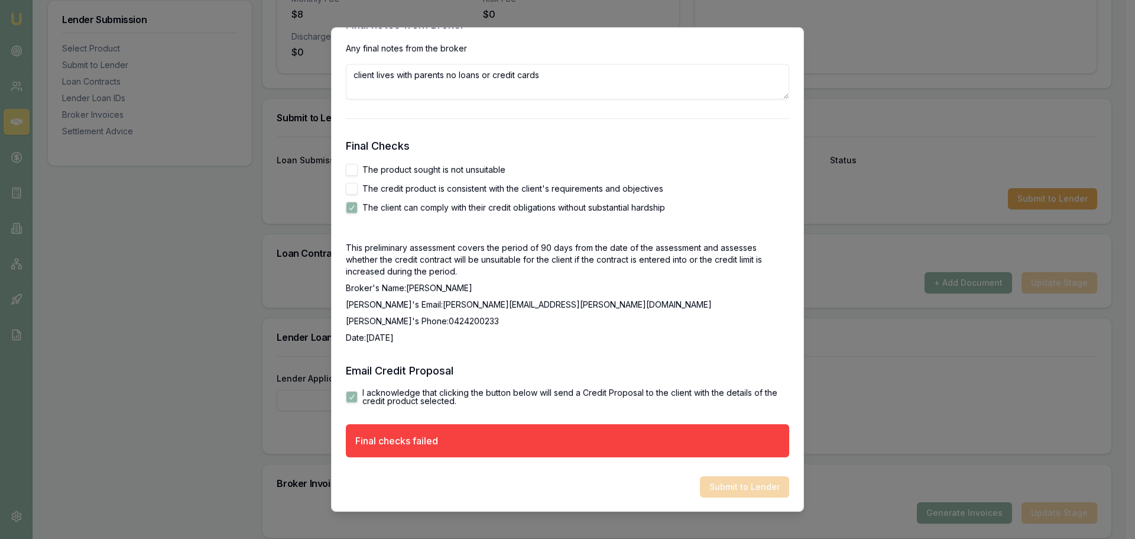
click at [368, 439] on div "Final checks failed" at bounding box center [396, 440] width 83 height 14
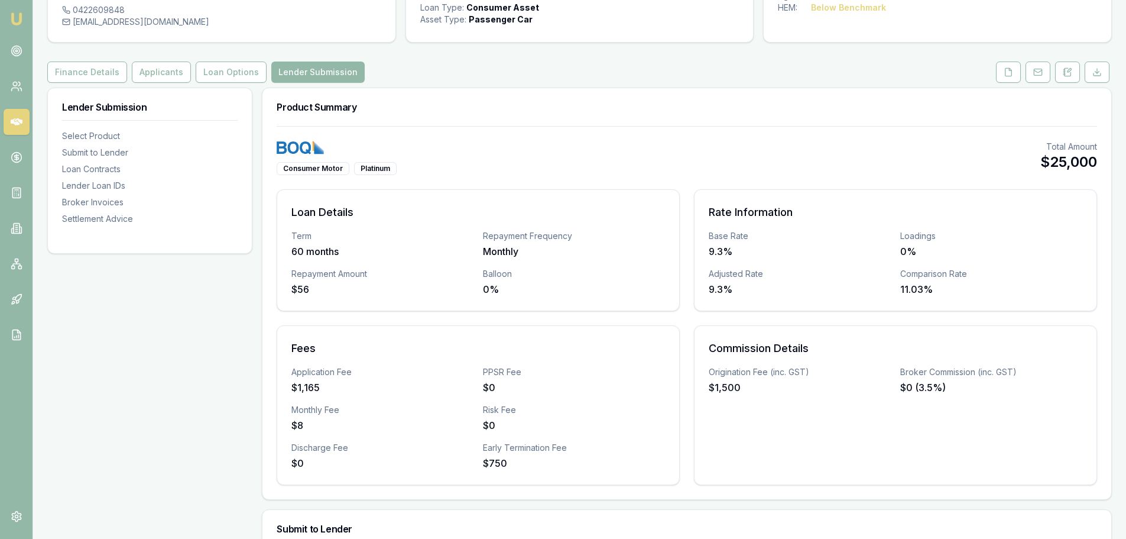
scroll to position [92, 0]
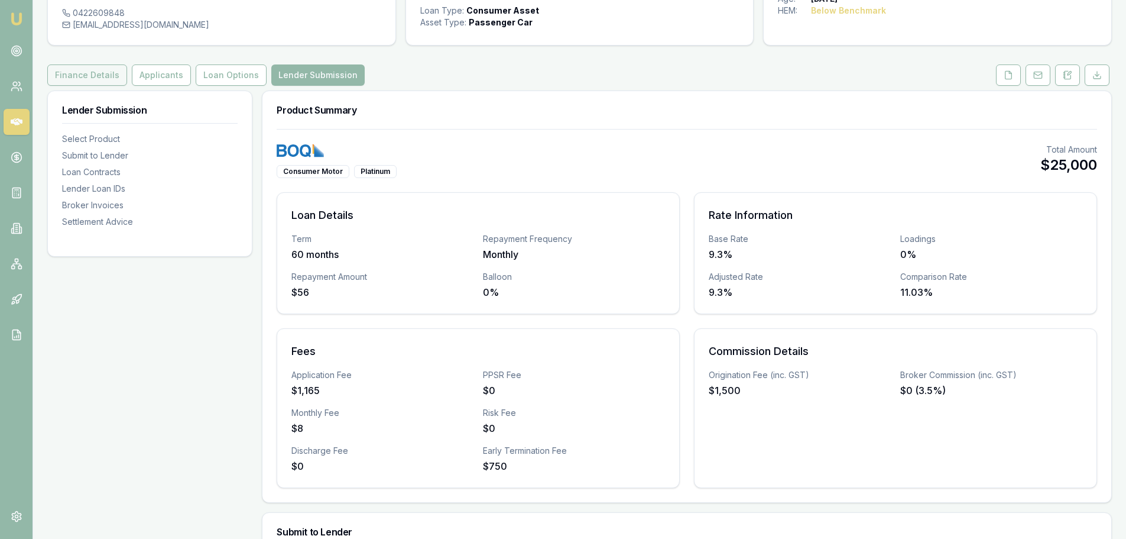
click at [77, 79] on button "Finance Details" at bounding box center [87, 74] width 80 height 21
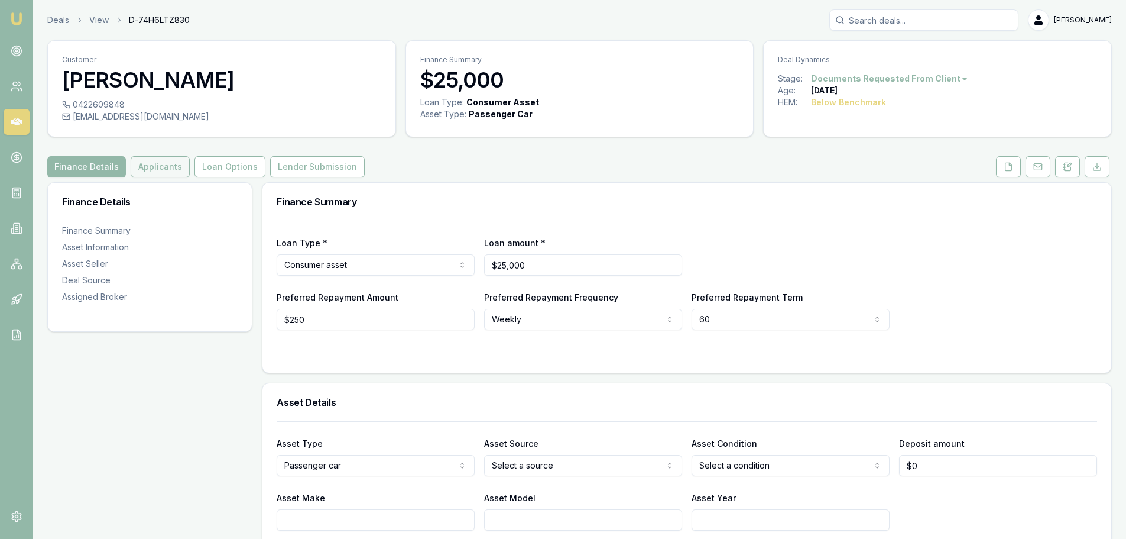
click at [151, 169] on button "Applicants" at bounding box center [160, 166] width 59 height 21
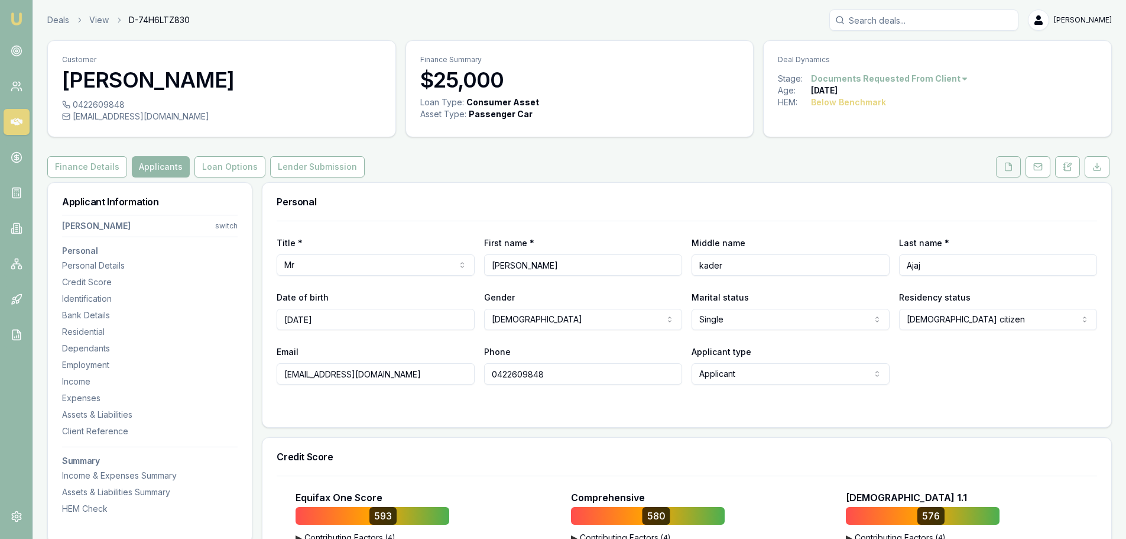
click at [1011, 167] on icon at bounding box center [1009, 167] width 7 height 8
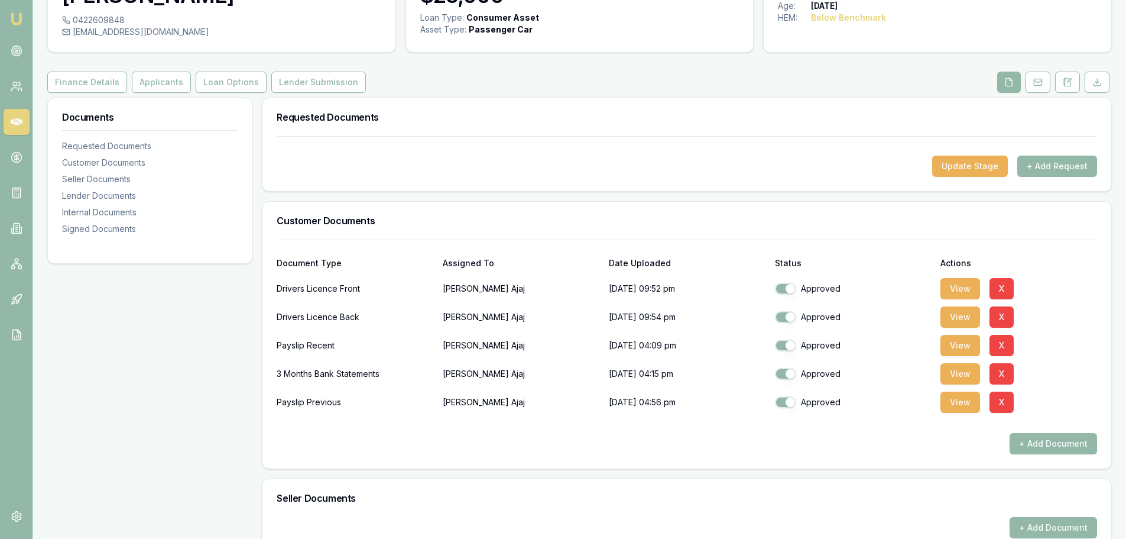
scroll to position [73, 0]
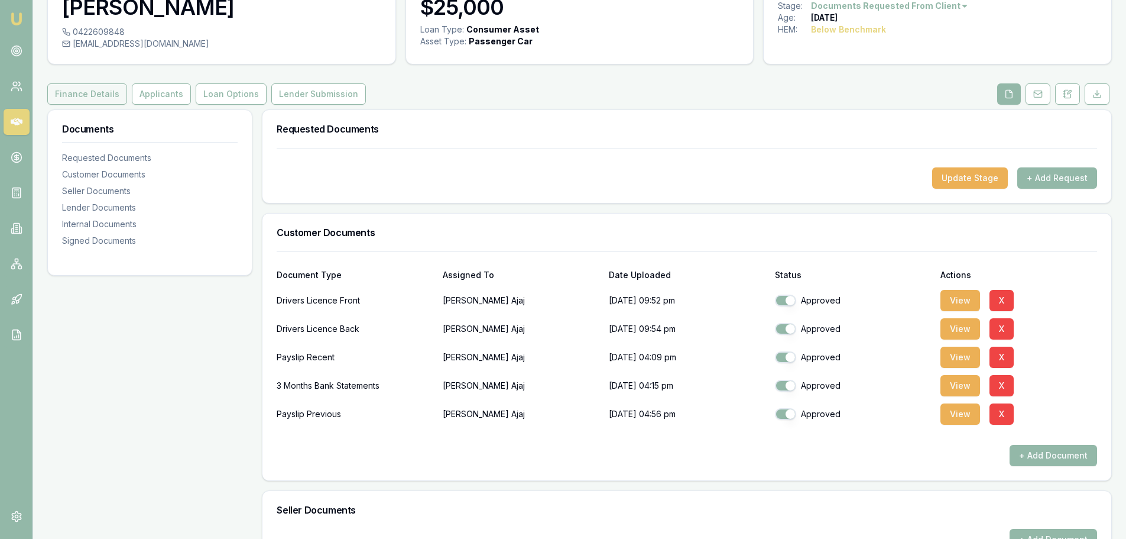
click at [85, 97] on button "Finance Details" at bounding box center [87, 93] width 80 height 21
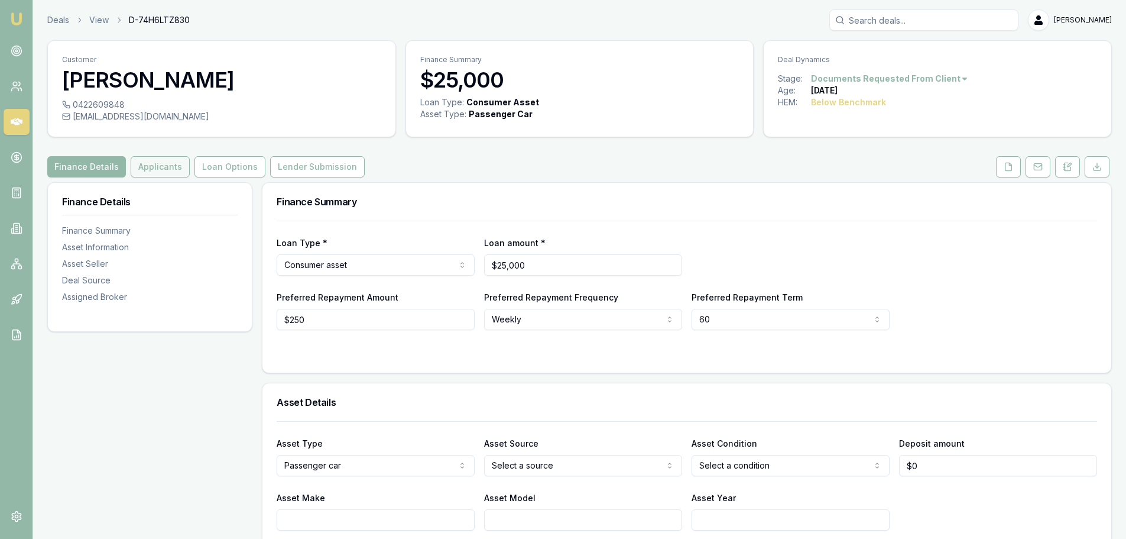
click at [151, 163] on button "Applicants" at bounding box center [160, 166] width 59 height 21
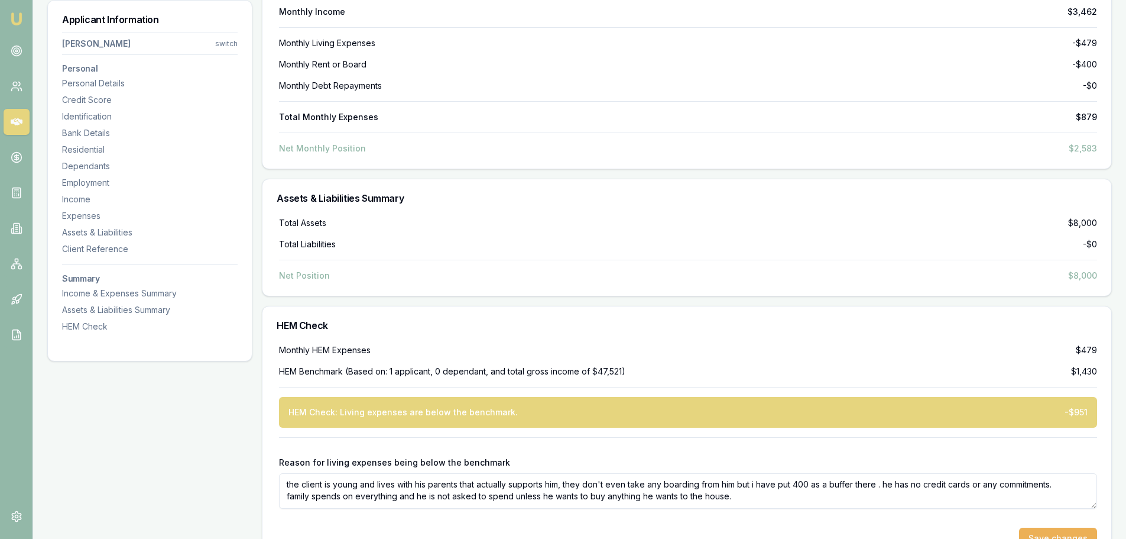
scroll to position [3043, 0]
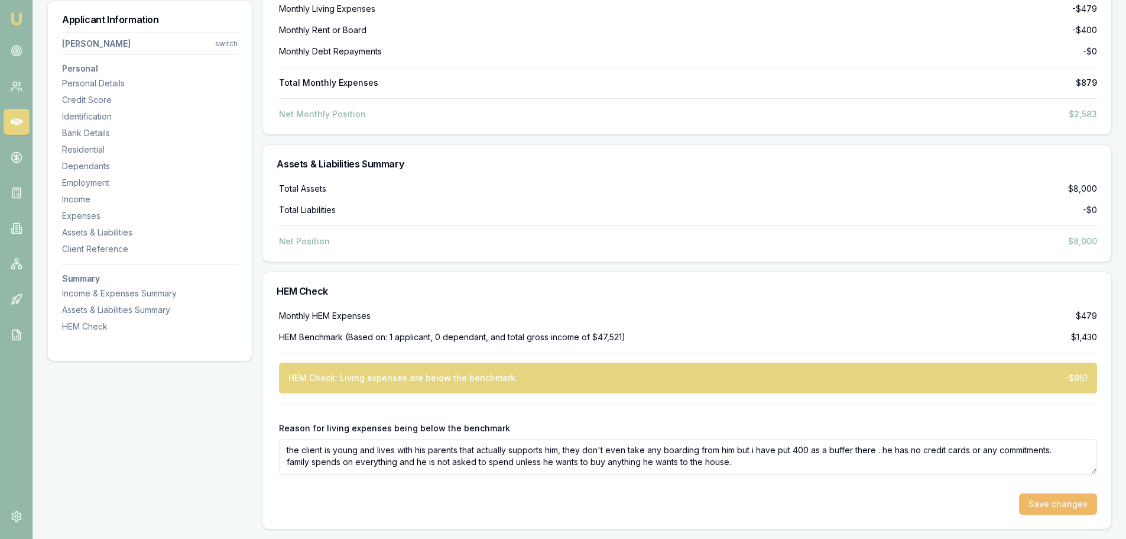
click at [1045, 502] on button "Save changes" at bounding box center [1058, 503] width 78 height 21
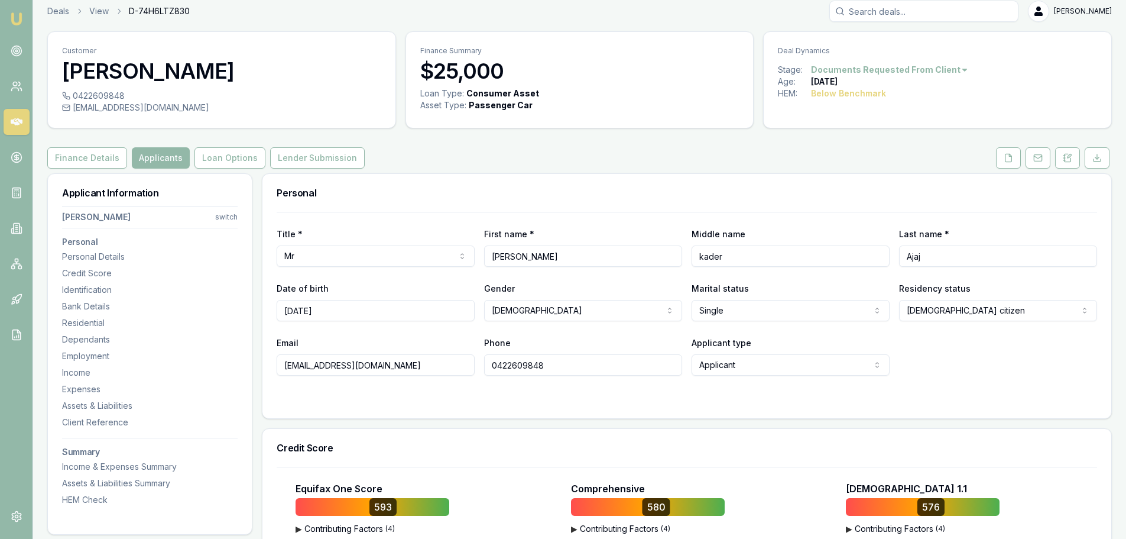
scroll to position [0, 0]
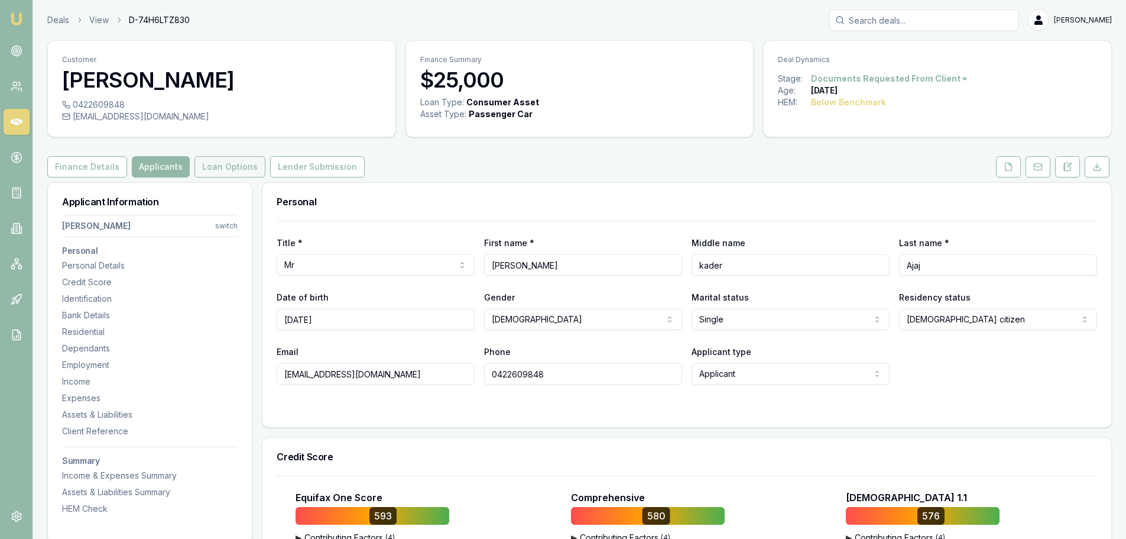
click at [213, 168] on button "Loan Options" at bounding box center [229, 166] width 71 height 21
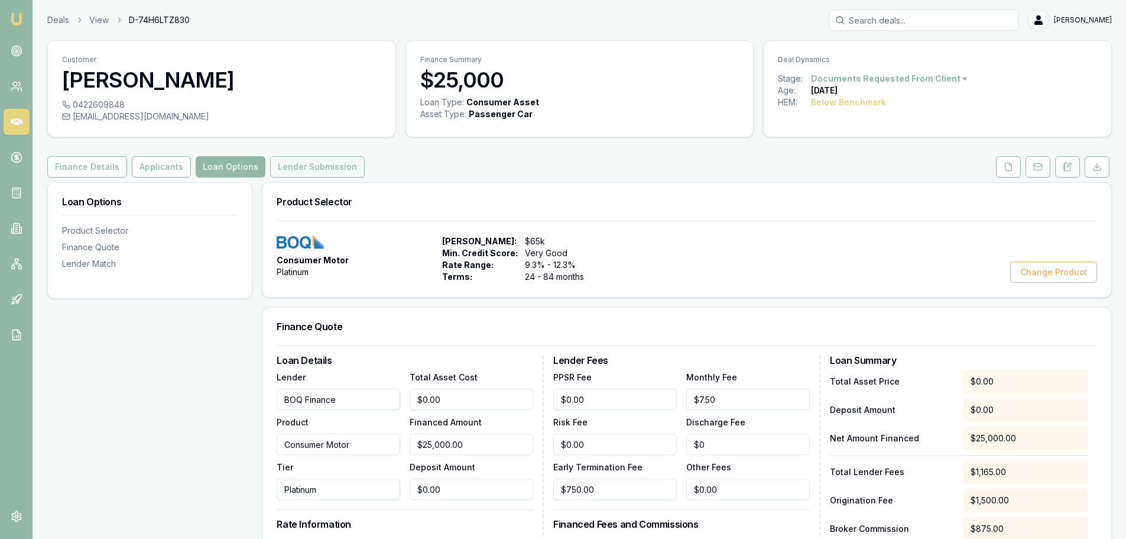
click at [300, 168] on button "Lender Submission" at bounding box center [317, 166] width 95 height 21
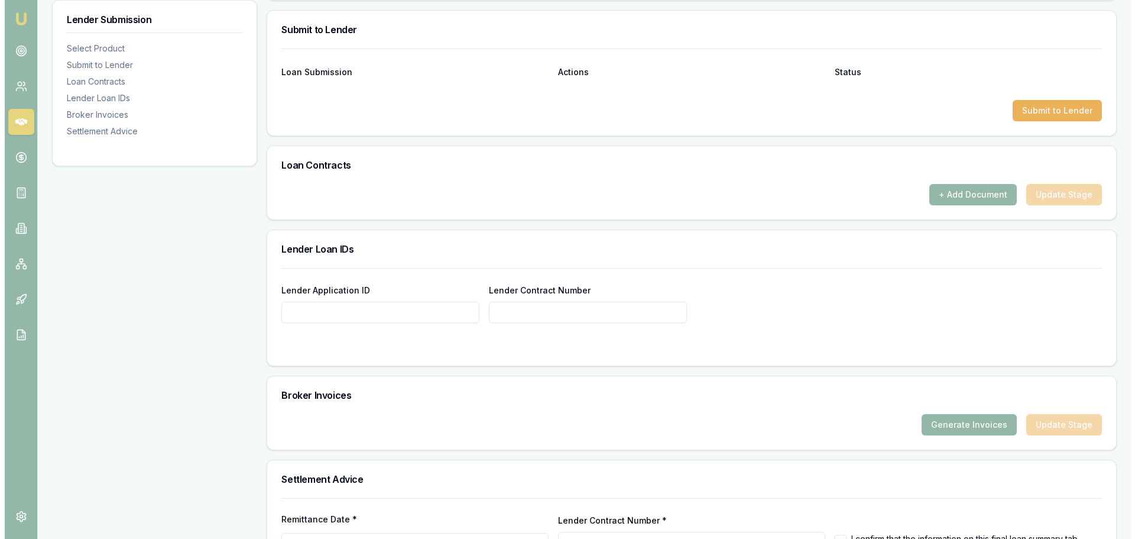
scroll to position [683, 0]
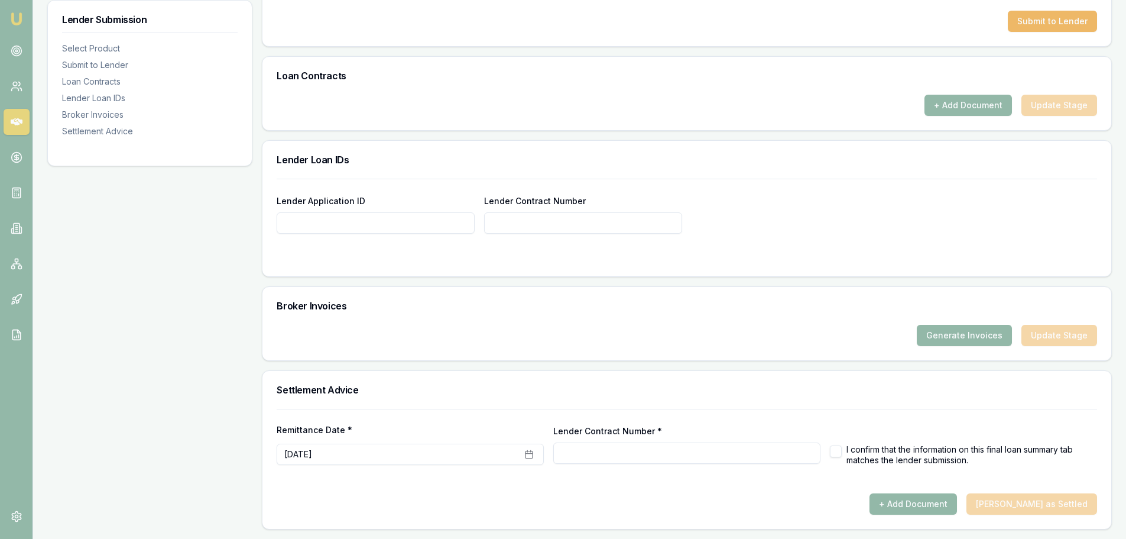
click at [1041, 22] on button "Submit to Lender" at bounding box center [1052, 21] width 89 height 21
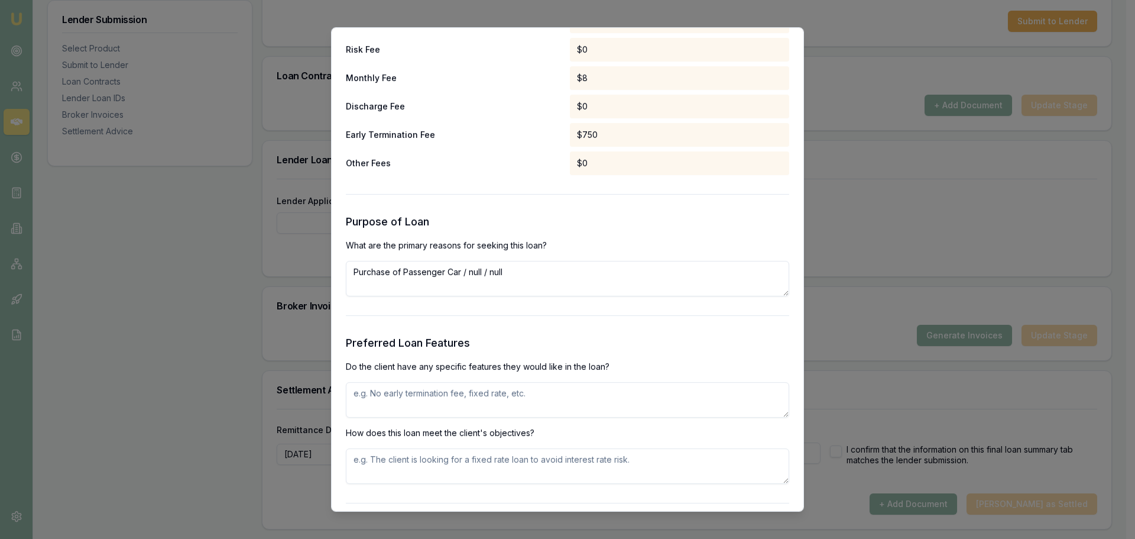
scroll to position [1123, 0]
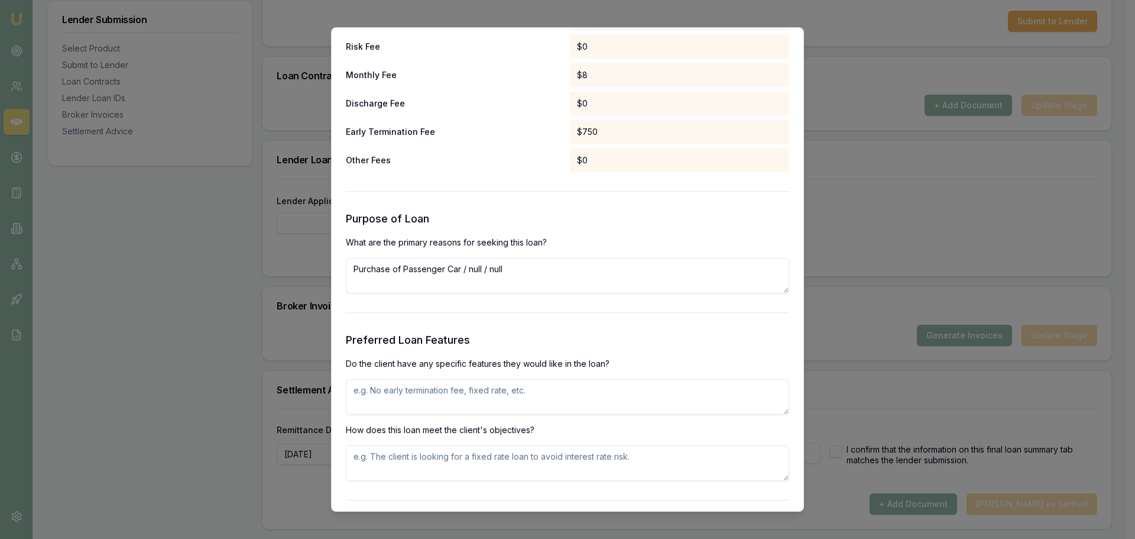
click at [383, 270] on textarea "Purchase of Passenger Car / null / null" at bounding box center [567, 275] width 443 height 35
click at [385, 398] on textarea at bounding box center [567, 396] width 443 height 35
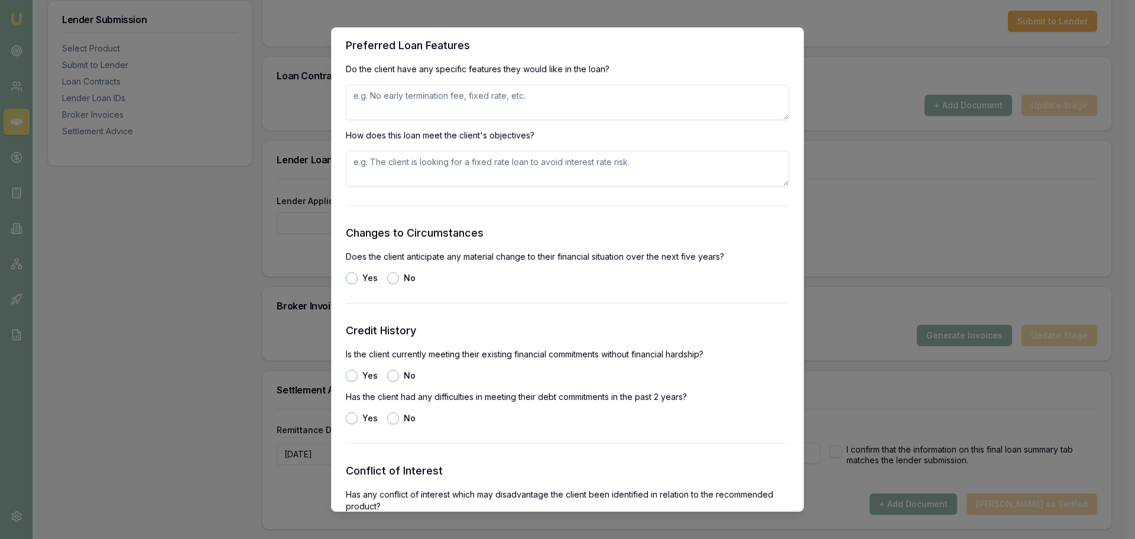
scroll to position [1419, 0]
click at [380, 100] on textarea at bounding box center [567, 100] width 443 height 35
type textarea "rate"
click at [370, 160] on textarea at bounding box center [567, 167] width 443 height 35
type textarea "rate"
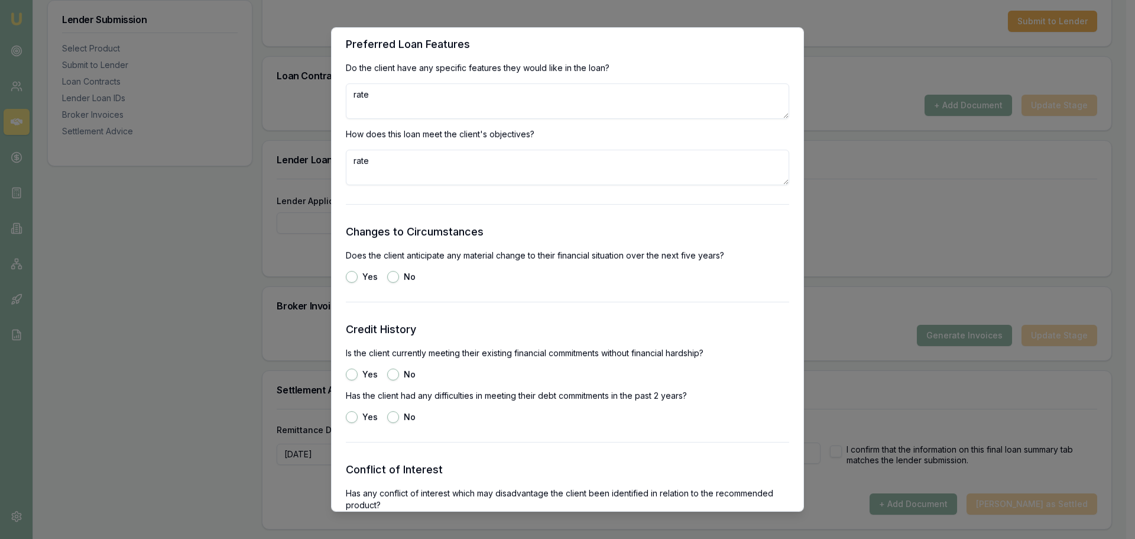
click at [399, 278] on div "No" at bounding box center [401, 277] width 28 height 12
click at [390, 278] on button "No" at bounding box center [393, 277] width 12 height 12
radio input "true"
click at [394, 377] on button "No" at bounding box center [393, 374] width 12 height 12
radio input "true"
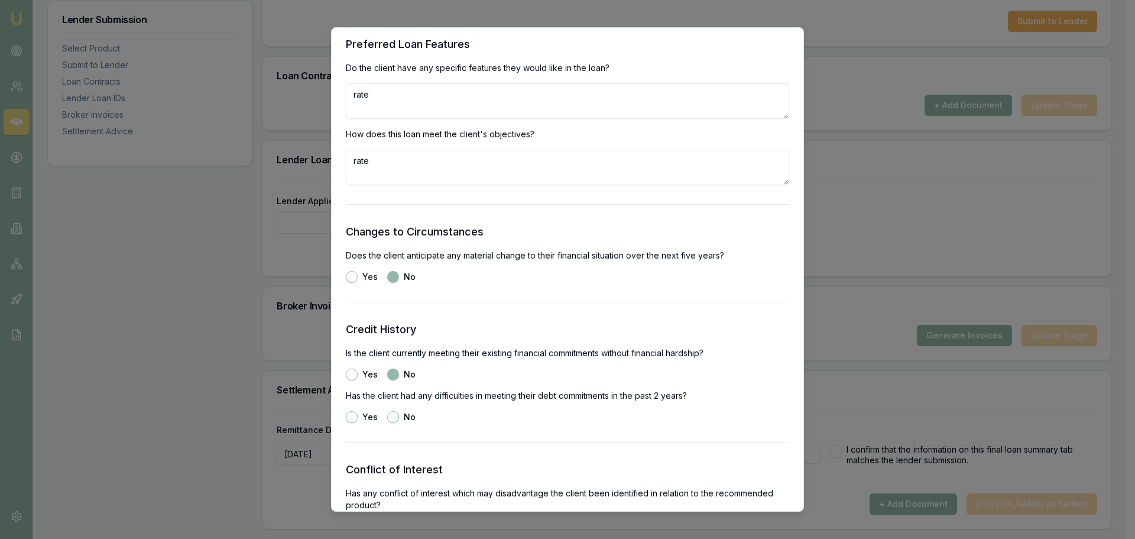
click at [391, 419] on button "No" at bounding box center [393, 417] width 12 height 12
radio input "true"
click at [346, 377] on div "Yes" at bounding box center [362, 374] width 32 height 12
click at [354, 375] on button "Yes" at bounding box center [352, 374] width 12 height 12
radio input "true"
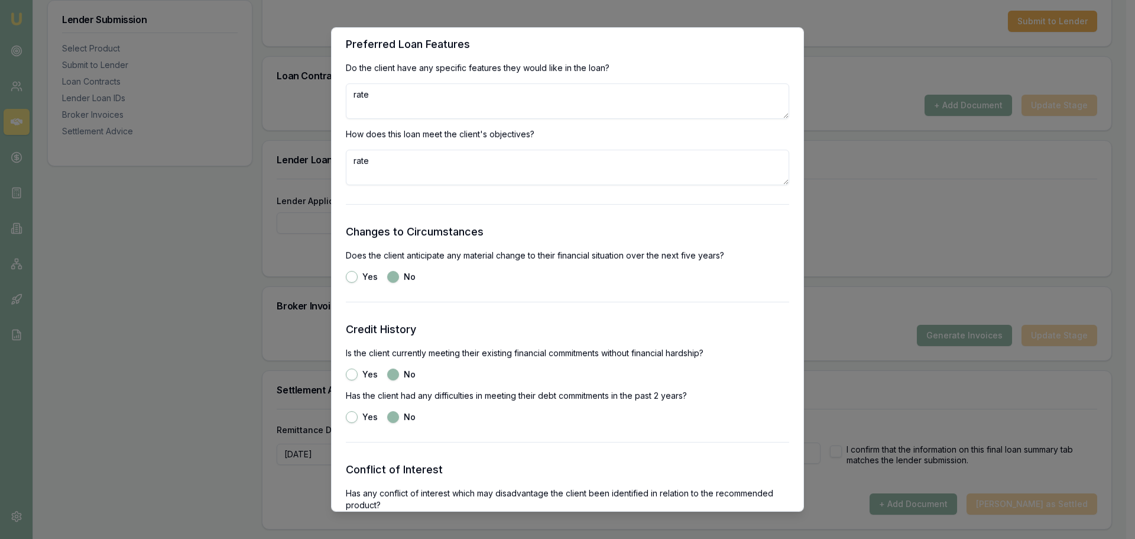
radio input "false"
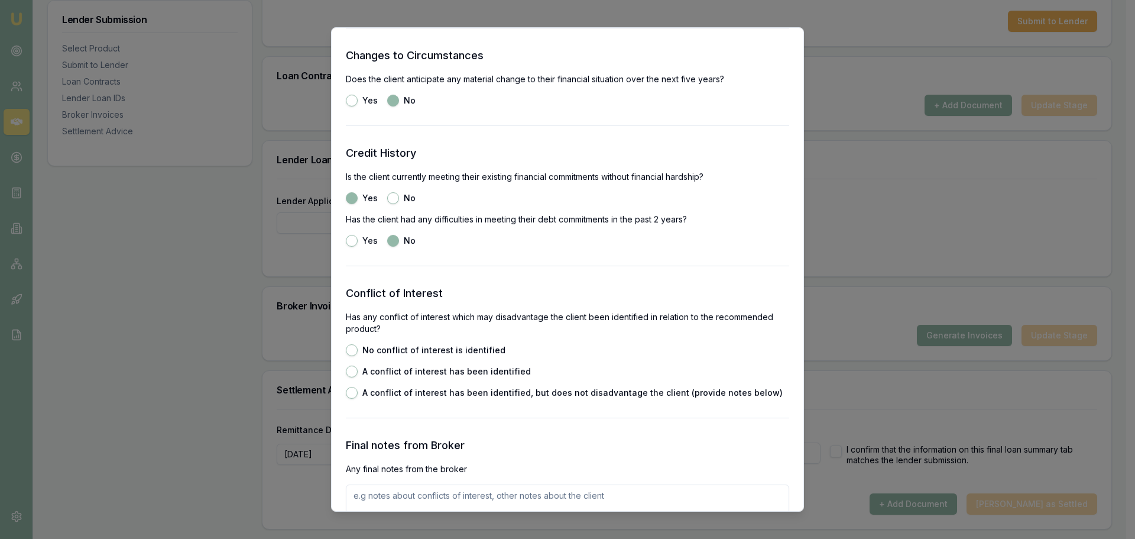
scroll to position [1596, 0]
click at [346, 349] on button "No conflict of interest is identified" at bounding box center [352, 349] width 12 height 12
radio input "true"
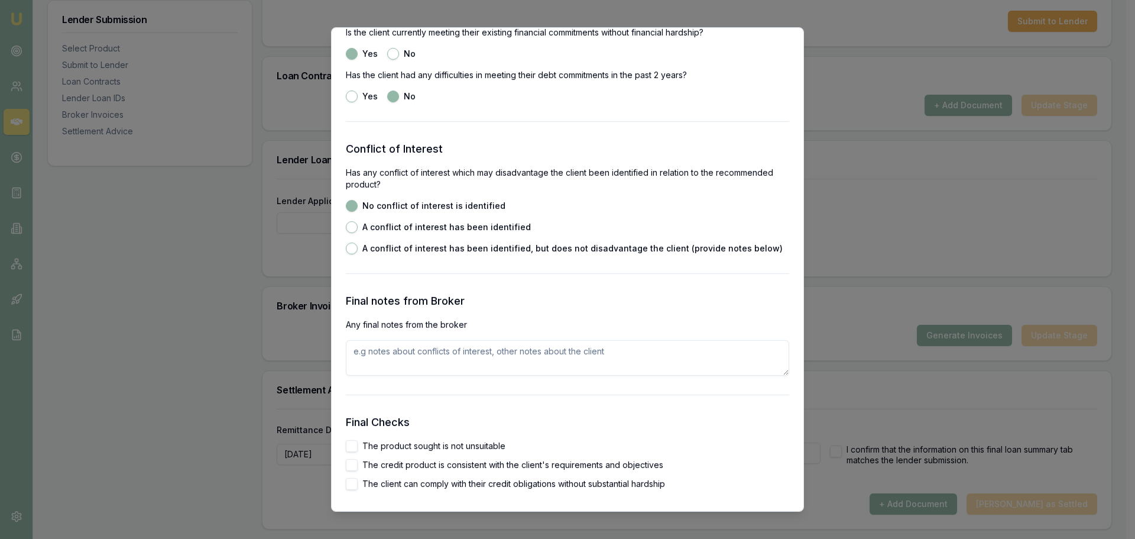
scroll to position [1773, 0]
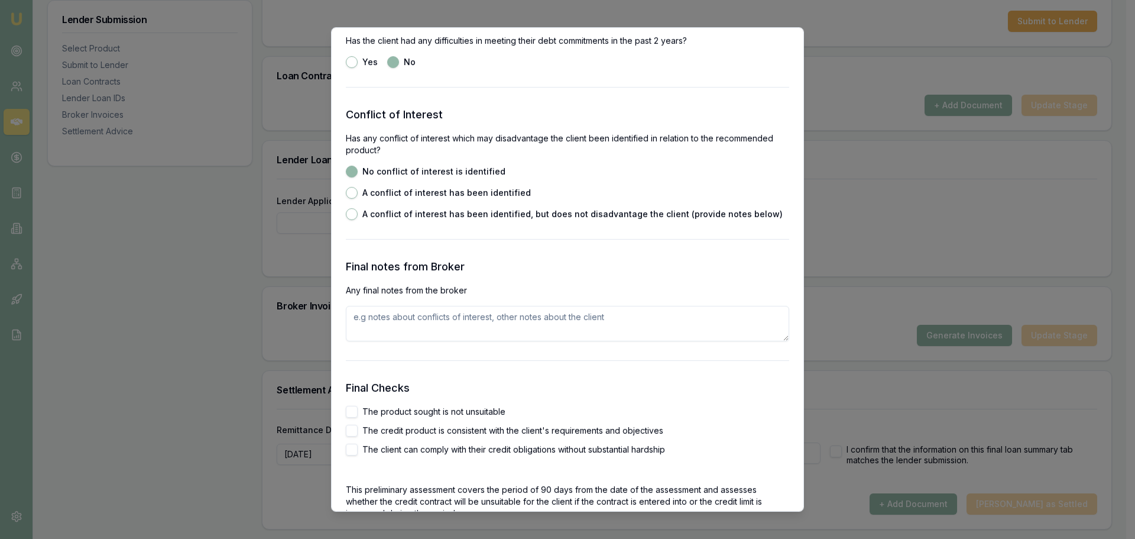
click at [365, 323] on textarea at bounding box center [567, 323] width 443 height 35
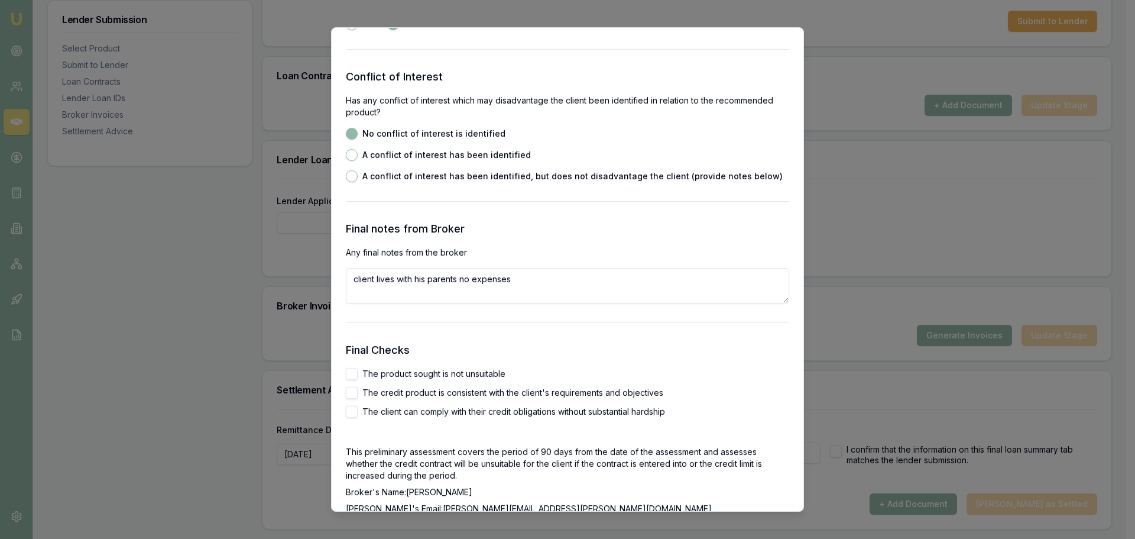
scroll to position [1951, 0]
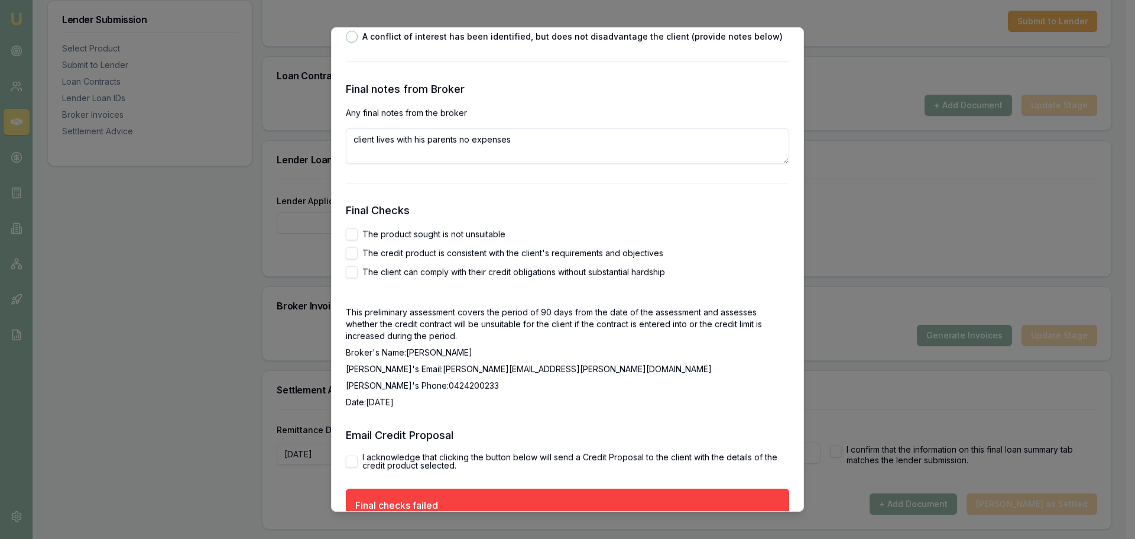
type textarea "client lives with his parents no expenses"
click at [353, 234] on button "The product sought is not unsuitable" at bounding box center [352, 234] width 12 height 12
checkbox input "true"
click at [351, 248] on button "The credit product is consistent with the client's requirements and objectives" at bounding box center [352, 253] width 12 height 12
checkbox input "true"
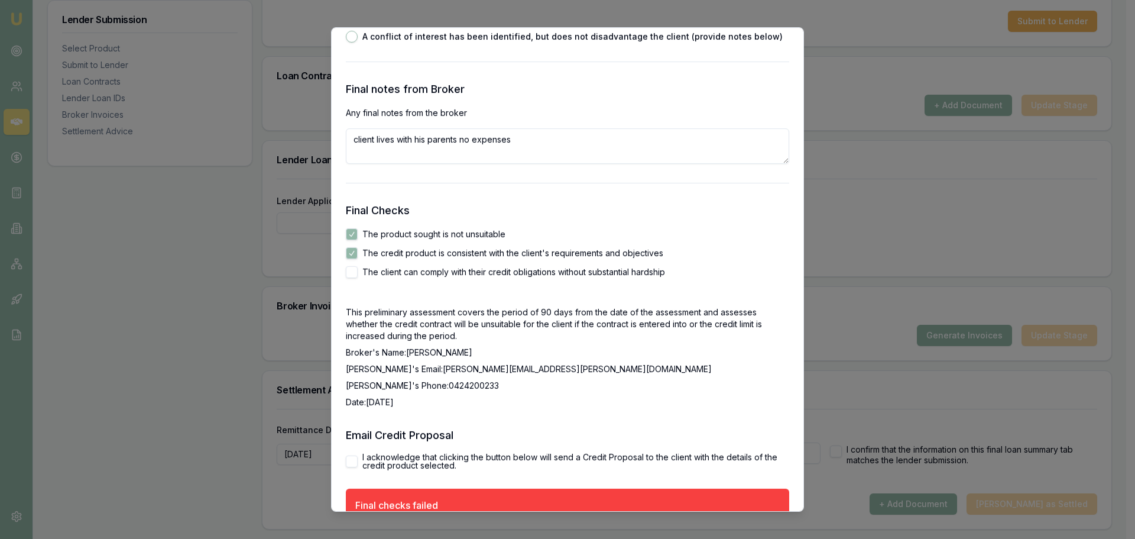
click at [354, 268] on button "The client can comply with their credit obligations without substantial hardship" at bounding box center [352, 272] width 12 height 12
checkbox input "true"
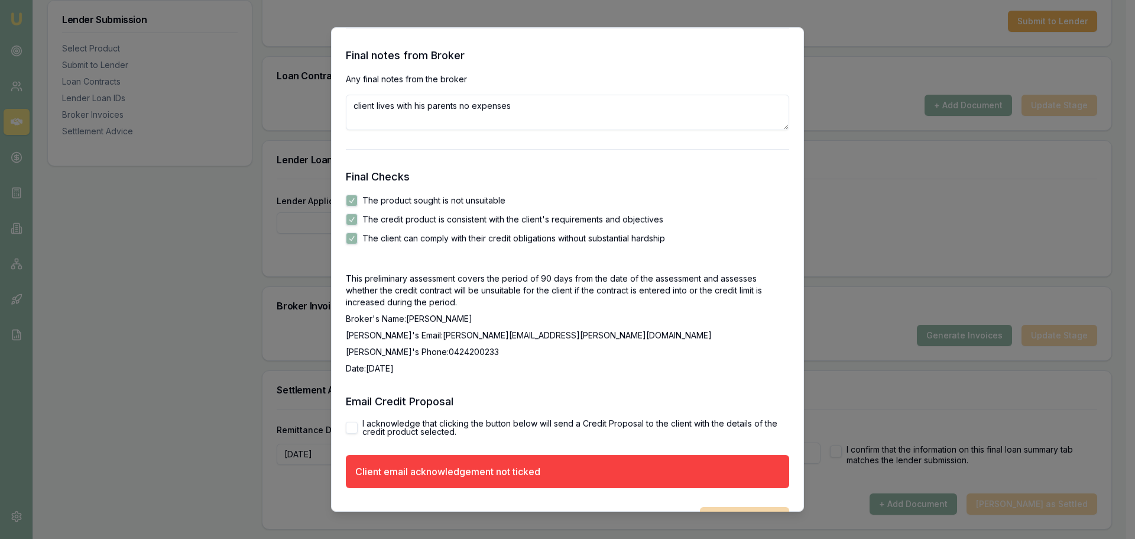
scroll to position [2015, 0]
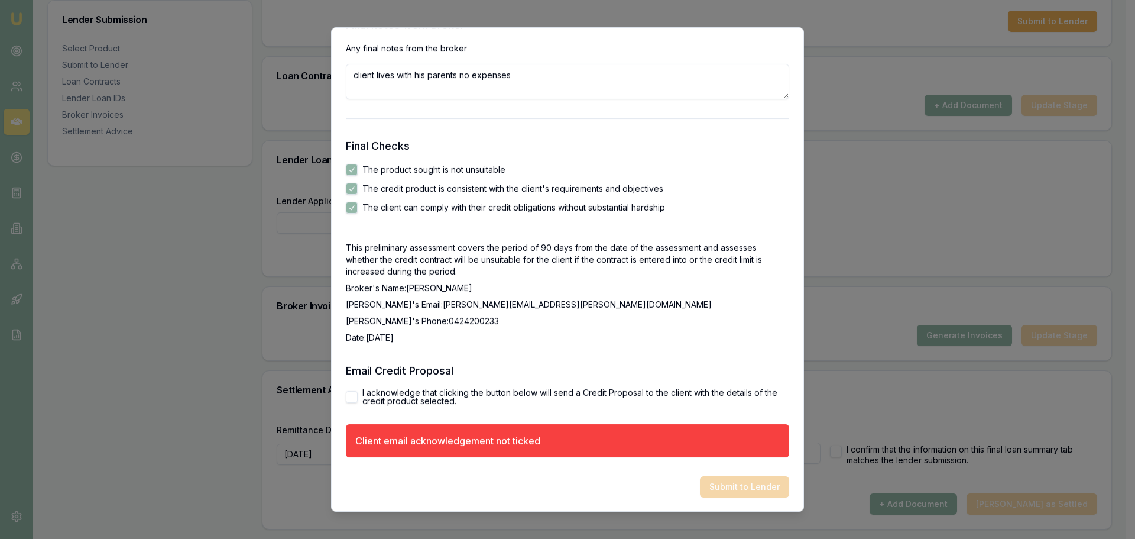
click at [351, 397] on button "I acknowledge that clicking the button below will send a Credit Proposal to the…" at bounding box center [352, 397] width 12 height 12
checkbox input "true"
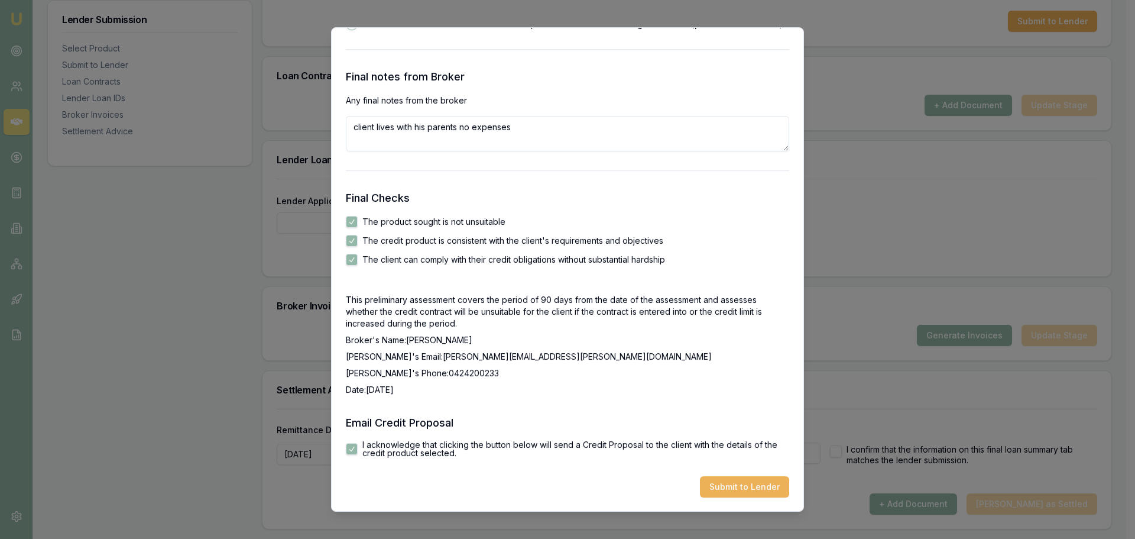
scroll to position [1963, 0]
click at [739, 488] on button "Submit to Lender" at bounding box center [744, 486] width 89 height 21
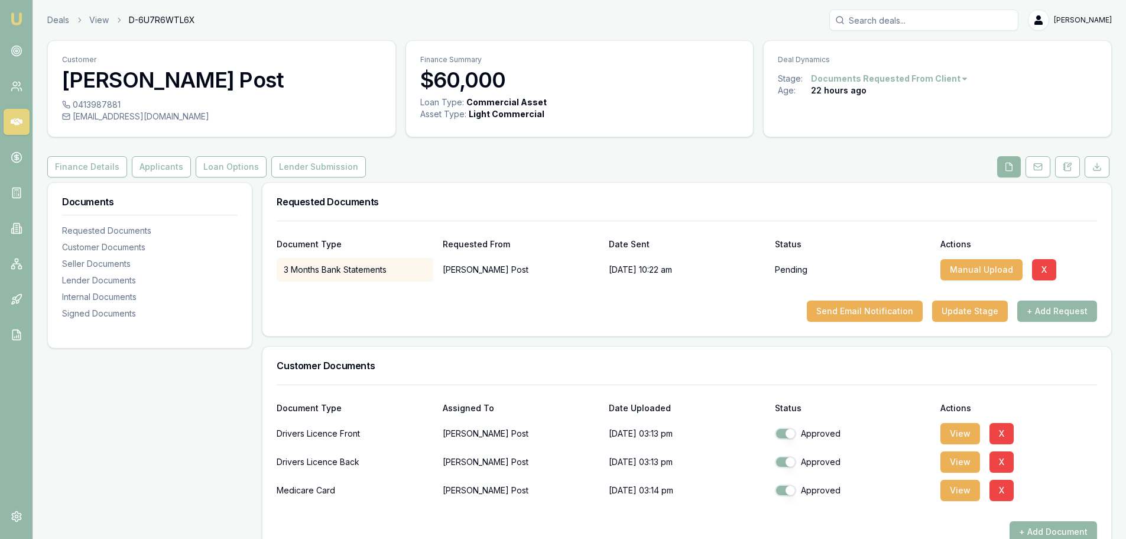
click at [310, 317] on div "Send Email Notification Update Stage + Add Request" at bounding box center [687, 310] width 821 height 21
click at [592, 309] on div "Send Email Notification Update Stage + Add Request" at bounding box center [687, 310] width 821 height 21
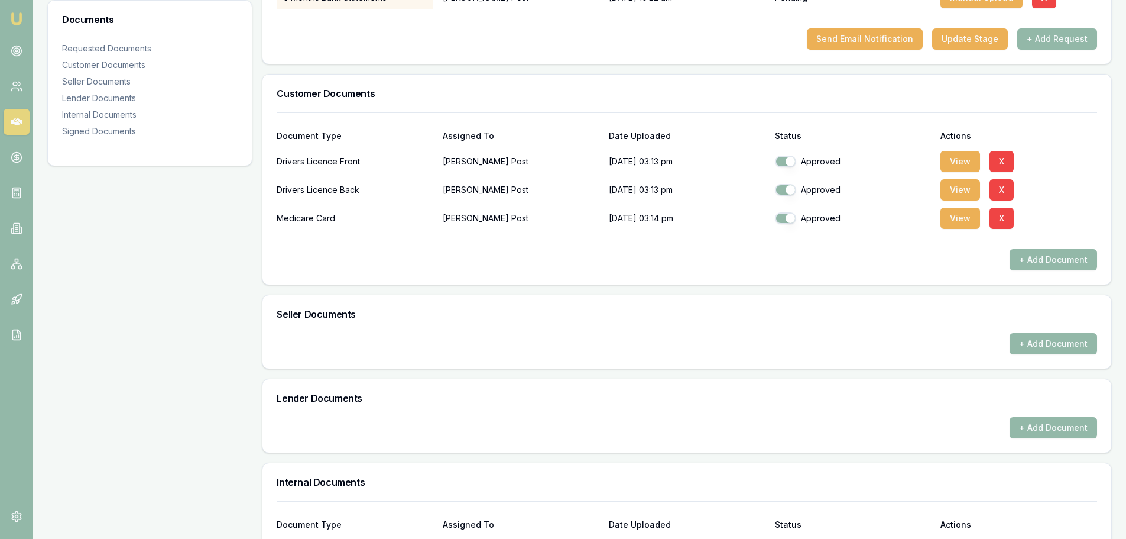
scroll to position [414, 0]
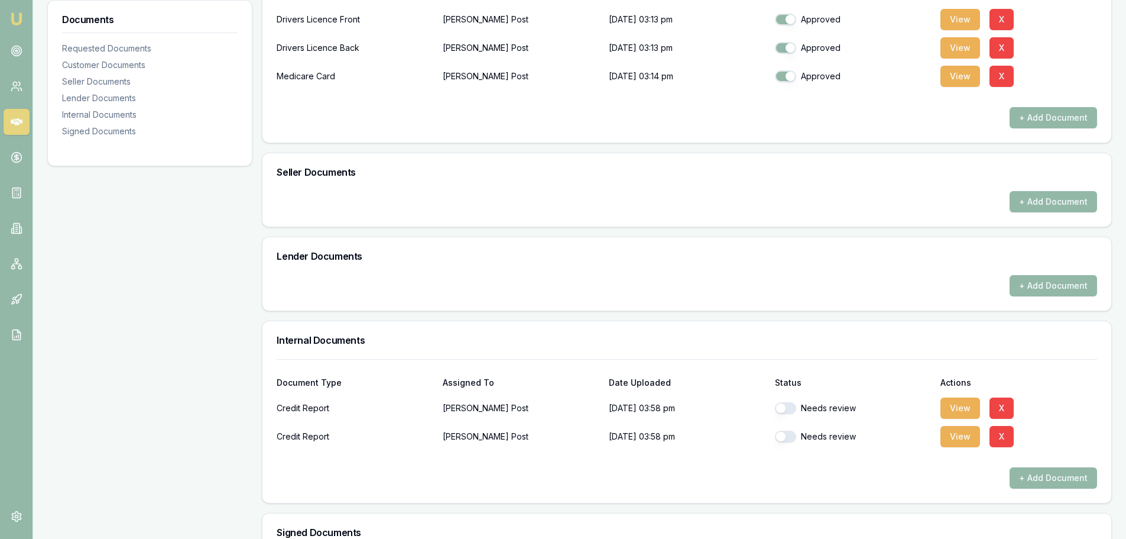
click at [783, 407] on button "button" at bounding box center [785, 408] width 21 height 12
checkbox input "true"
click at [781, 435] on button "button" at bounding box center [785, 436] width 21 height 12
checkbox input "true"
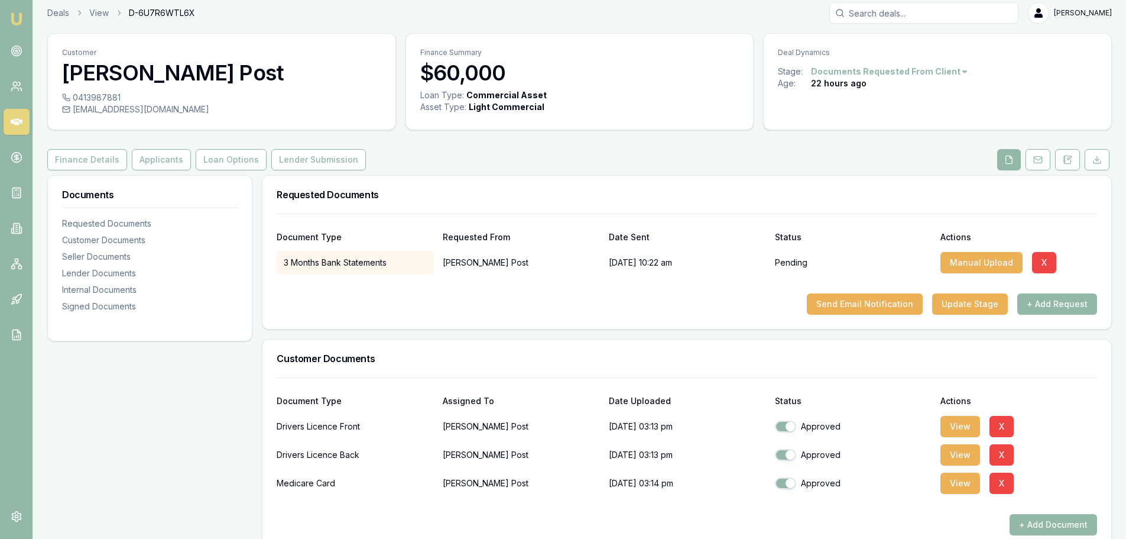
scroll to position [0, 0]
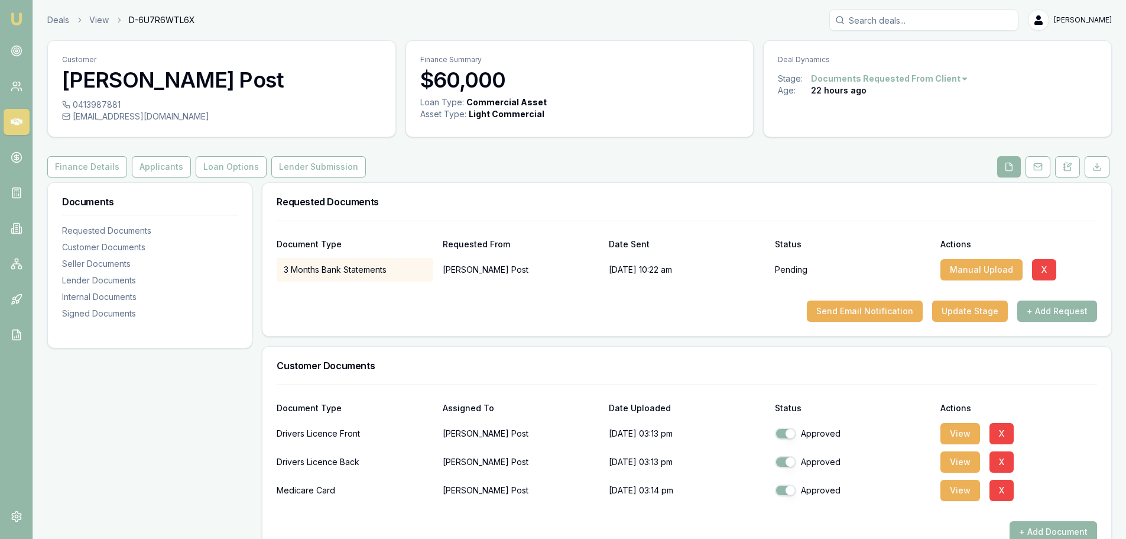
click at [836, 163] on div "Finance Details Applicants Loan Options Lender Submission" at bounding box center [579, 166] width 1065 height 21
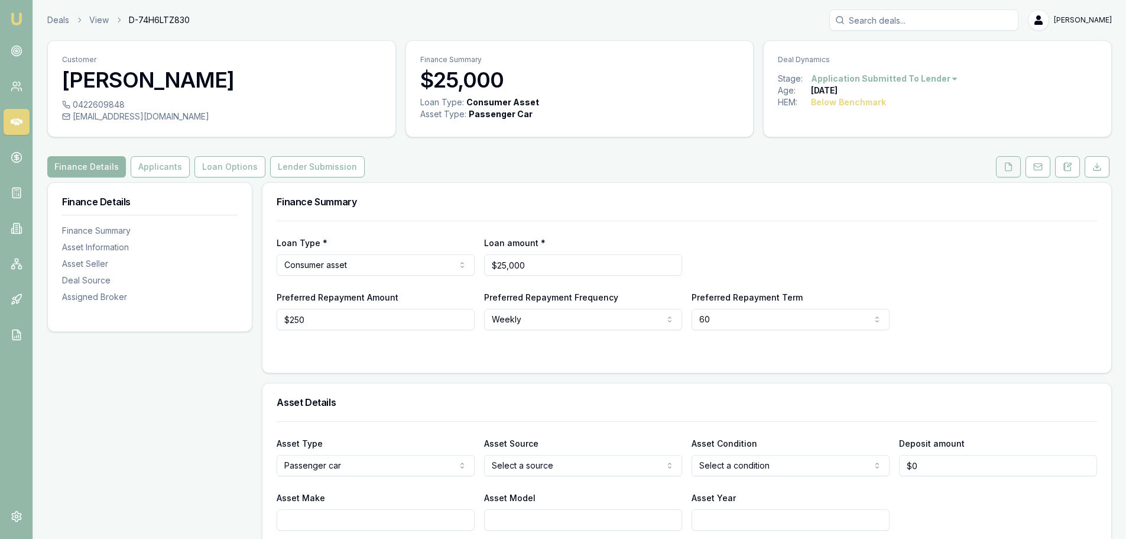
click at [1006, 165] on icon at bounding box center [1008, 166] width 9 height 9
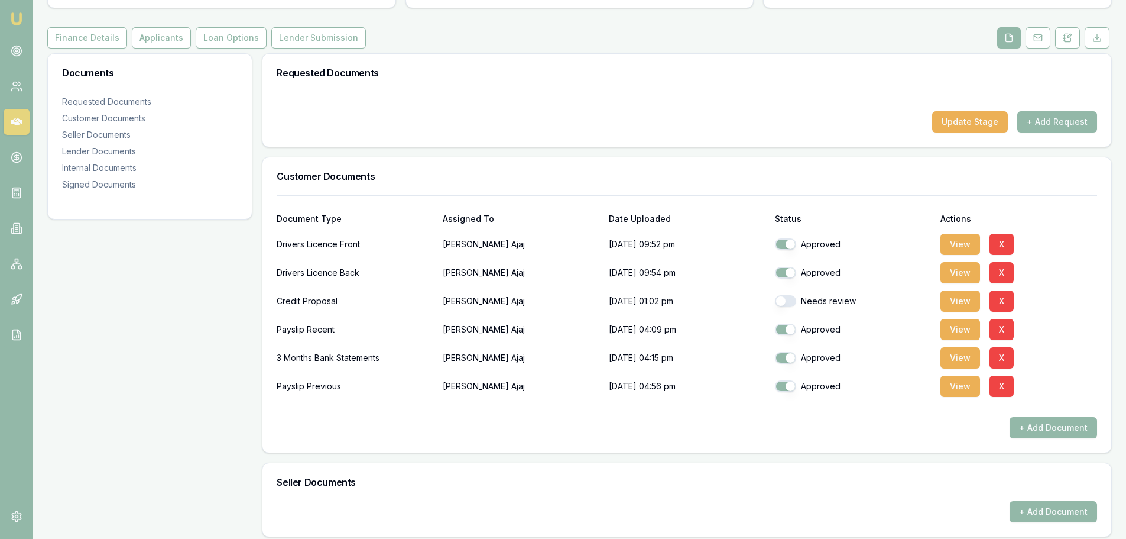
scroll to position [177, 0]
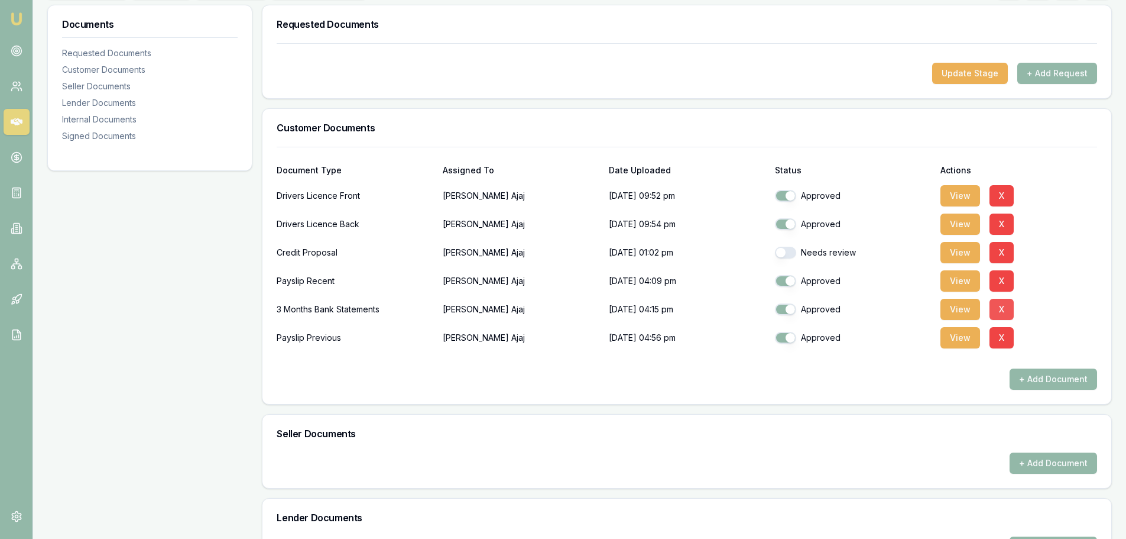
click at [1001, 310] on button "X" at bounding box center [1002, 309] width 24 height 21
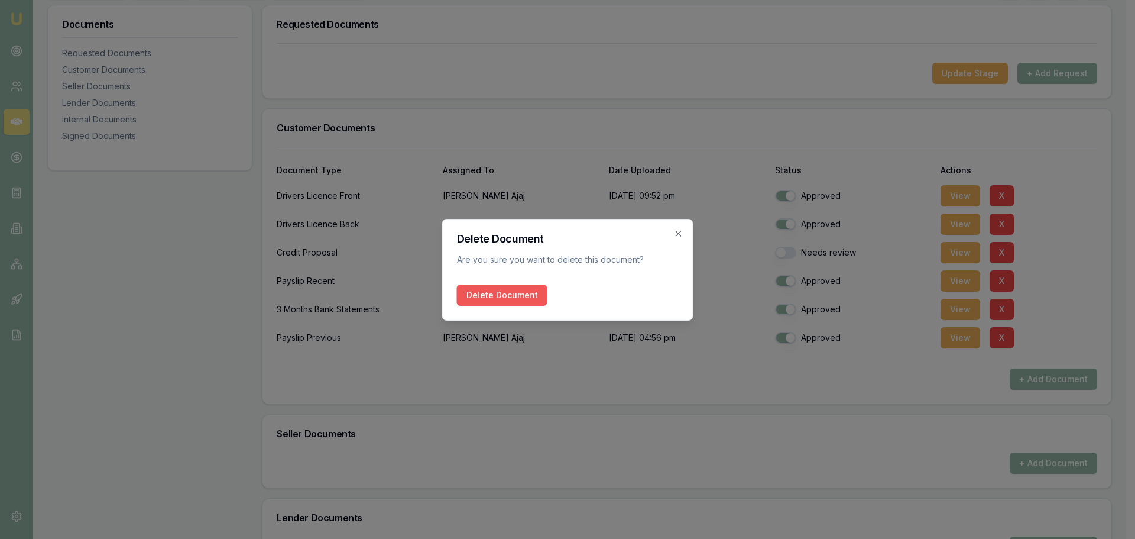
click at [517, 297] on button "Delete Document" at bounding box center [502, 294] width 90 height 21
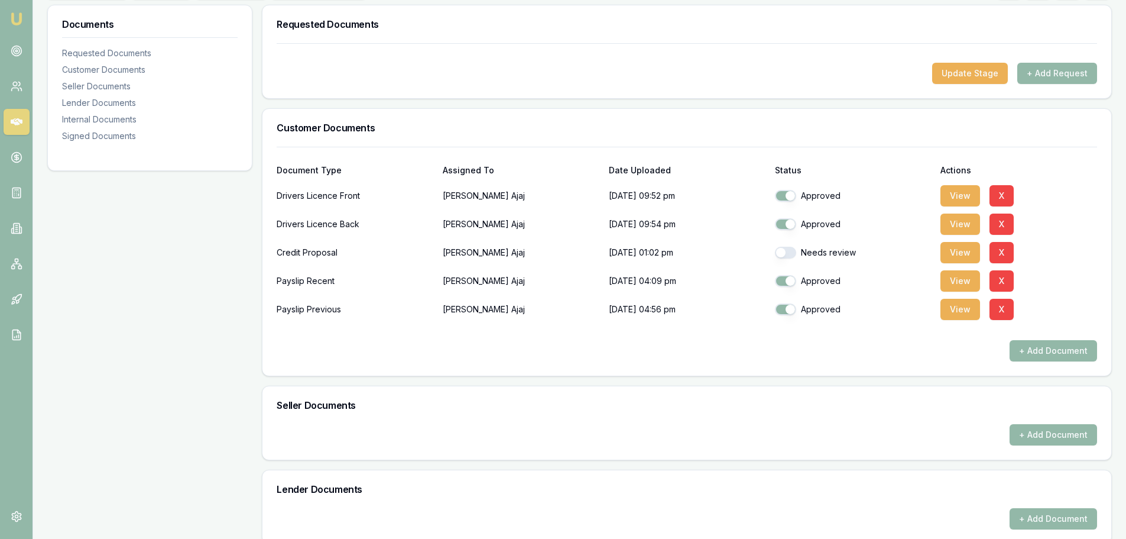
click at [778, 253] on button "button" at bounding box center [785, 253] width 21 height 12
checkbox input "true"
click at [599, 346] on div "+ Add Document" at bounding box center [687, 350] width 821 height 21
click at [582, 350] on div "+ Add Document" at bounding box center [687, 350] width 821 height 21
click at [370, 349] on div "+ Add Document" at bounding box center [687, 350] width 821 height 21
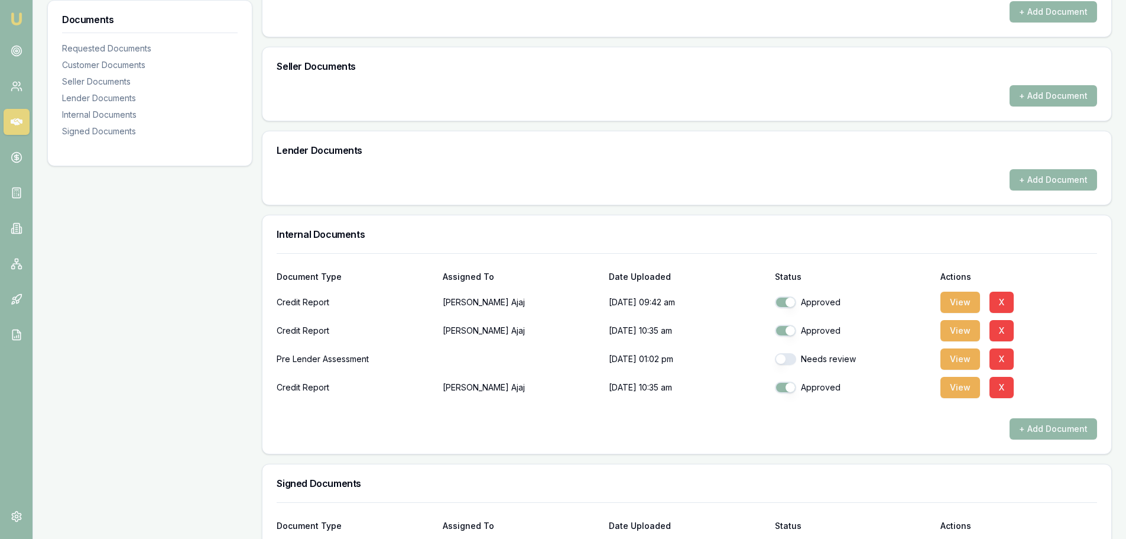
scroll to position [532, 0]
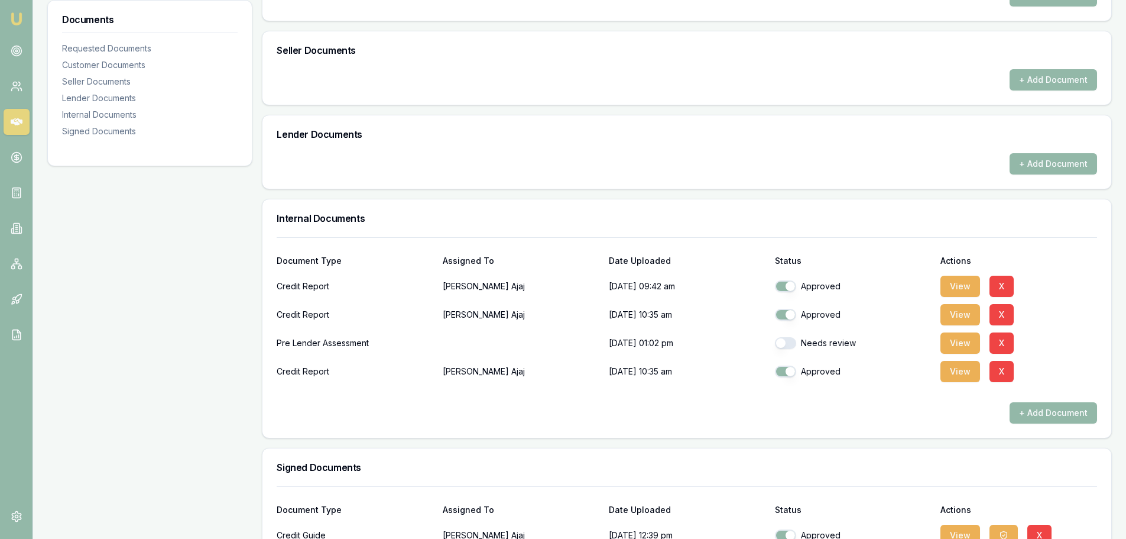
click at [783, 345] on button "button" at bounding box center [785, 343] width 21 height 12
checkbox input "true"
click at [725, 370] on p "[DATE] 10:35 am" at bounding box center [687, 371] width 157 height 24
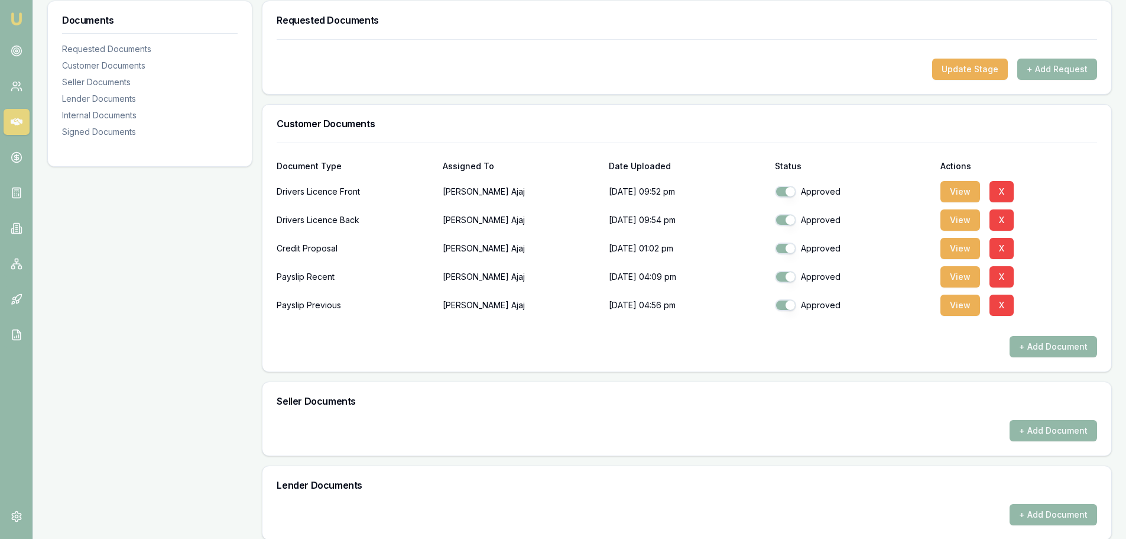
scroll to position [160, 0]
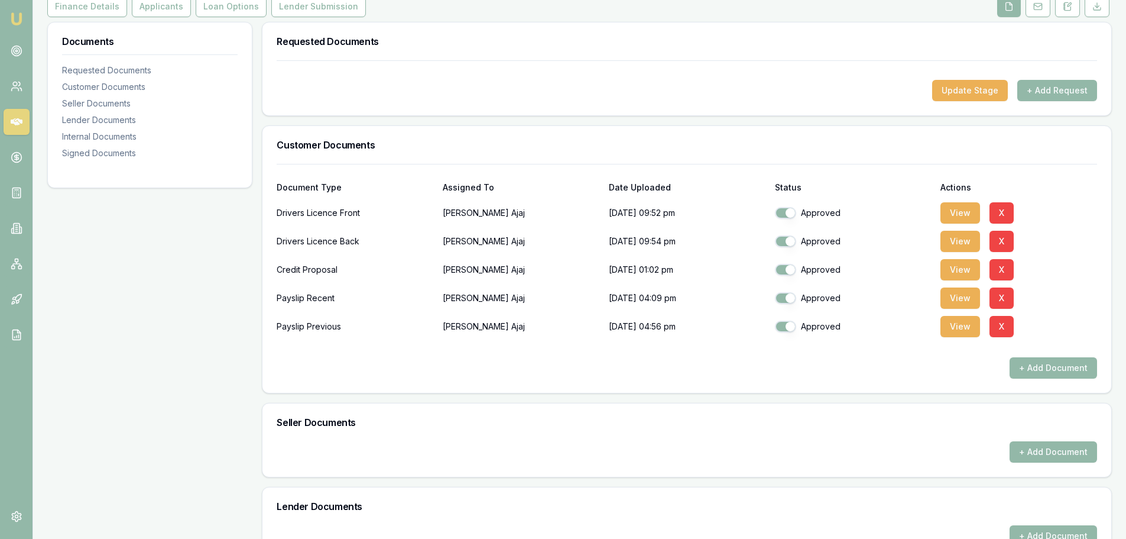
click at [744, 392] on div "Document Type Assigned To Date Uploaded Status Actions Drivers Licence Front [P…" at bounding box center [686, 278] width 849 height 229
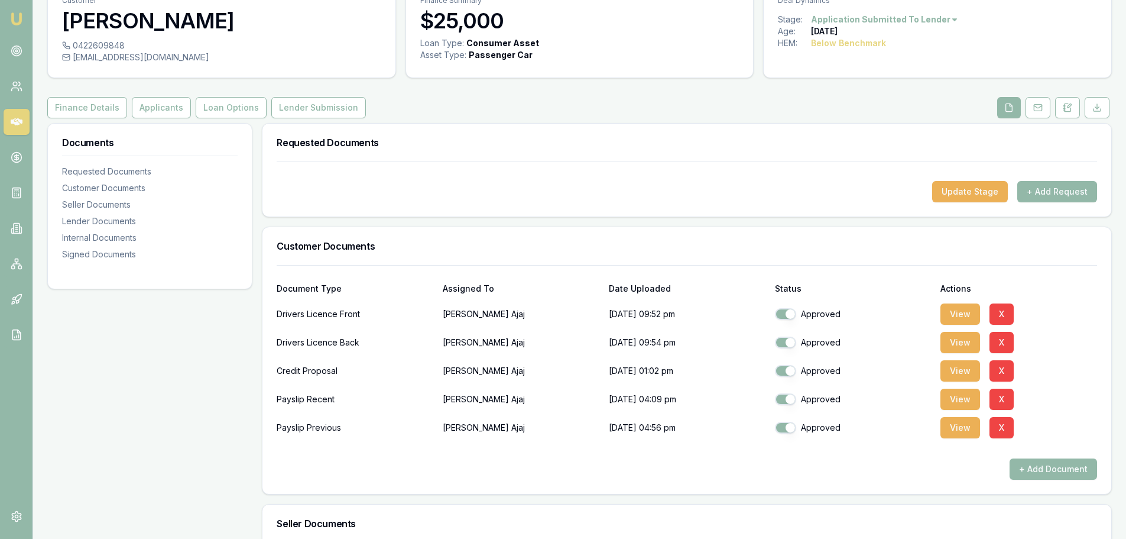
scroll to position [0, 0]
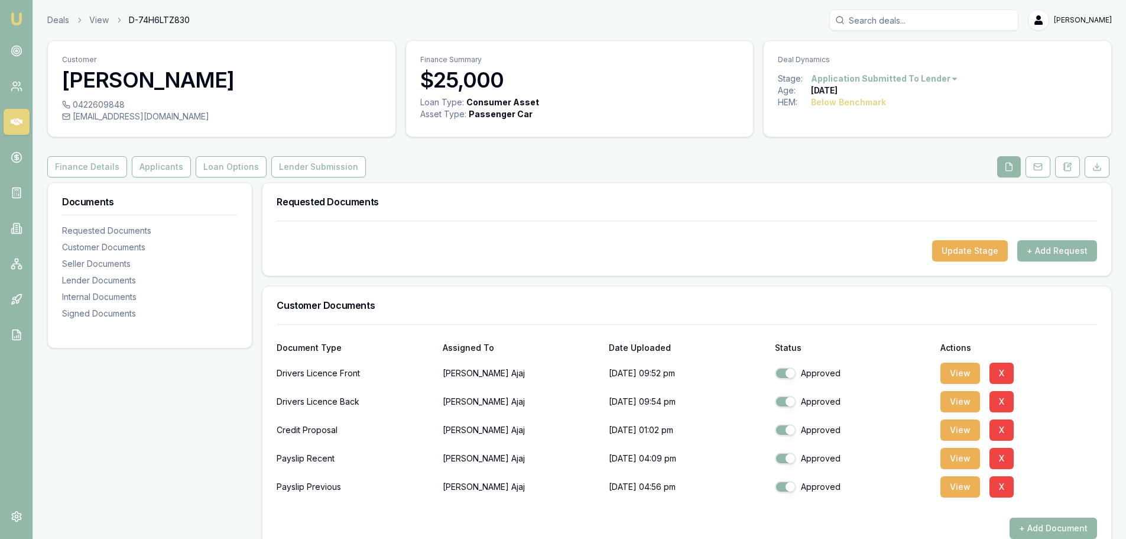
click at [569, 163] on div "Finance Details Applicants Loan Options Lender Submission" at bounding box center [579, 166] width 1065 height 21
click at [519, 235] on div at bounding box center [687, 230] width 821 height 19
